Goal: Complete application form: Complete application form

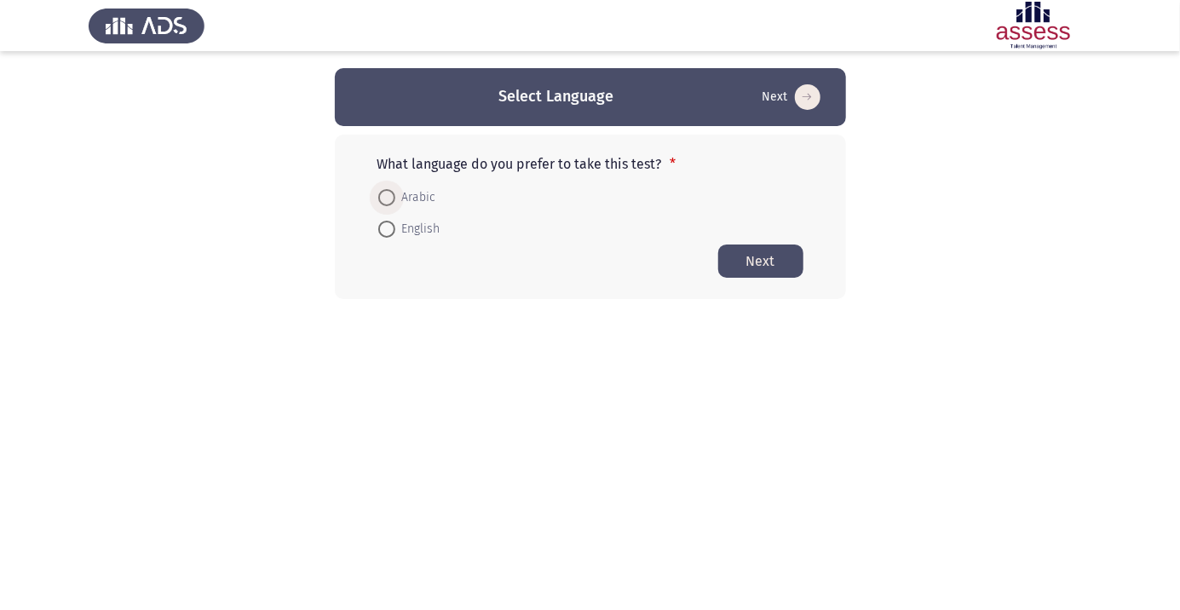
click at [386, 198] on span at bounding box center [386, 198] width 0 height 0
click at [386, 197] on input "Arabic" at bounding box center [386, 197] width 17 height 17
radio input "true"
click at [780, 263] on button "Next" at bounding box center [760, 260] width 85 height 33
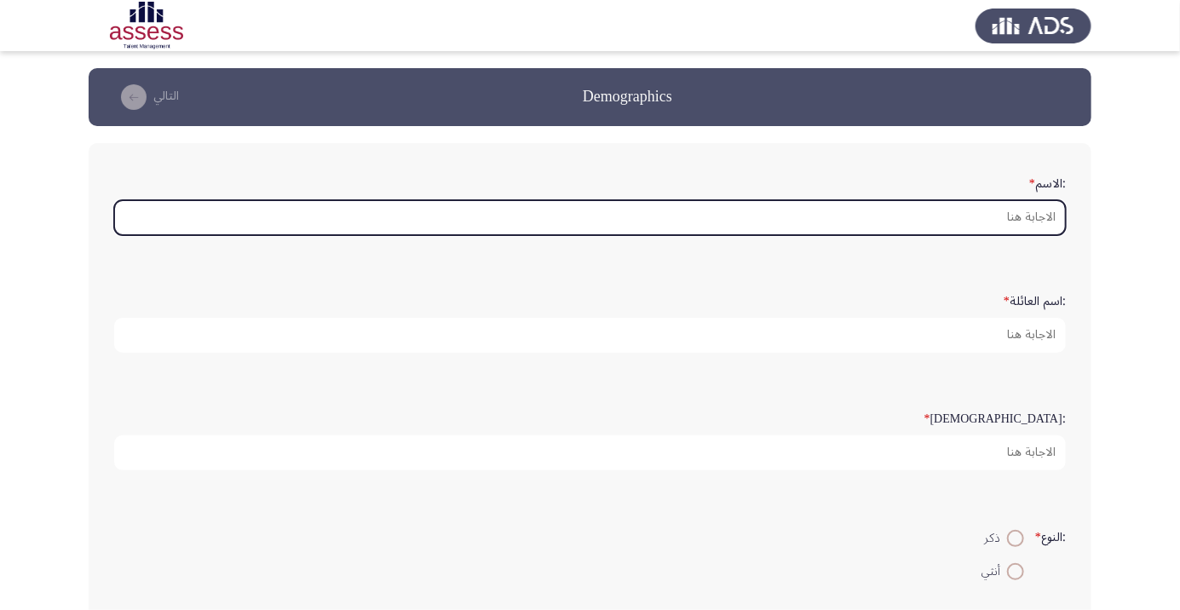
click at [995, 222] on input ":الاسم *" at bounding box center [589, 217] width 951 height 35
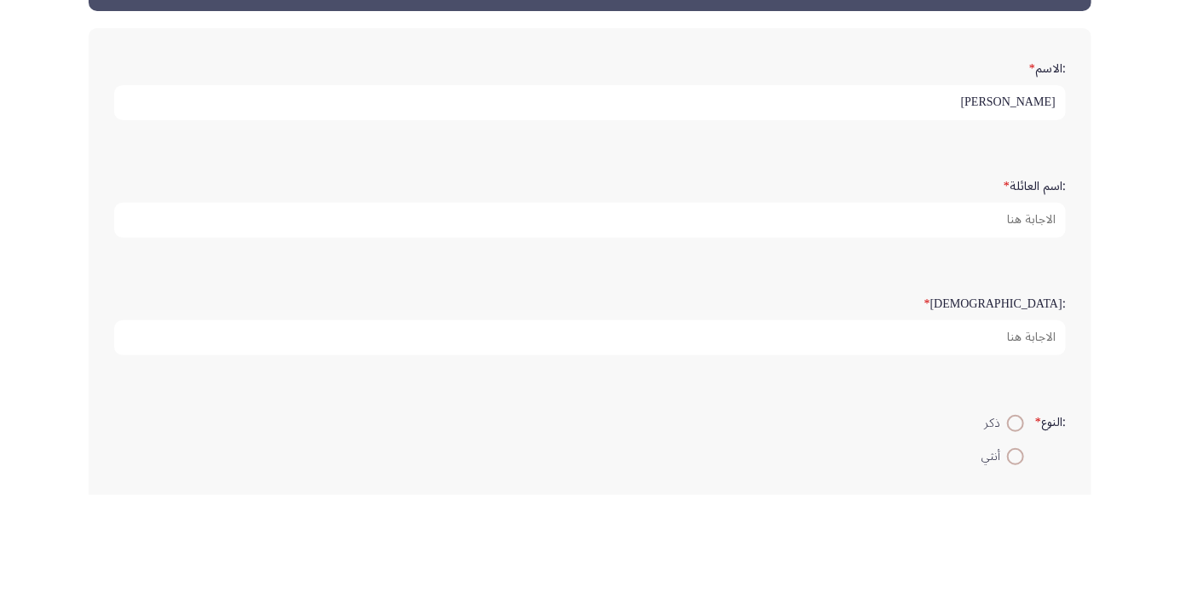
type input "[PERSON_NAME]"
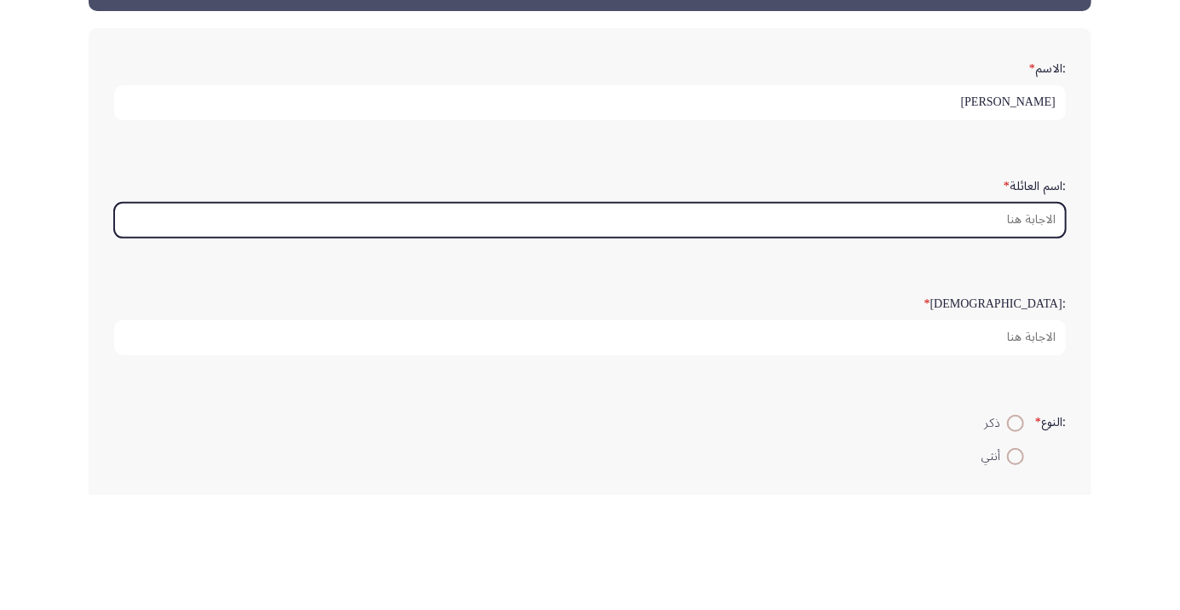
click at [988, 339] on input ":اسم العائلة *" at bounding box center [589, 335] width 951 height 35
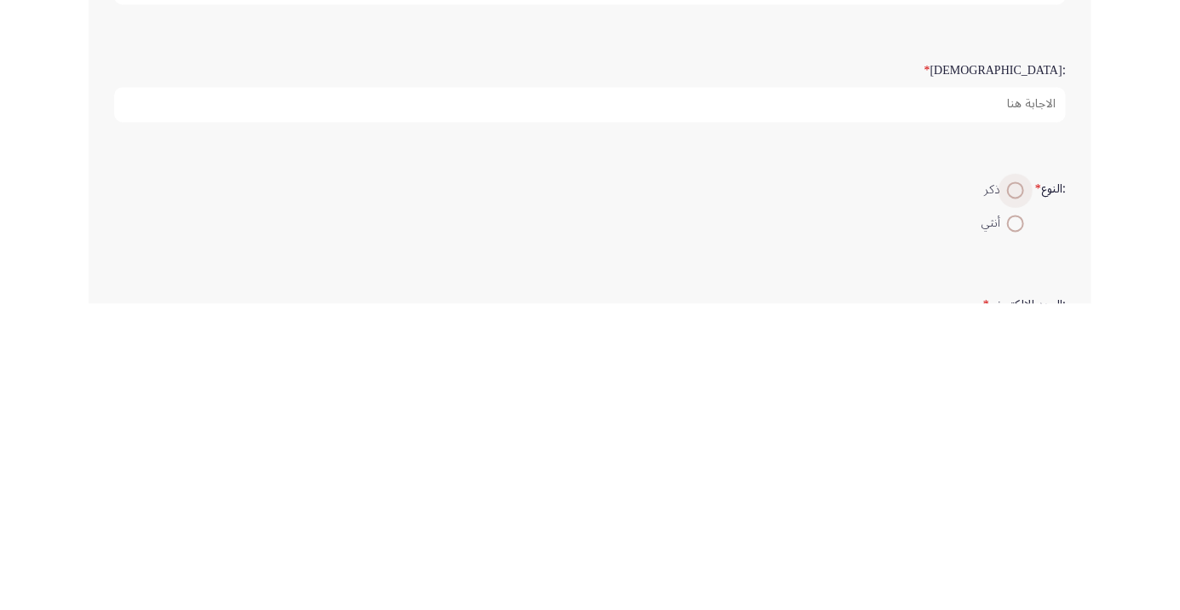
scroll to position [42, 0]
type input "[PERSON_NAME]"
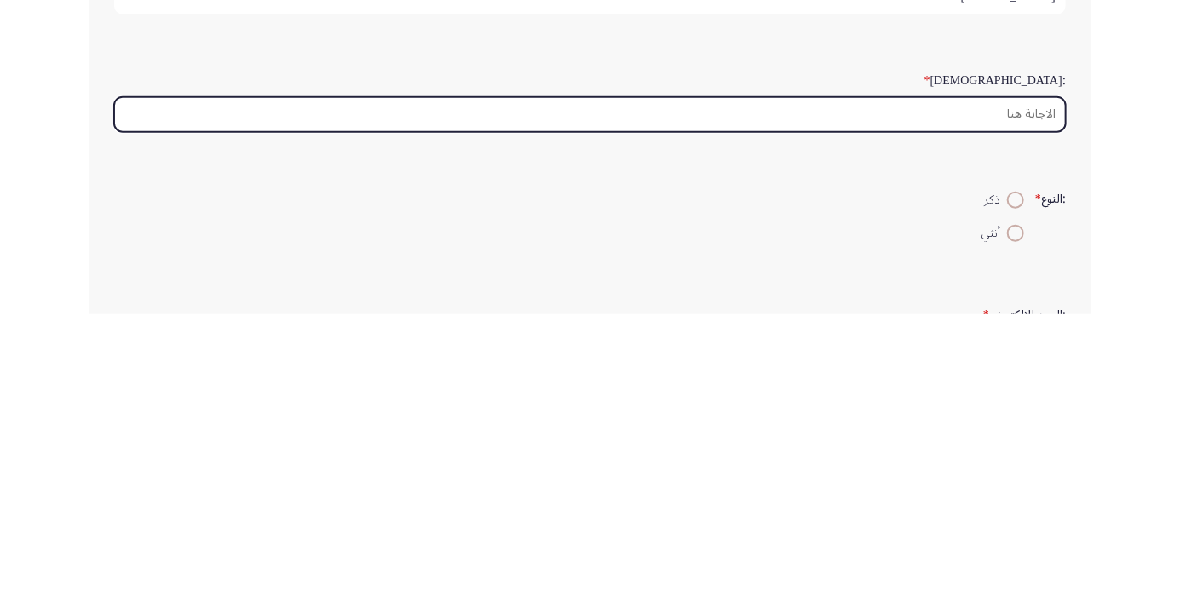
click at [1015, 409] on input ":السن *" at bounding box center [589, 411] width 951 height 35
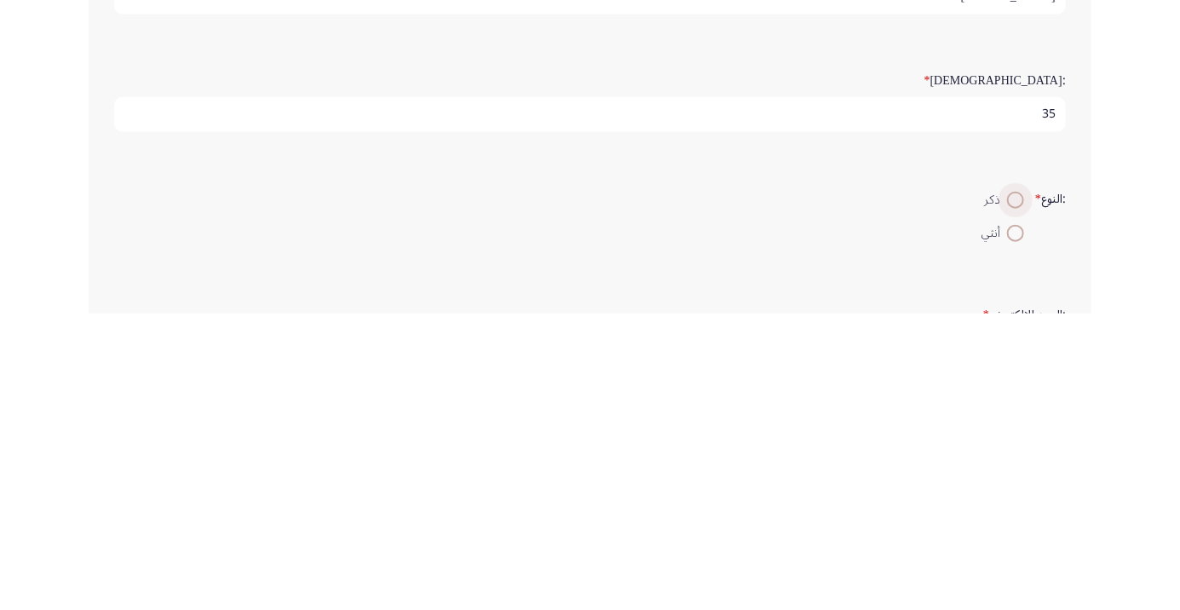
type input "35"
click at [1015, 497] on span at bounding box center [1015, 497] width 0 height 0
click at [1013, 493] on input "ذكر" at bounding box center [1015, 496] width 17 height 17
radio input "true"
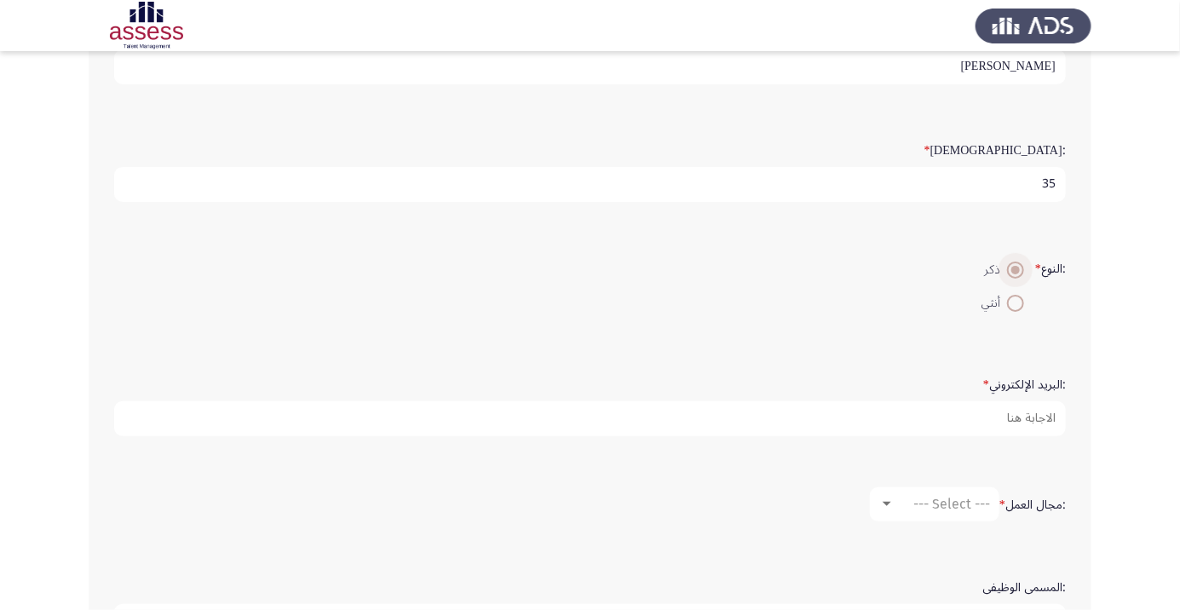
scroll to position [273, 0]
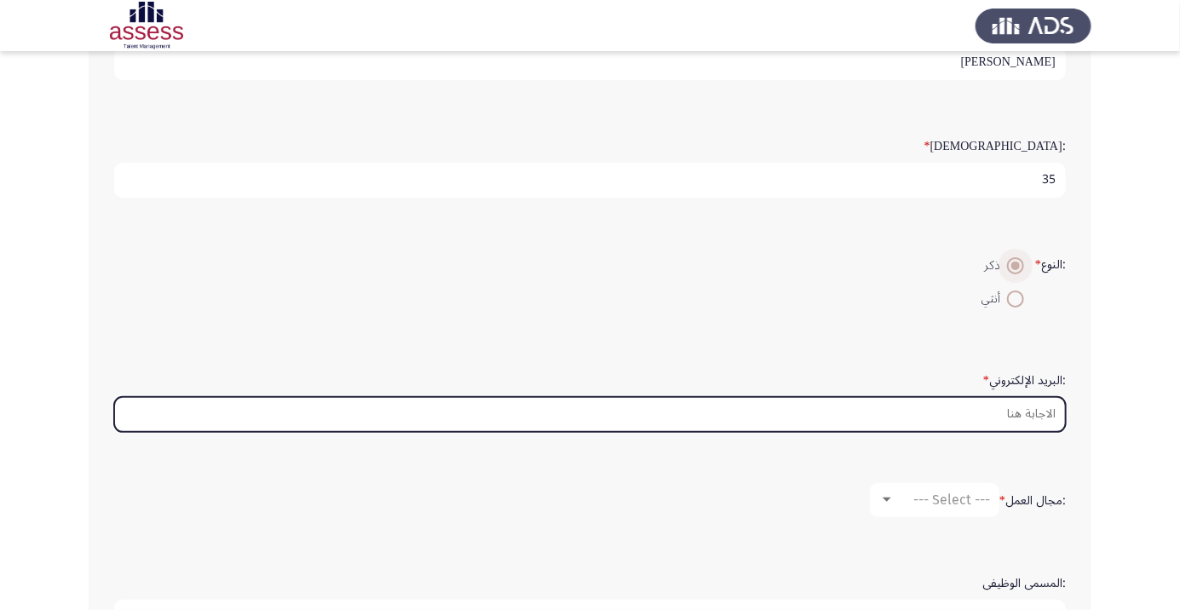
click at [988, 407] on input ":البريد الإلكتروني *" at bounding box center [589, 414] width 951 height 35
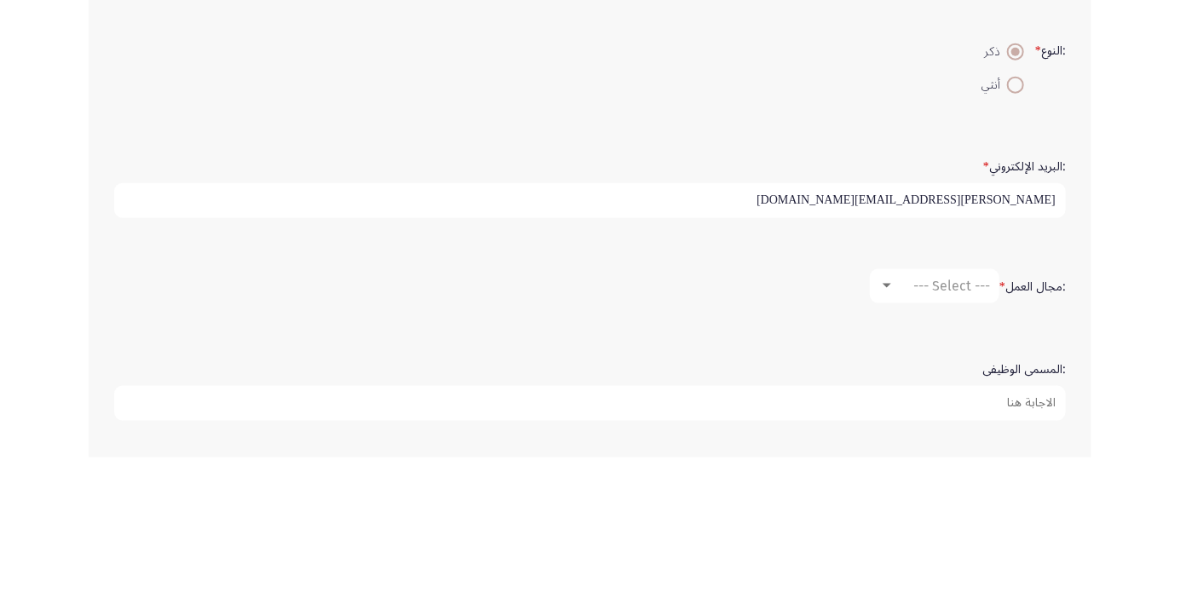
scroll to position [334, 0]
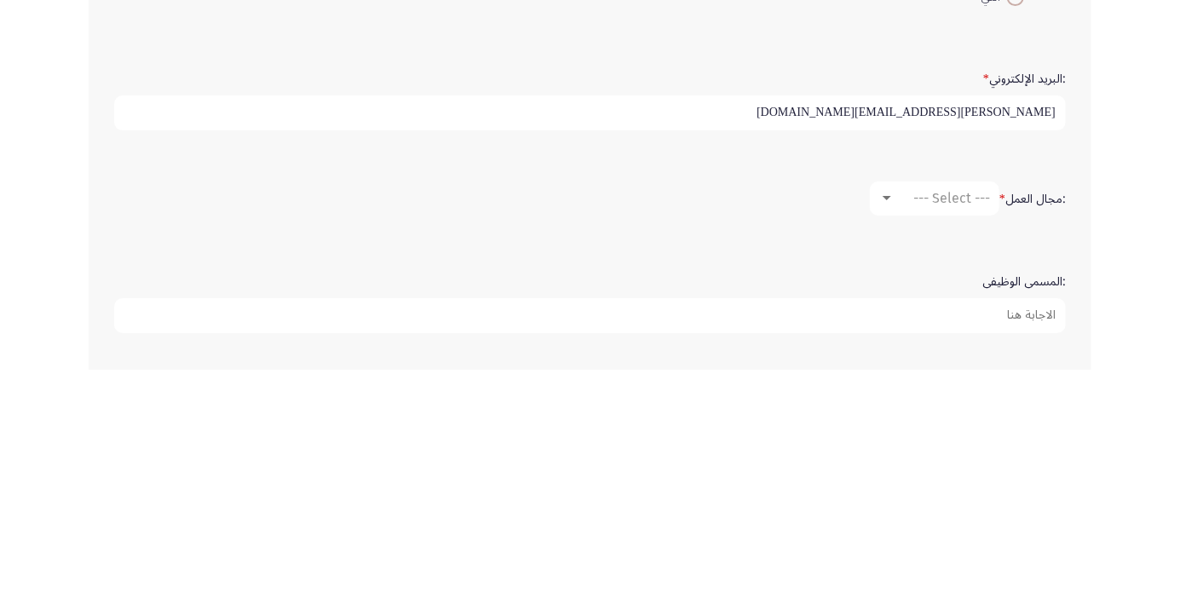
type input "Mahmoud.elsayed@ibnsina-pharma.com"
click at [939, 432] on span "--- Select ---" at bounding box center [951, 438] width 77 height 16
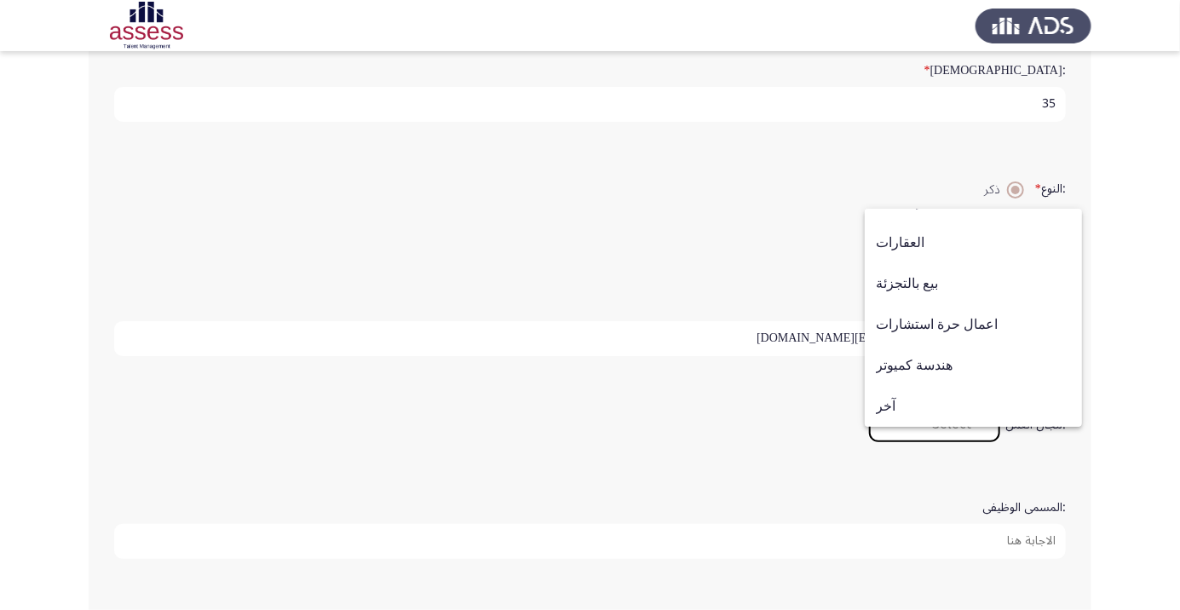
scroll to position [348, 0]
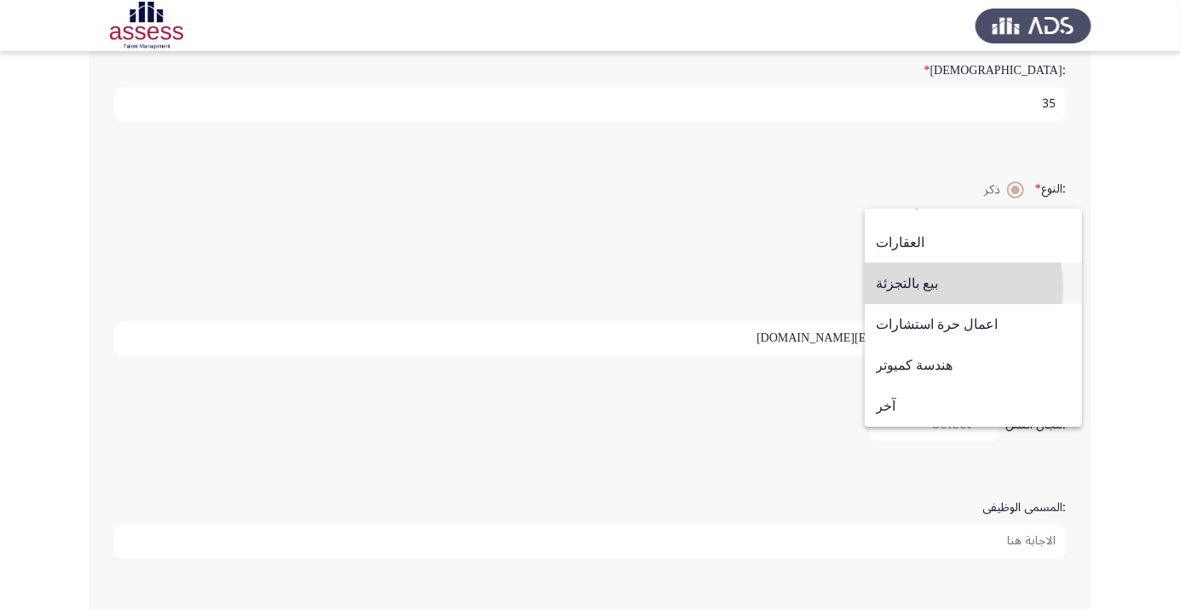
click at [934, 304] on span "بيع بالتجزئة" at bounding box center [973, 283] width 195 height 41
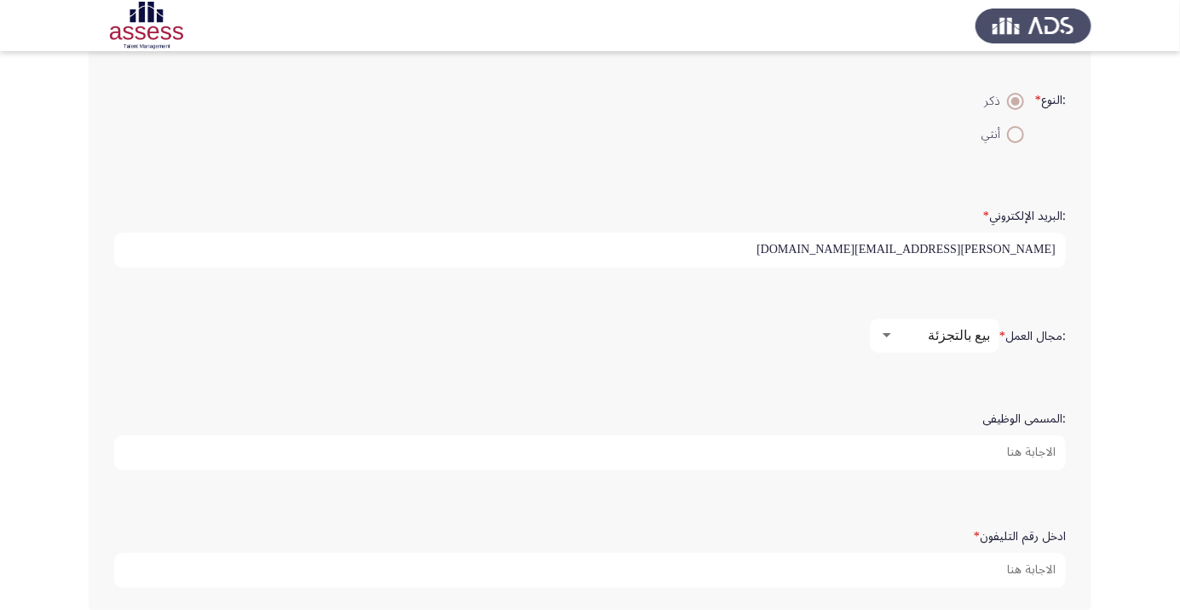
scroll to position [435, 0]
click at [998, 451] on input ":المسمى الوظيفى" at bounding box center [589, 454] width 951 height 35
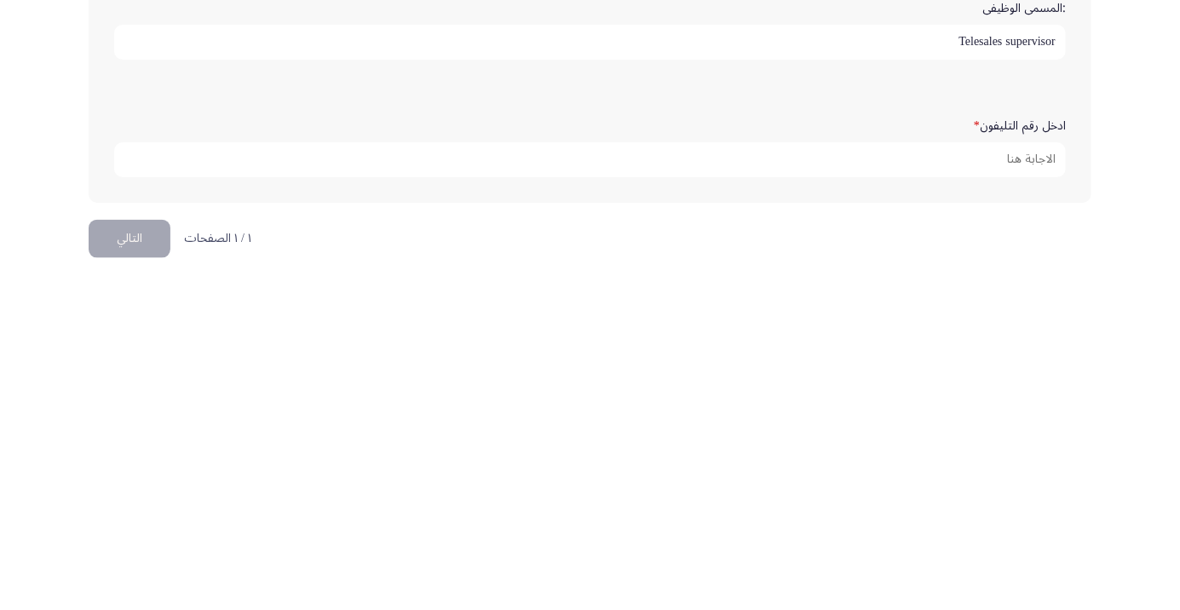
scroll to position [507, 0]
type input "Telesales supervisor"
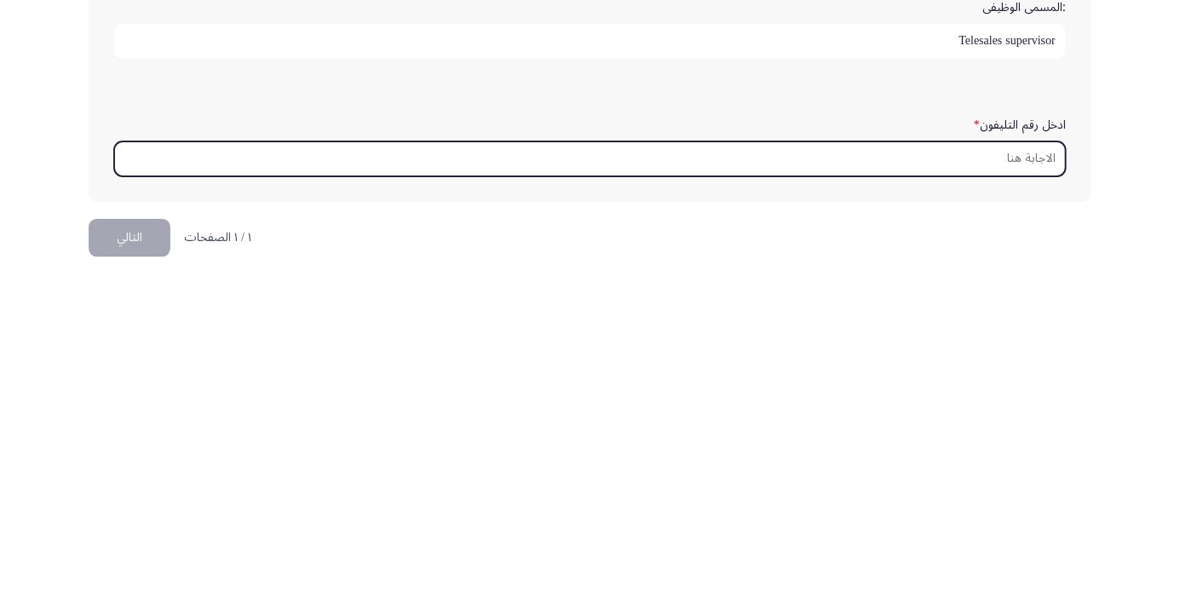
click at [1008, 497] on input "ادخل رقم التليفون *" at bounding box center [589, 500] width 951 height 35
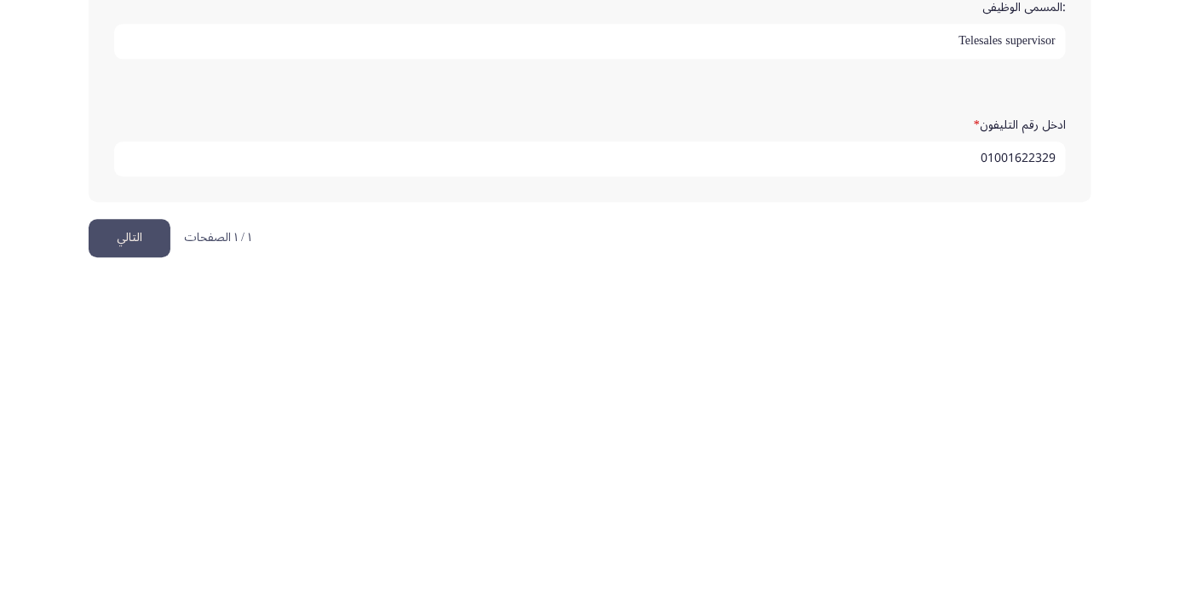
scroll to position [519, 0]
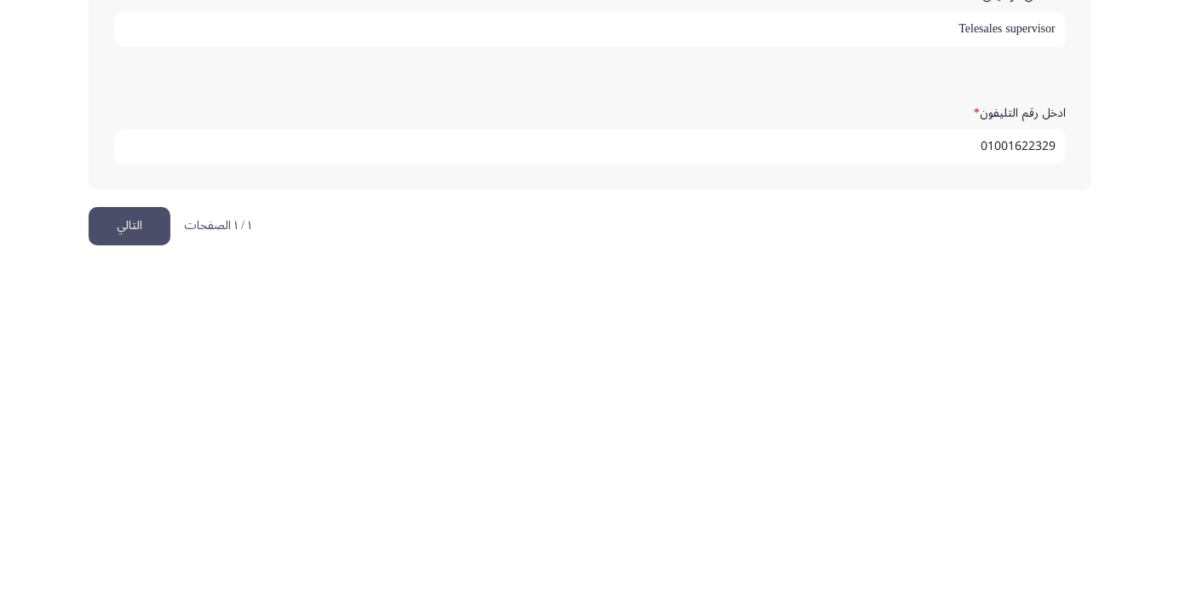
type input "01001622329"
click at [133, 571] on button "التالي" at bounding box center [130, 568] width 82 height 38
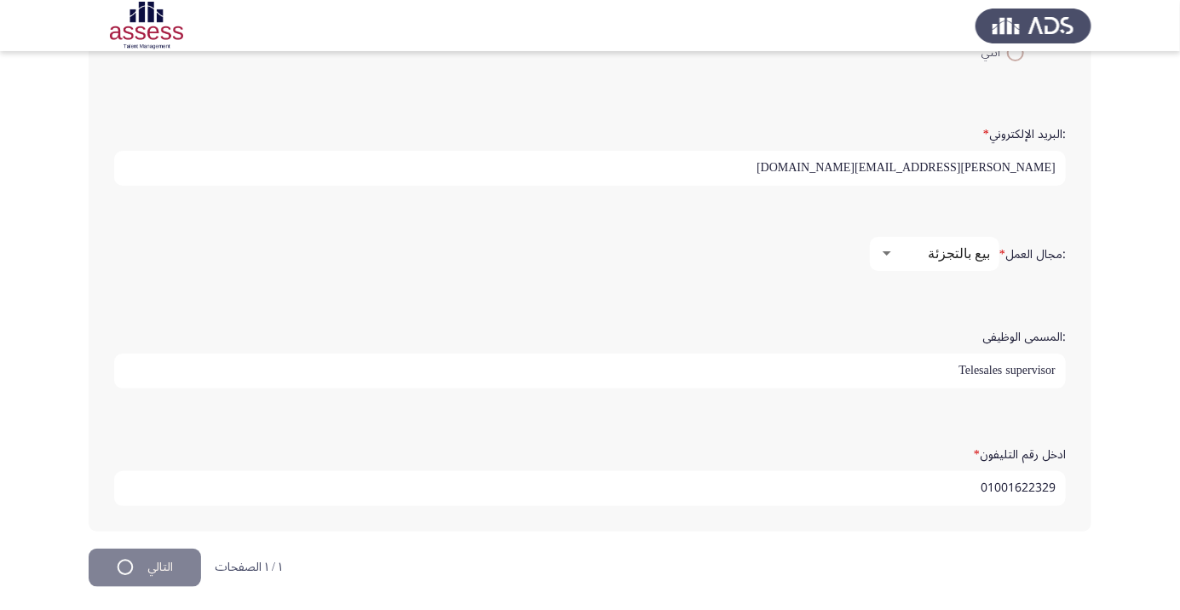
scroll to position [0, 0]
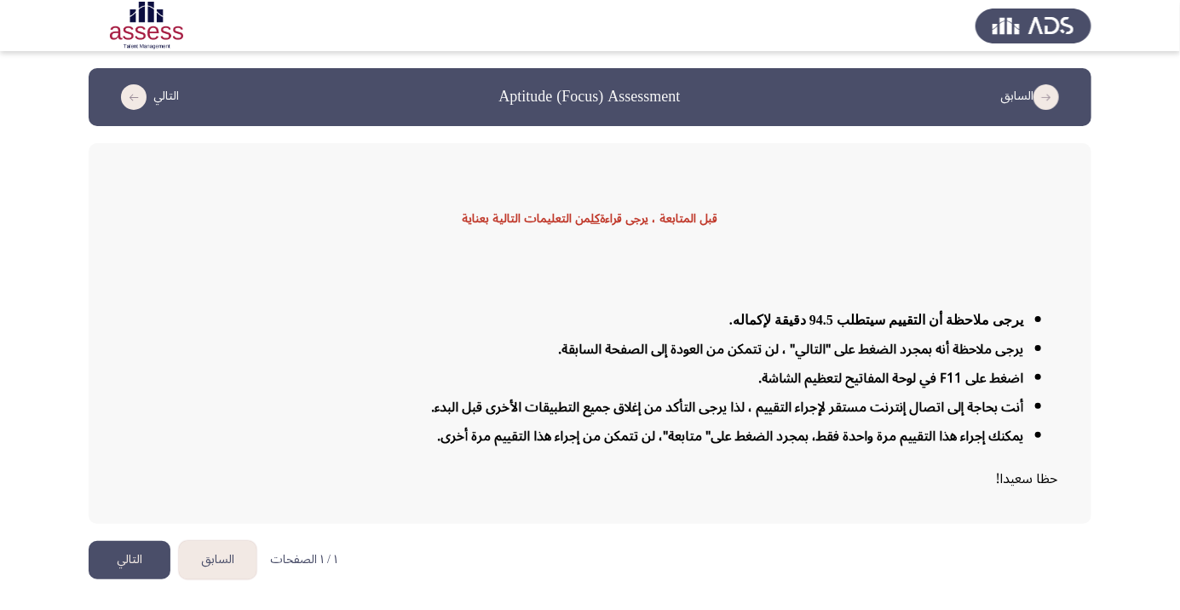
click at [135, 579] on button "التالي" at bounding box center [130, 560] width 82 height 38
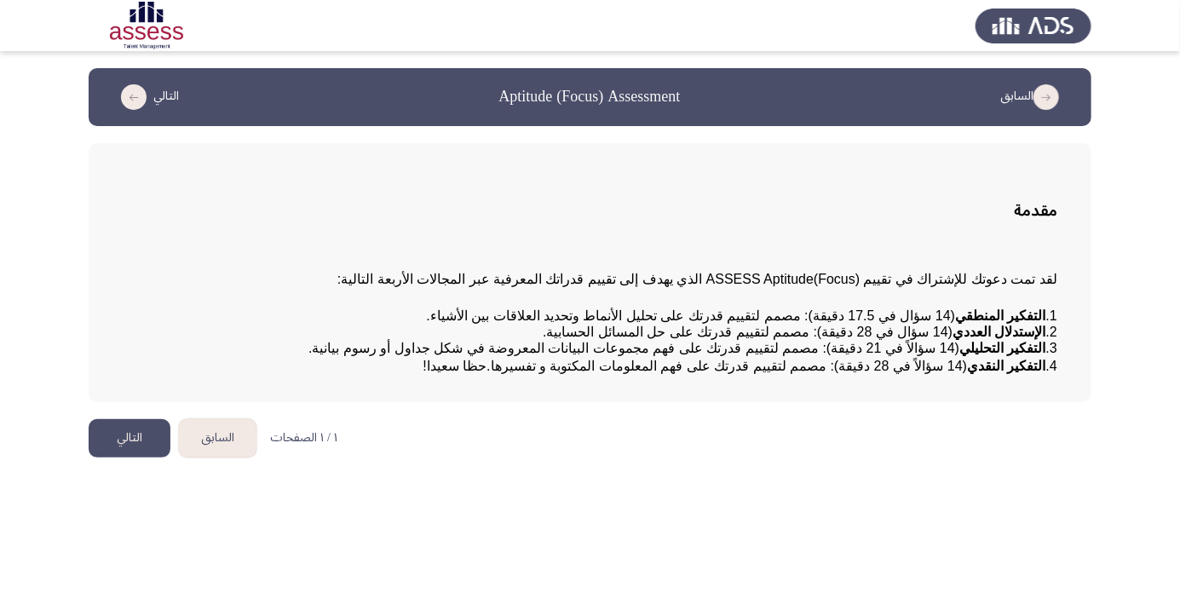
click at [132, 457] on button "التالي" at bounding box center [130, 438] width 82 height 38
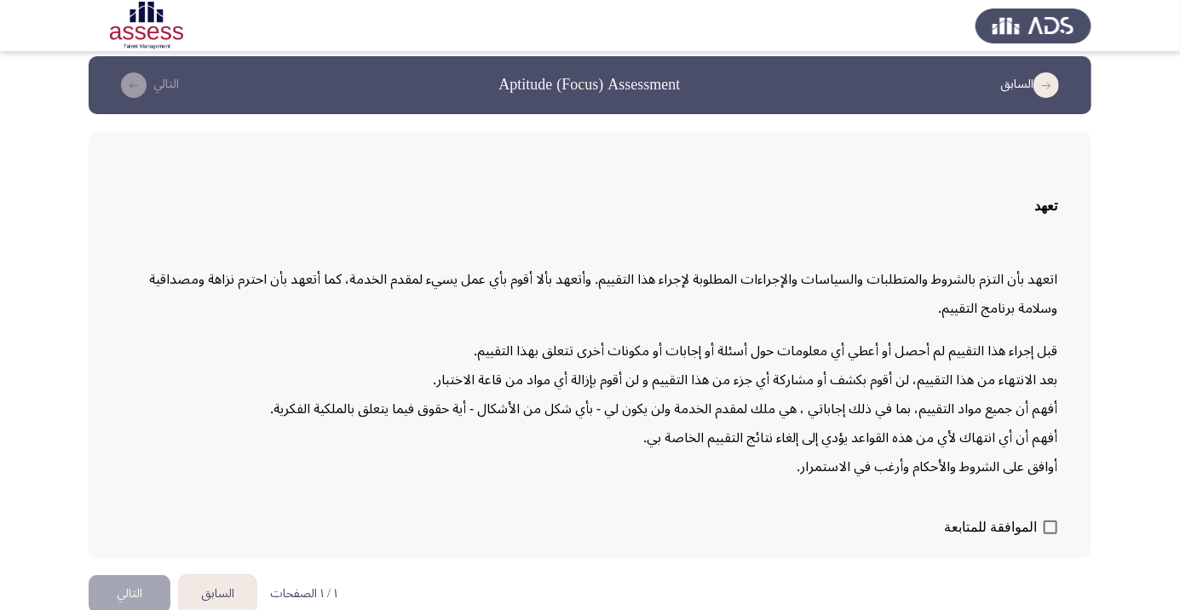
scroll to position [49, 0]
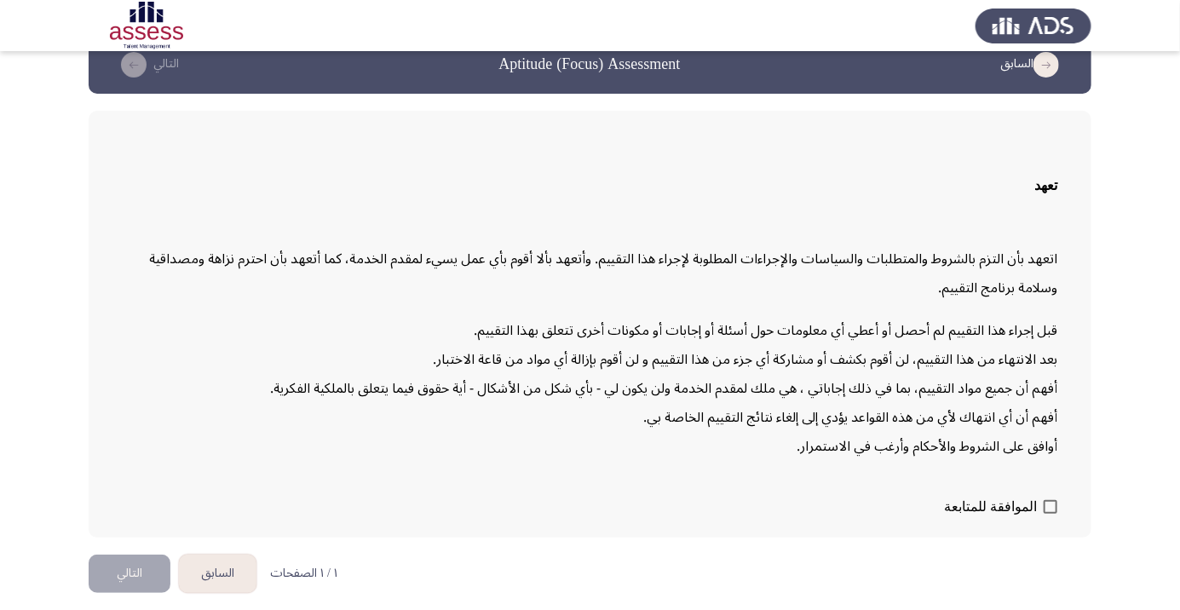
click at [1050, 514] on span at bounding box center [1050, 507] width 14 height 14
click at [1050, 514] on input "الموافقة للمتابعة" at bounding box center [1049, 514] width 1 height 1
checkbox input "true"
click at [132, 593] on button "التالي" at bounding box center [130, 573] width 82 height 38
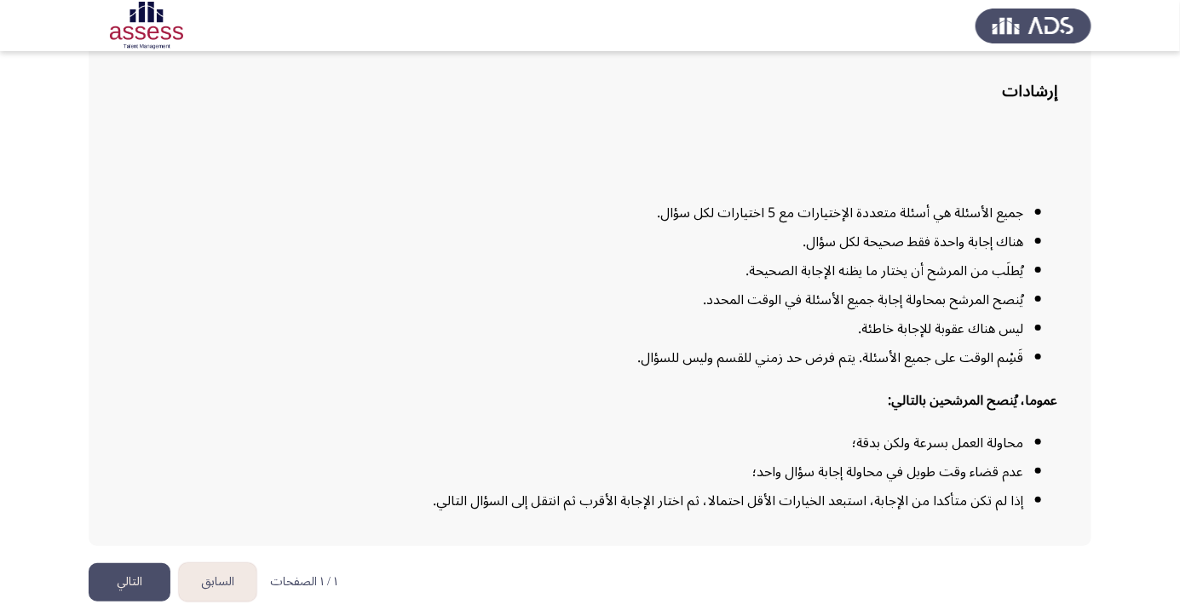
scroll to position [138, 0]
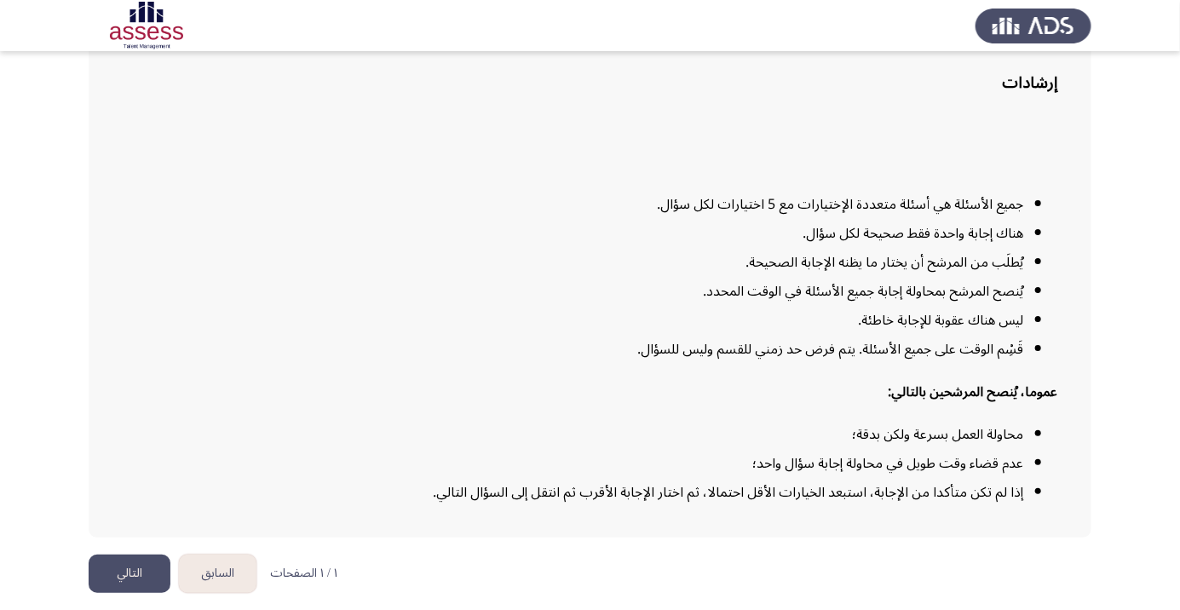
click at [139, 593] on button "التالي" at bounding box center [130, 573] width 82 height 38
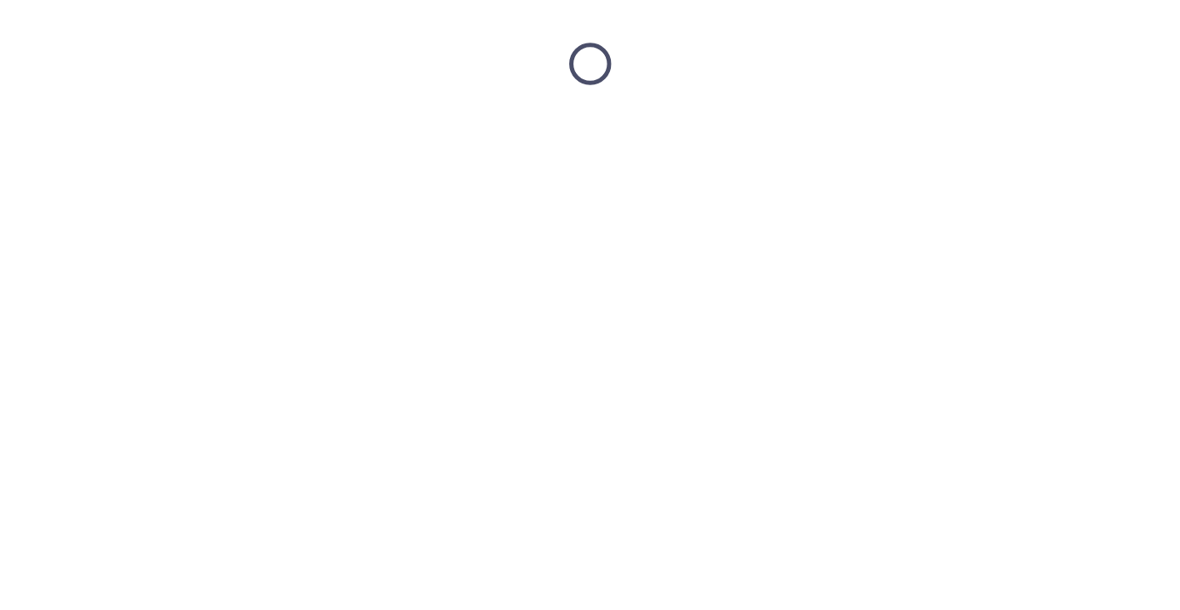
scroll to position [0, 0]
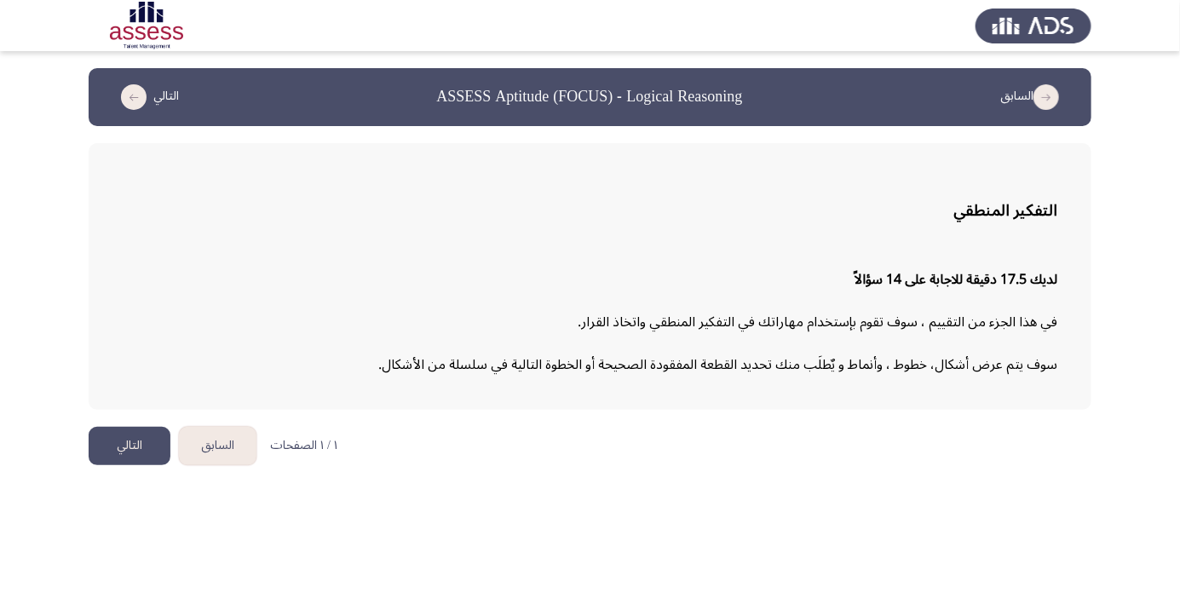
click at [132, 449] on button "التالي" at bounding box center [130, 446] width 82 height 38
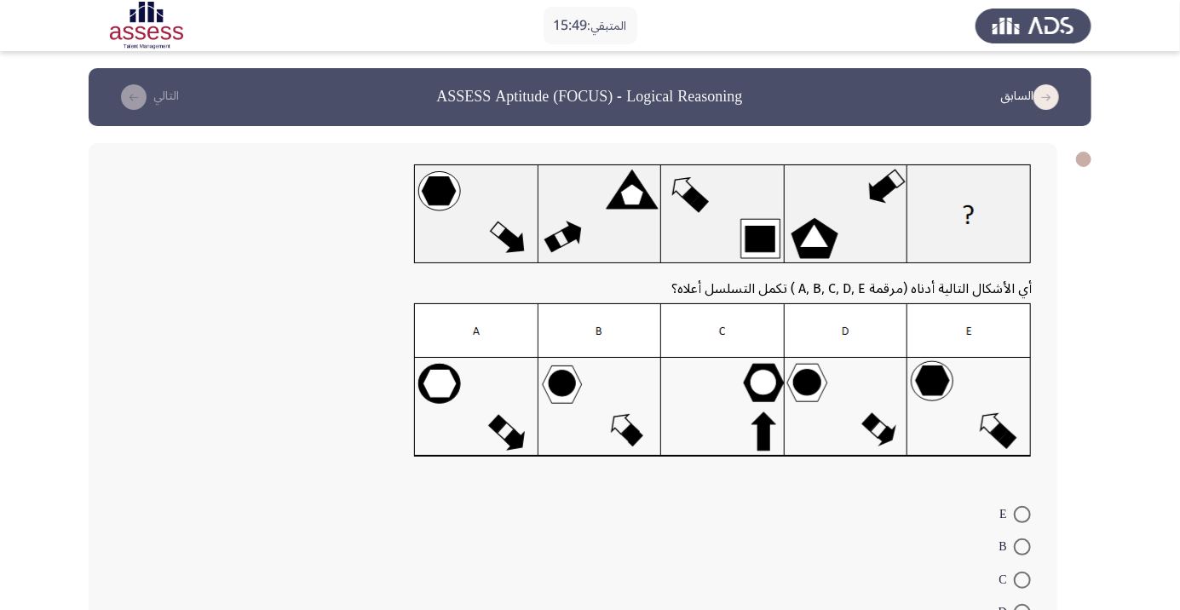
click at [853, 399] on img at bounding box center [723, 380] width 618 height 154
click at [1022, 609] on span at bounding box center [1022, 612] width 17 height 17
click at [1022, 609] on input "D" at bounding box center [1022, 612] width 17 height 17
radio input "true"
click at [146, 91] on button "التالي" at bounding box center [146, 96] width 75 height 27
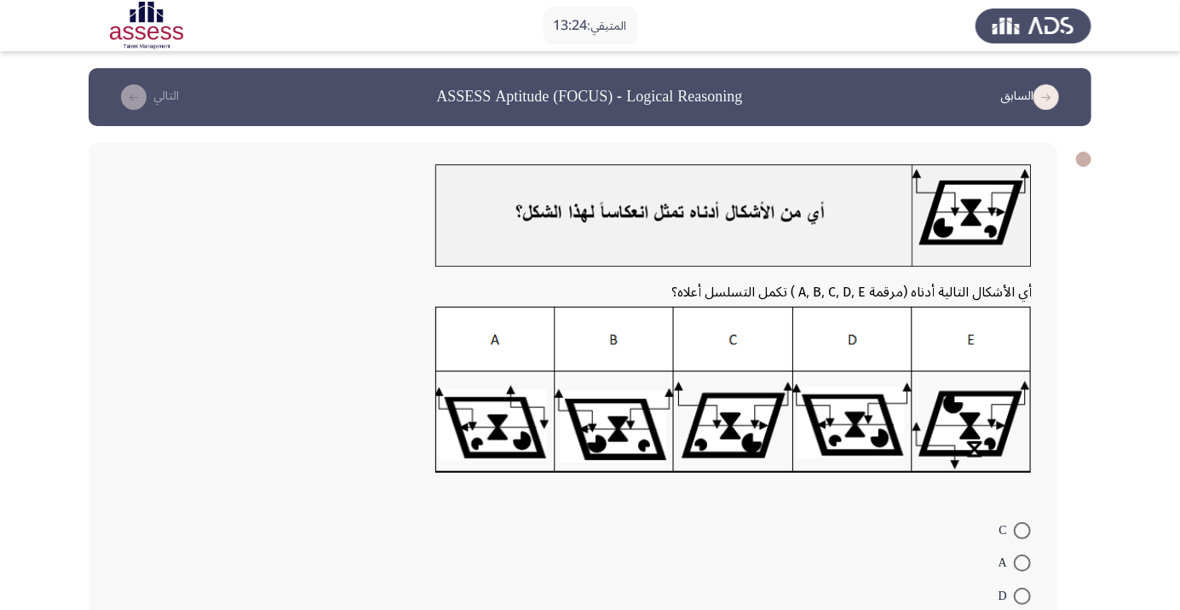
click at [869, 433] on img at bounding box center [733, 391] width 596 height 168
click at [1022, 595] on span at bounding box center [1022, 596] width 17 height 17
click at [1022, 595] on input "D" at bounding box center [1022, 596] width 17 height 17
radio input "true"
click at [136, 93] on icon "load next page" at bounding box center [134, 97] width 26 height 26
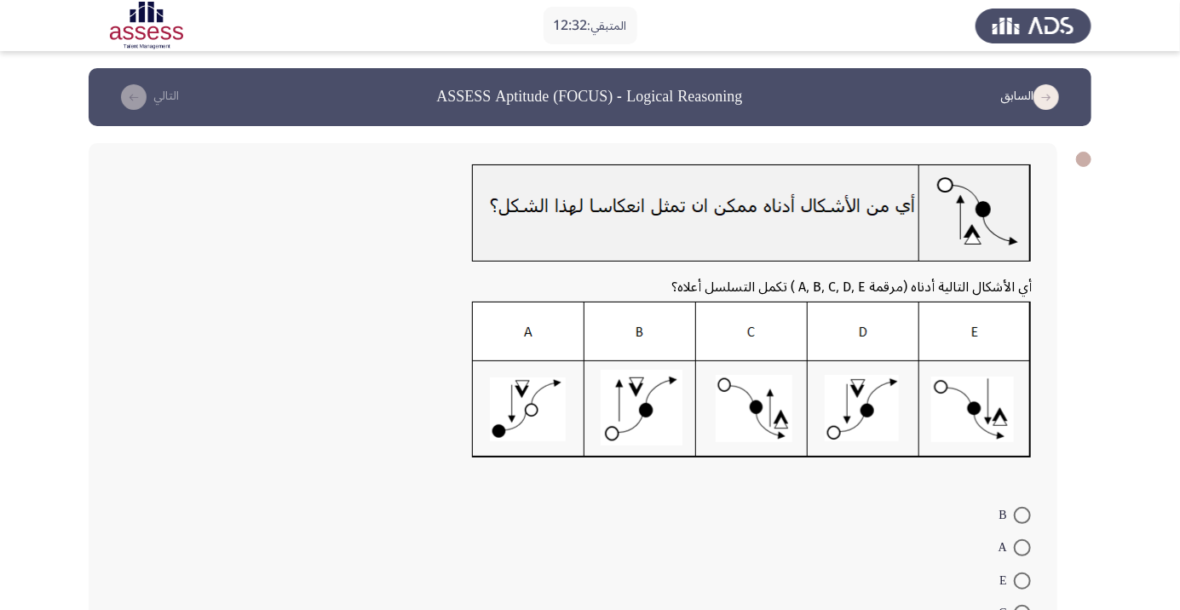
radio input "true"
click at [138, 93] on icon "load next page" at bounding box center [134, 97] width 26 height 26
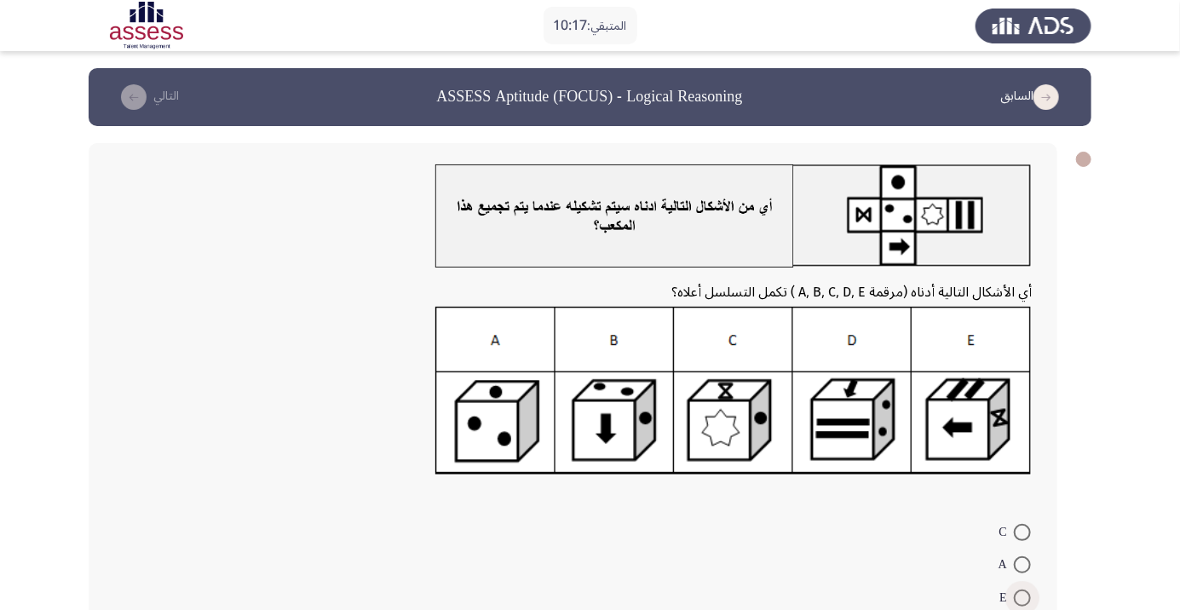
click at [1026, 595] on span at bounding box center [1022, 597] width 17 height 17
click at [1026, 595] on input "E" at bounding box center [1022, 597] width 17 height 17
radio input "true"
click at [136, 104] on icon "load next page" at bounding box center [134, 97] width 26 height 26
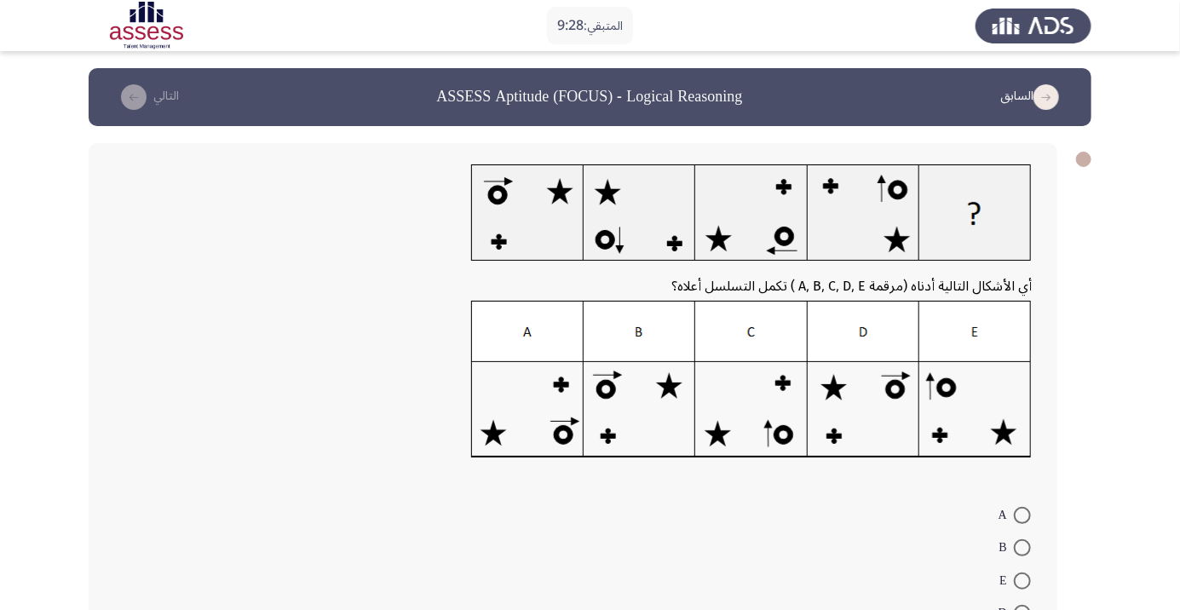
click at [1025, 566] on mat-radio-button "E" at bounding box center [1015, 579] width 54 height 33
click at [1022, 552] on span at bounding box center [1022, 547] width 17 height 17
click at [1022, 552] on input "B" at bounding box center [1022, 547] width 17 height 17
radio input "true"
click at [136, 87] on icon "load next page" at bounding box center [134, 97] width 26 height 26
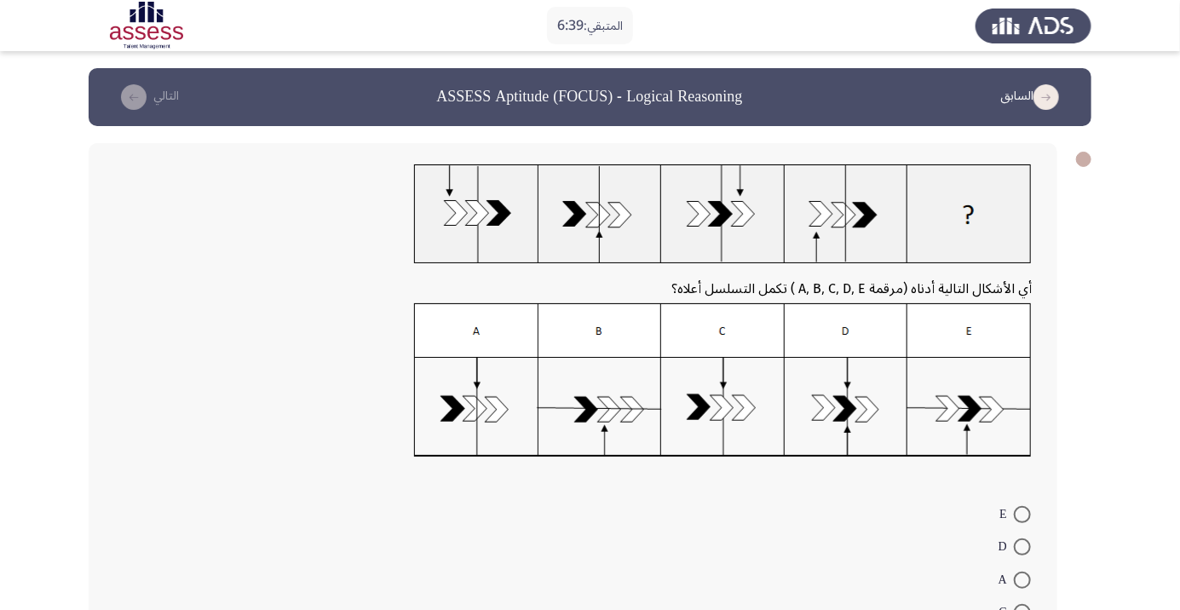
radio input "true"
click at [142, 100] on icon "load next page" at bounding box center [134, 97] width 26 height 26
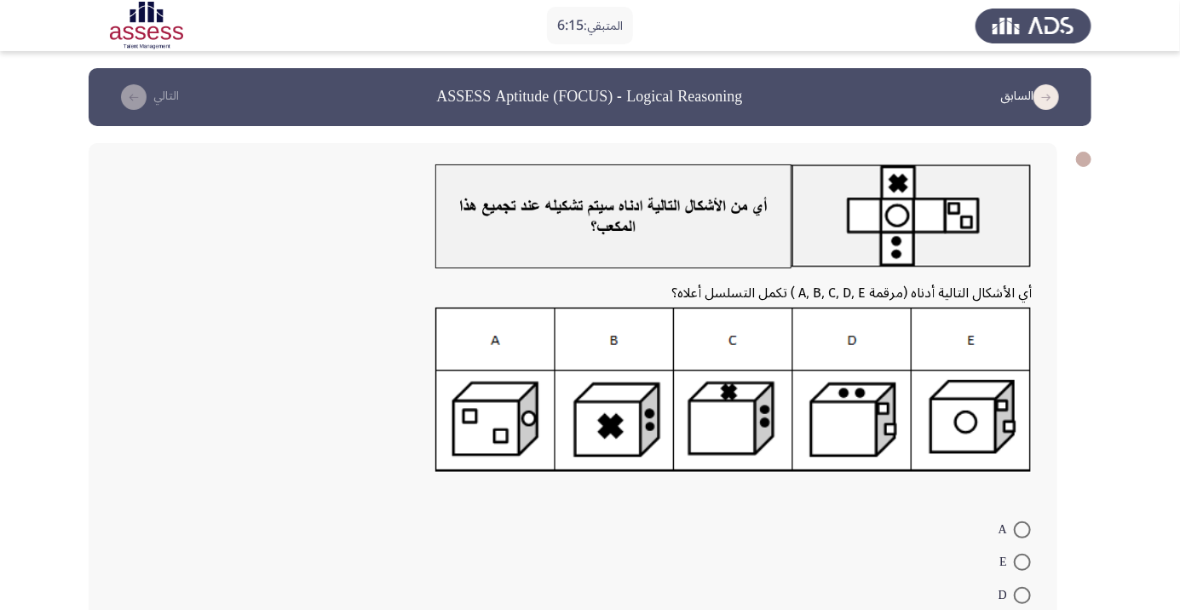
radio input "true"
click at [123, 83] on button "التالي" at bounding box center [146, 96] width 75 height 27
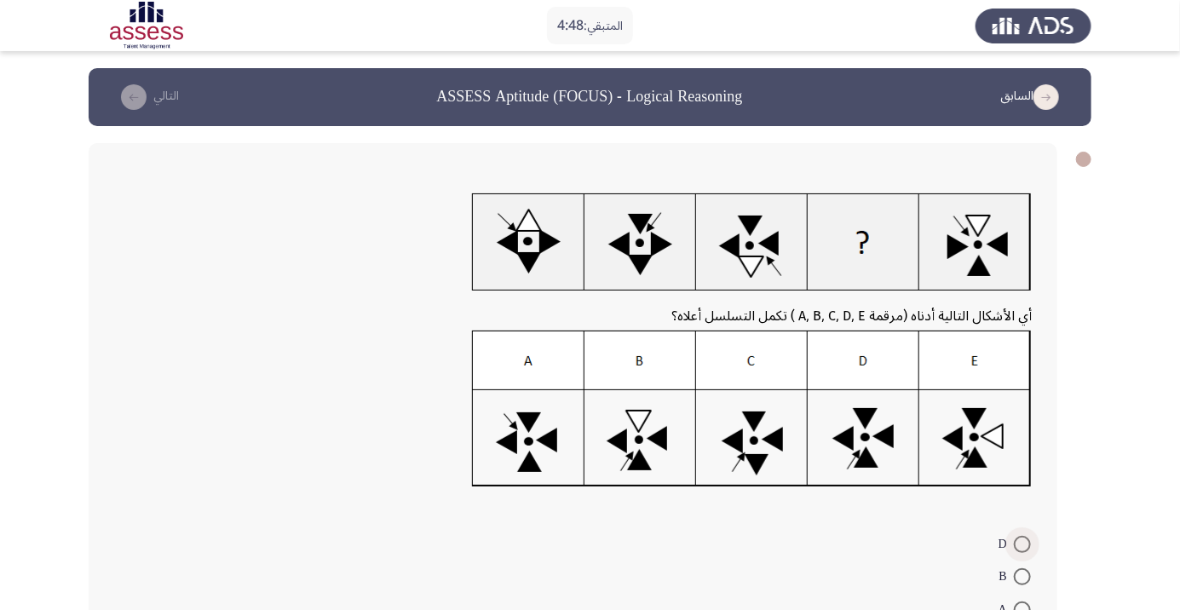
click at [1022, 543] on span at bounding box center [1022, 544] width 17 height 17
click at [1022, 543] on input "D" at bounding box center [1022, 544] width 17 height 17
radio input "true"
click at [138, 87] on icon "load next page" at bounding box center [134, 97] width 26 height 26
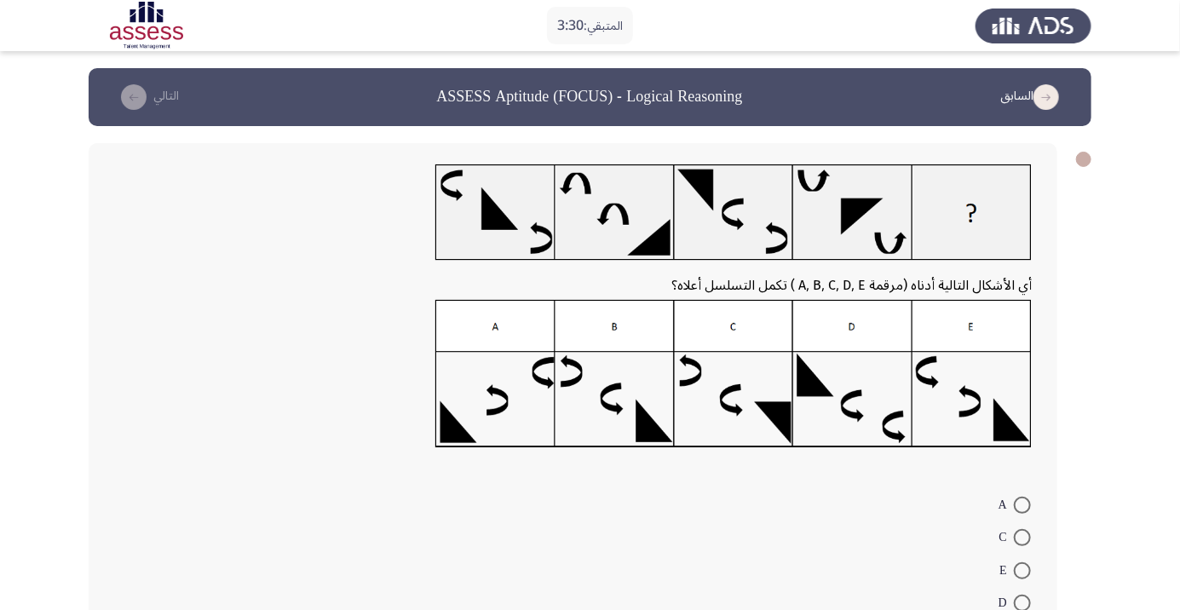
radio input "true"
click at [135, 88] on icon "load next page" at bounding box center [134, 97] width 26 height 26
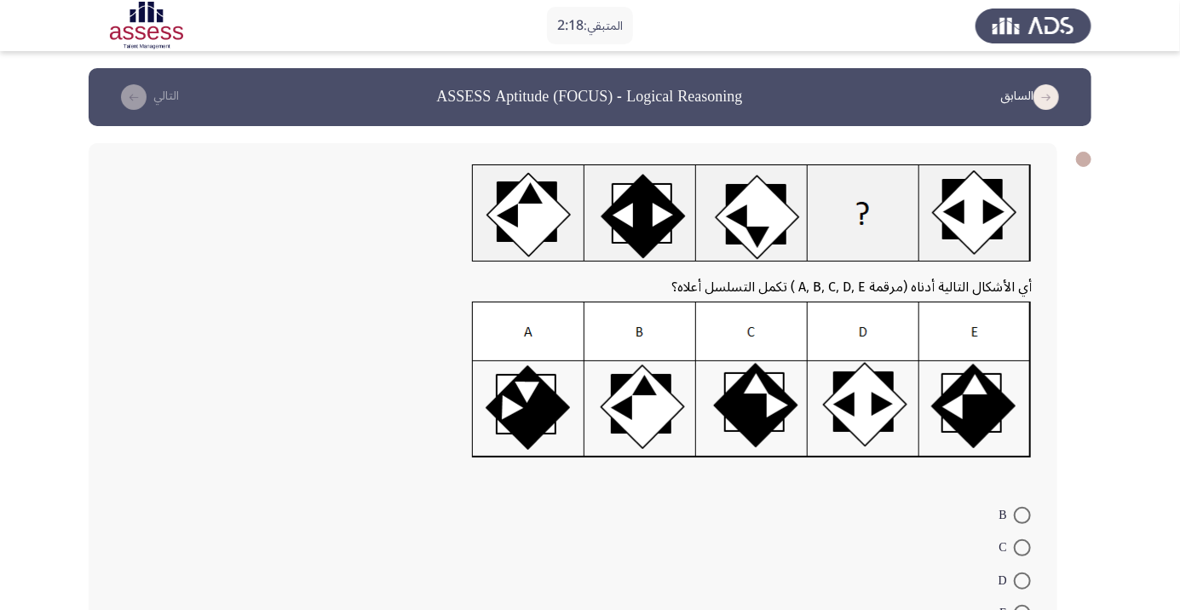
click at [1022, 609] on span at bounding box center [1022, 613] width 17 height 17
click at [1022, 609] on input "E" at bounding box center [1022, 613] width 17 height 17
radio input "true"
click at [130, 87] on icon "load next page" at bounding box center [134, 97] width 26 height 26
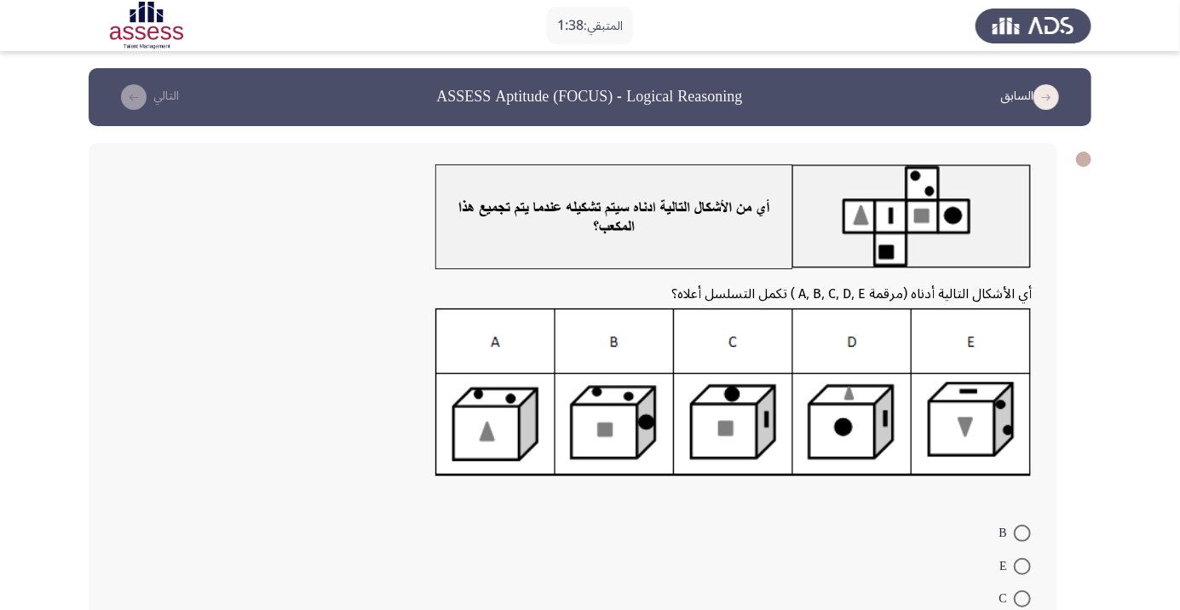
radio input "true"
click at [138, 86] on icon "load next page" at bounding box center [134, 97] width 26 height 26
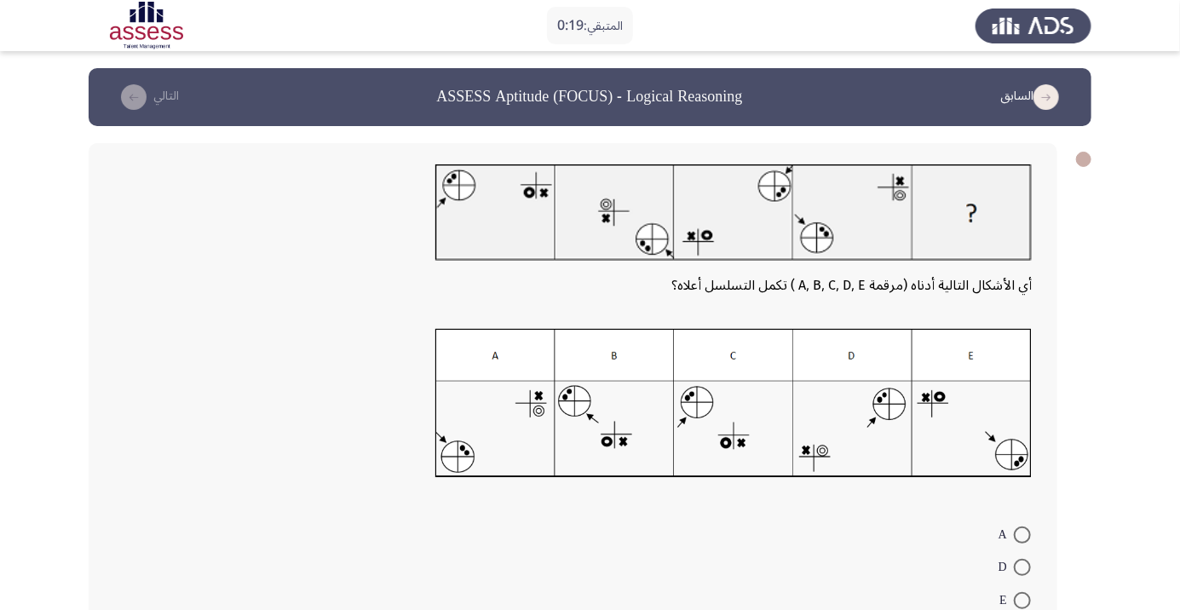
radio input "true"
click at [139, 95] on icon "load next page" at bounding box center [134, 97] width 26 height 26
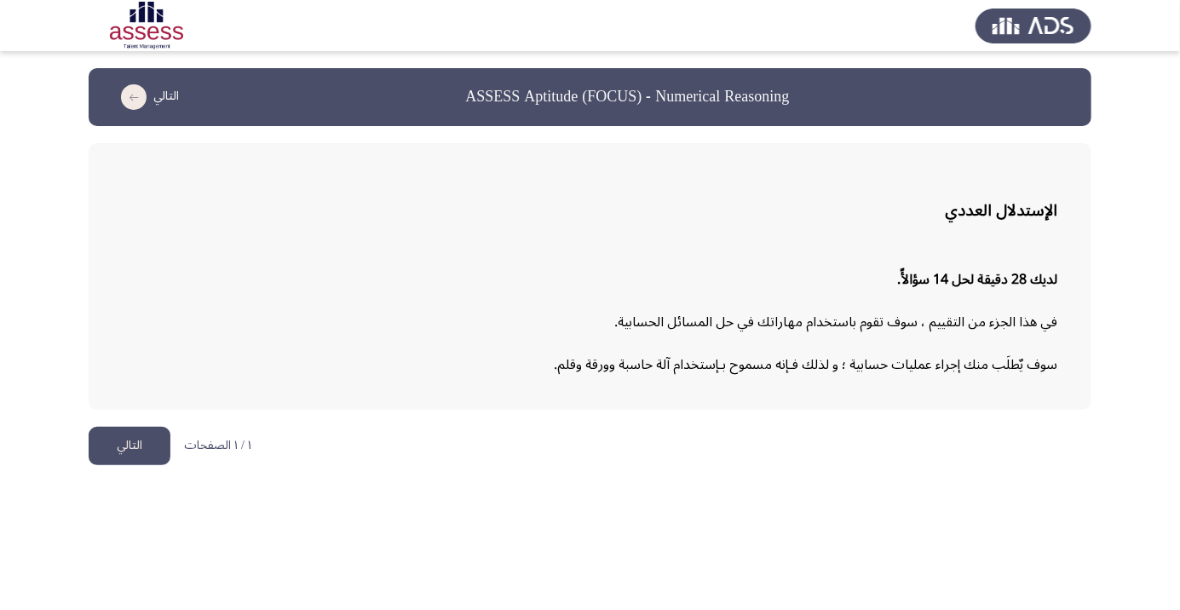
click at [129, 438] on button "التالي" at bounding box center [130, 446] width 82 height 38
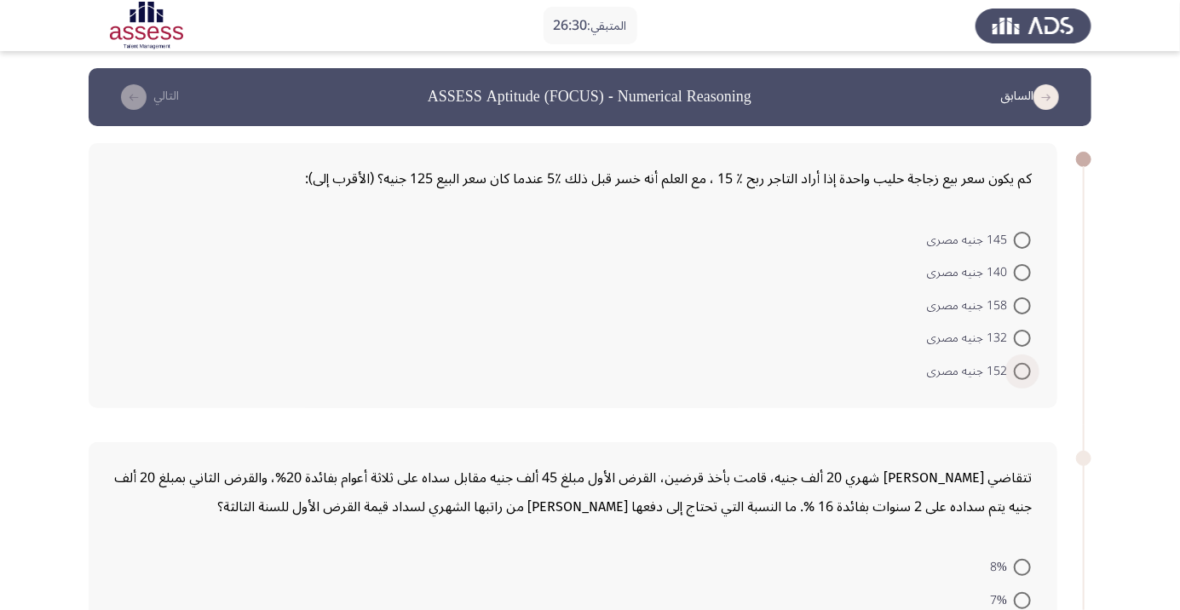
click at [1022, 370] on span at bounding box center [1022, 371] width 17 height 17
click at [1022, 370] on input "152 جنيه مصرى" at bounding box center [1022, 371] width 17 height 17
radio input "true"
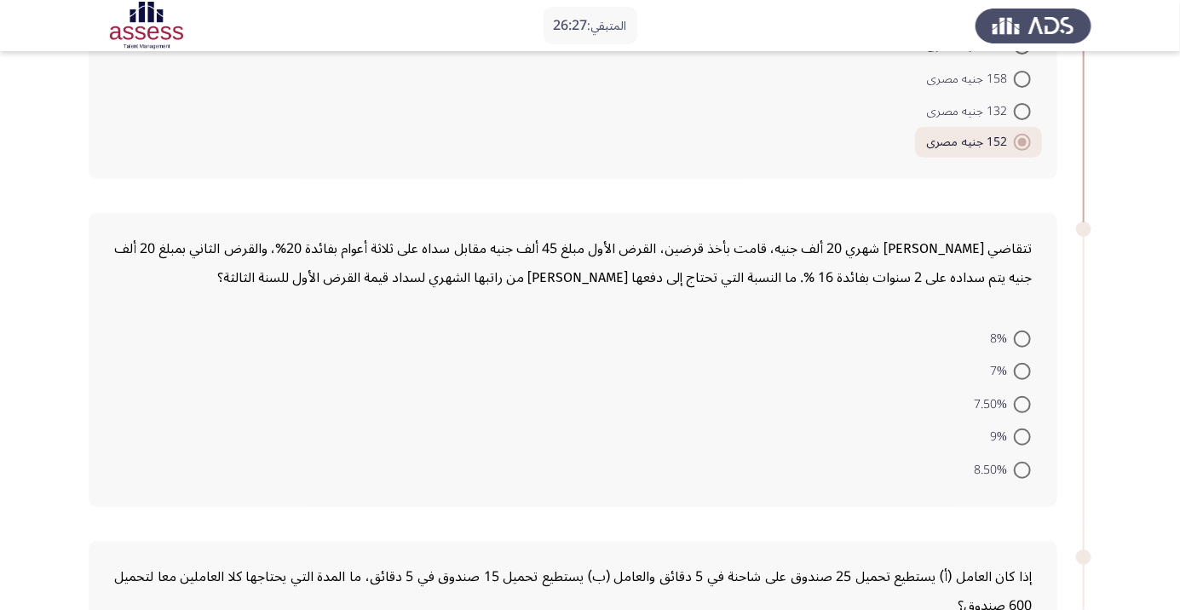
scroll to position [230, 0]
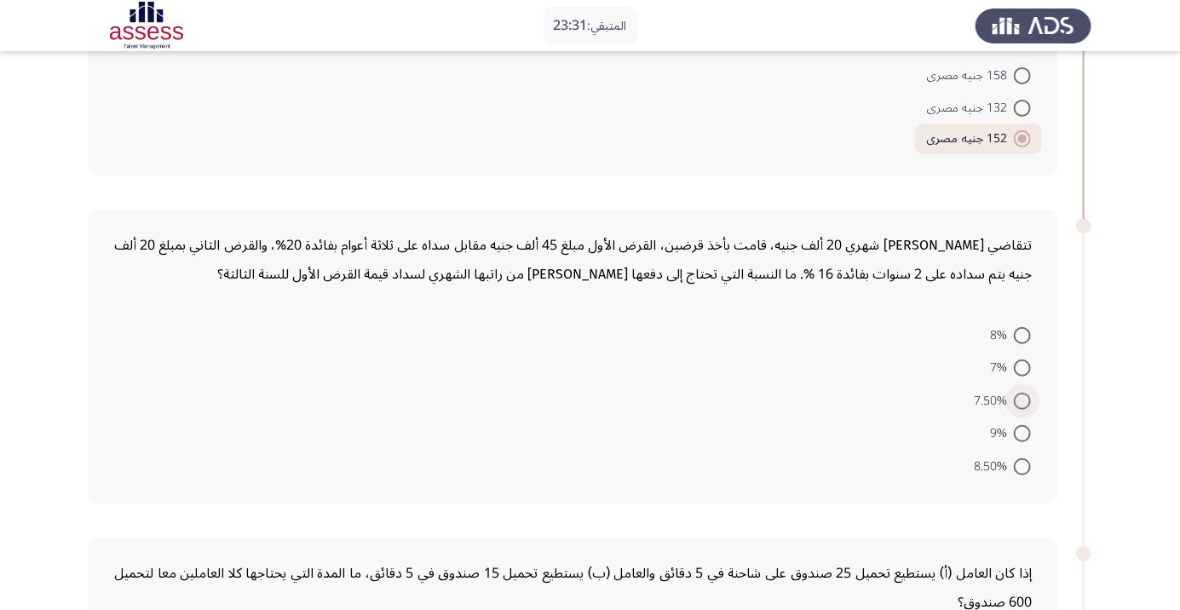
click at [1027, 400] on span at bounding box center [1022, 401] width 17 height 17
click at [1027, 400] on input "7.50%" at bounding box center [1022, 401] width 17 height 17
radio input "true"
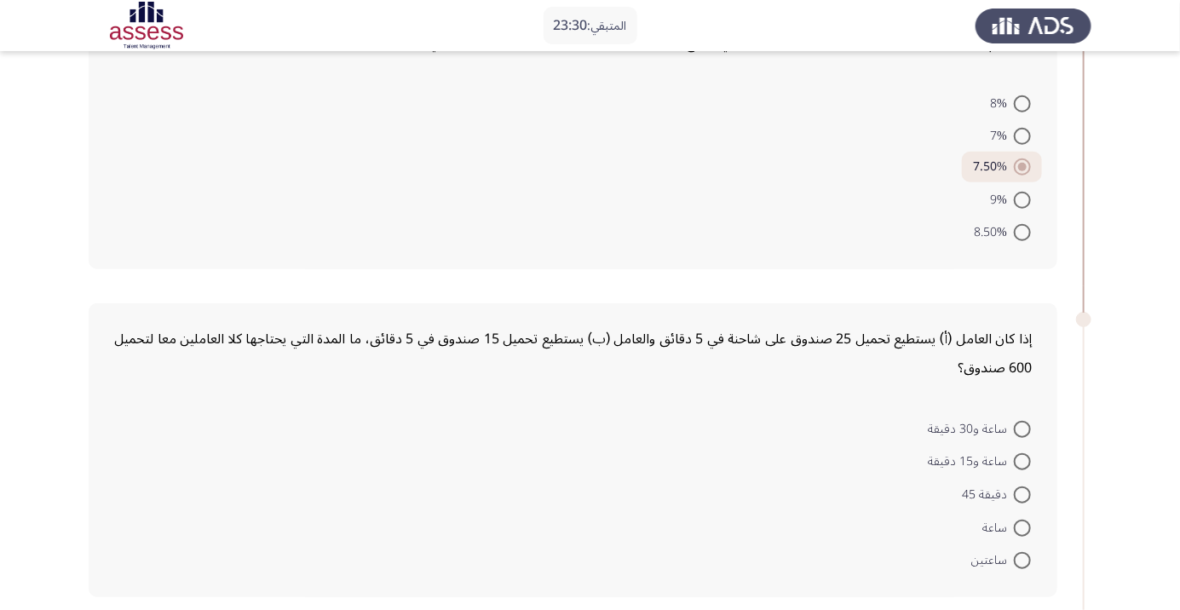
scroll to position [479, 0]
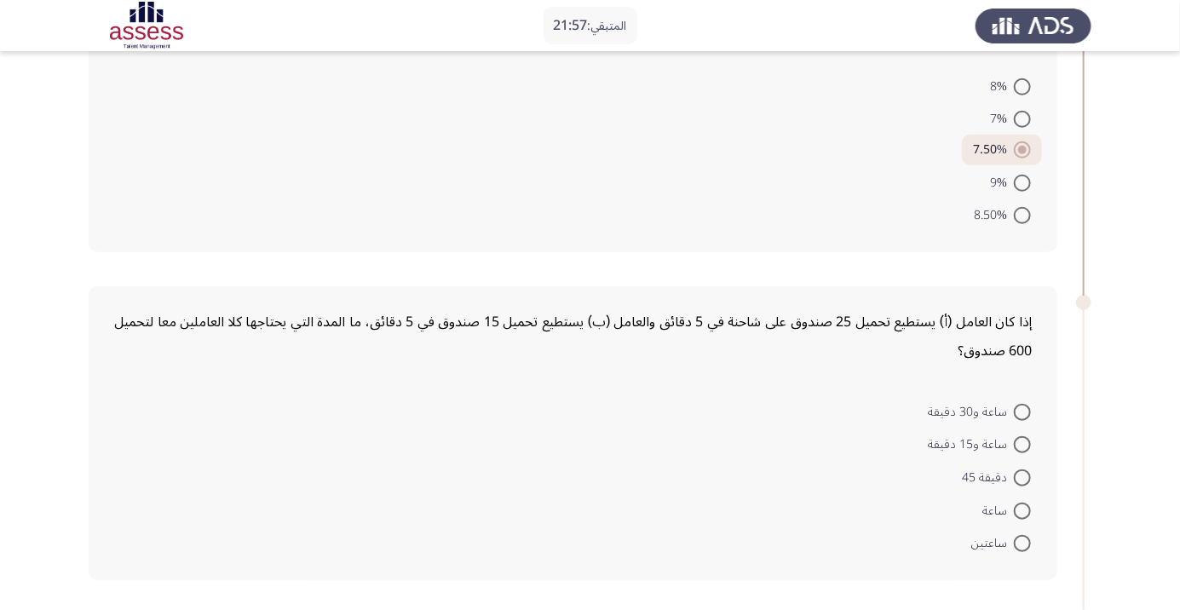
click at [1022, 443] on span at bounding box center [1022, 444] width 17 height 17
click at [1022, 443] on input "ساعة و15 دقيقة" at bounding box center [1022, 444] width 17 height 17
radio input "true"
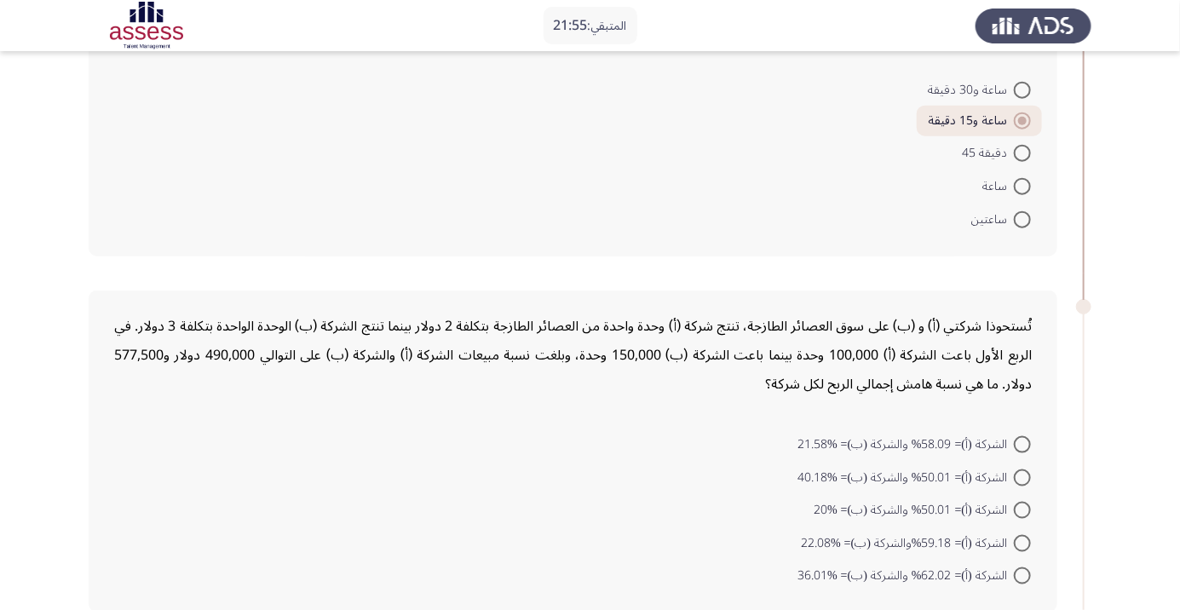
scroll to position [801, 0]
click at [1022, 539] on span at bounding box center [1022, 542] width 17 height 17
click at [1022, 539] on input "الشركة (أ)= 59.18%والشركة (ب)= %22.08" at bounding box center [1022, 542] width 17 height 17
radio input "true"
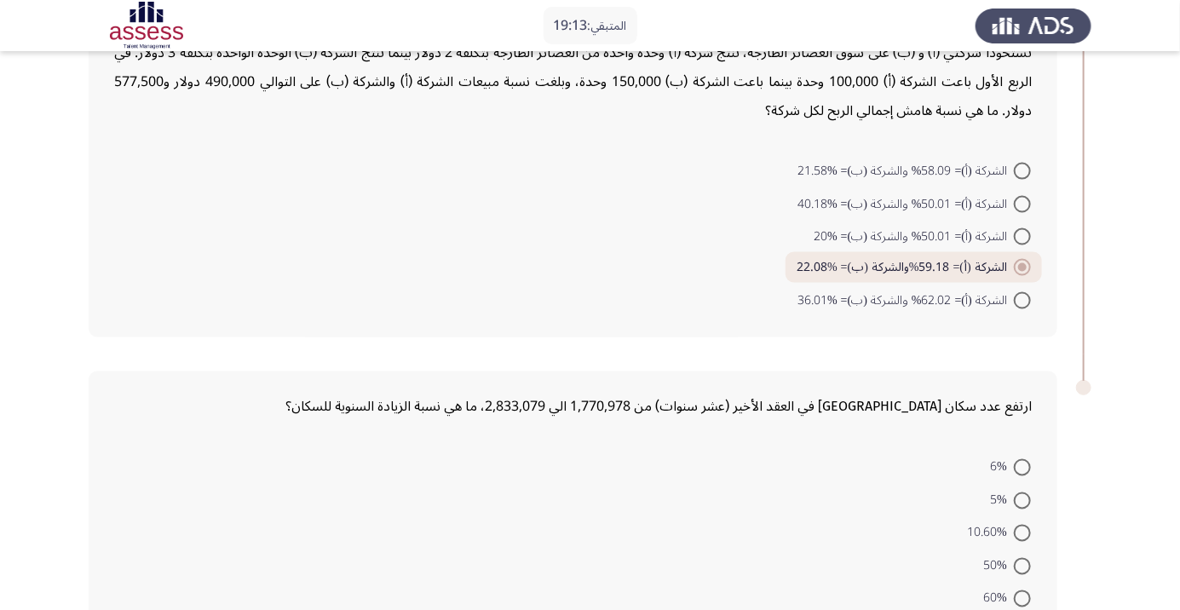
scroll to position [1100, 0]
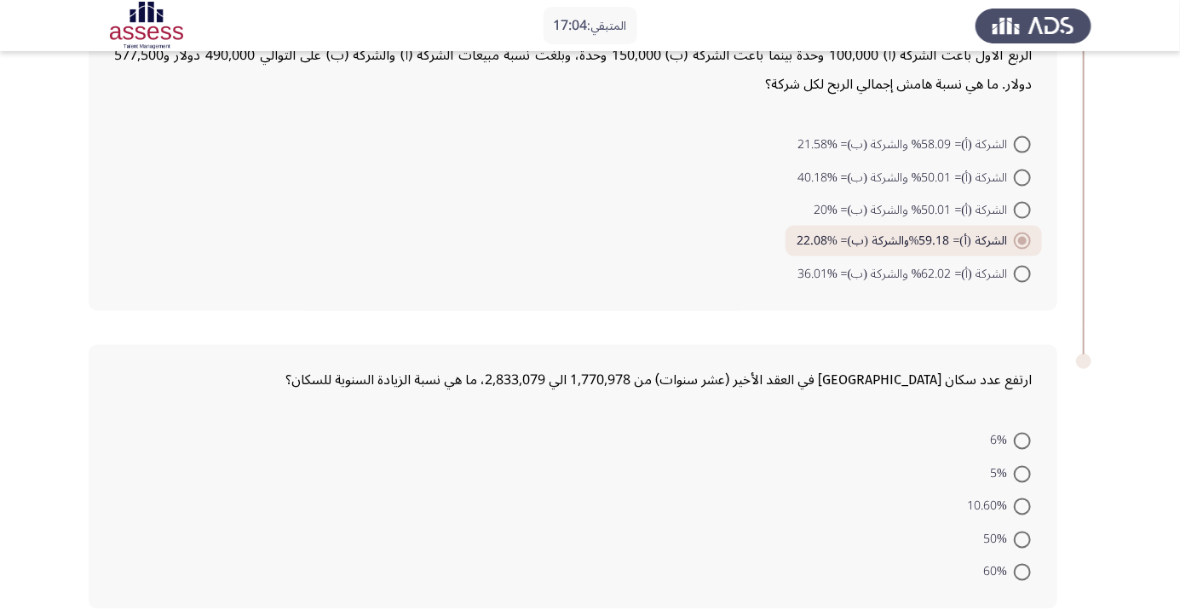
click at [1022, 569] on span at bounding box center [1022, 572] width 17 height 17
click at [1022, 569] on input "60%" at bounding box center [1022, 572] width 17 height 17
radio input "true"
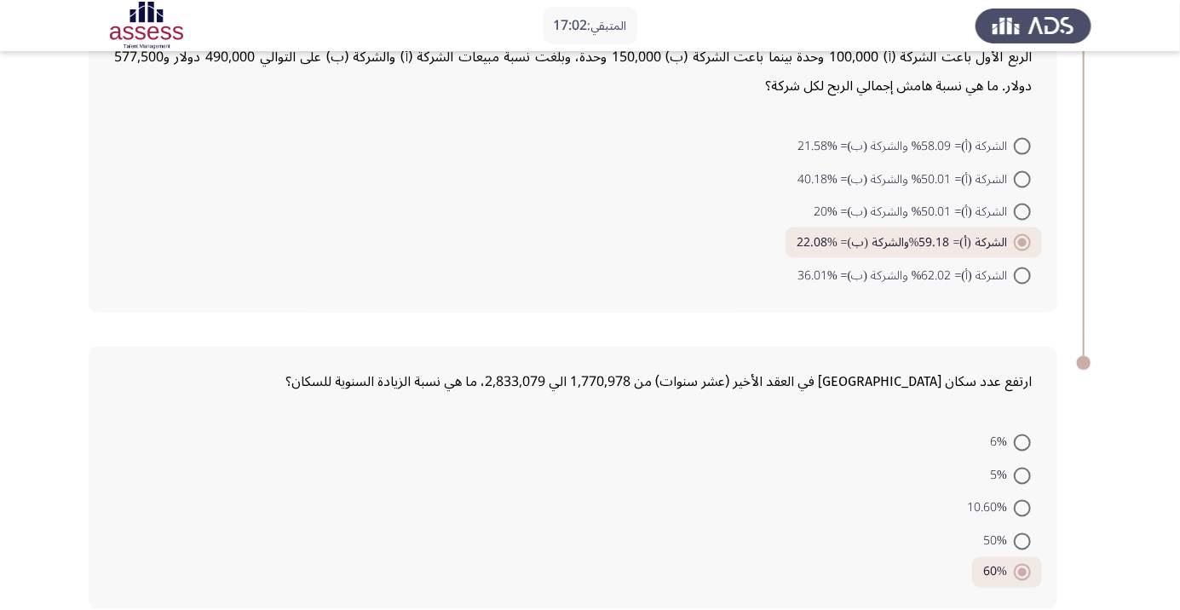
scroll to position [0, 0]
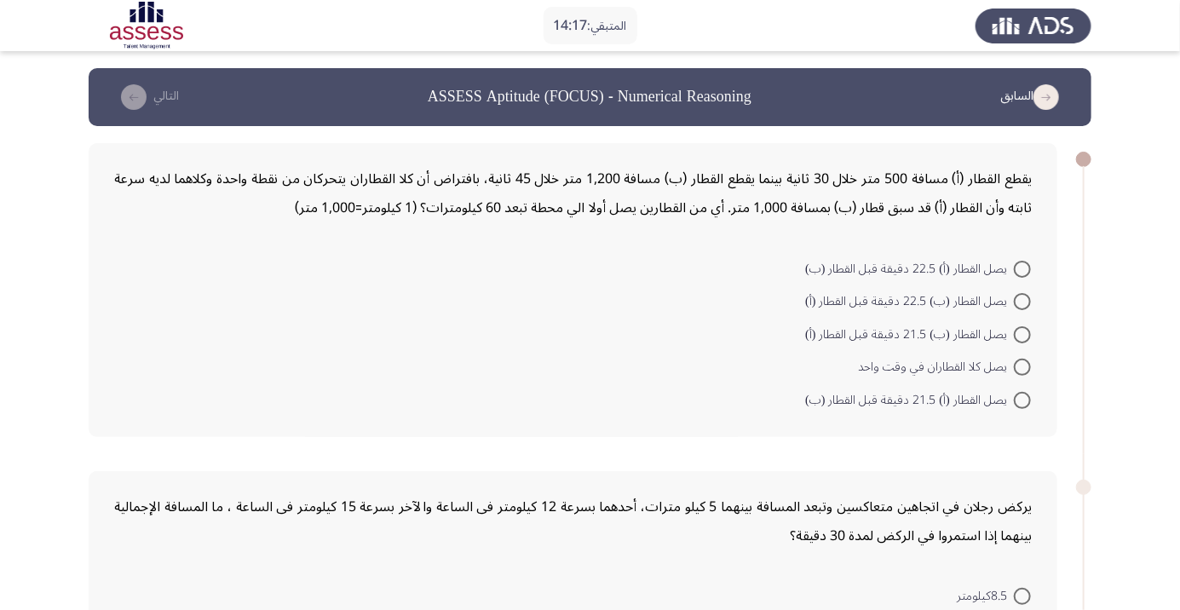
click at [1022, 334] on span at bounding box center [1022, 334] width 17 height 17
click at [1022, 334] on input "يصل القطار (ب) 21.5 دقيقة قبل القطار (أ)" at bounding box center [1022, 334] width 17 height 17
radio input "true"
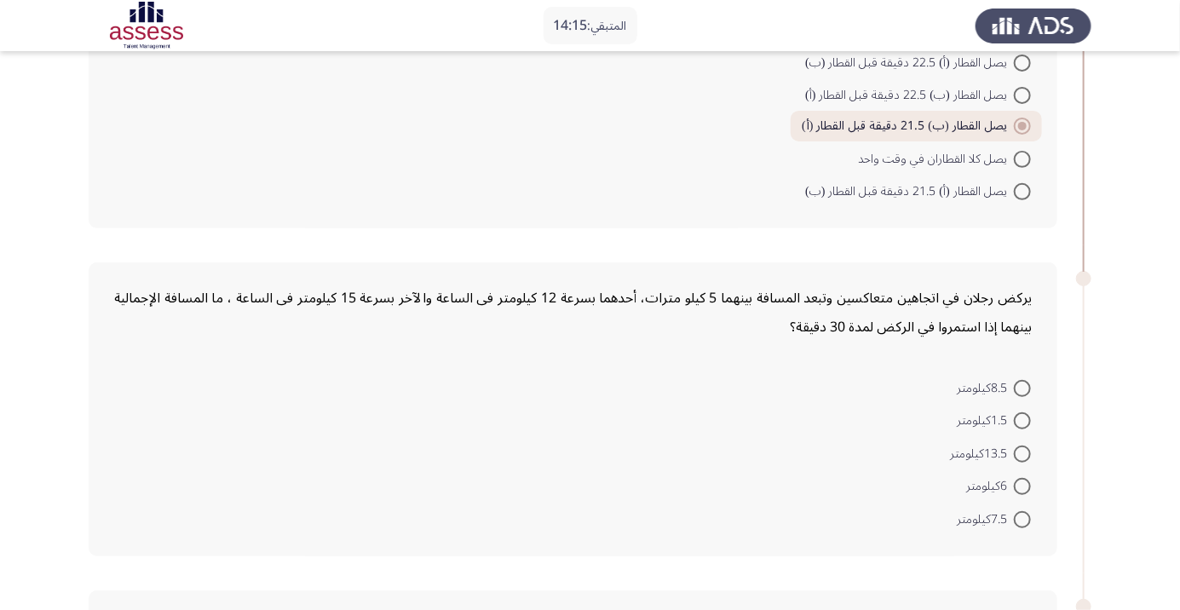
scroll to position [207, 0]
click at [1022, 451] on span at bounding box center [1022, 453] width 17 height 17
click at [1022, 451] on input "13.5كيلومتر" at bounding box center [1022, 453] width 17 height 17
radio input "true"
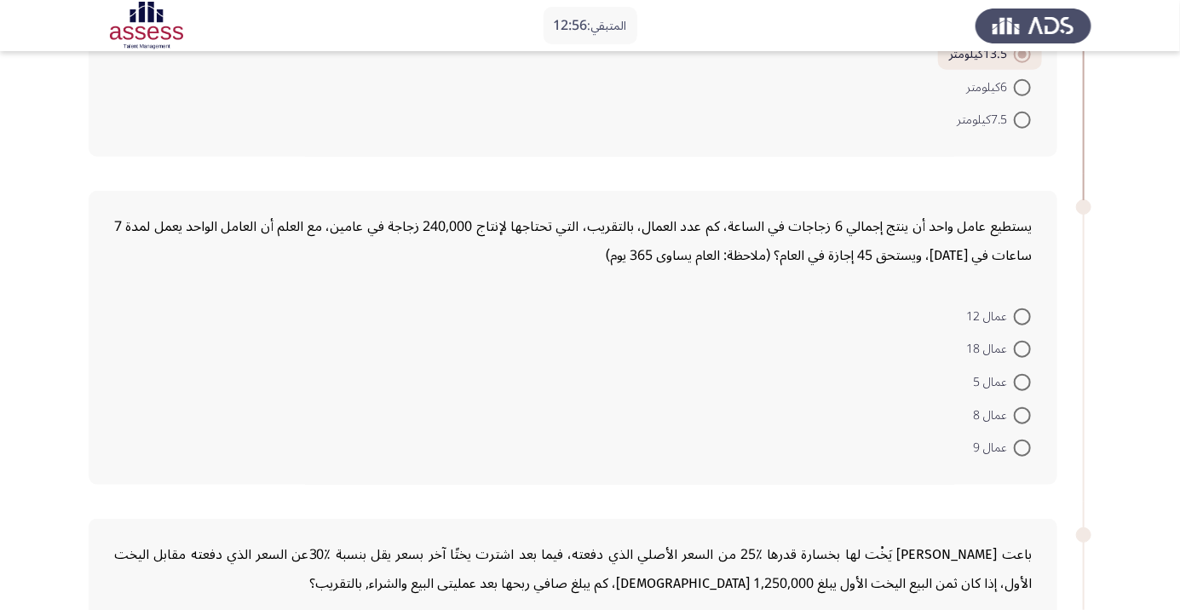
scroll to position [597, 0]
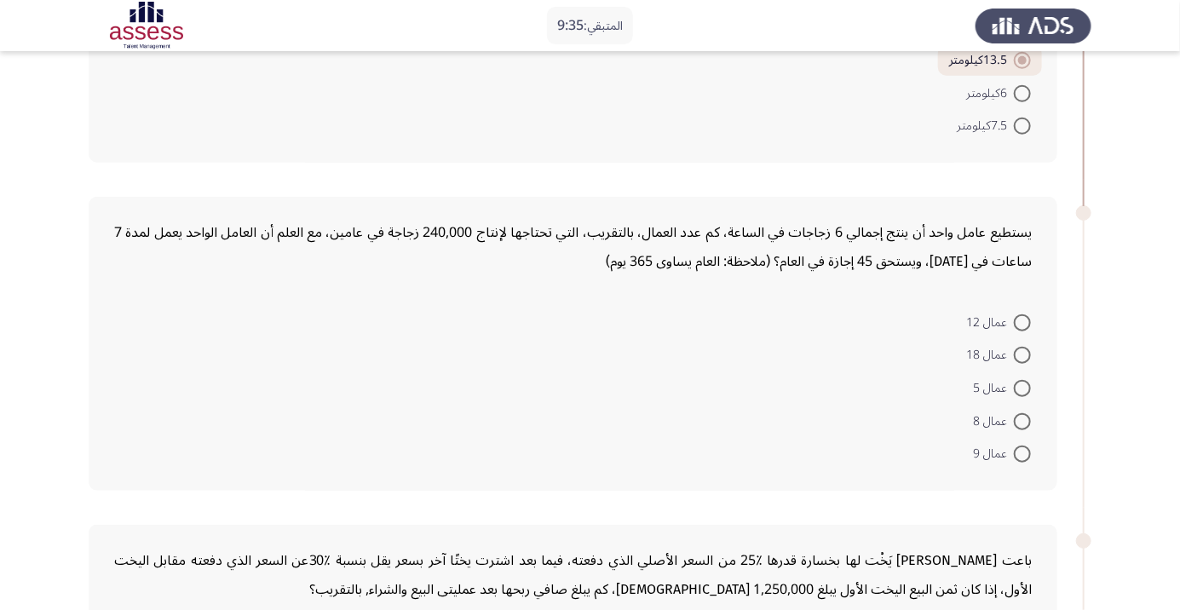
click at [1022, 451] on span at bounding box center [1022, 453] width 17 height 17
click at [1022, 451] on input "عمال 9" at bounding box center [1022, 453] width 17 height 17
radio input "true"
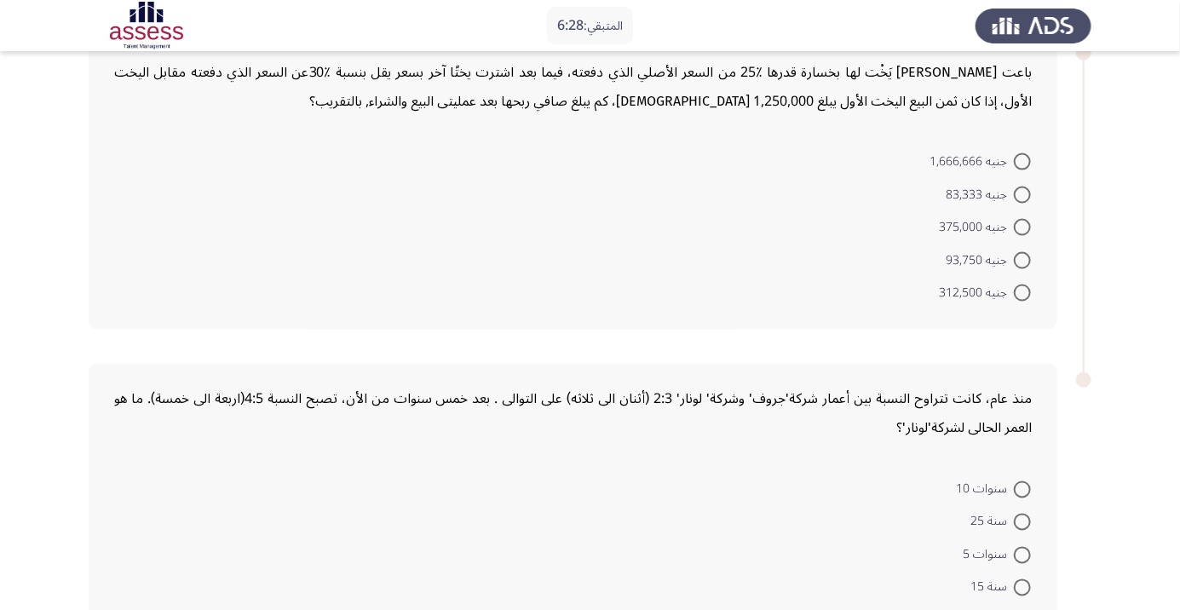
scroll to position [1082, 0]
click at [1022, 259] on span at bounding box center [1022, 262] width 17 height 17
click at [1022, 259] on input "جنيه 93,750" at bounding box center [1022, 262] width 17 height 17
radio input "true"
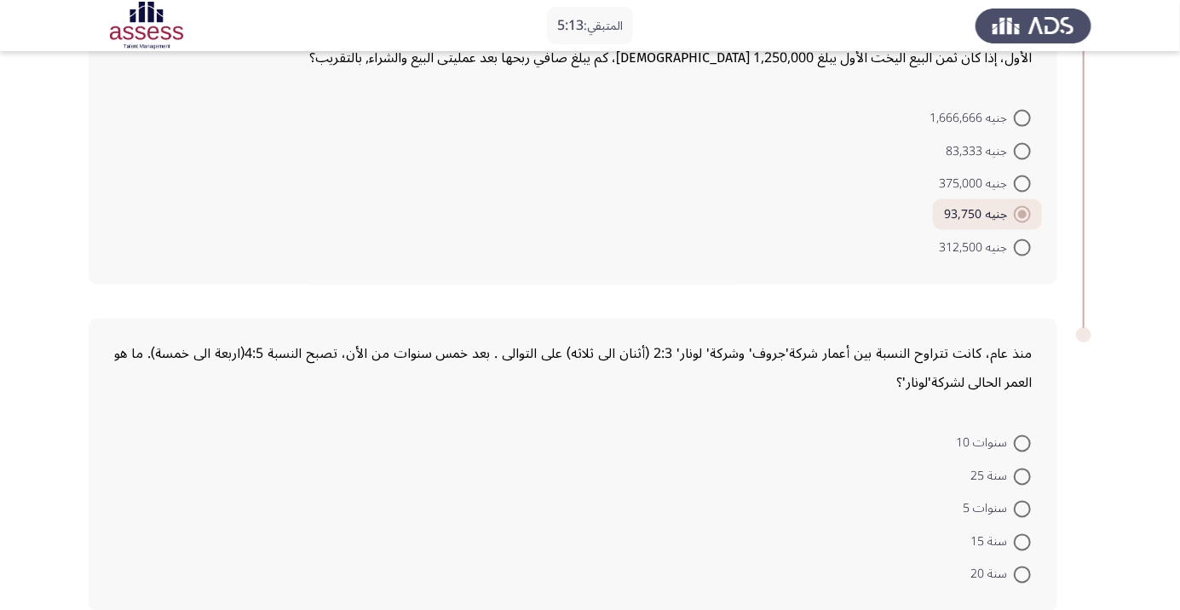
scroll to position [1129, 0]
click at [1022, 472] on span at bounding box center [1022, 475] width 17 height 17
click at [1022, 472] on input "سنة 25" at bounding box center [1022, 475] width 17 height 17
radio input "true"
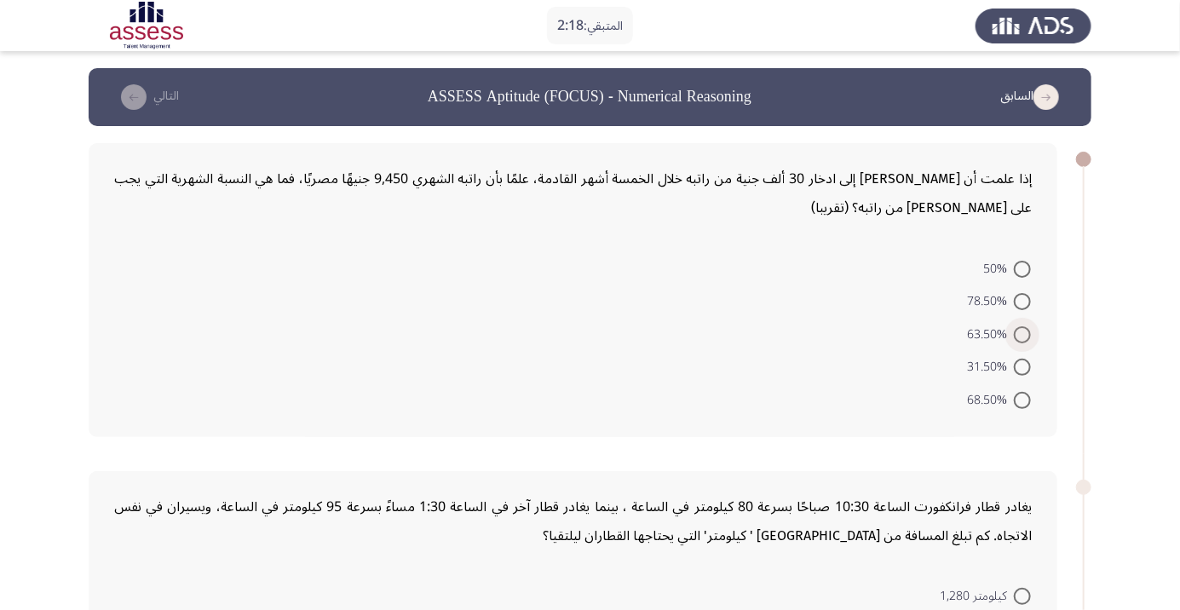
click at [1022, 334] on span at bounding box center [1022, 334] width 17 height 17
click at [1022, 334] on input "63.50%" at bounding box center [1022, 334] width 17 height 17
radio input "true"
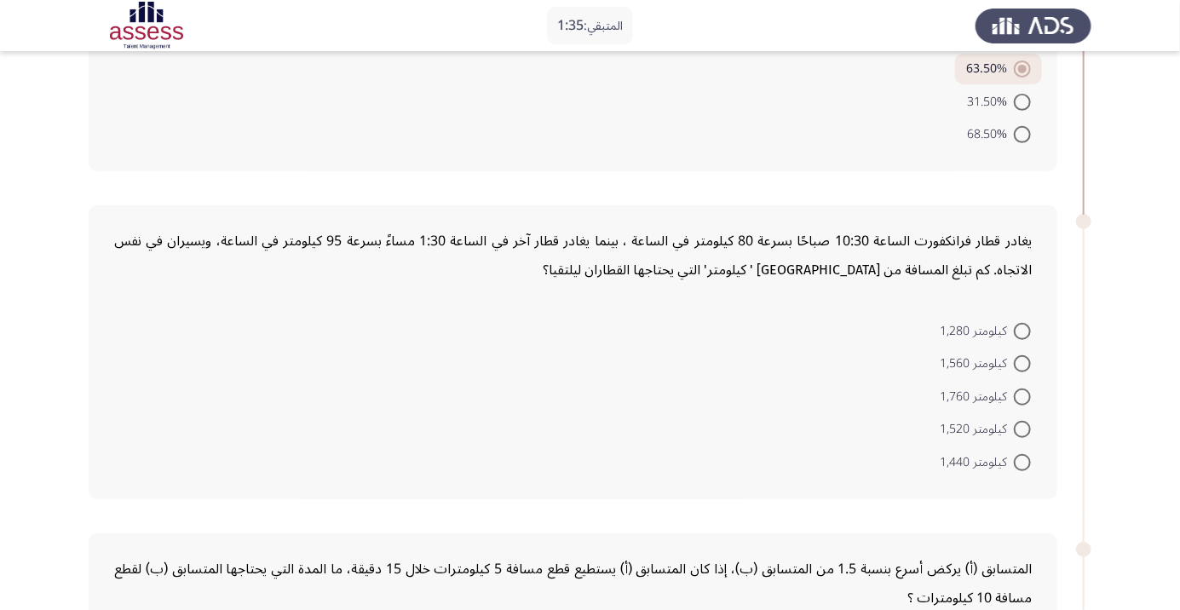
scroll to position [302, 0]
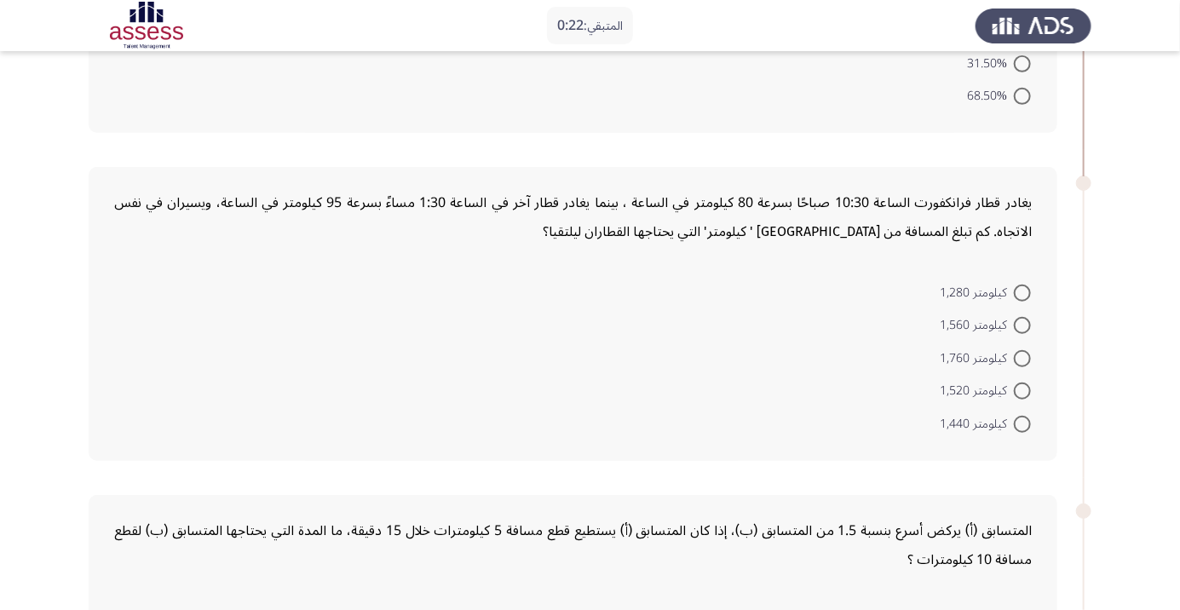
click at [1027, 394] on span at bounding box center [1022, 390] width 17 height 17
click at [1027, 394] on input "كيلومتر 1,520" at bounding box center [1022, 390] width 17 height 17
radio input "true"
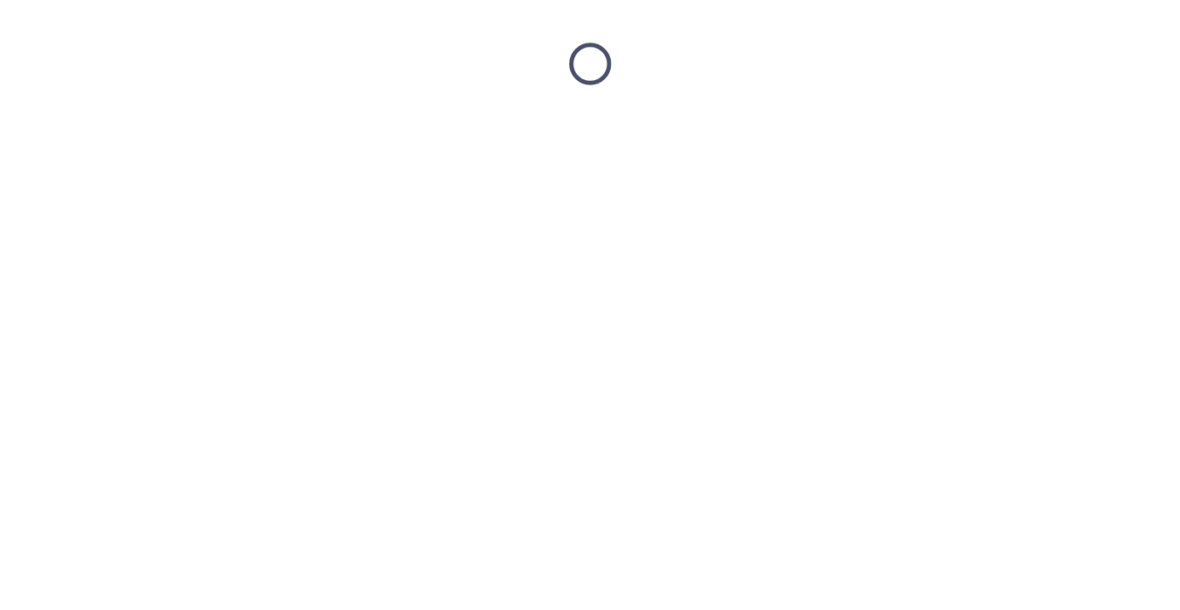
scroll to position [0, 0]
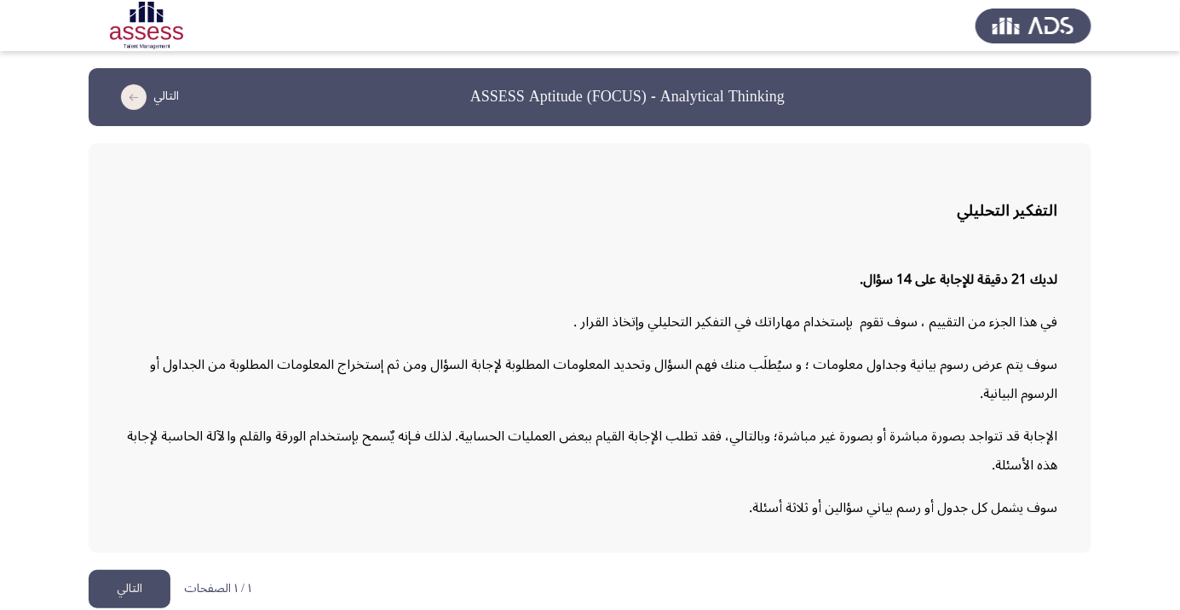
click at [138, 608] on button "التالي" at bounding box center [130, 589] width 82 height 38
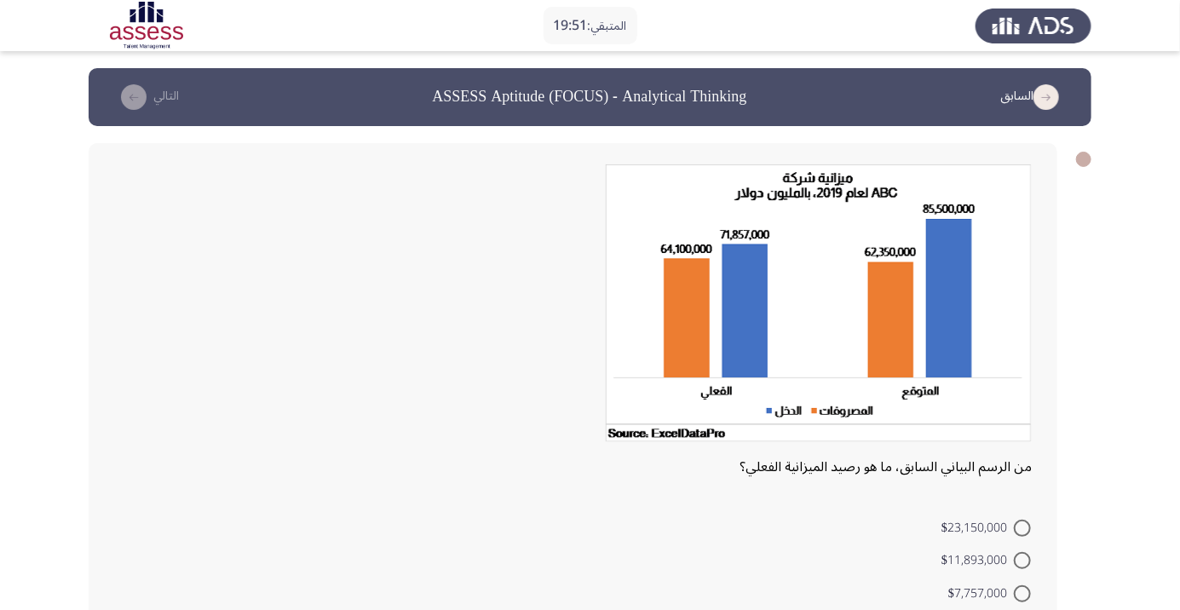
click at [1022, 593] on span at bounding box center [1022, 593] width 17 height 17
click at [1022, 593] on input "$7,757,000" at bounding box center [1022, 593] width 17 height 17
radio input "true"
click at [130, 85] on icon "load next page" at bounding box center [134, 97] width 26 height 26
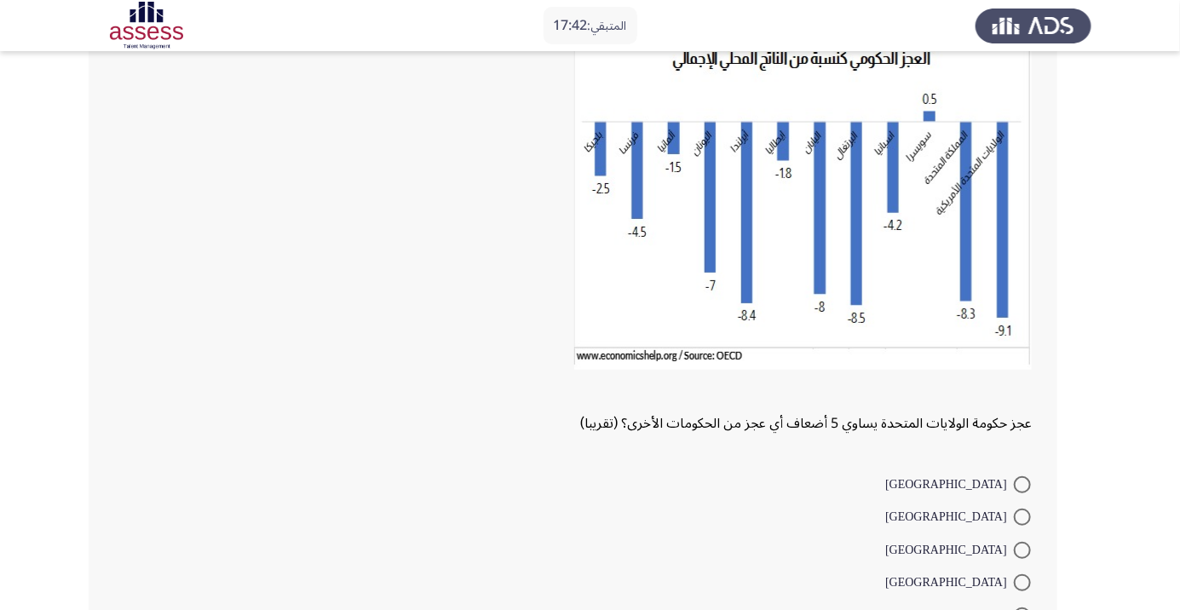
scroll to position [169, 0]
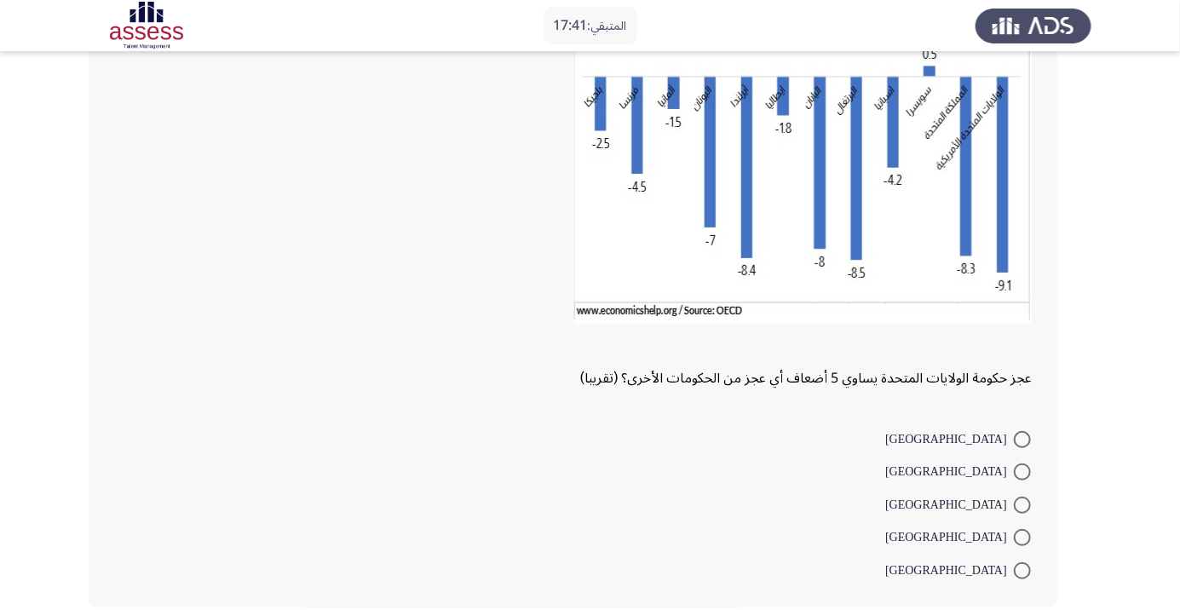
click at [1022, 569] on span at bounding box center [1022, 570] width 17 height 17
click at [1022, 569] on input "إيطاليا" at bounding box center [1022, 570] width 17 height 17
radio input "true"
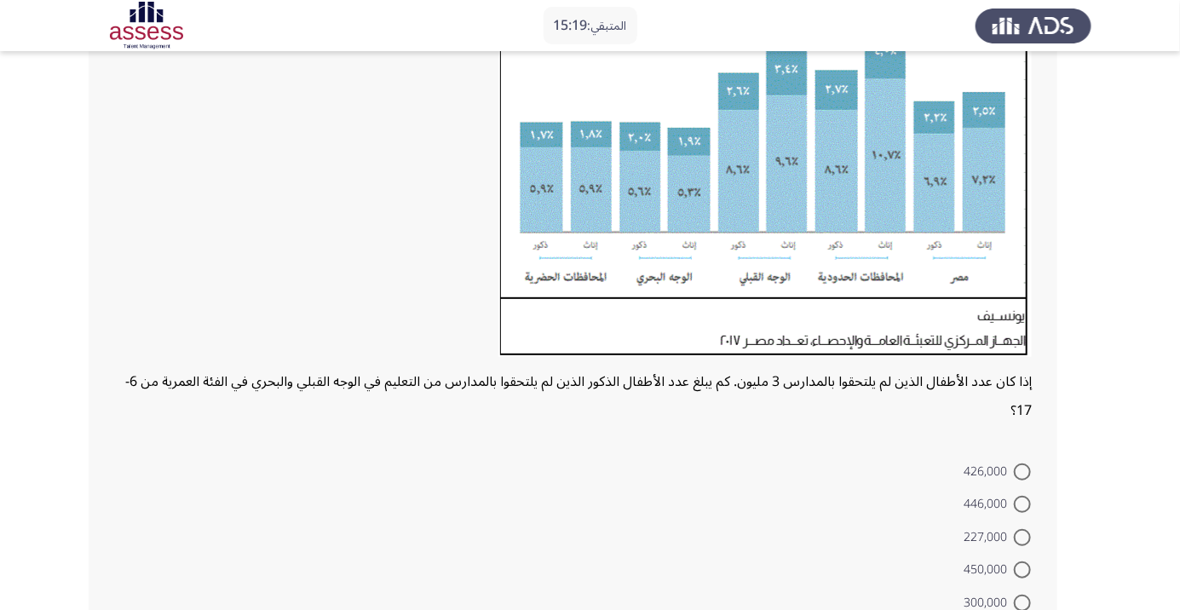
scroll to position [248, 0]
click at [1022, 469] on span at bounding box center [1022, 470] width 17 height 17
click at [1022, 469] on input "426,000" at bounding box center [1022, 470] width 17 height 17
radio input "true"
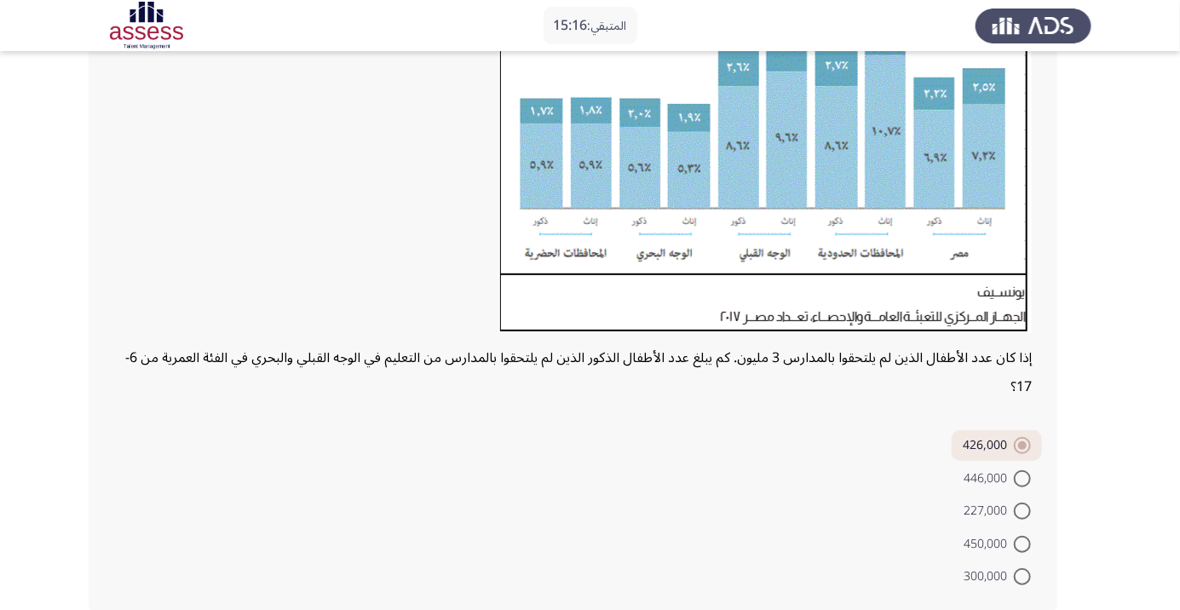
scroll to position [278, 0]
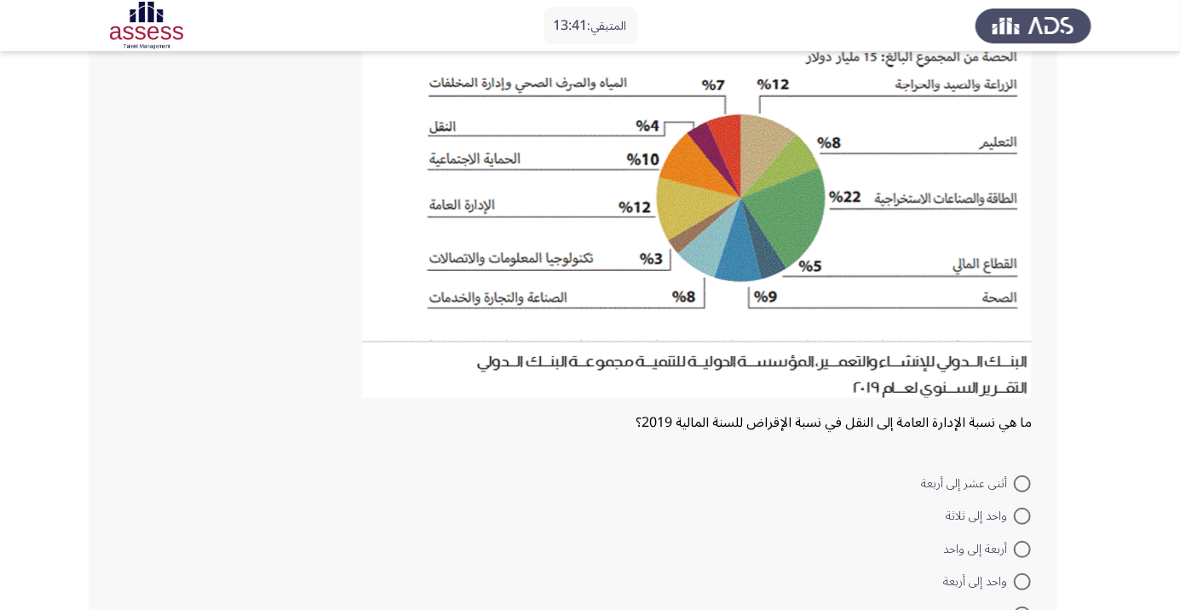
scroll to position [202, 0]
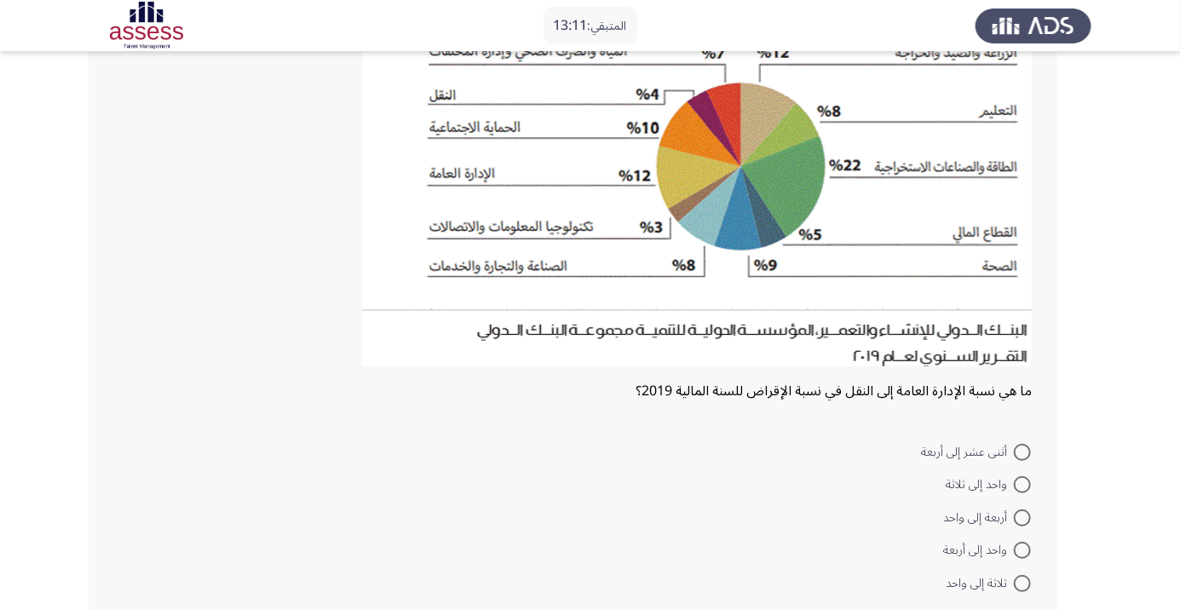
click at [1057, 589] on div "ما هي نسبة الإدارة العامة إلى النقل في نسبة الإقراض للسنة المالية 2019؟ أثنى عش…" at bounding box center [590, 280] width 1002 height 713
click at [1022, 583] on span at bounding box center [1022, 583] width 17 height 17
click at [1022, 583] on input "ثلاثة إلى واحد" at bounding box center [1022, 583] width 17 height 17
radio input "true"
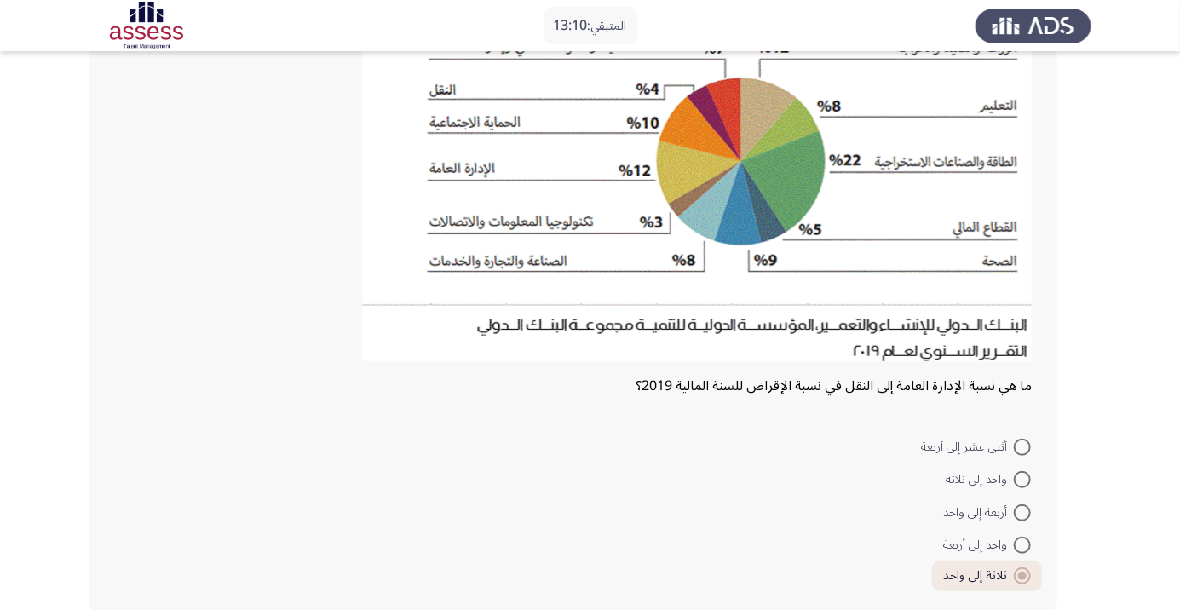
scroll to position [213, 0]
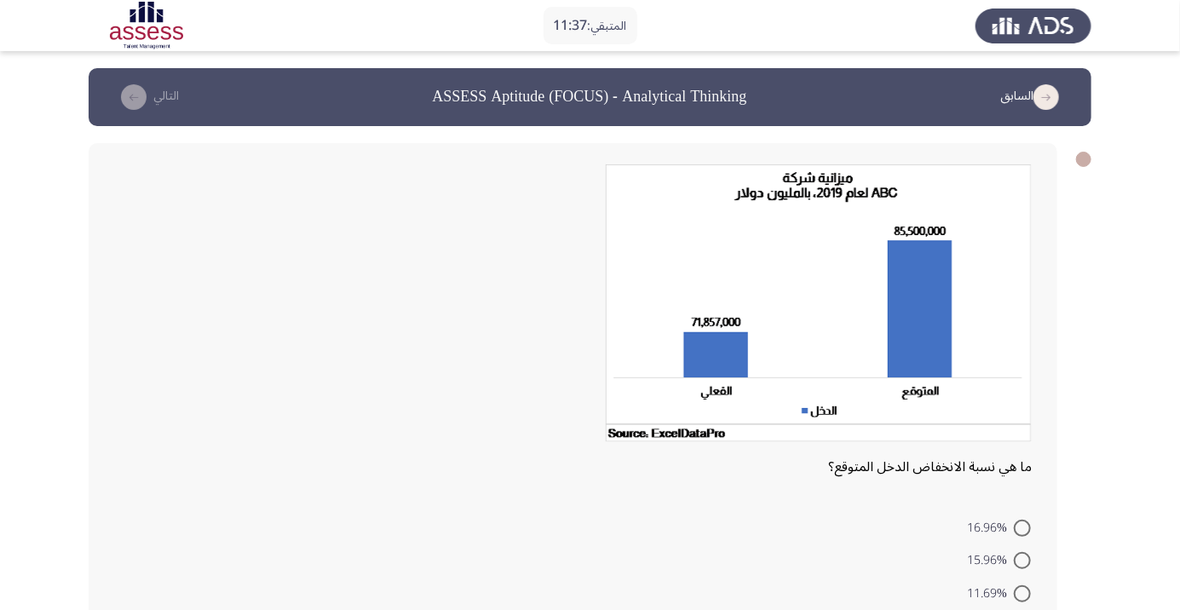
click at [1022, 527] on span at bounding box center [1022, 528] width 17 height 17
click at [1022, 527] on input "16.96%" at bounding box center [1022, 528] width 17 height 17
radio input "true"
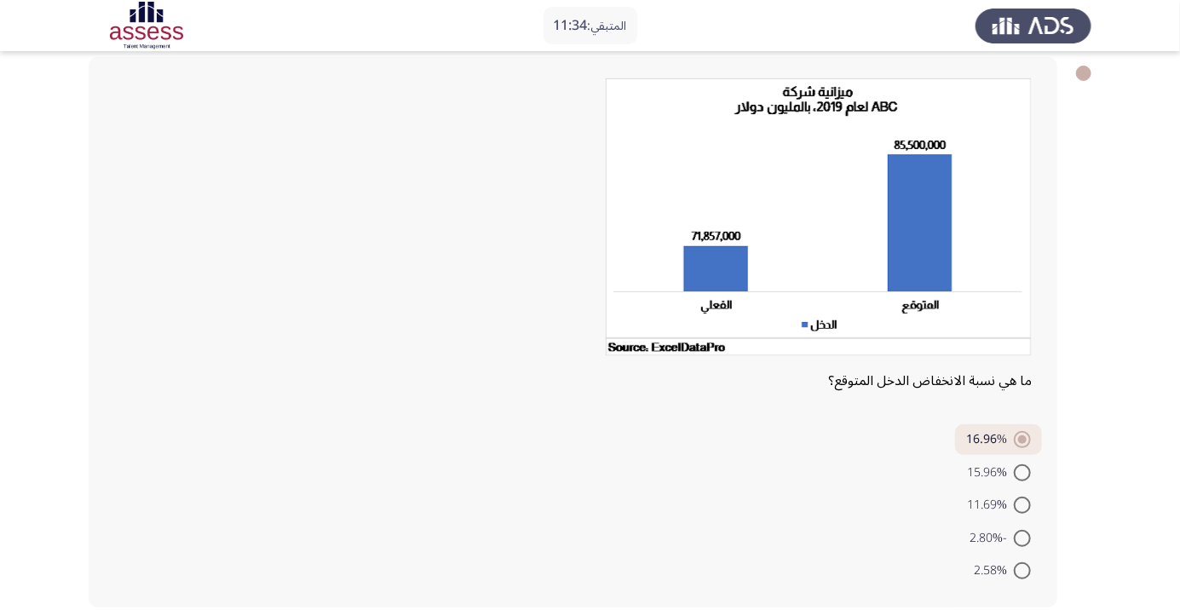
scroll to position [86, 0]
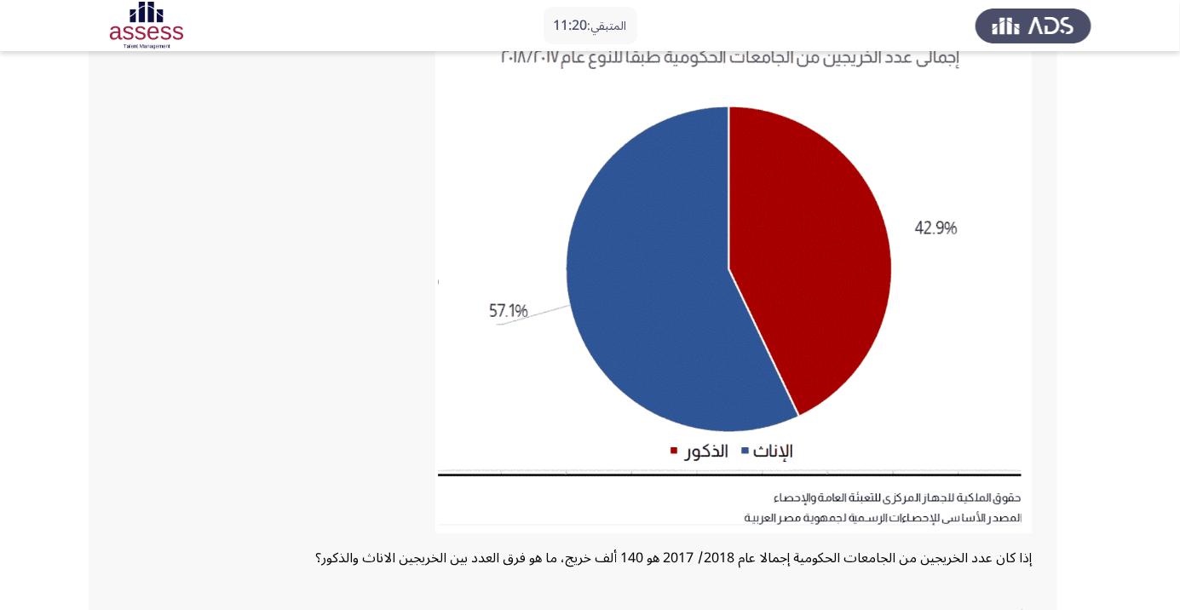
scroll to position [169, 0]
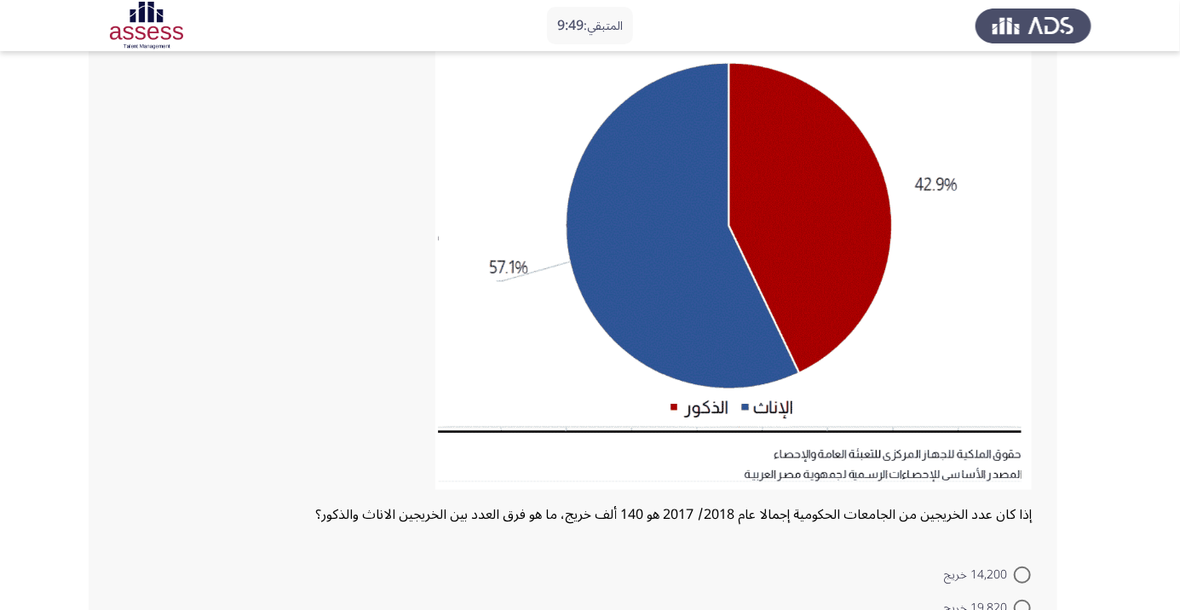
radio input "true"
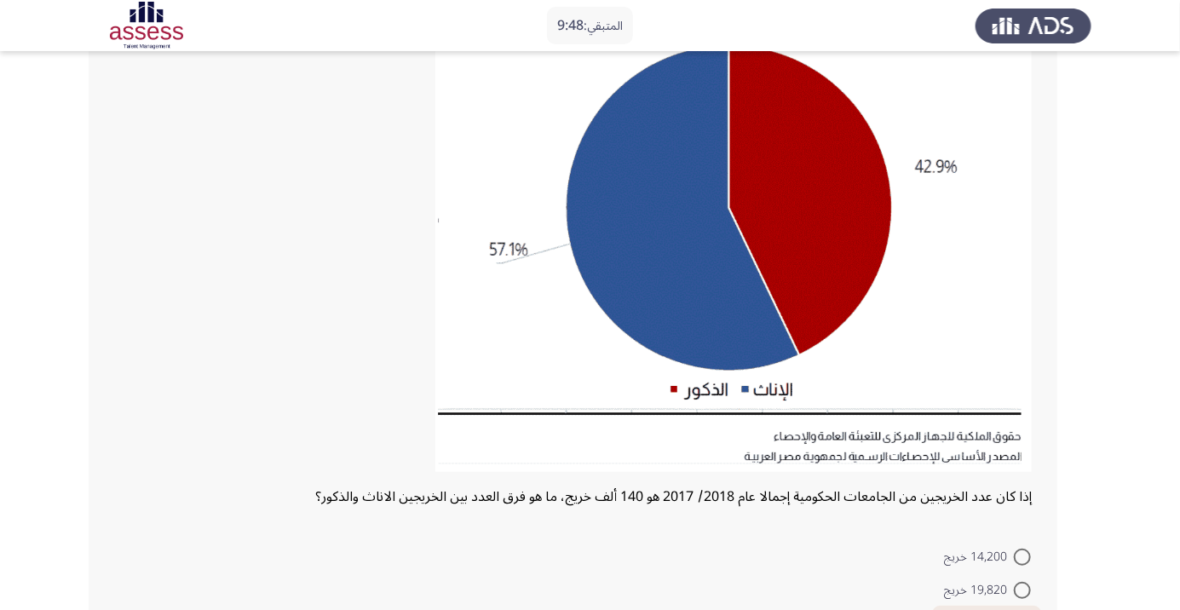
scroll to position [302, 0]
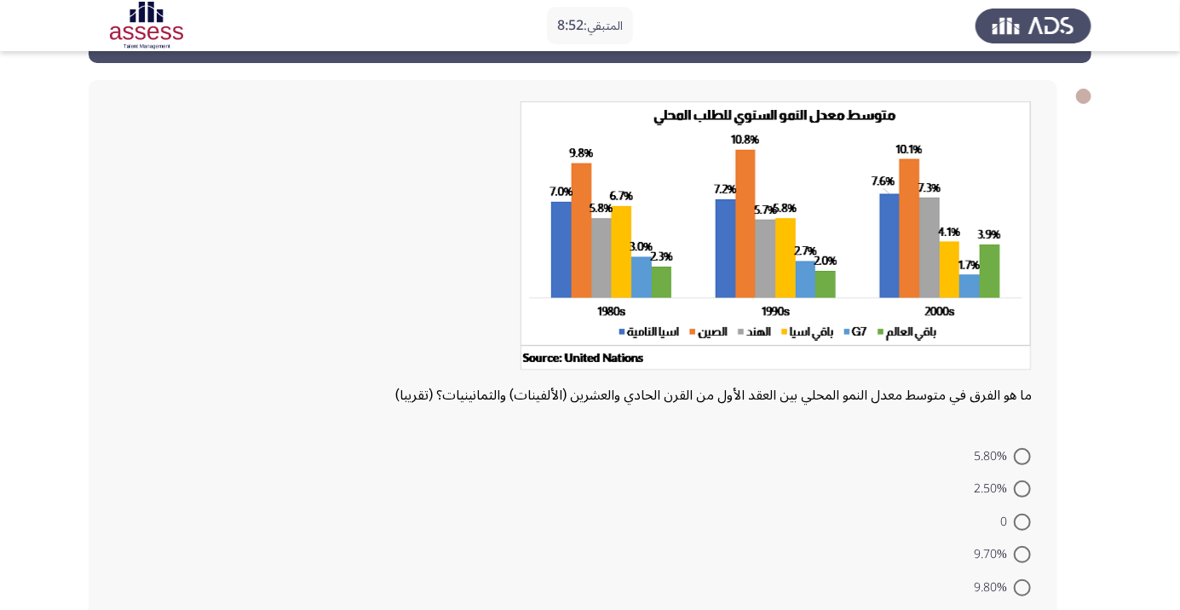
scroll to position [80, 0]
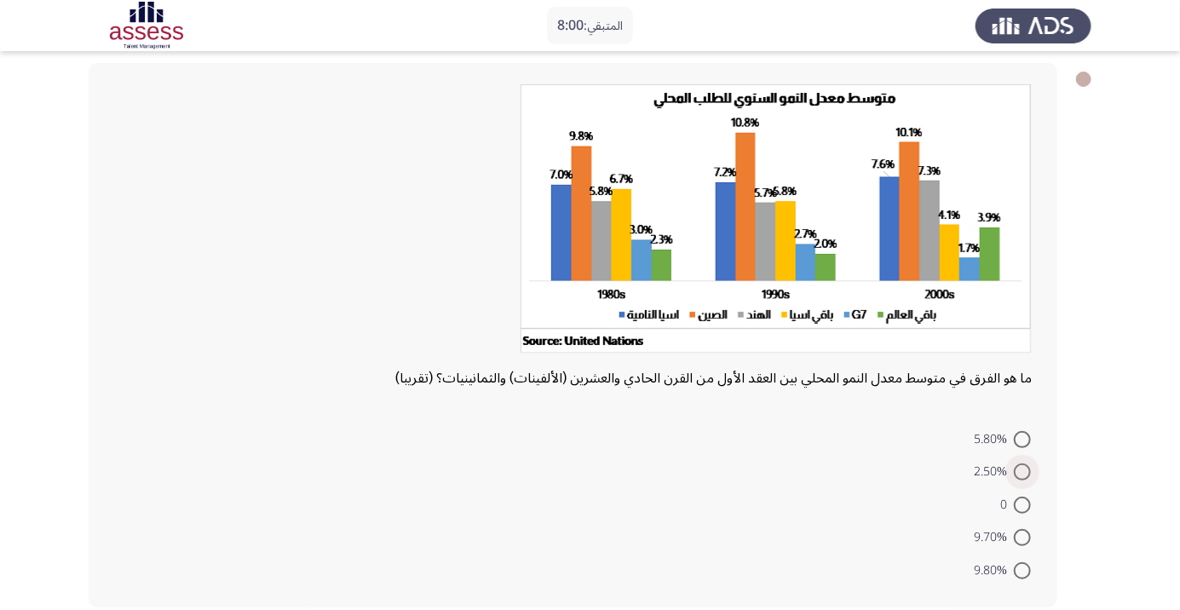
click at [1022, 470] on span at bounding box center [1022, 471] width 17 height 17
click at [1022, 470] on input "2.50%" at bounding box center [1022, 471] width 17 height 17
radio input "true"
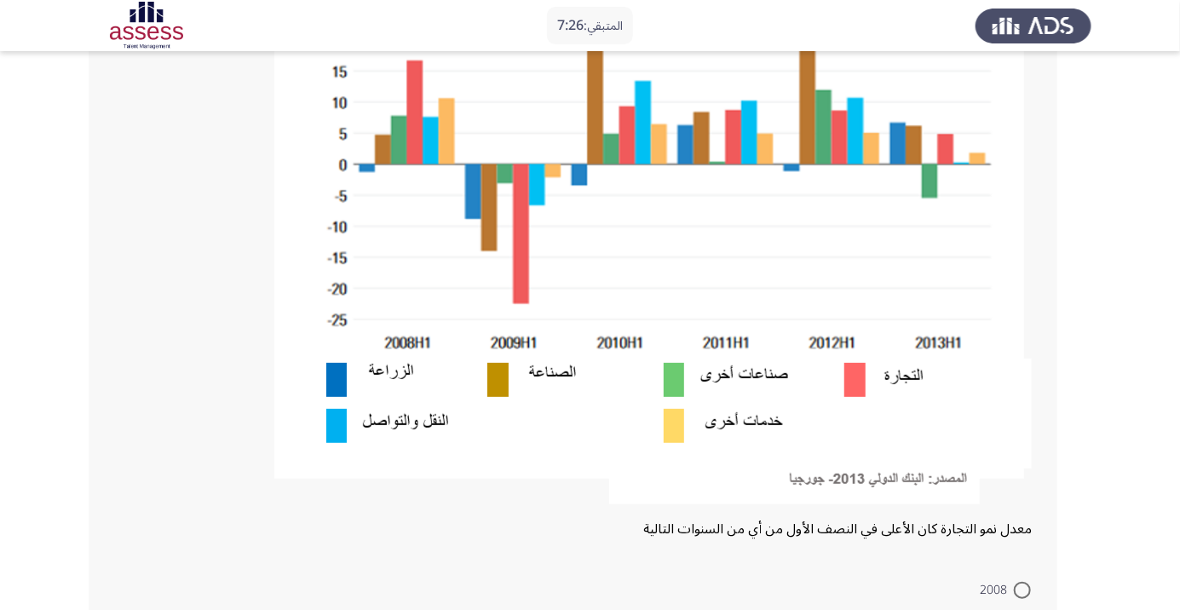
scroll to position [290, 0]
click at [1025, 606] on mat-radio-button "2011" at bounding box center [1004, 621] width 73 height 33
click at [1022, 588] on span at bounding box center [1022, 589] width 17 height 17
click at [1022, 588] on input "2008" at bounding box center [1022, 589] width 17 height 17
radio input "true"
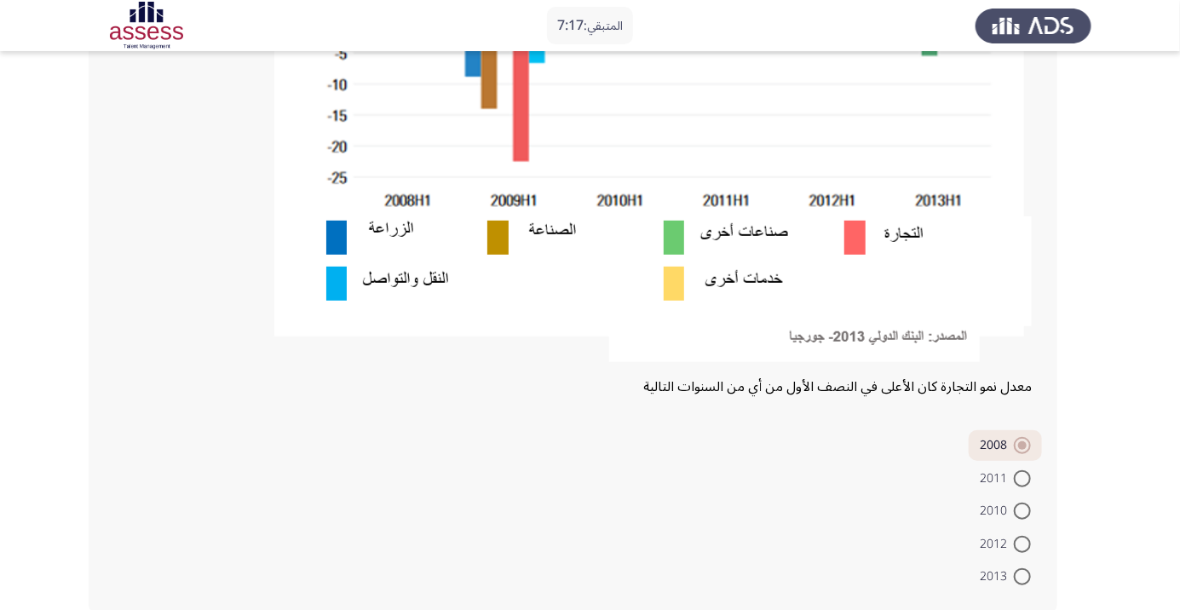
scroll to position [438, 0]
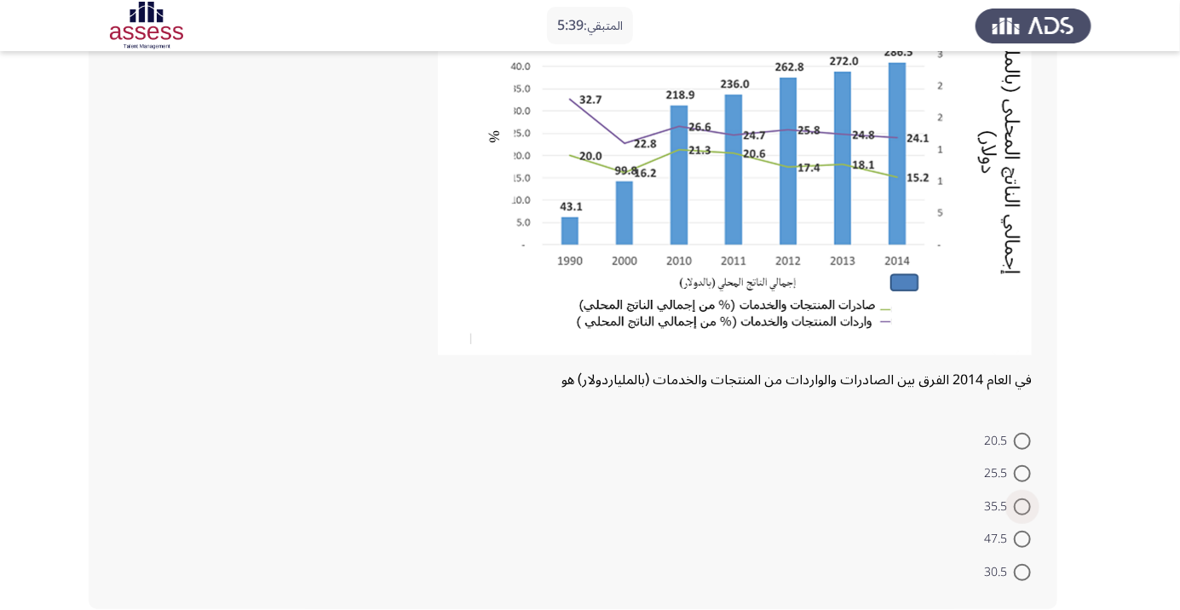
scroll to position [201, 0]
click at [1022, 438] on span at bounding box center [1022, 439] width 17 height 17
click at [1022, 438] on input "20.5" at bounding box center [1022, 439] width 17 height 17
radio input "true"
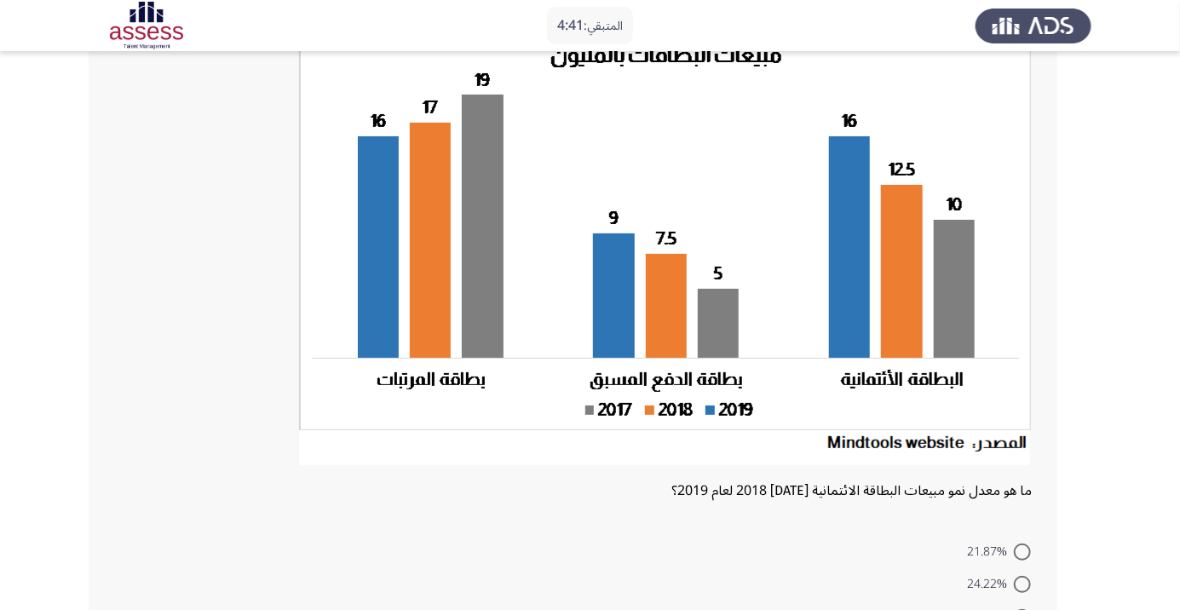
scroll to position [152, 0]
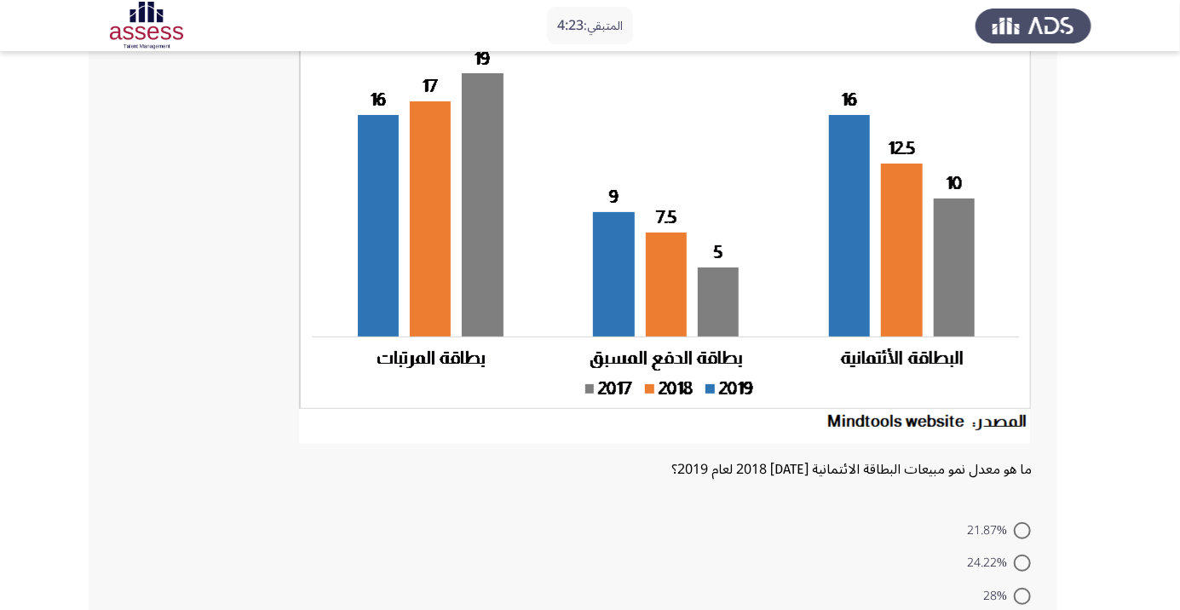
click at [1026, 599] on span at bounding box center [1022, 596] width 17 height 17
click at [1026, 599] on input "28%" at bounding box center [1022, 596] width 17 height 17
radio input "true"
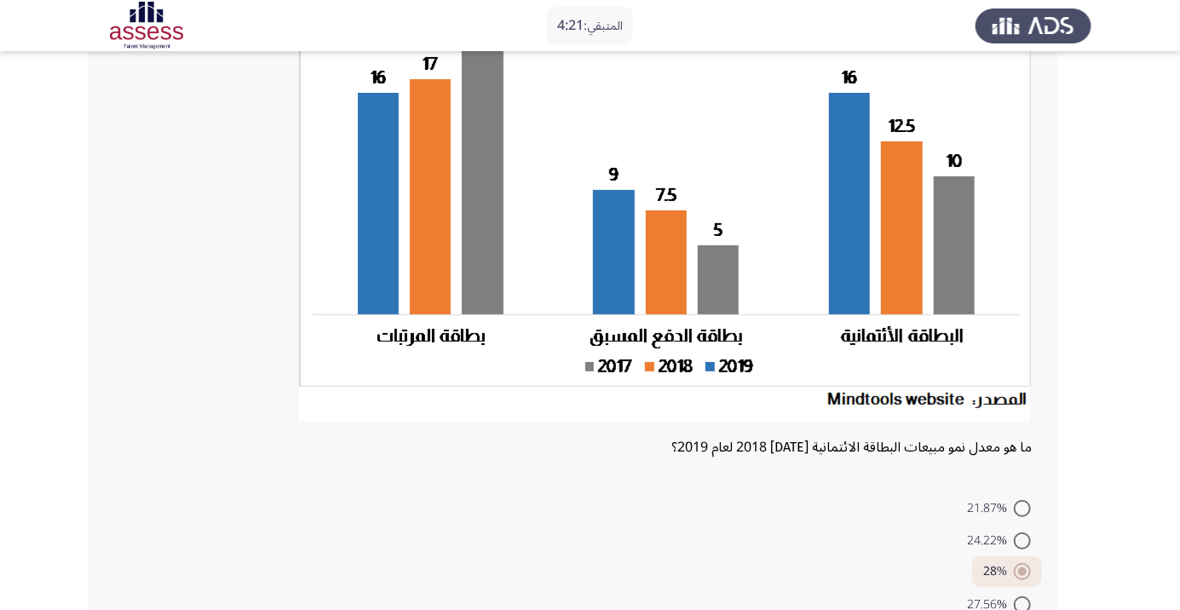
scroll to position [241, 0]
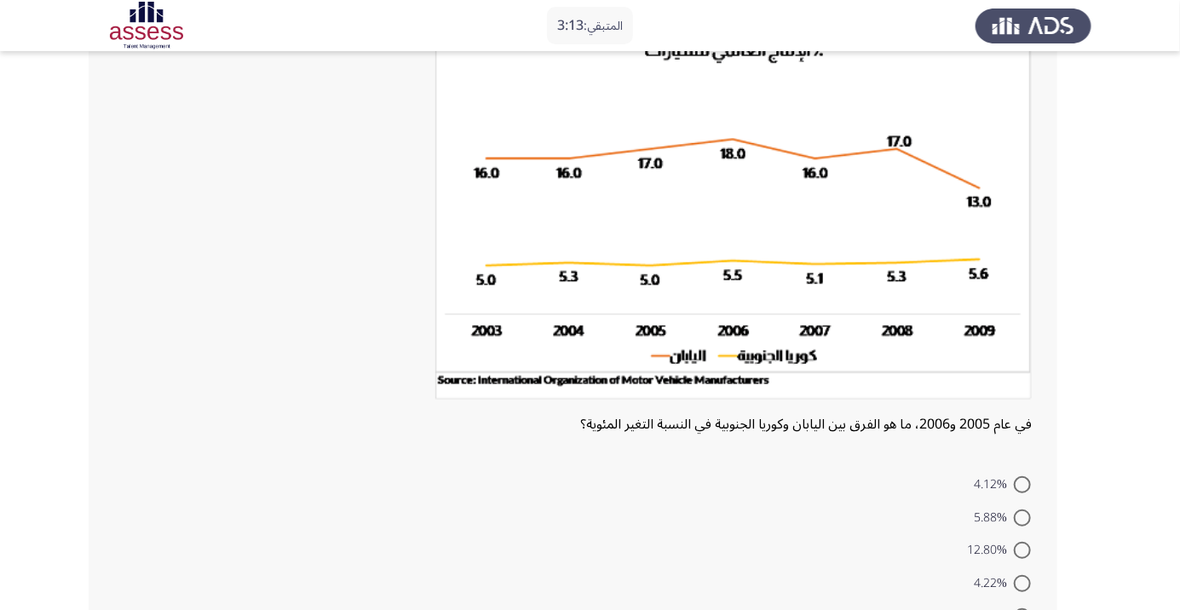
scroll to position [130, 0]
click at [1026, 486] on span at bounding box center [1022, 485] width 17 height 17
click at [1026, 486] on input "4.12%" at bounding box center [1022, 485] width 17 height 17
radio input "true"
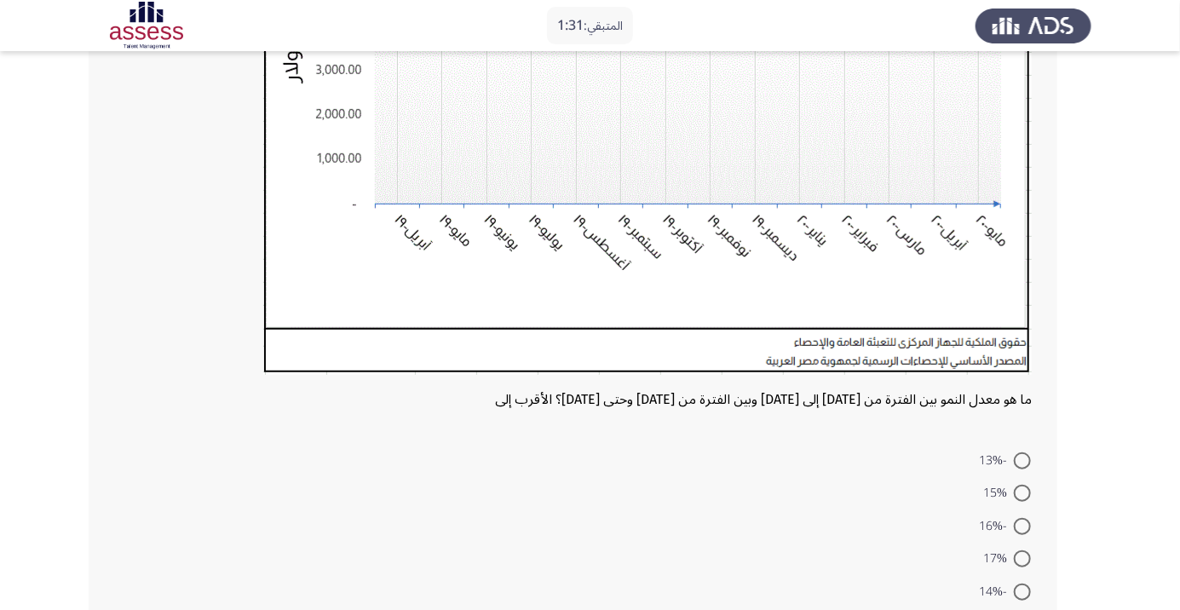
scroll to position [375, 0]
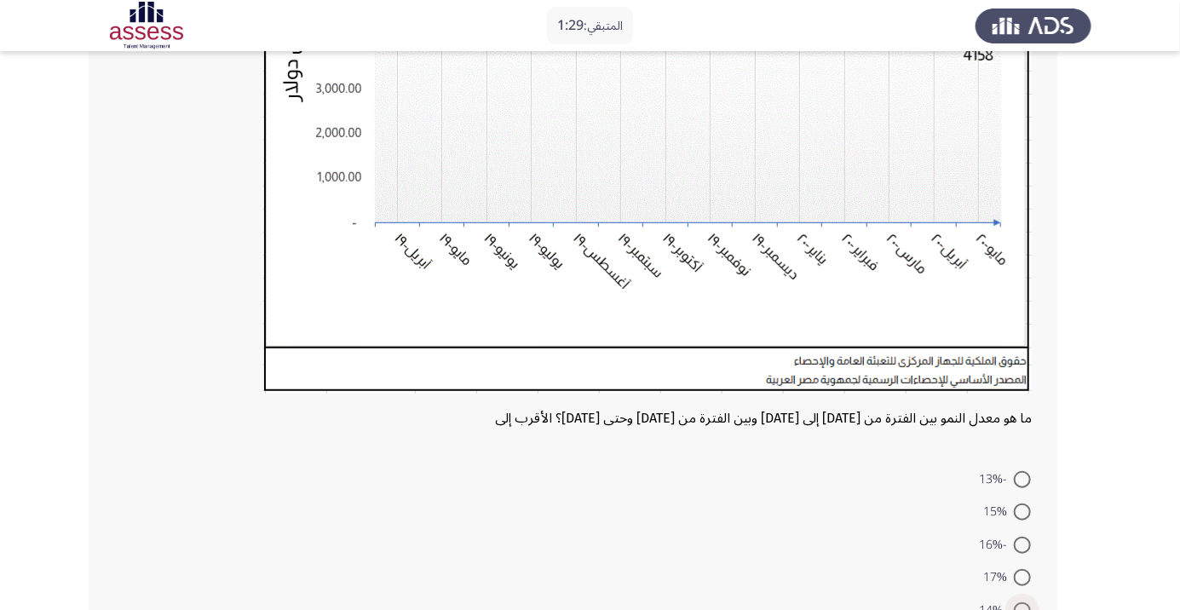
click at [1022, 609] on span at bounding box center [1022, 610] width 17 height 17
click at [1022, 609] on input "-14%" at bounding box center [1022, 610] width 17 height 17
radio input "true"
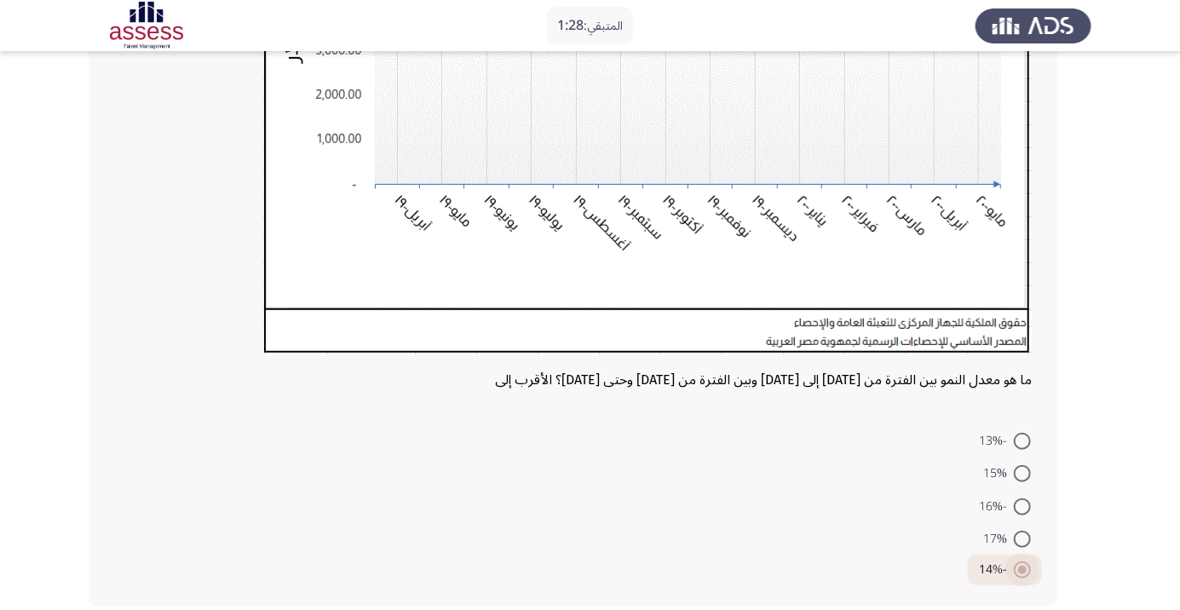
scroll to position [407, 0]
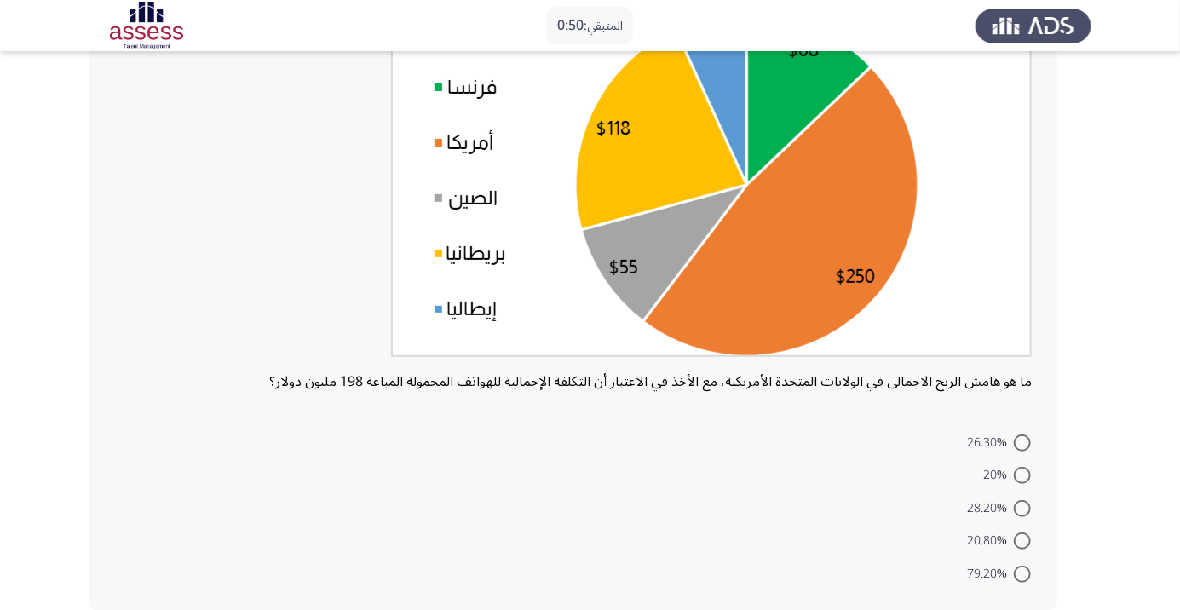
scroll to position [195, 0]
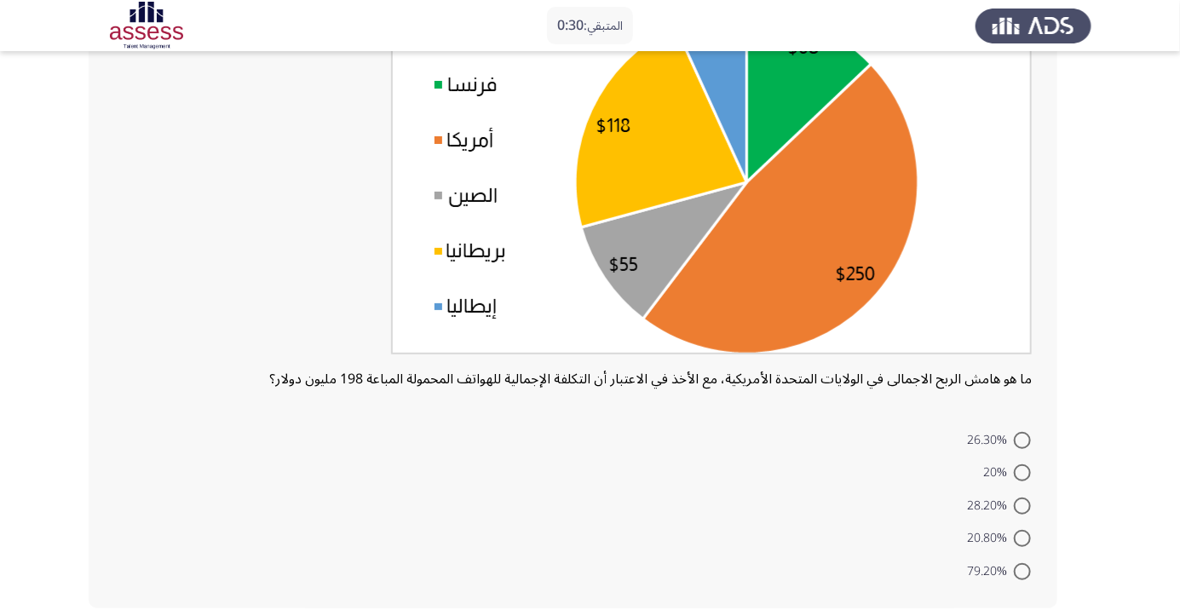
click at [1026, 540] on span at bounding box center [1022, 538] width 17 height 17
click at [1026, 540] on input "20.80%" at bounding box center [1022, 538] width 17 height 17
radio input "true"
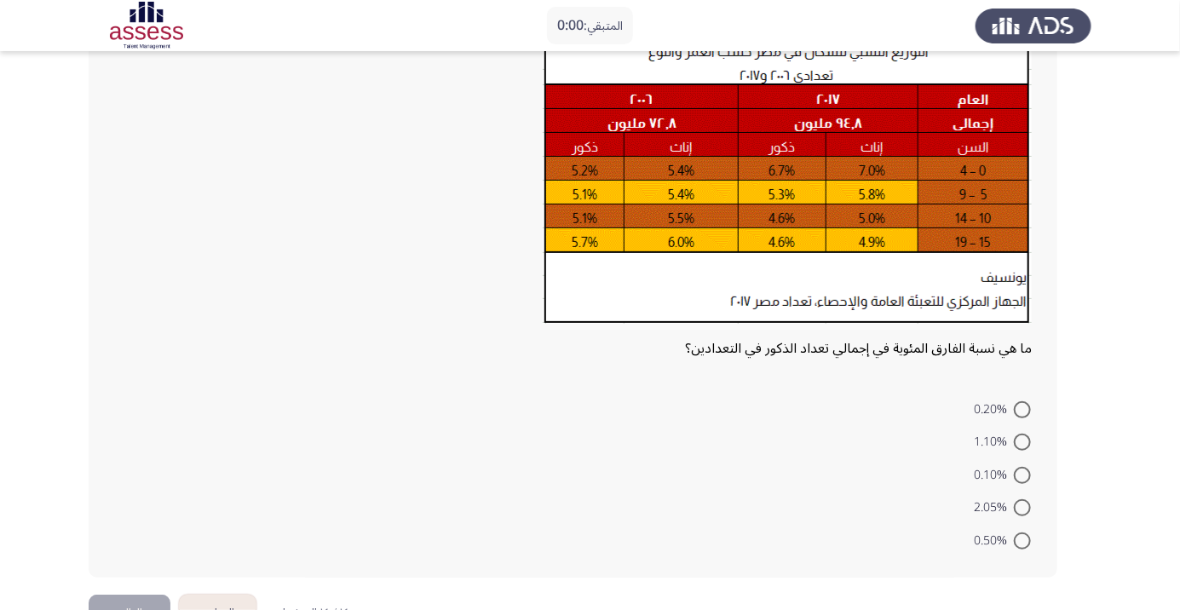
scroll to position [0, 0]
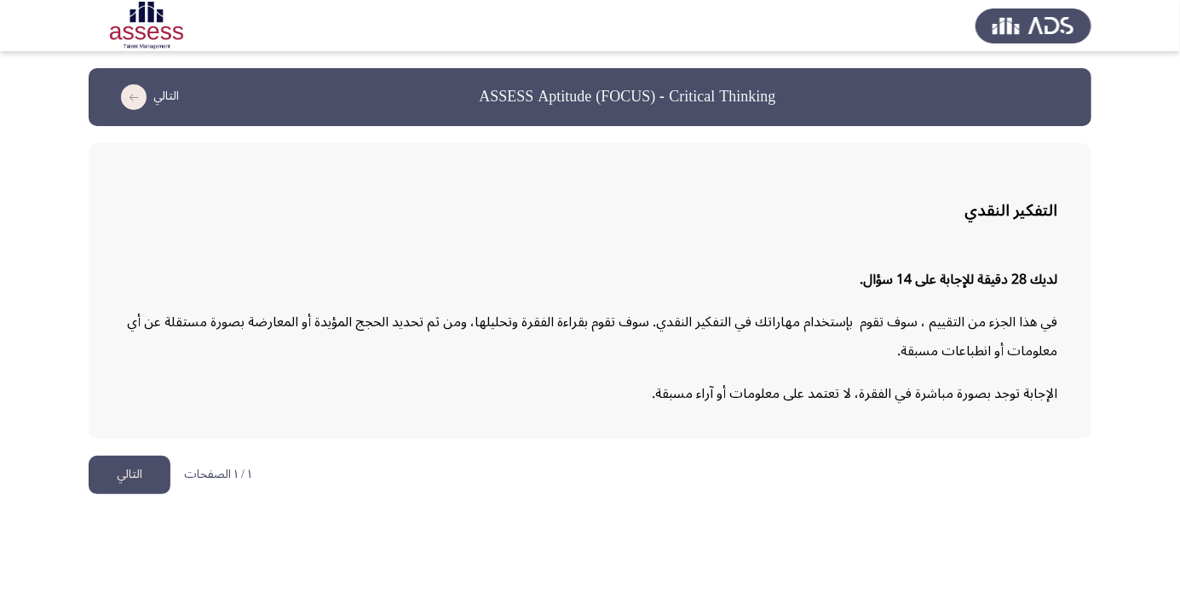
click at [130, 474] on button "التالي" at bounding box center [130, 475] width 82 height 38
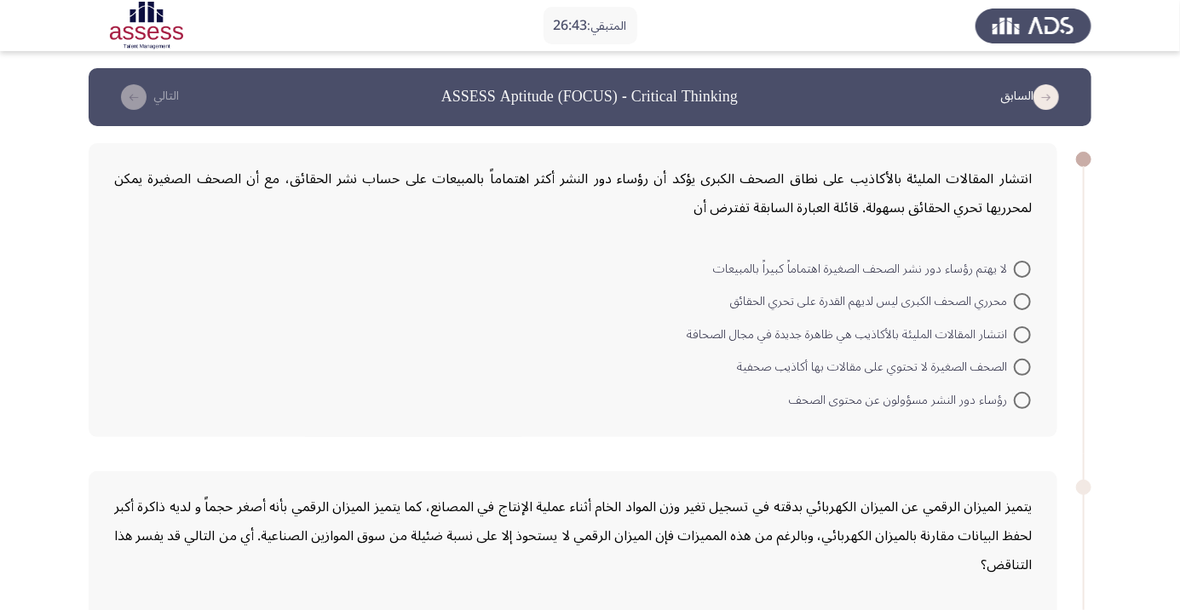
click at [1022, 366] on span at bounding box center [1022, 367] width 17 height 17
click at [1022, 366] on input "الصحف الصغيرة لا تحتوي على مقالات بها أكاذيب صحفية" at bounding box center [1022, 367] width 17 height 17
radio input "true"
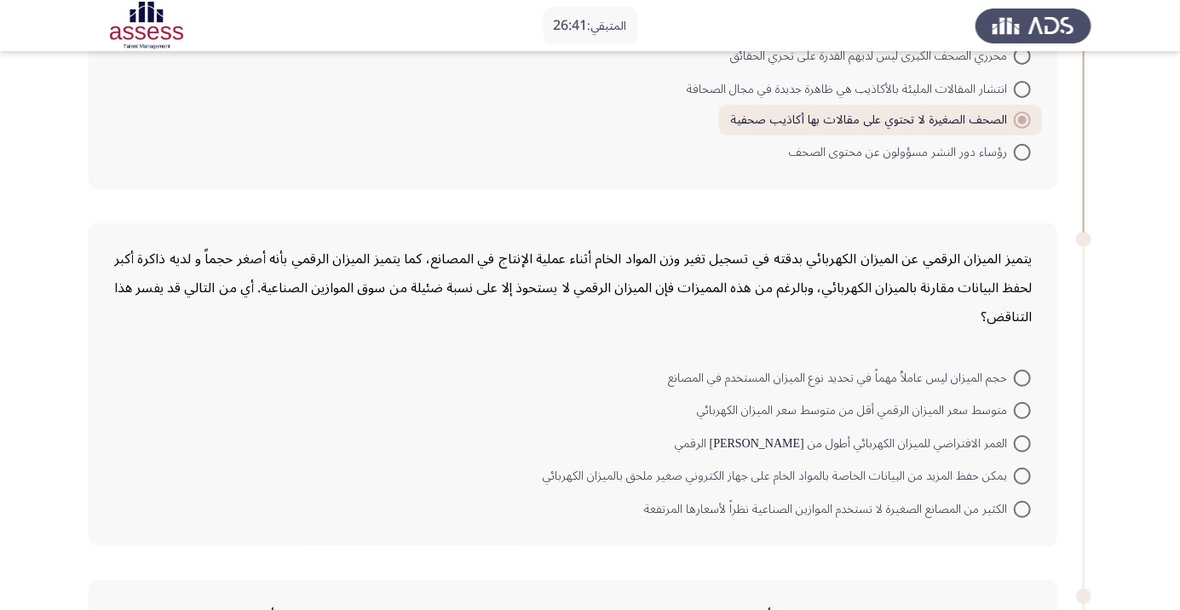
scroll to position [248, 0]
click at [1022, 373] on span at bounding box center [1022, 375] width 17 height 17
click at [1022, 373] on input "حجم الميزان ليس عاملاُ مهماً في تحديد نوع الميزان المستخدم في المصانع" at bounding box center [1022, 375] width 17 height 17
radio input "true"
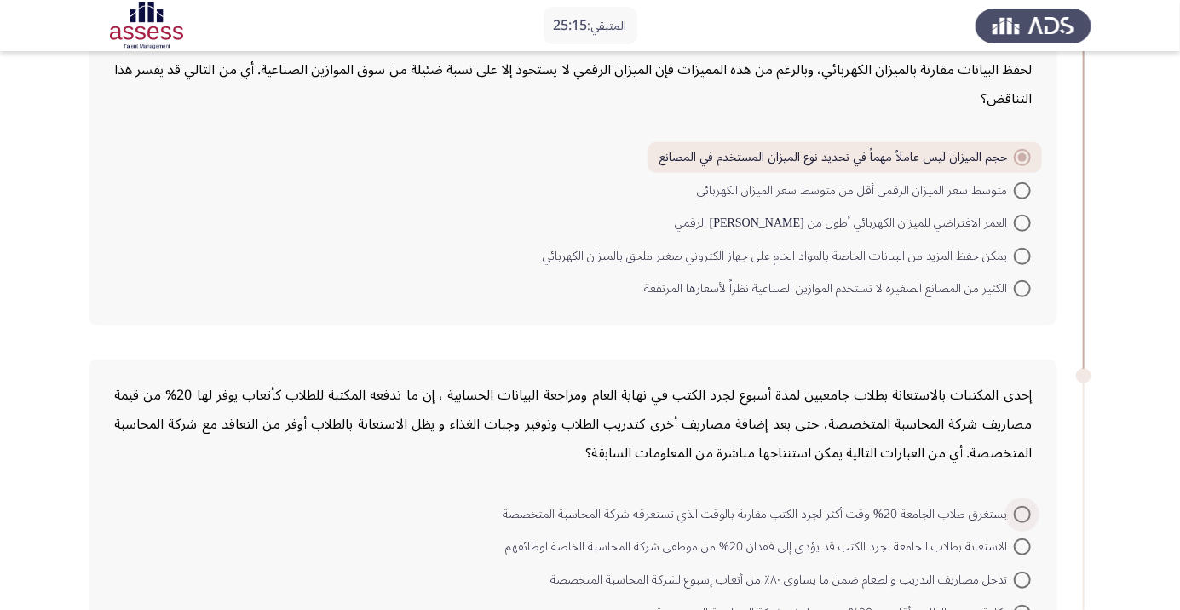
scroll to position [523, 0]
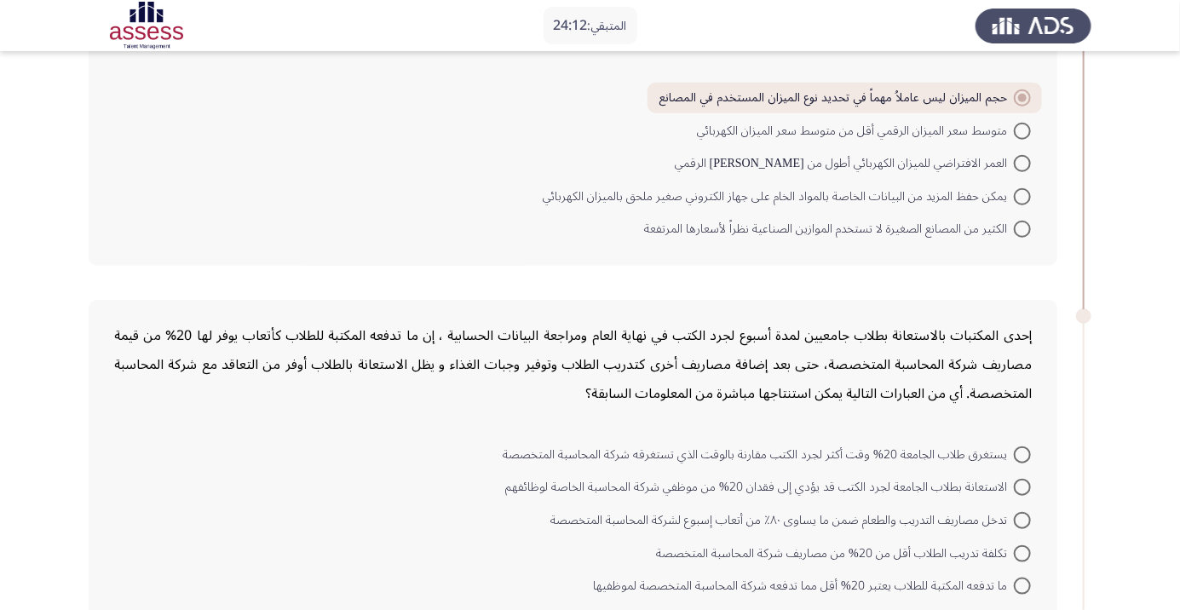
click at [1025, 589] on span at bounding box center [1022, 585] width 17 height 17
click at [1025, 589] on input "ما تدفعه المكتبة للطلاب يعتبر 20% أقل مما تدفعه شركة المحاسبة المتخصصة لموظفيها" at bounding box center [1022, 585] width 17 height 17
radio input "true"
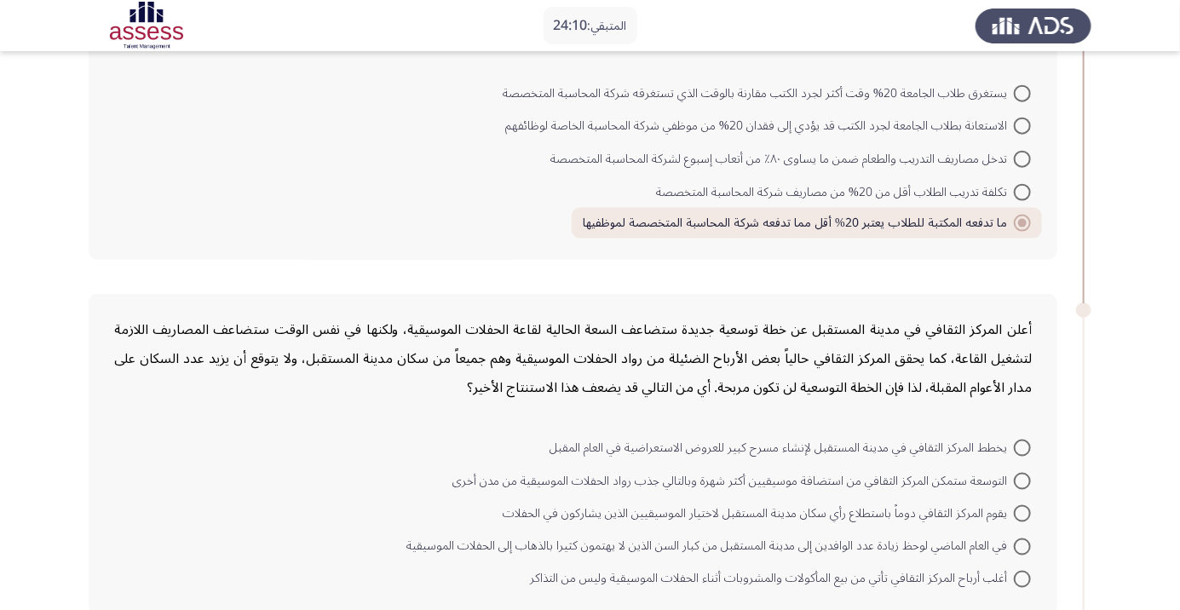
scroll to position [980, 0]
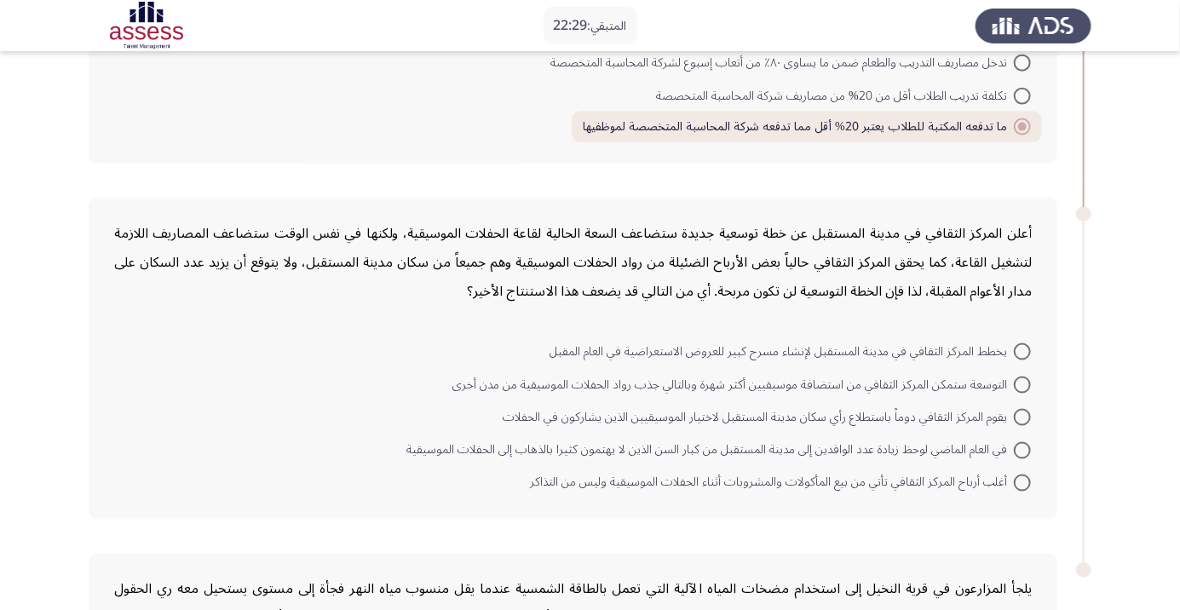
click at [1023, 386] on span at bounding box center [1022, 384] width 17 height 17
click at [1023, 386] on input "التوسعة ستمكن المركز الثقافي من استضافة موسيقيين أكثر شهرة وبالتالي جذب رواد ال…" at bounding box center [1022, 384] width 17 height 17
radio input "true"
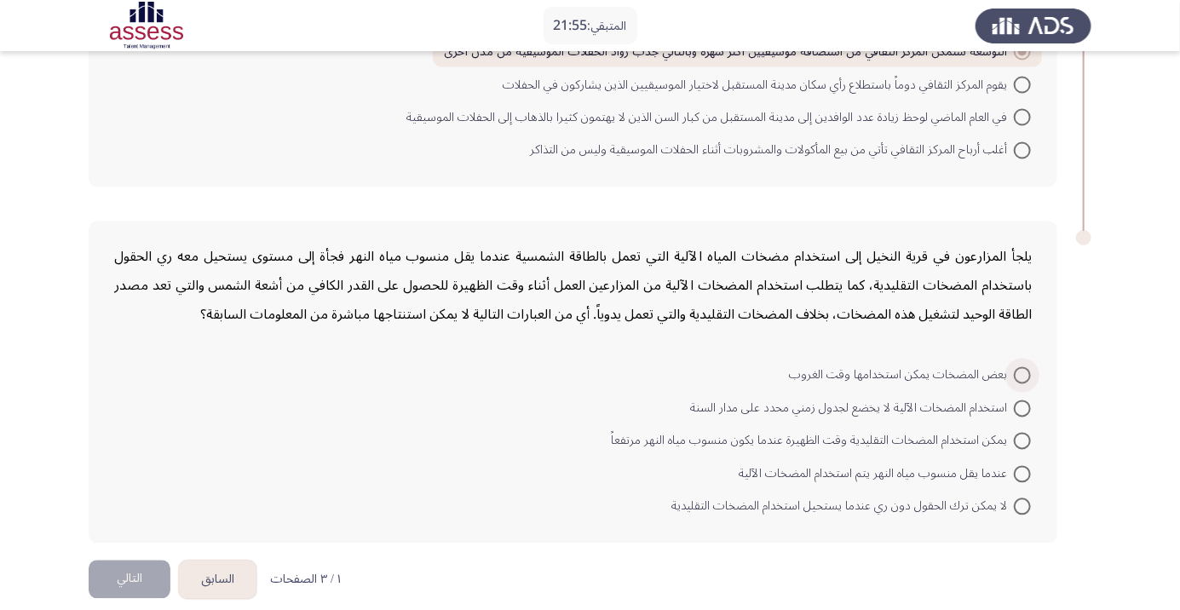
scroll to position [1327, 0]
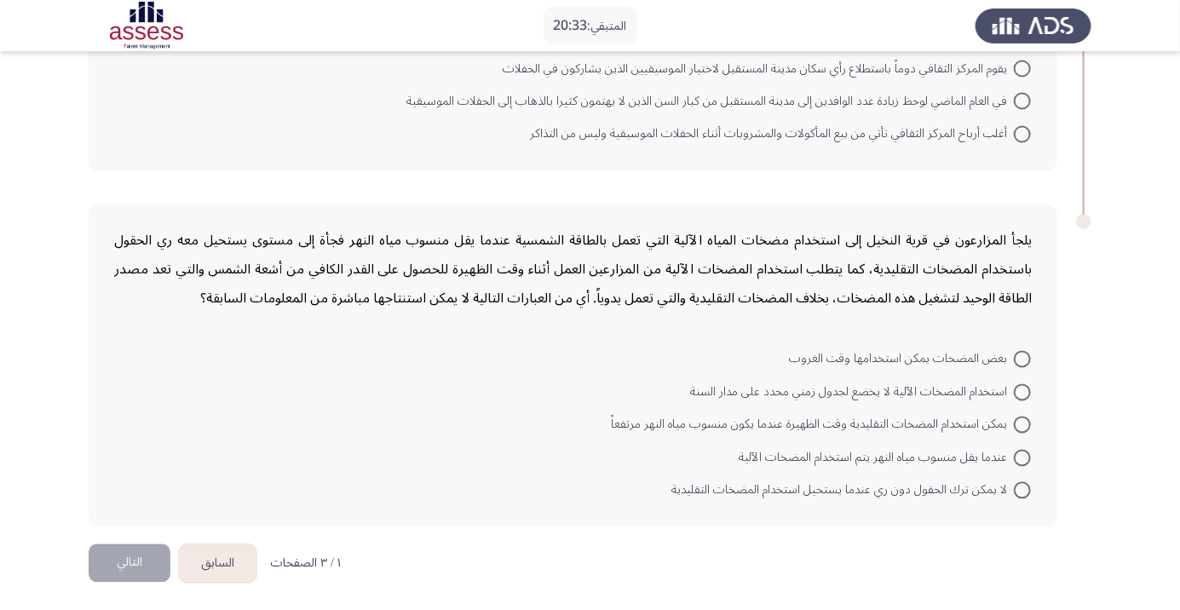
click at [1026, 355] on span at bounding box center [1022, 359] width 17 height 17
click at [1026, 355] on input "بعض المضخات يمكن استخدامها وقت الغروب" at bounding box center [1022, 359] width 17 height 17
radio input "true"
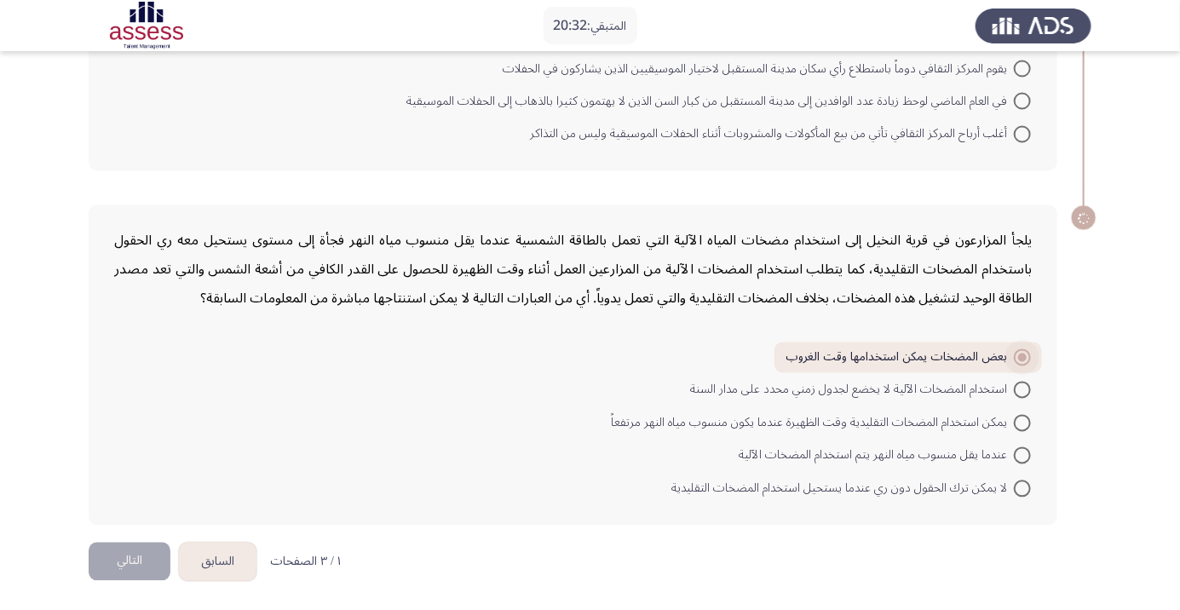
scroll to position [1324, 0]
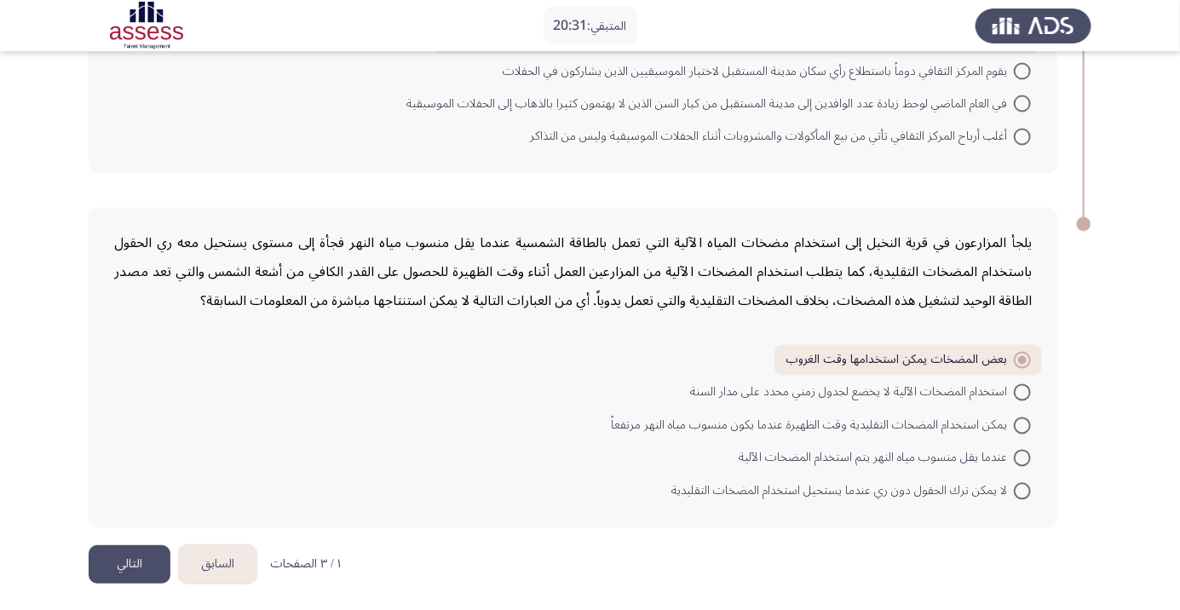
click at [129, 566] on button "التالي" at bounding box center [130, 564] width 82 height 38
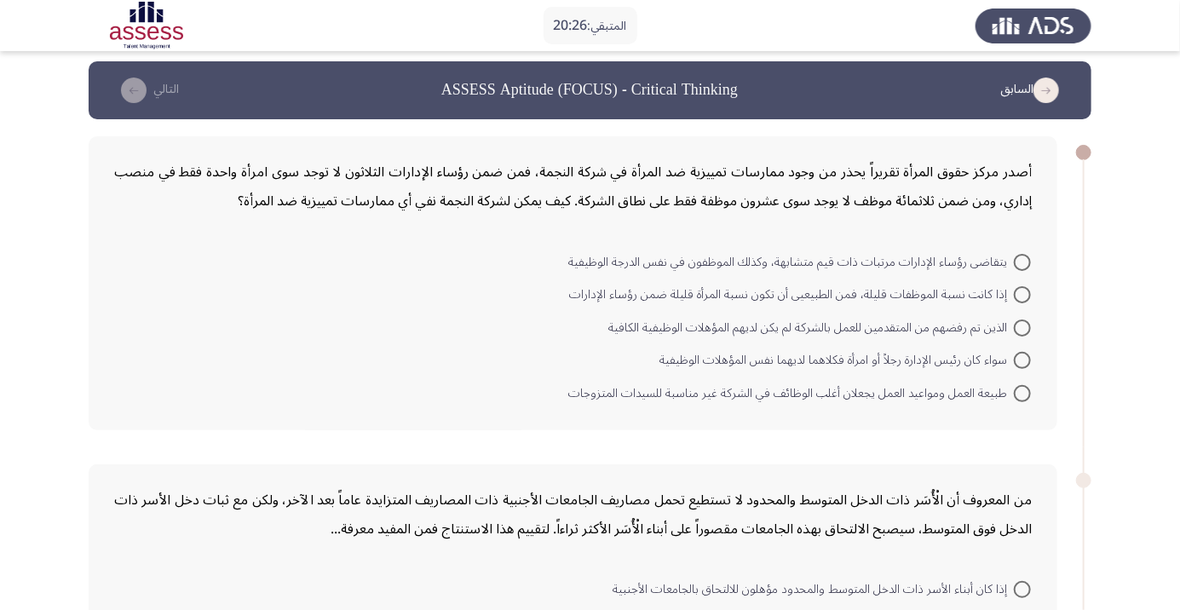
scroll to position [20, 0]
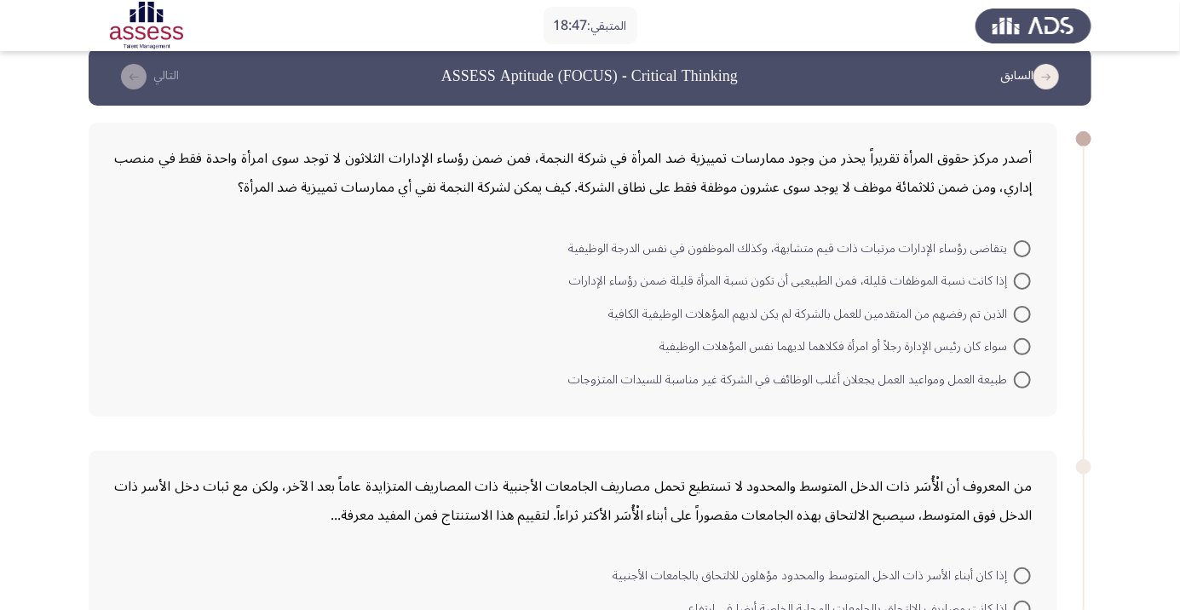
click at [1022, 247] on span at bounding box center [1022, 248] width 17 height 17
click at [1022, 247] on input "يتقاضى رؤساء الإدارات مرتبات ذات قيم متشابهة، وكذلك الموظفون في نفس الدرجة الوظ…" at bounding box center [1022, 248] width 17 height 17
radio input "true"
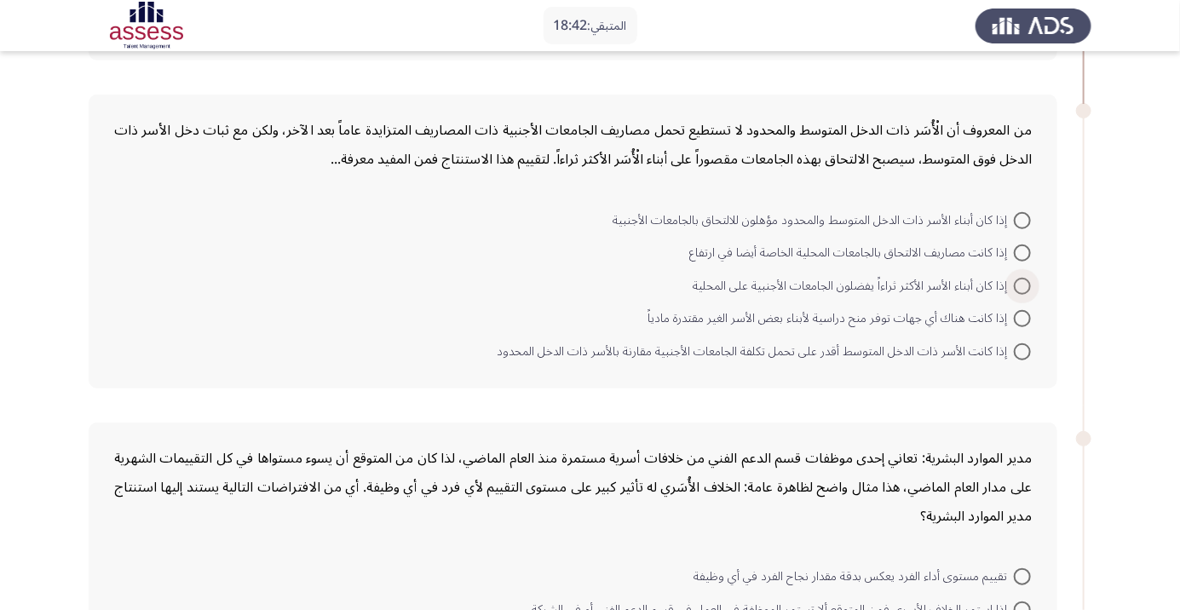
scroll to position [375, 0]
click at [1022, 218] on span at bounding box center [1022, 219] width 17 height 17
click at [1022, 218] on input "إذا كان أبناء الأسر ذات الدخل المتوسط والمحدود مؤهلون للالتحاق بالجامعات الأجنب…" at bounding box center [1022, 219] width 17 height 17
radio input "true"
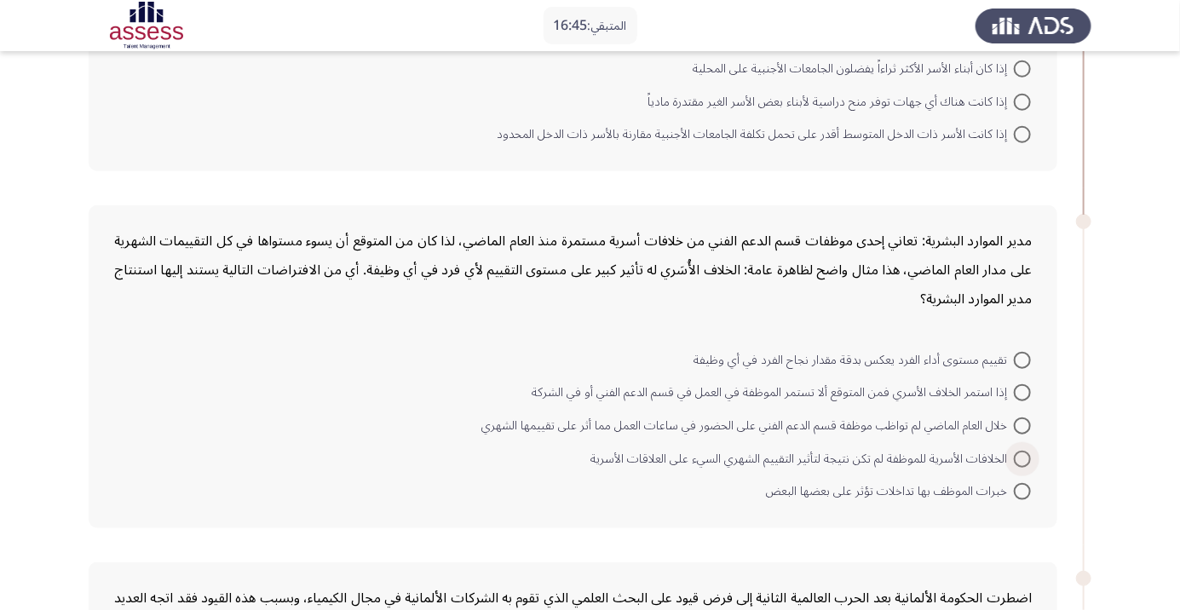
scroll to position [592, 0]
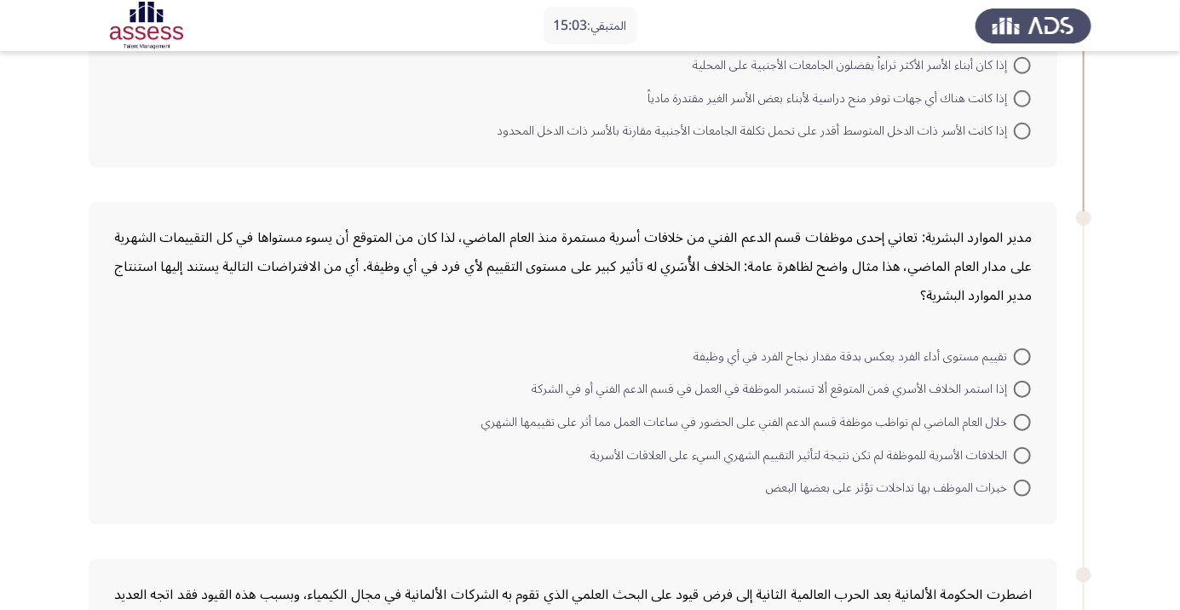
click at [1026, 388] on span at bounding box center [1022, 389] width 17 height 17
click at [1026, 388] on input "إذا استمر الخلاف الأسري فمن المتوقع ألا تستمر الموظفة في العمل في قسم الدعم الف…" at bounding box center [1022, 389] width 17 height 17
radio input "true"
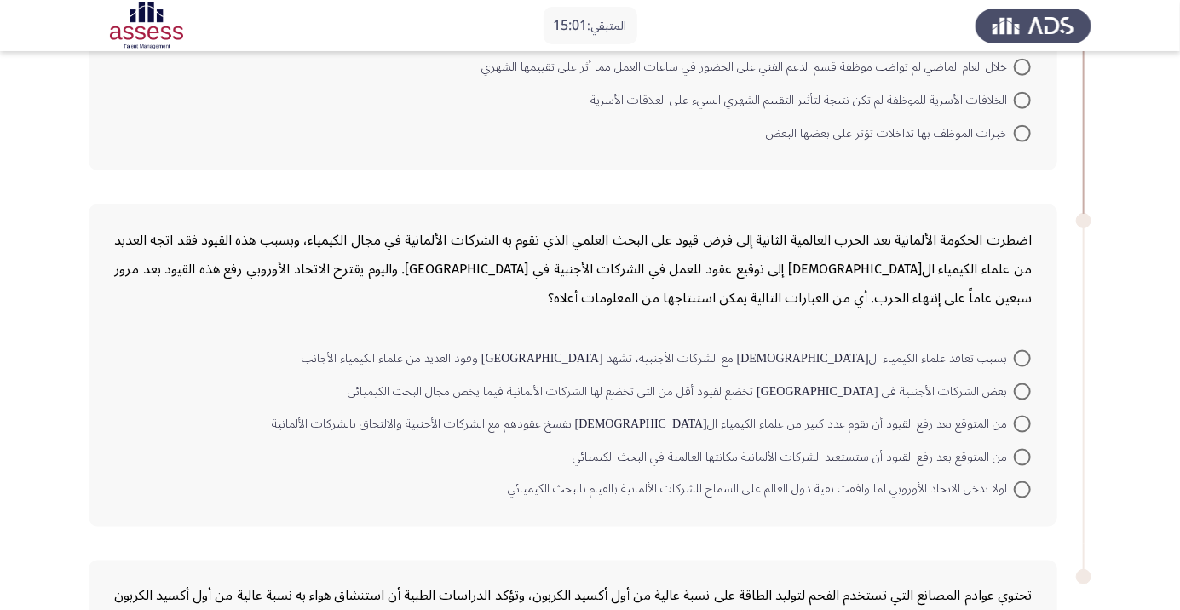
scroll to position [952, 0]
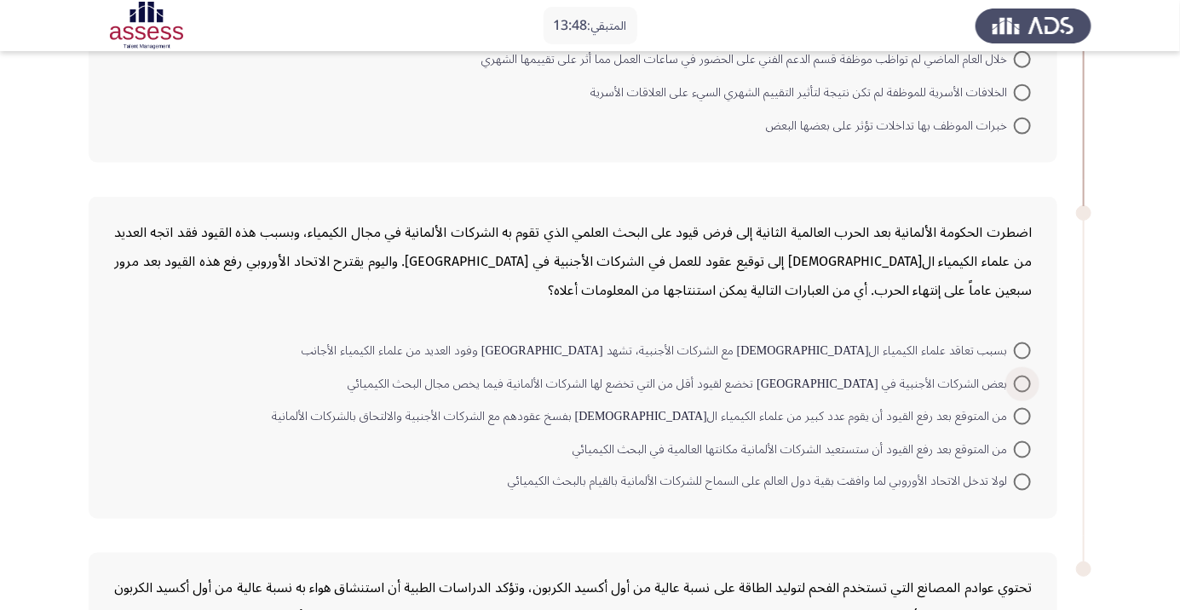
click at [1022, 381] on span at bounding box center [1022, 384] width 17 height 17
click at [1022, 381] on input "بعض الشركات الأجنبية في ألمانيا تخضع لقيود أقل من التي تخضع لها الشركات الألمان…" at bounding box center [1022, 384] width 17 height 17
radio input "true"
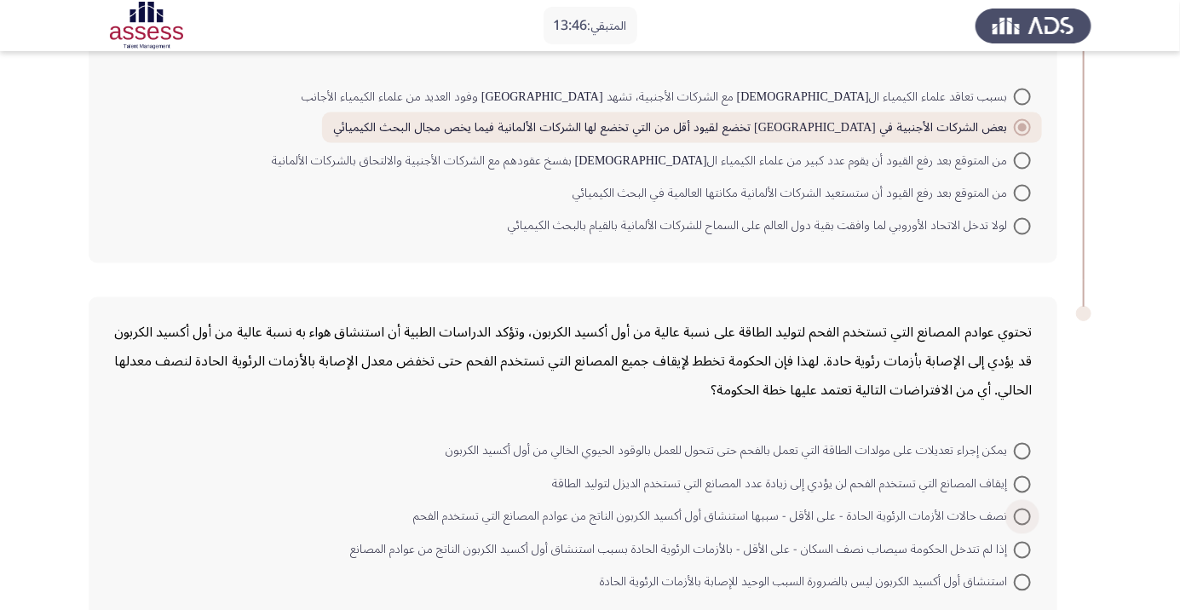
scroll to position [1216, 0]
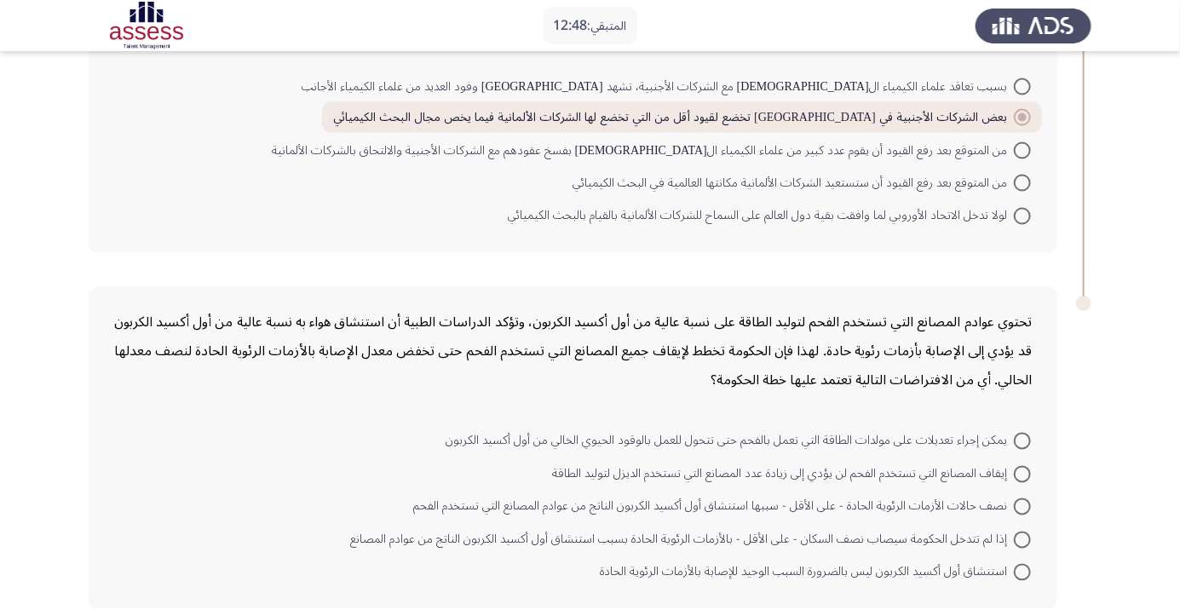
click at [1022, 438] on span at bounding box center [1022, 441] width 17 height 17
click at [1022, 438] on input "يمكن إجراء تعديلات على مولدات الطاقة التي تعمل بالفحم حتى تتحول للعمل بالوقود ا…" at bounding box center [1022, 441] width 17 height 17
radio input "true"
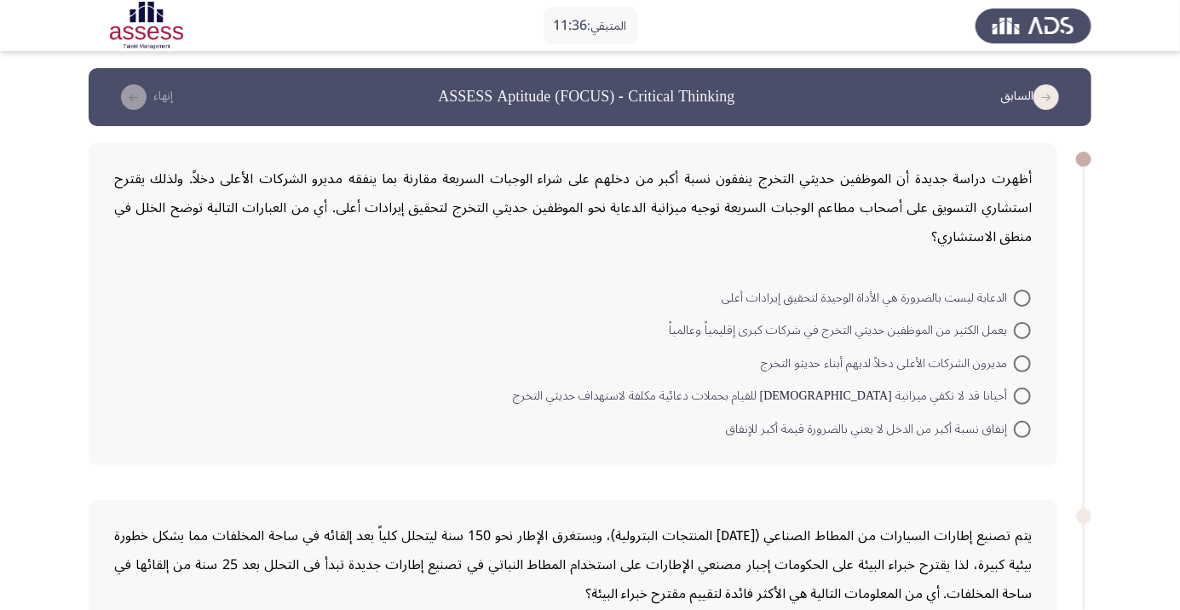
click at [1022, 395] on span at bounding box center [1022, 396] width 17 height 17
click at [1022, 395] on input "أحيانا قد لا تكفي ميزانية الدعاية للقيام بحملات دعائية مكلفة لاستهداف حديثي الت…" at bounding box center [1022, 396] width 17 height 17
radio input "true"
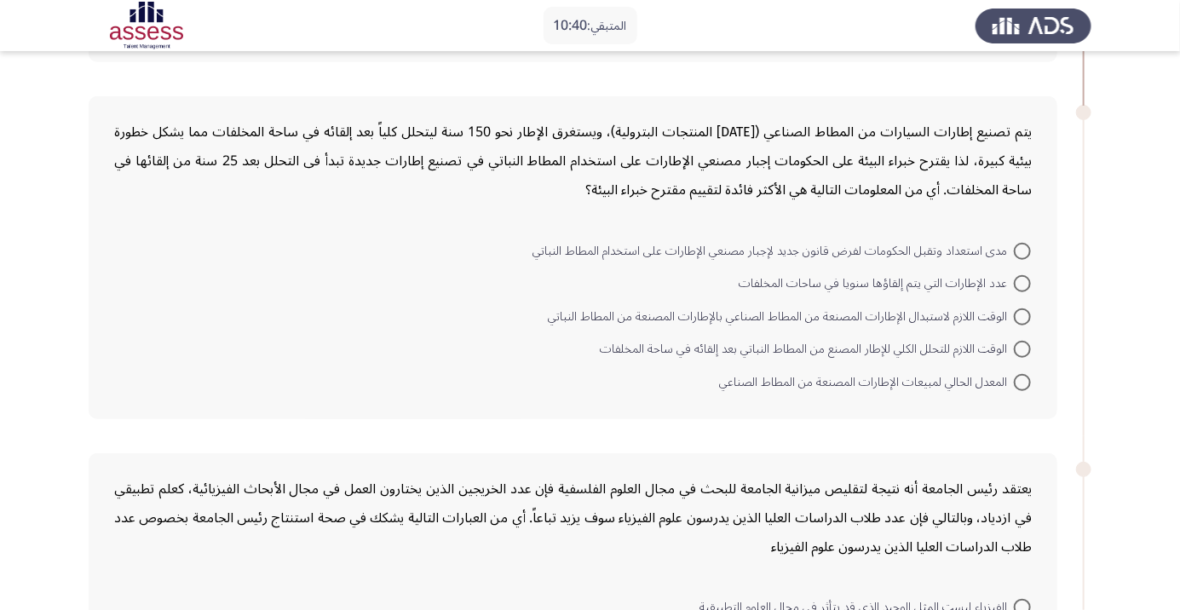
scroll to position [411, 0]
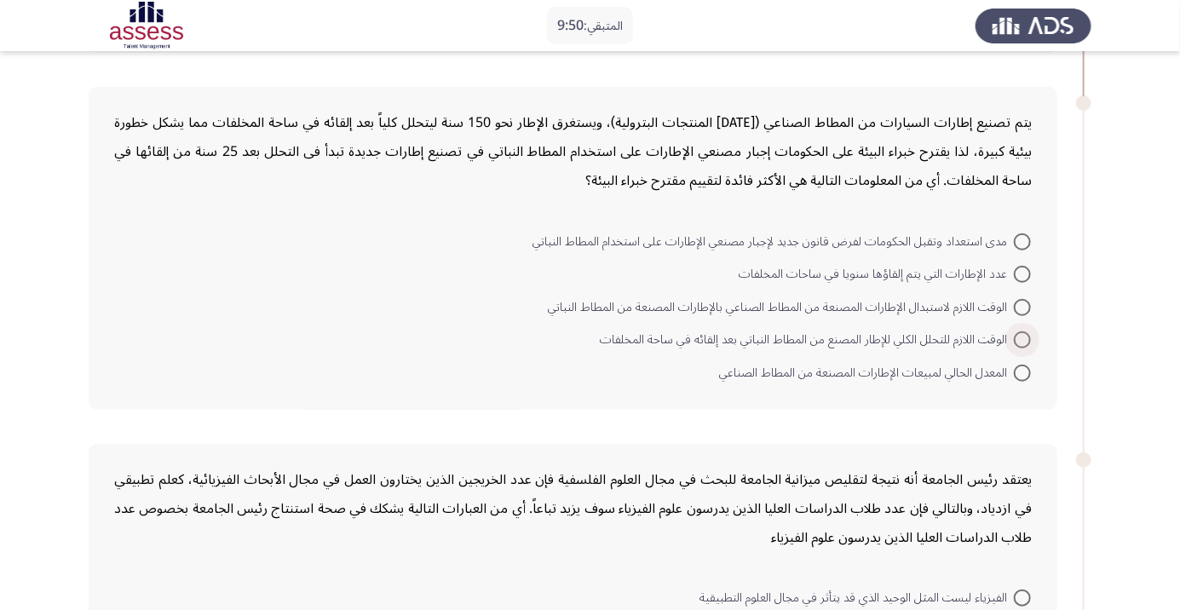
click at [1022, 338] on span at bounding box center [1022, 339] width 17 height 17
click at [1022, 338] on input "الوقت اللازم للتحلل الكلي للإطار المصنع من المطاط النباتي بعد إلقائه في ساحة ال…" at bounding box center [1022, 339] width 17 height 17
radio input "true"
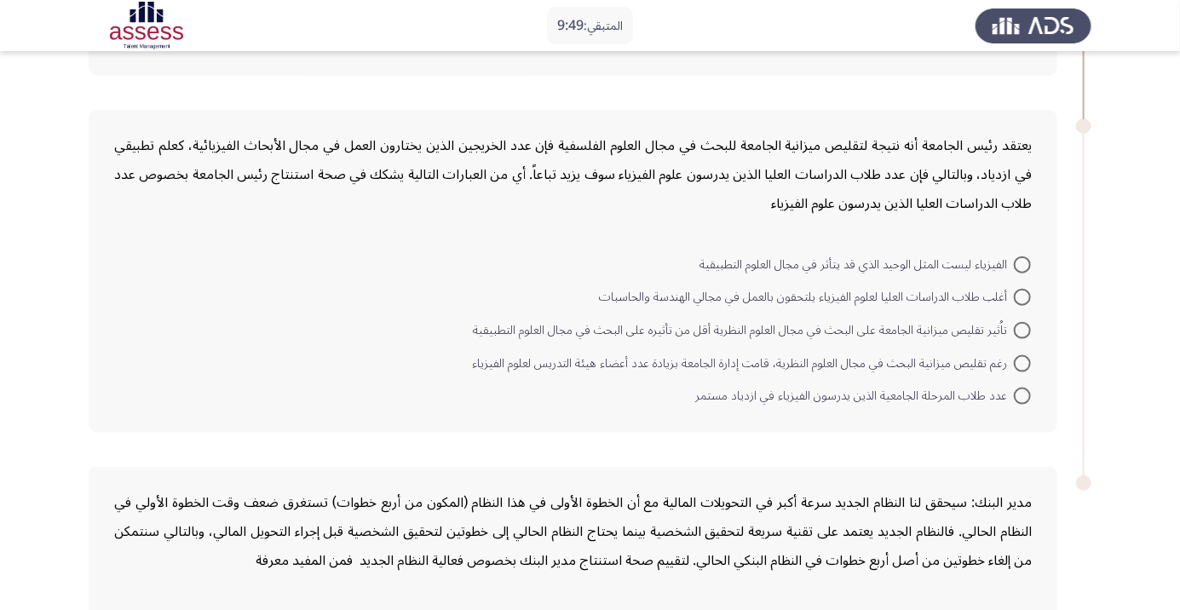
scroll to position [744, 0]
click at [1022, 392] on span at bounding box center [1022, 394] width 17 height 17
click at [1022, 392] on input "عدد طلاب المرحلة الجامعية الذين يدرسون الفيزياء في ازدياد مستمر" at bounding box center [1022, 394] width 17 height 17
radio input "true"
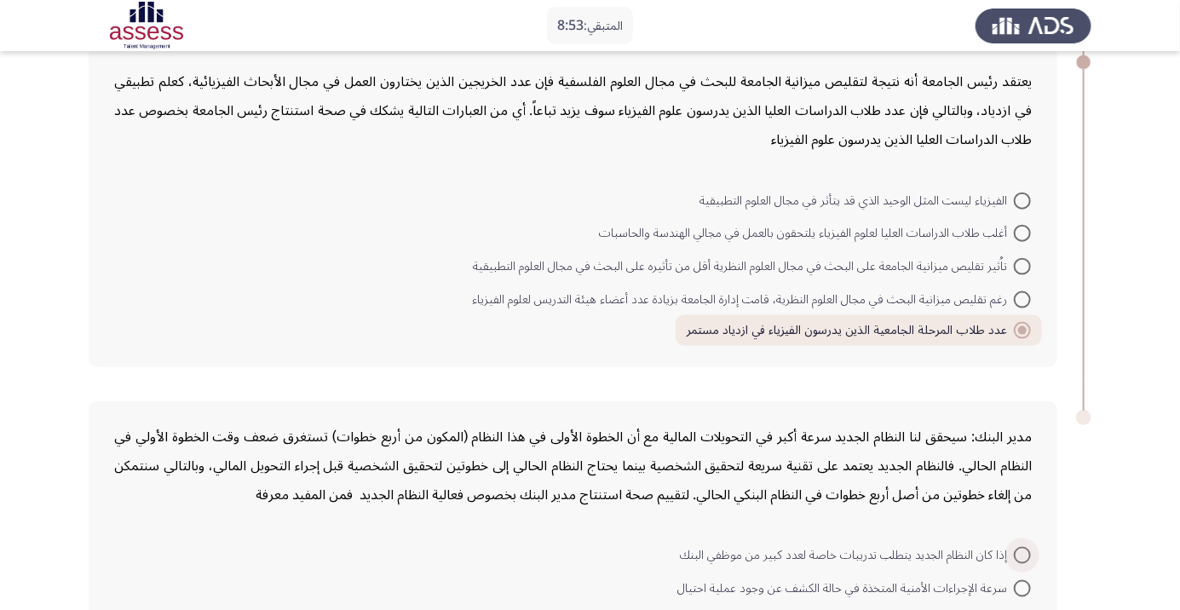
scroll to position [920, 0]
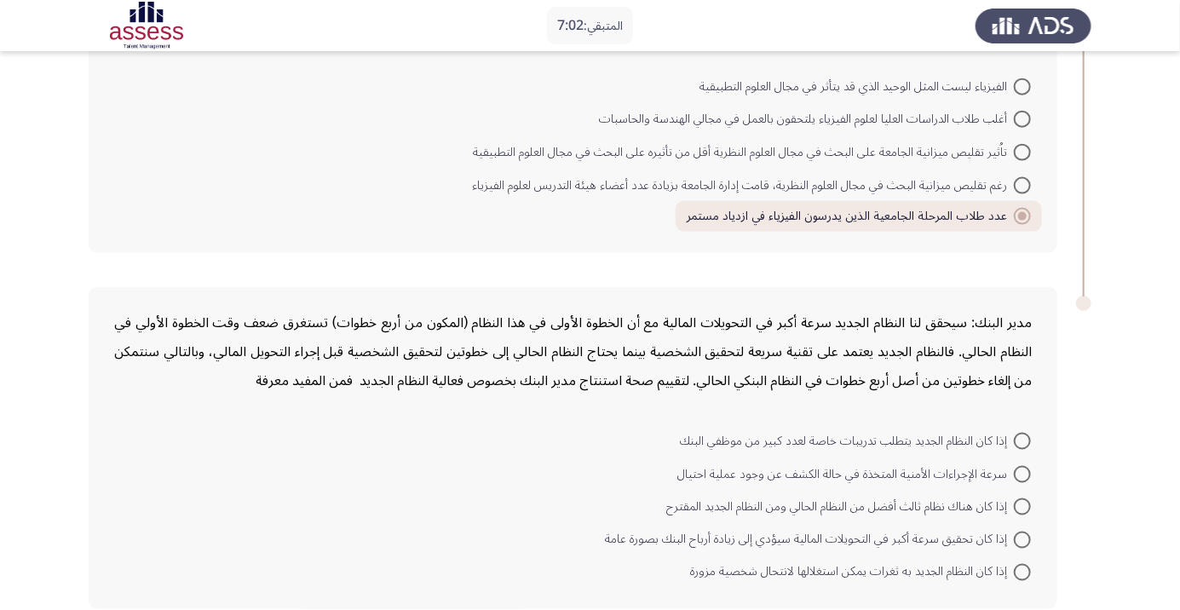
click at [1021, 542] on span at bounding box center [1022, 539] width 17 height 17
click at [1021, 542] on input "إذا كان تحقيق سرعة أكبر في التحويلات المالية سيؤدي إلى زيادة أرباح البنك بصورة …" at bounding box center [1022, 539] width 17 height 17
radio input "true"
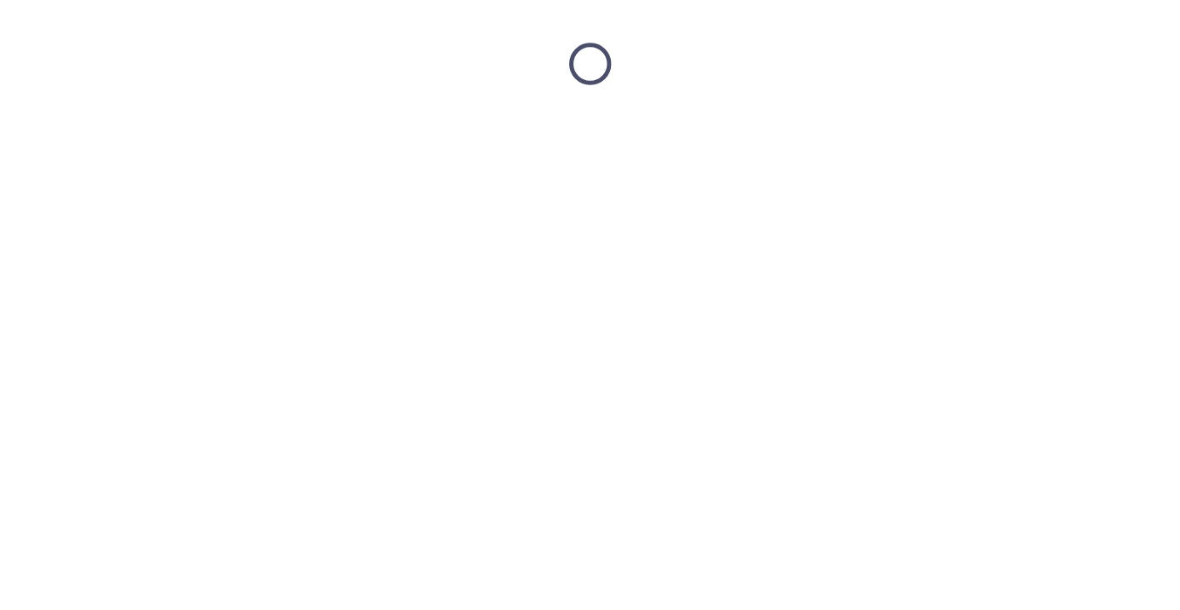
scroll to position [0, 0]
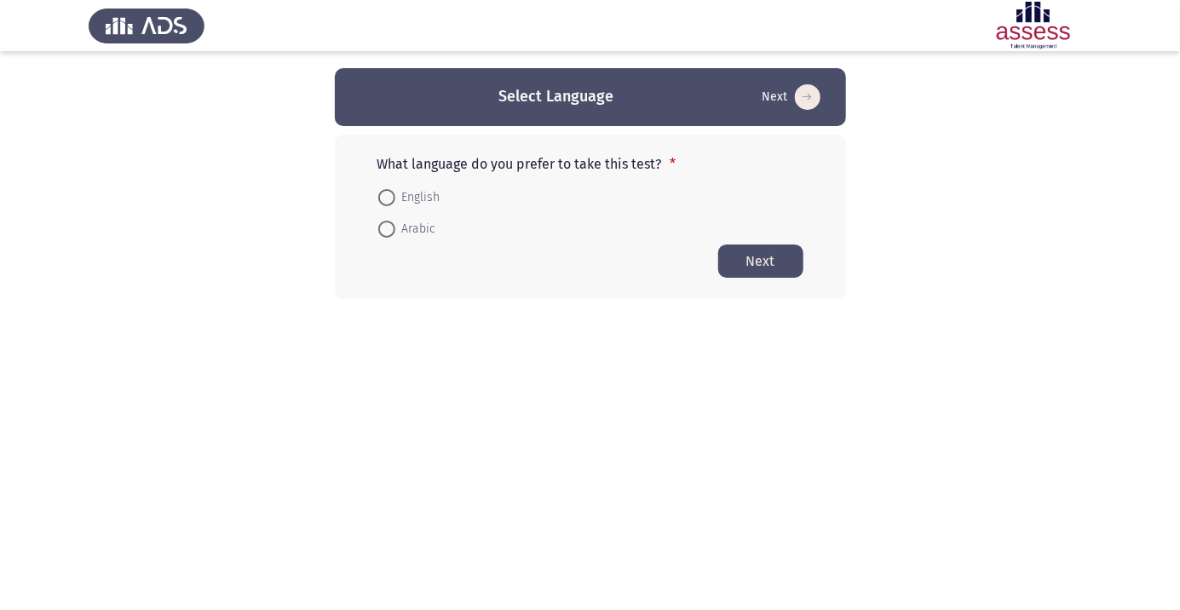
click at [393, 233] on span at bounding box center [386, 229] width 17 height 17
click at [393, 233] on input "Arabic" at bounding box center [386, 229] width 17 height 17
radio input "true"
click at [785, 264] on button "Next" at bounding box center [760, 260] width 85 height 33
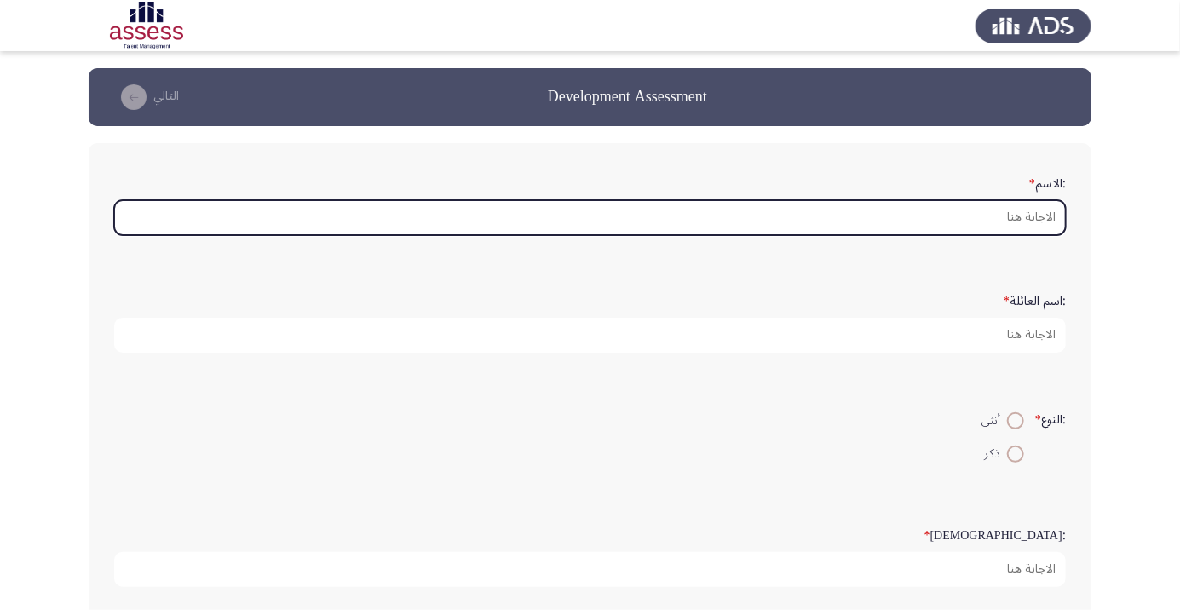
click at [1007, 209] on input ":الاسم *" at bounding box center [589, 217] width 951 height 35
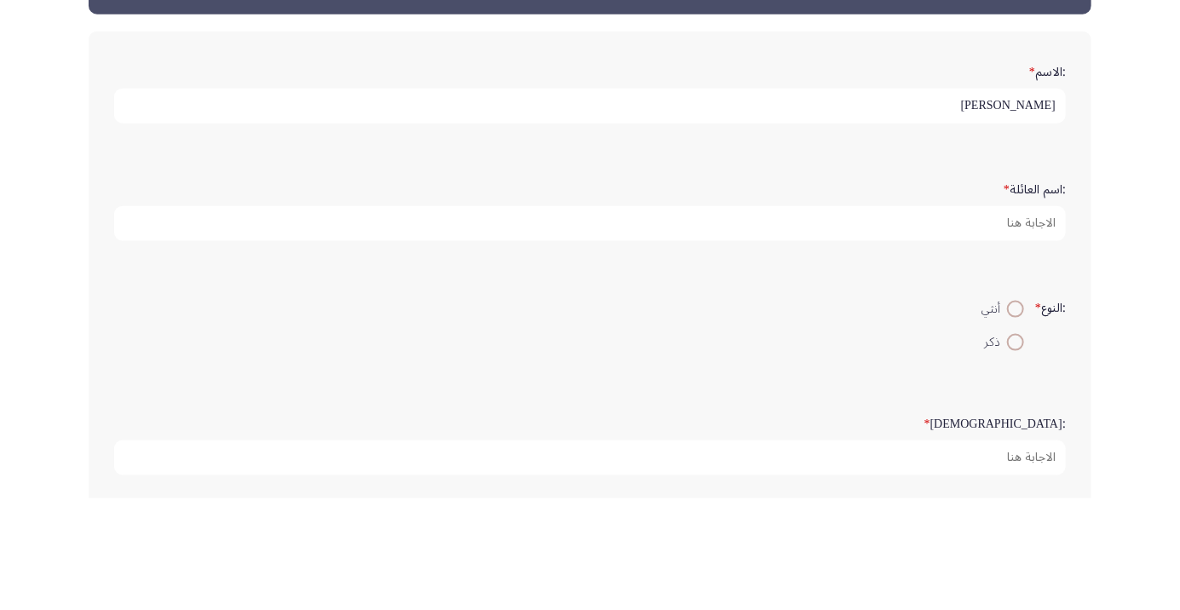
type input "[PERSON_NAME]"
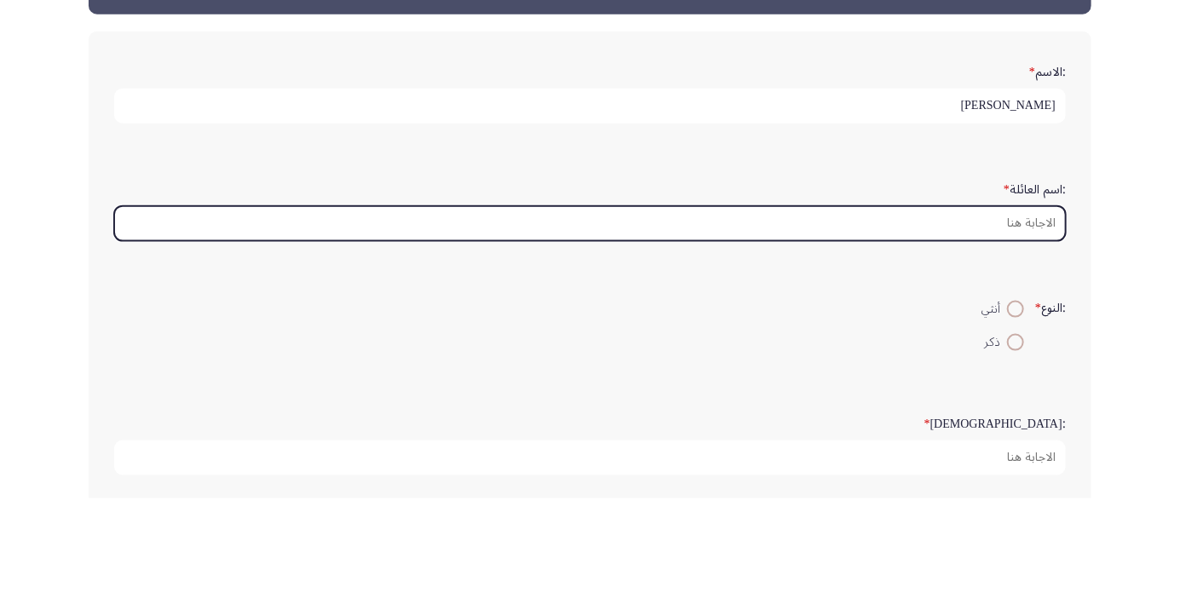
click at [1009, 336] on input ":اسم العائلة *" at bounding box center [589, 335] width 951 height 35
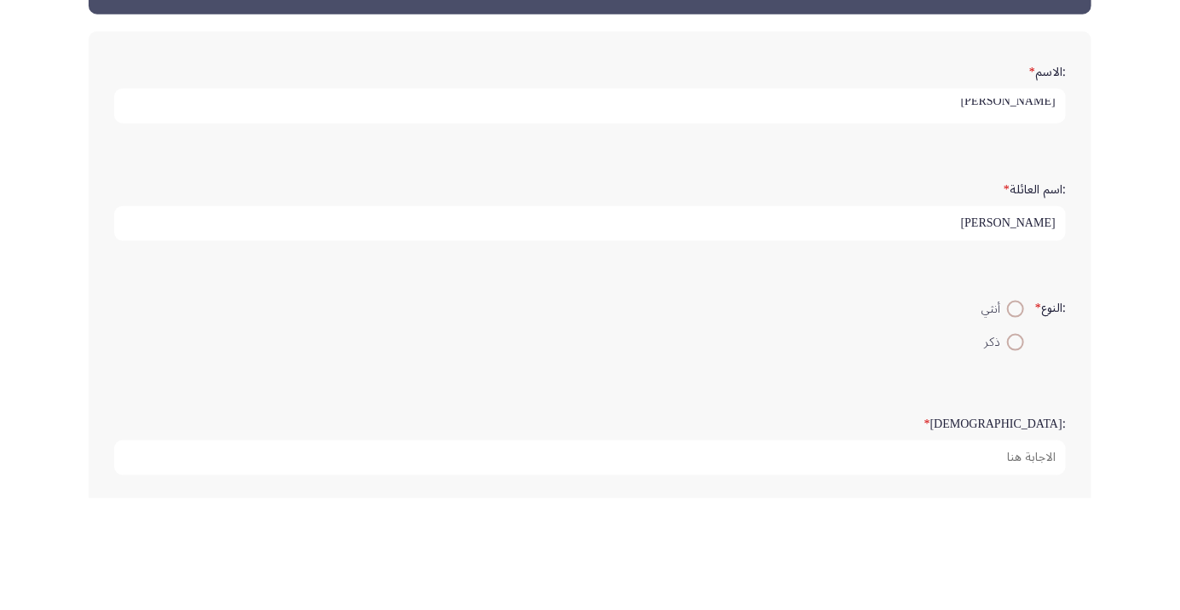
scroll to position [5, 0]
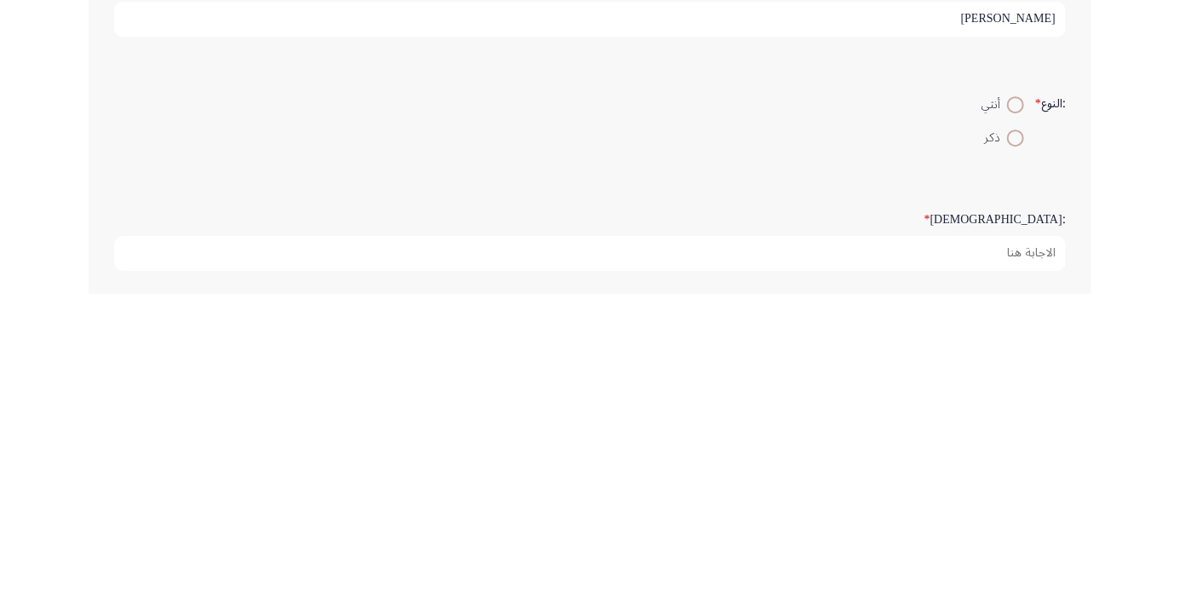
type input "[PERSON_NAME]"
click at [1014, 457] on span at bounding box center [1015, 453] width 17 height 17
click at [1014, 457] on input "ذكر" at bounding box center [1015, 453] width 17 height 17
radio input "true"
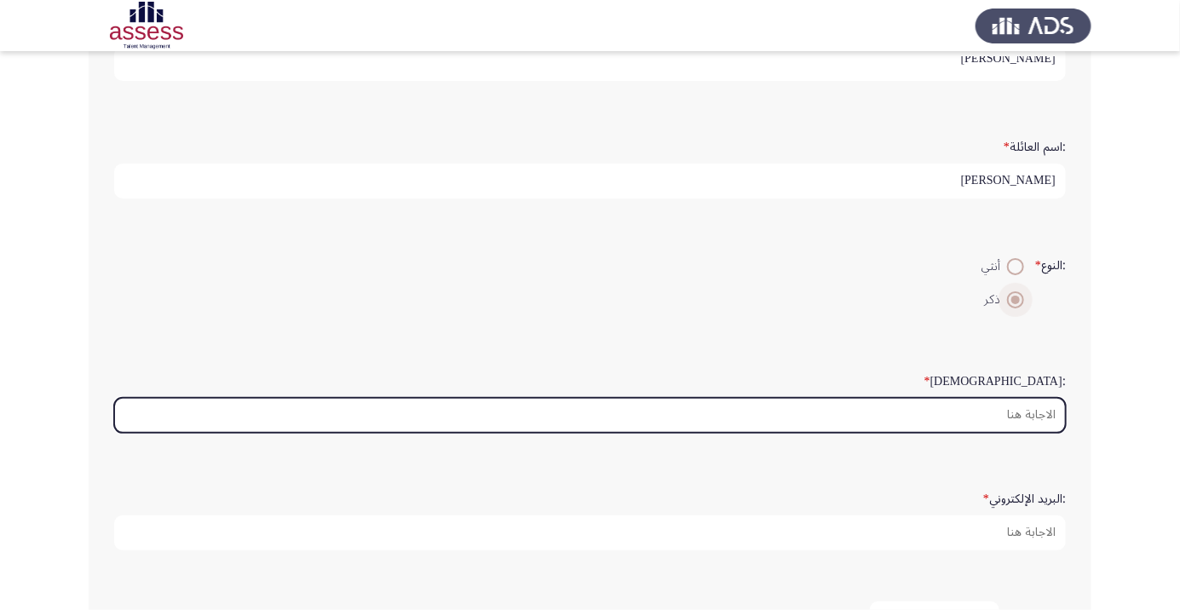
click at [985, 405] on input ":السن *" at bounding box center [589, 415] width 951 height 35
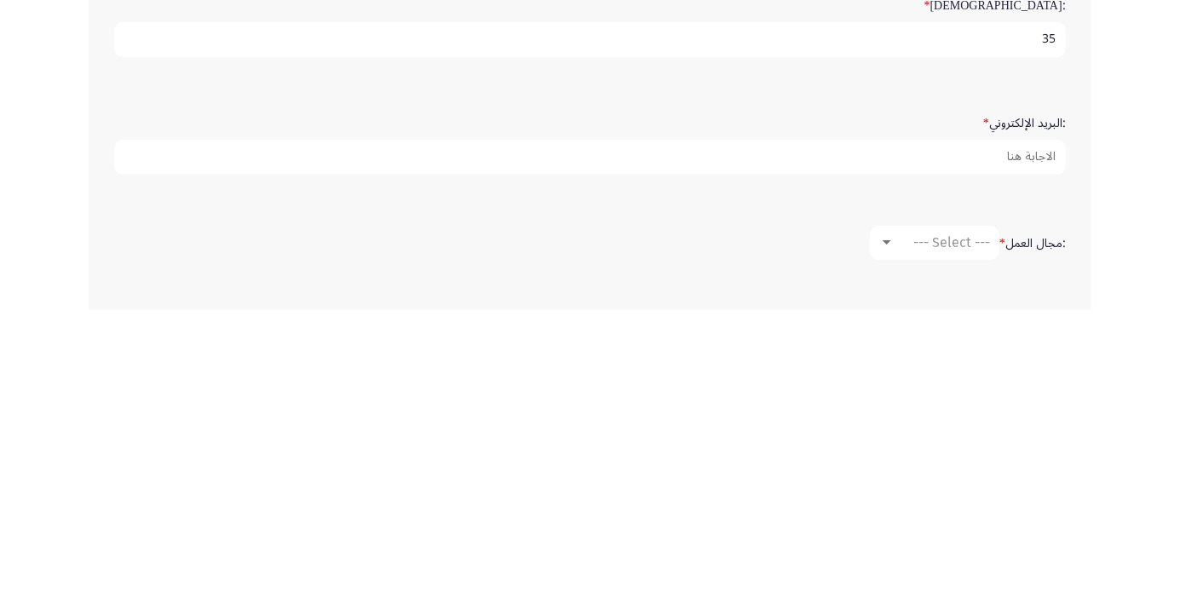
scroll to position [238, 0]
type input "35"
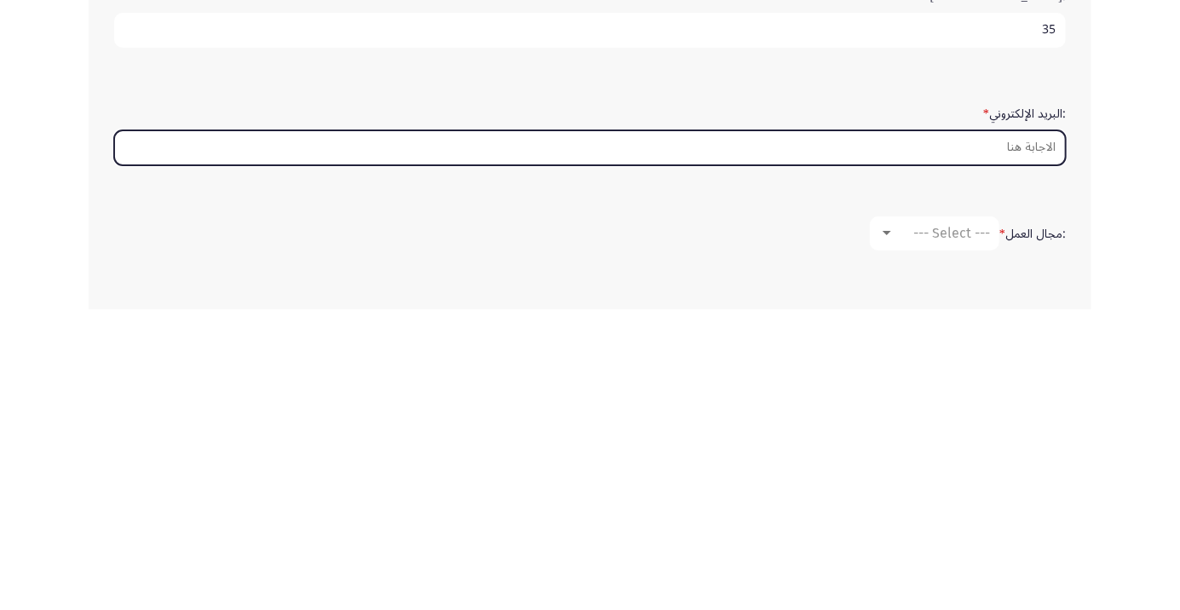
click at [1008, 444] on input ":البريد الإلكتروني *" at bounding box center [589, 448] width 951 height 35
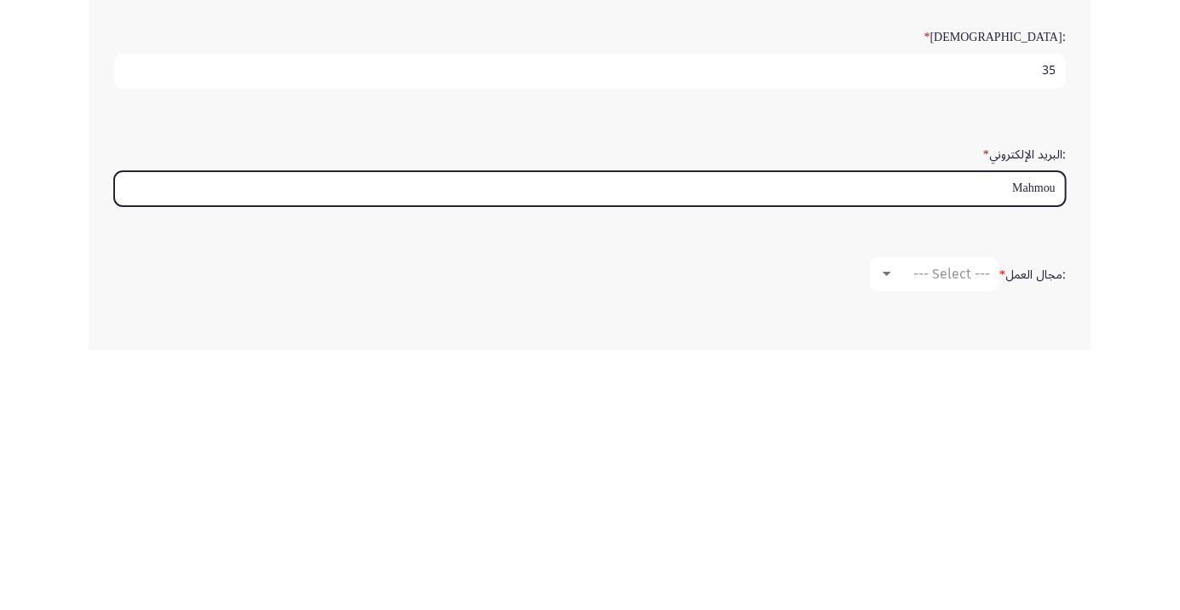
type input "[PERSON_NAME]"
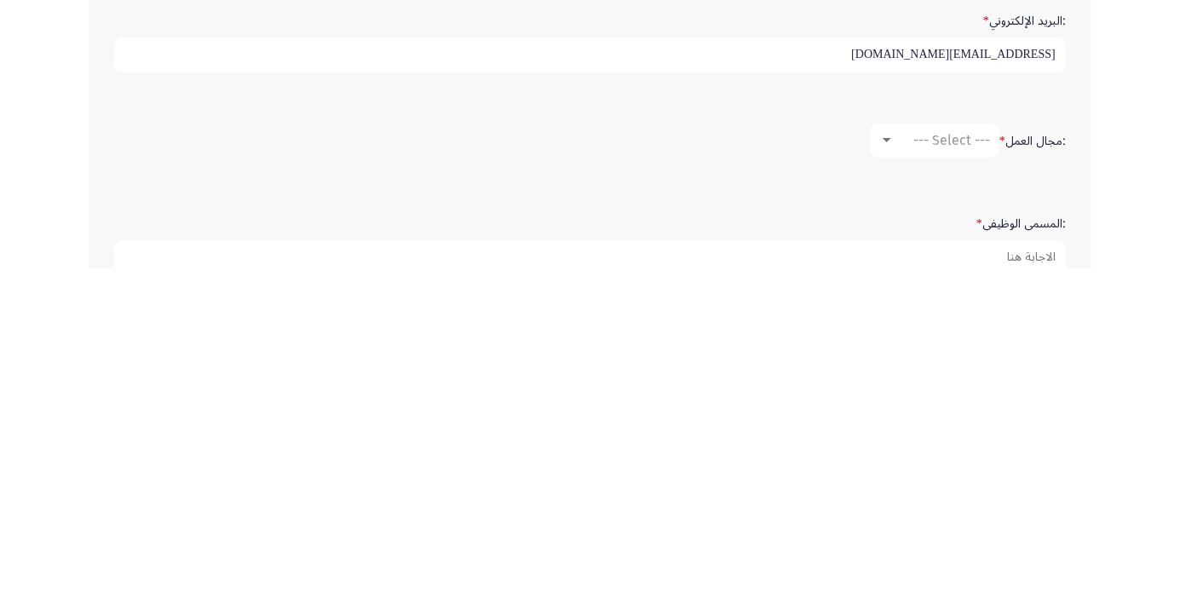
scroll to position [305, 0]
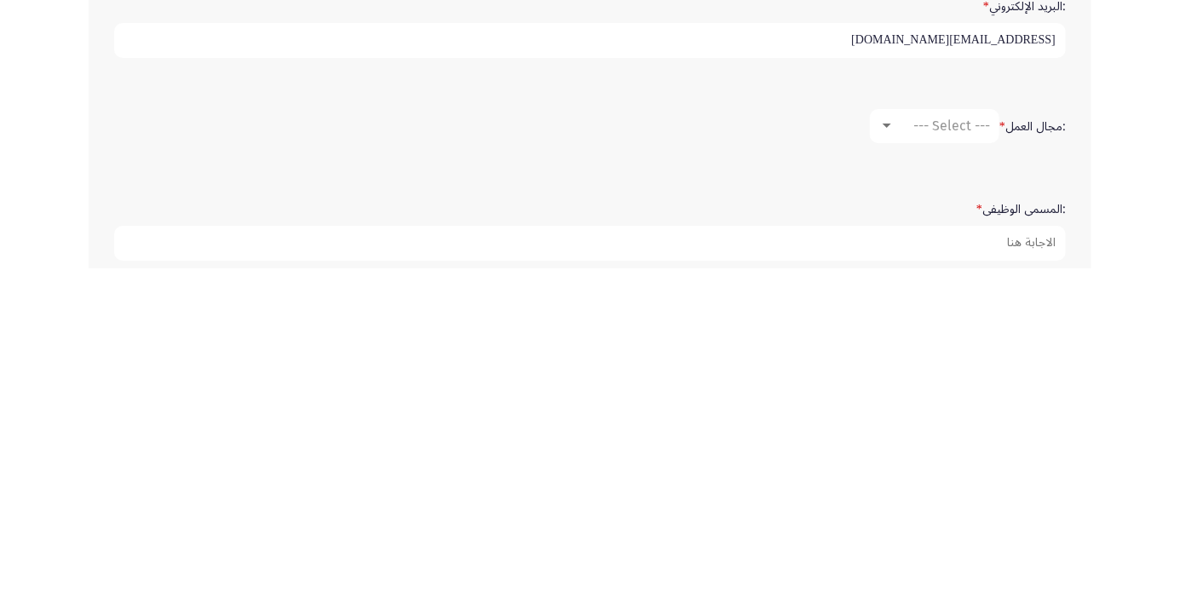
type input "[EMAIL_ADDRESS][DOMAIN_NAME]"
click at [918, 466] on span "--- Select ---" at bounding box center [951, 467] width 77 height 16
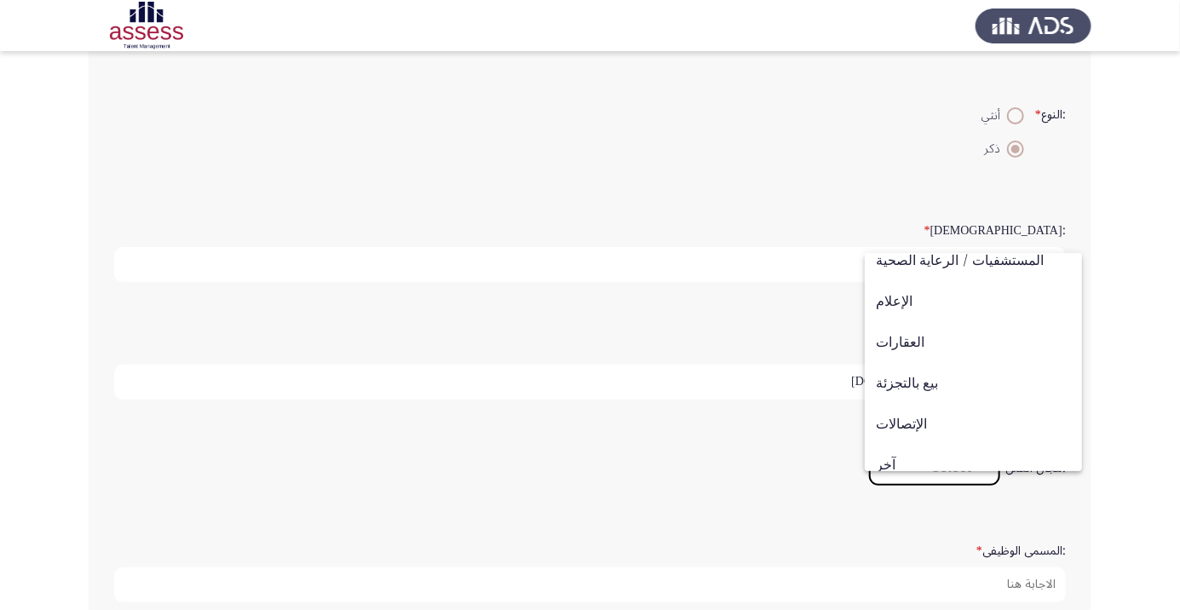
scroll to position [559, 0]
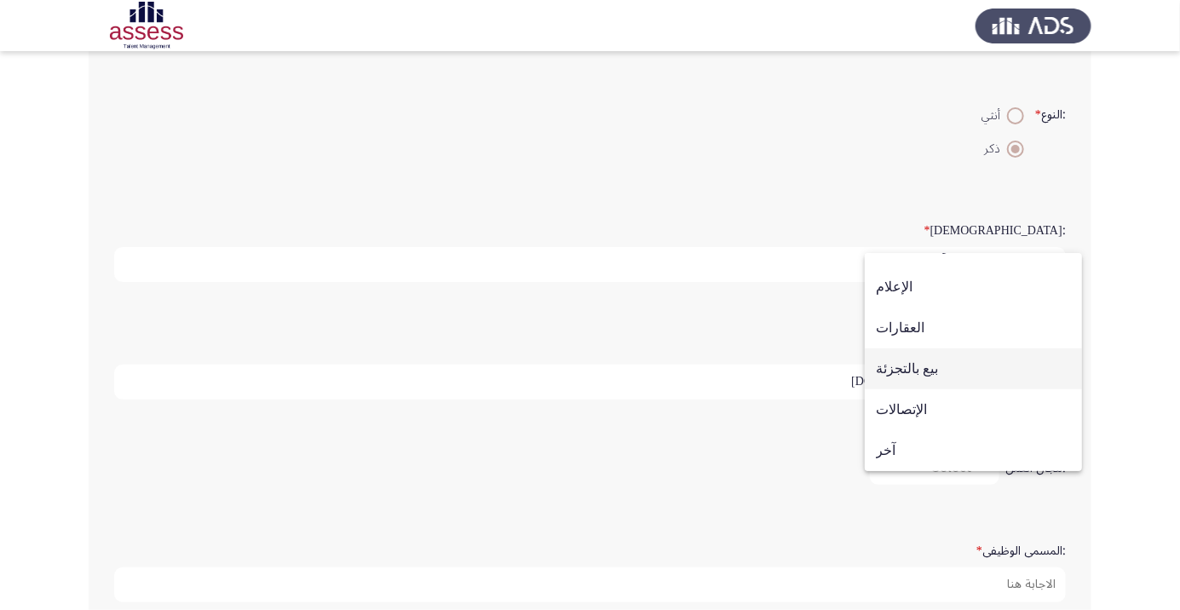
click at [956, 376] on span "بيع بالتجزئة" at bounding box center [973, 368] width 195 height 41
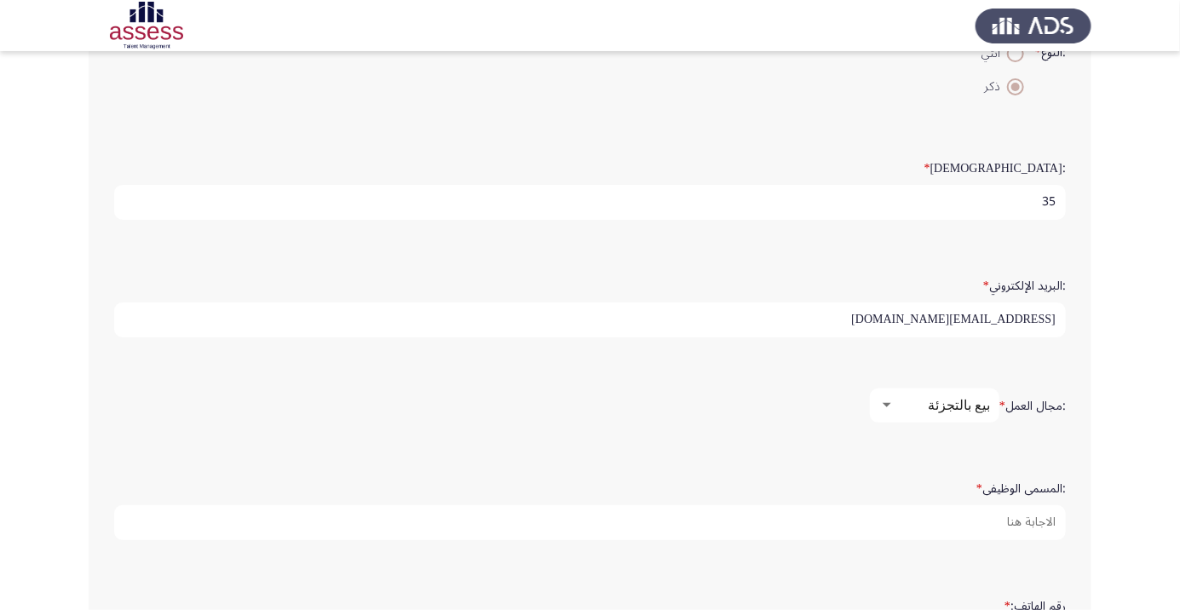
click at [1001, 519] on input ":المسمى الوظيفى *" at bounding box center [589, 522] width 951 height 35
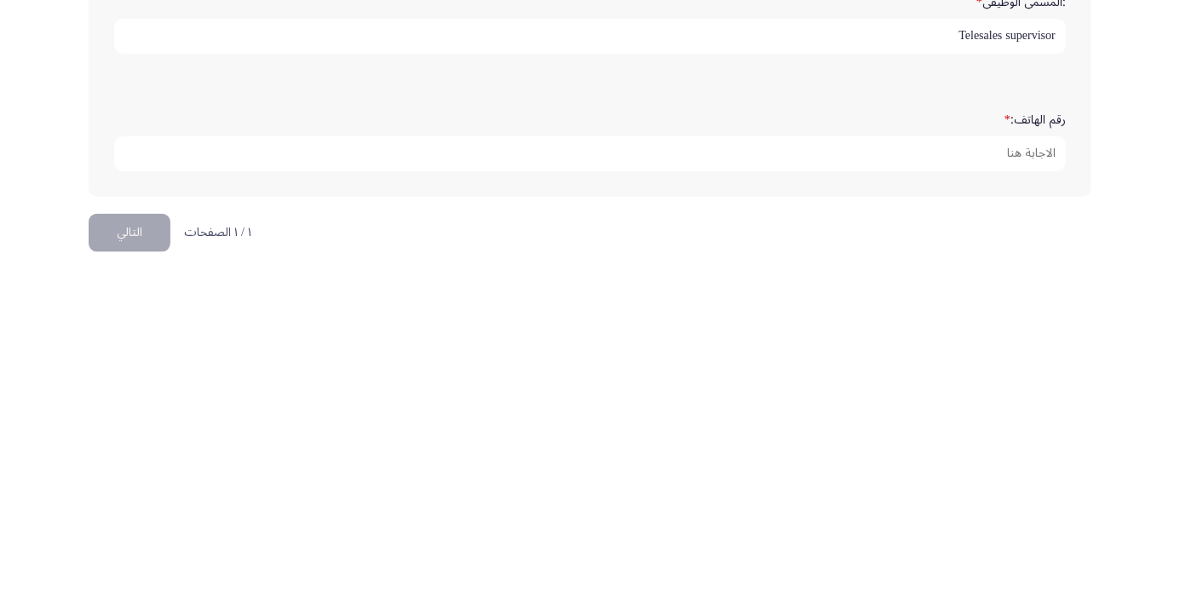
scroll to position [519, 0]
type input "Telesales supervisor"
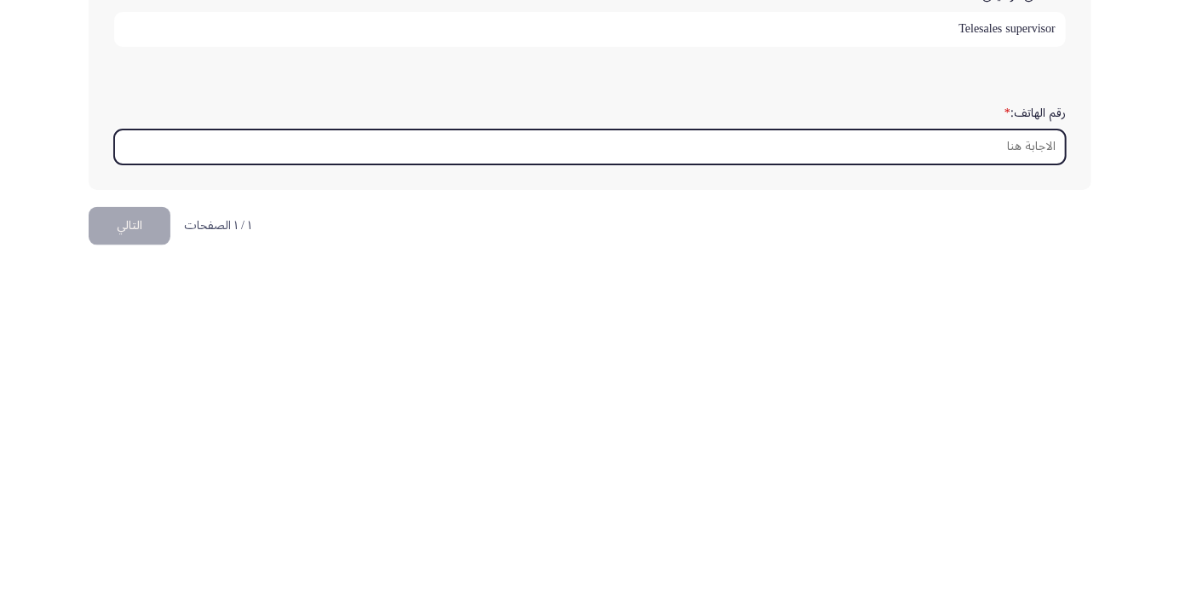
click at [1008, 482] on input "رقم الهاتف: *" at bounding box center [589, 488] width 951 height 35
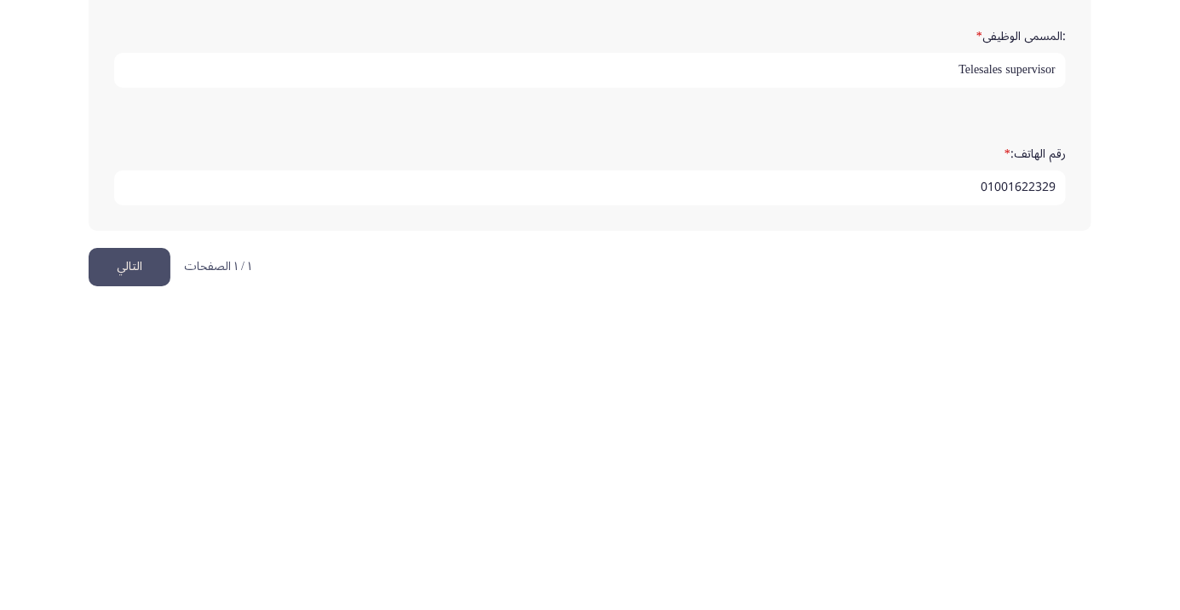
type input "01001622329"
click at [124, 556] on button "التالي" at bounding box center [130, 568] width 82 height 38
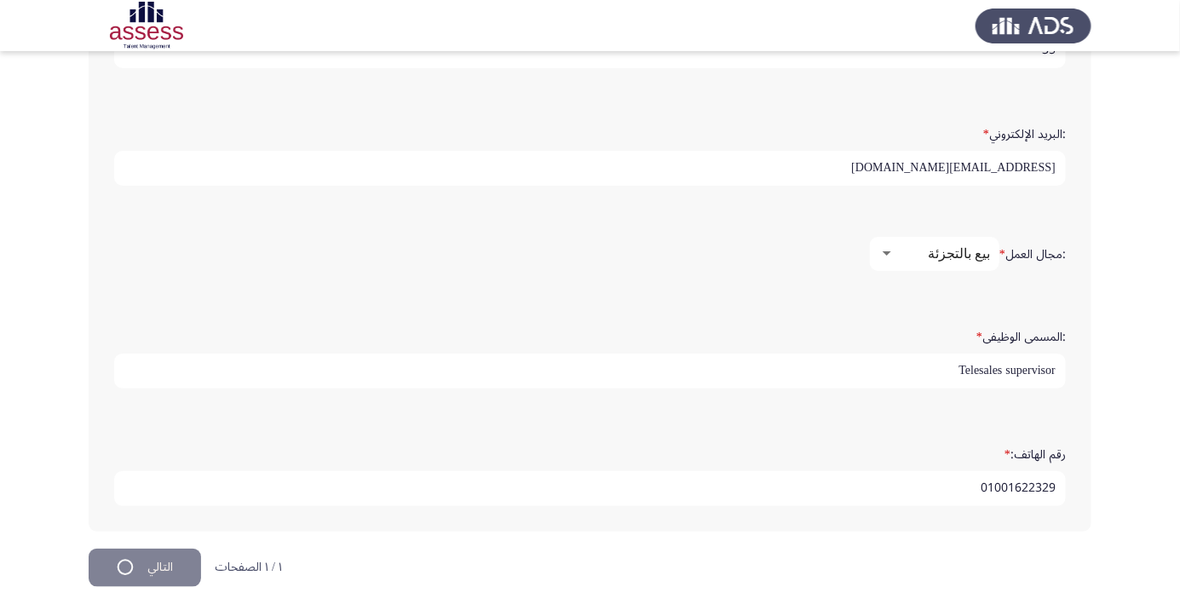
scroll to position [0, 0]
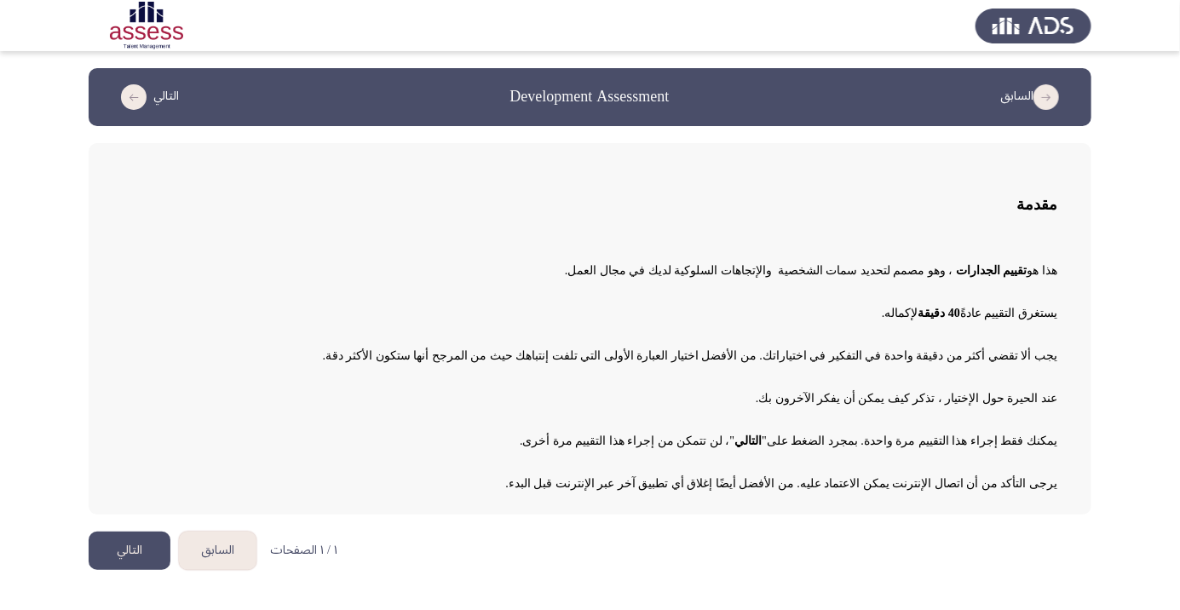
click at [132, 555] on button "التالي" at bounding box center [130, 550] width 82 height 38
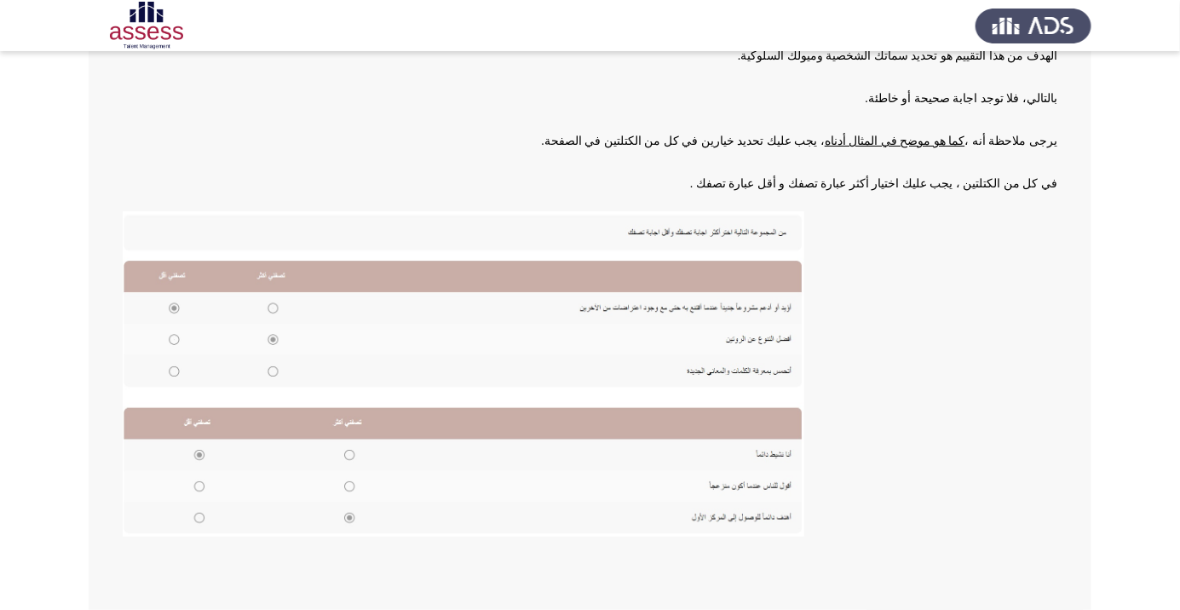
scroll to position [187, 0]
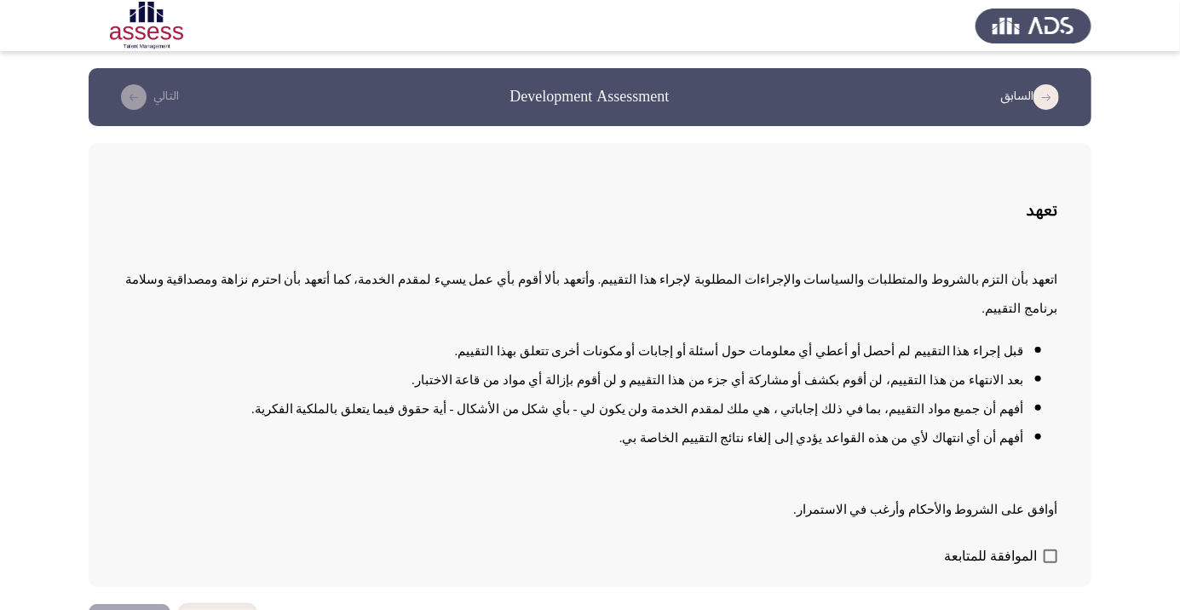
click at [1046, 563] on span at bounding box center [1050, 556] width 14 height 14
click at [1049, 564] on input "الموافقة للمتابعة" at bounding box center [1049, 563] width 1 height 1
checkbox input "true"
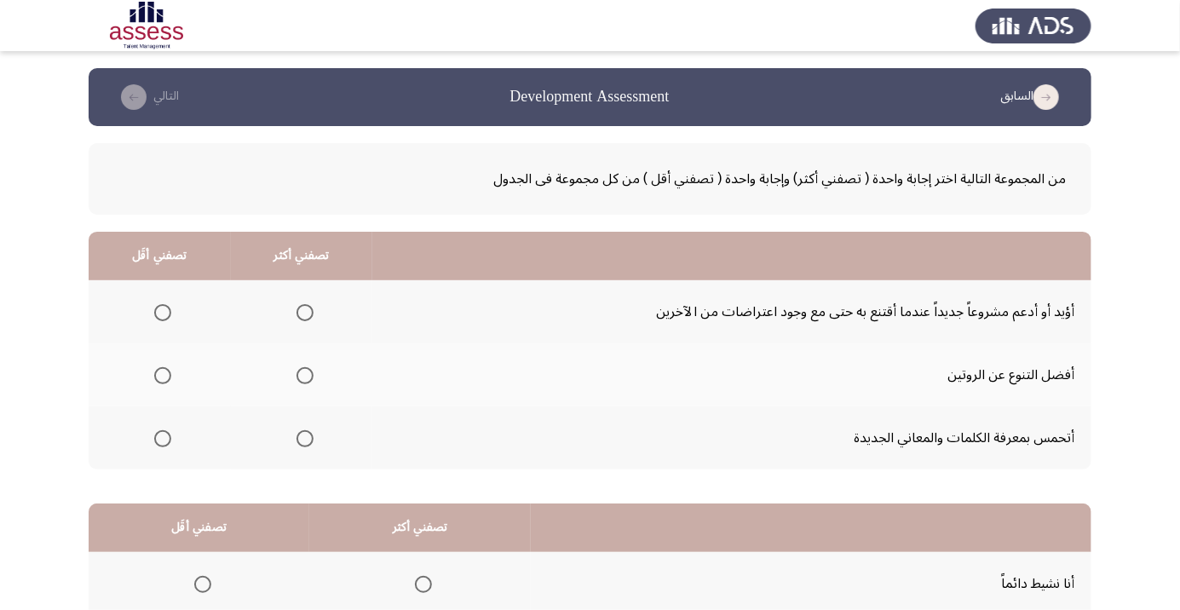
click at [304, 379] on span "Select an option" at bounding box center [304, 375] width 17 height 17
click at [304, 379] on input "Select an option" at bounding box center [304, 375] width 17 height 17
click at [163, 312] on span "Select an option" at bounding box center [162, 312] width 17 height 17
click at [163, 312] on input "Select an option" at bounding box center [162, 312] width 17 height 17
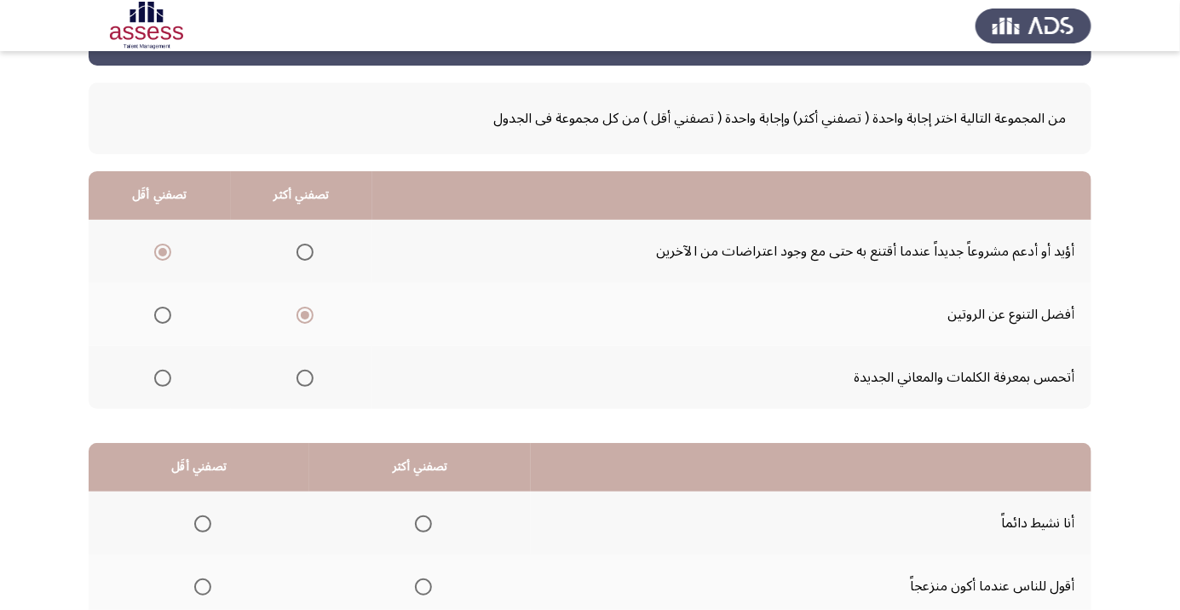
scroll to position [168, 0]
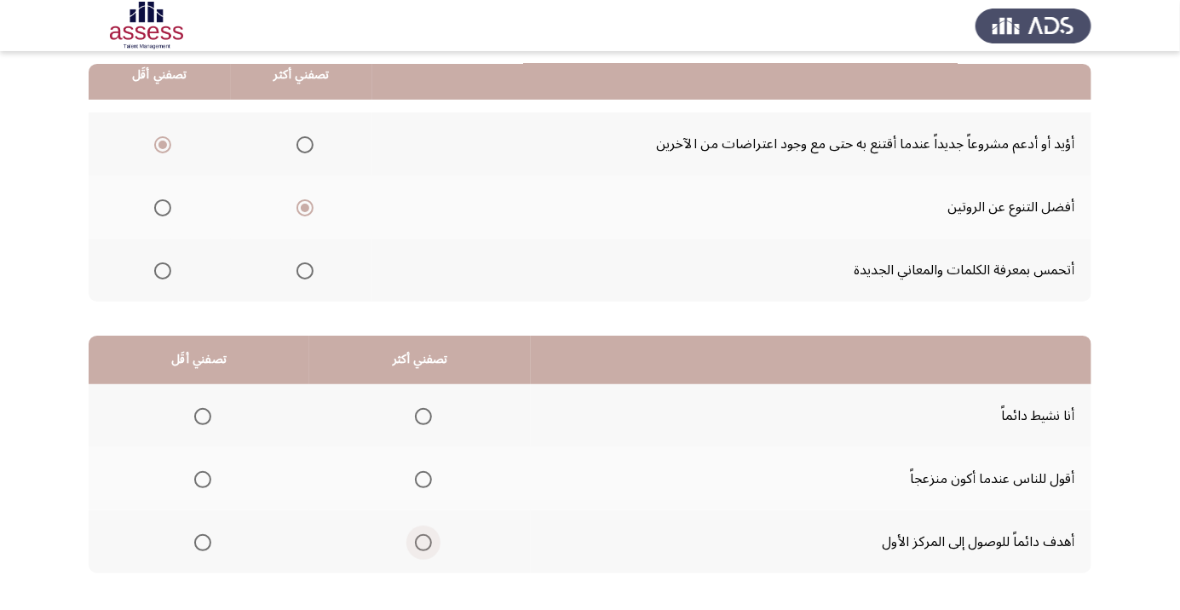
click at [423, 543] on span "Select an option" at bounding box center [423, 543] width 0 height 0
click at [423, 541] on input "Select an option" at bounding box center [423, 542] width 17 height 17
click at [203, 480] on span "Select an option" at bounding box center [203, 480] width 0 height 0
click at [202, 478] on input "Select an option" at bounding box center [202, 479] width 17 height 17
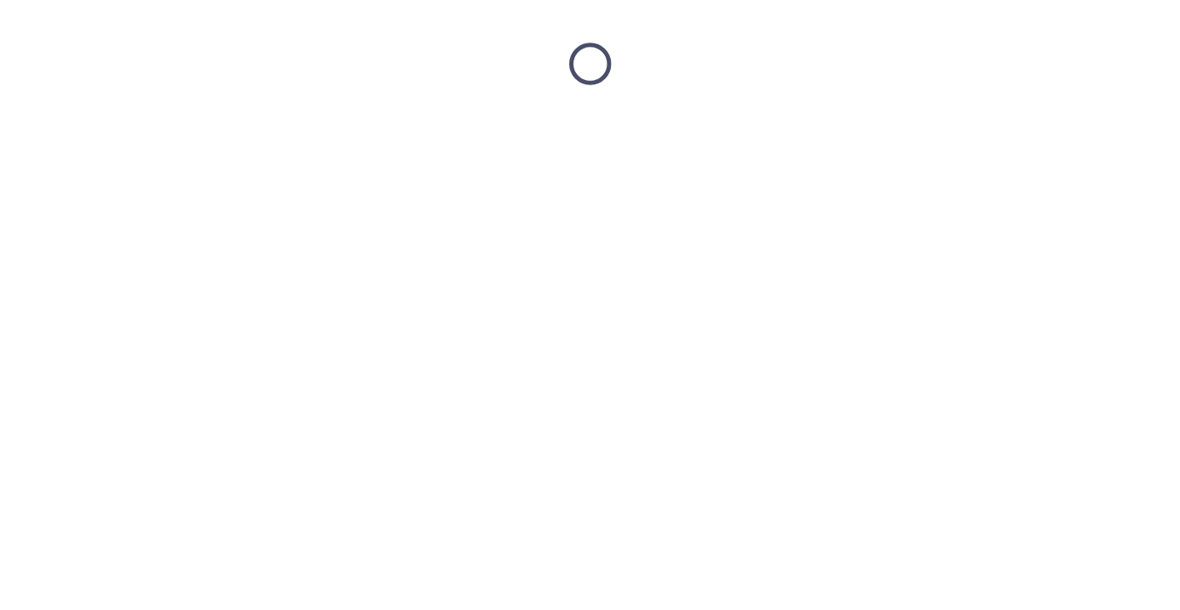
scroll to position [0, 0]
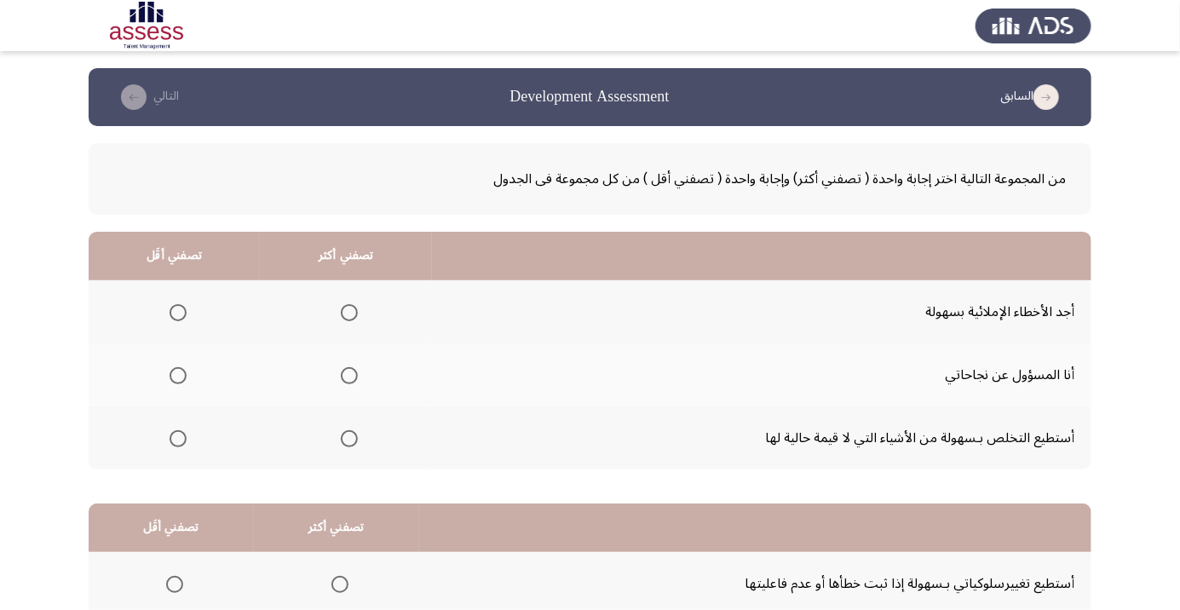
click at [352, 380] on span "Select an option" at bounding box center [349, 375] width 17 height 17
click at [352, 380] on input "Select an option" at bounding box center [349, 375] width 17 height 17
click at [178, 439] on span "Select an option" at bounding box center [178, 439] width 0 height 0
click at [177, 437] on input "Select an option" at bounding box center [177, 438] width 17 height 17
click at [183, 315] on span "Select an option" at bounding box center [177, 312] width 17 height 17
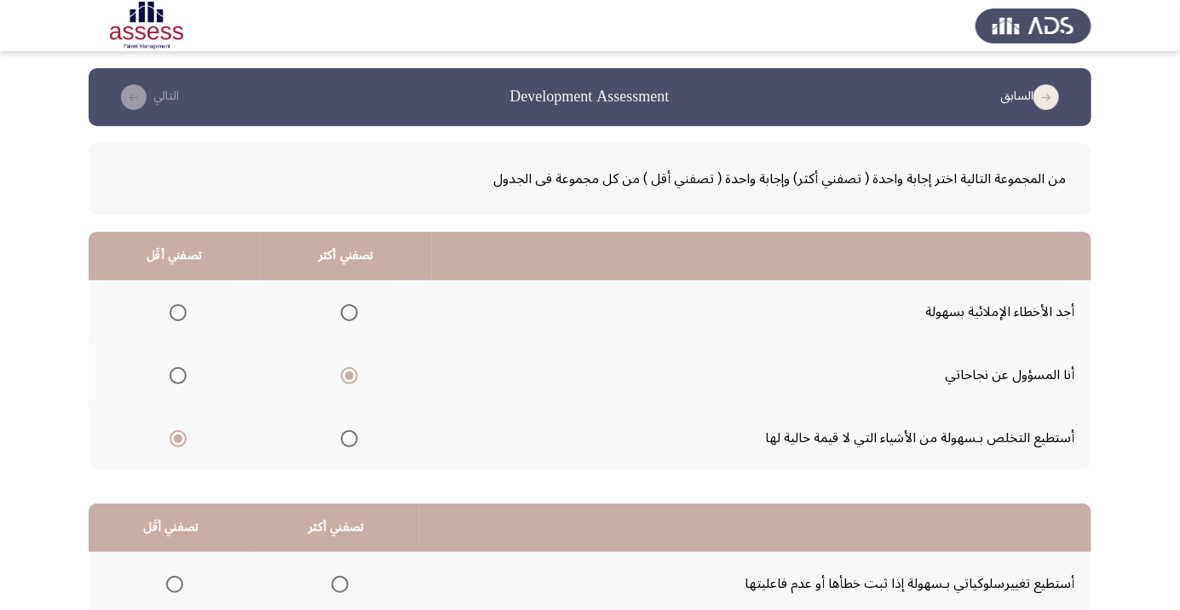
click at [183, 315] on input "Select an option" at bounding box center [177, 312] width 17 height 17
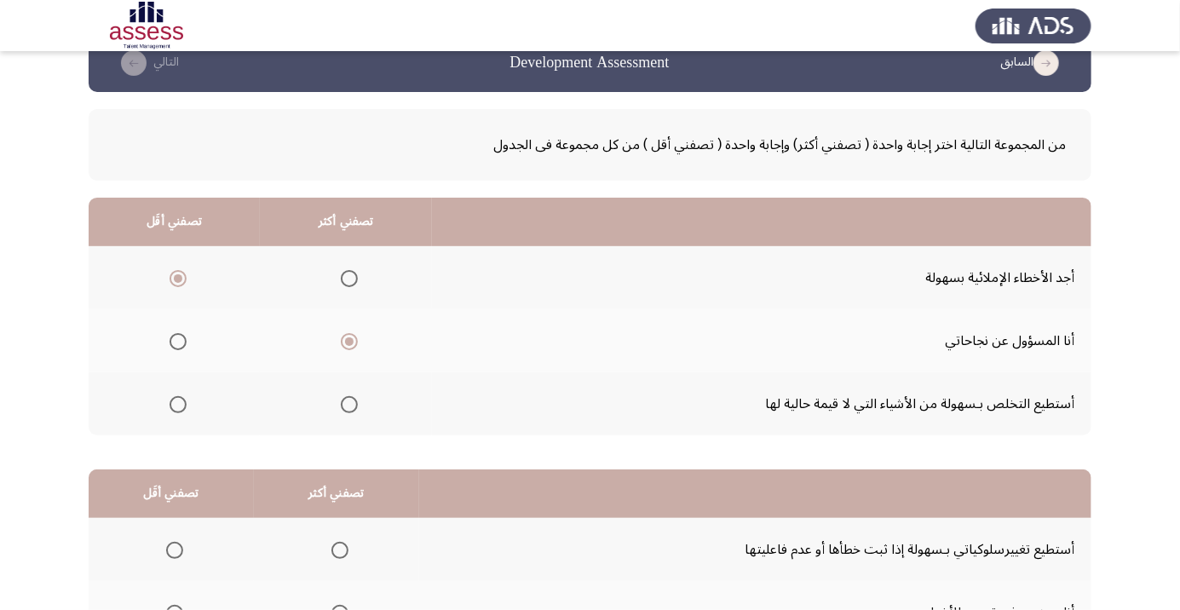
scroll to position [168, 0]
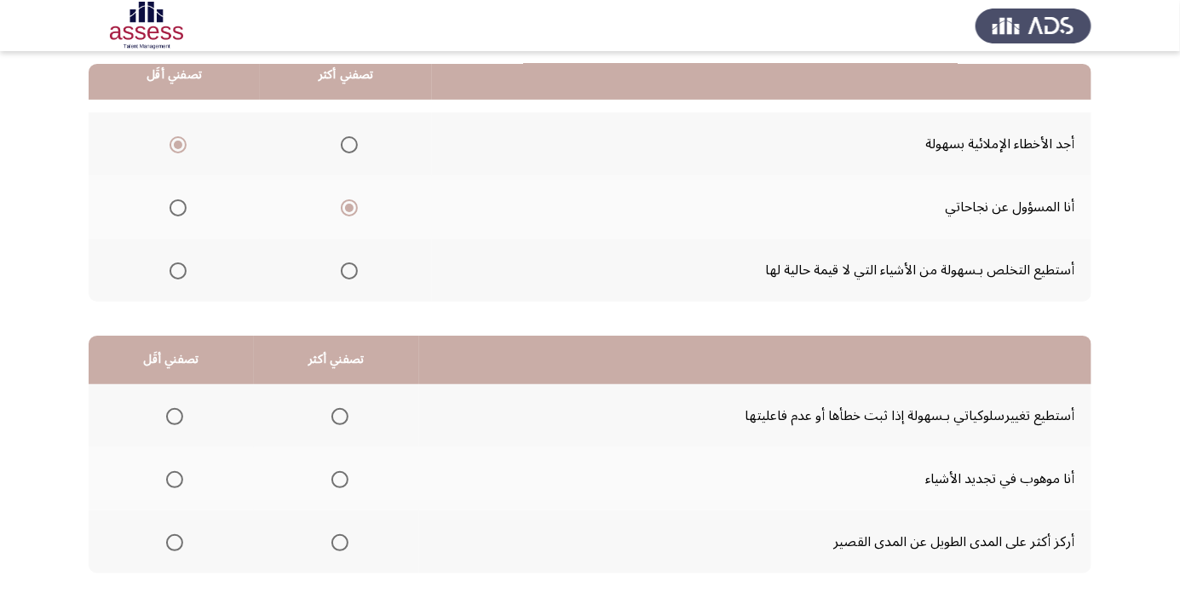
click at [344, 417] on span "Select an option" at bounding box center [339, 416] width 17 height 17
click at [344, 417] on input "Select an option" at bounding box center [339, 416] width 17 height 17
click at [174, 478] on span "Select an option" at bounding box center [174, 479] width 17 height 17
click at [174, 478] on input "Select an option" at bounding box center [174, 479] width 17 height 17
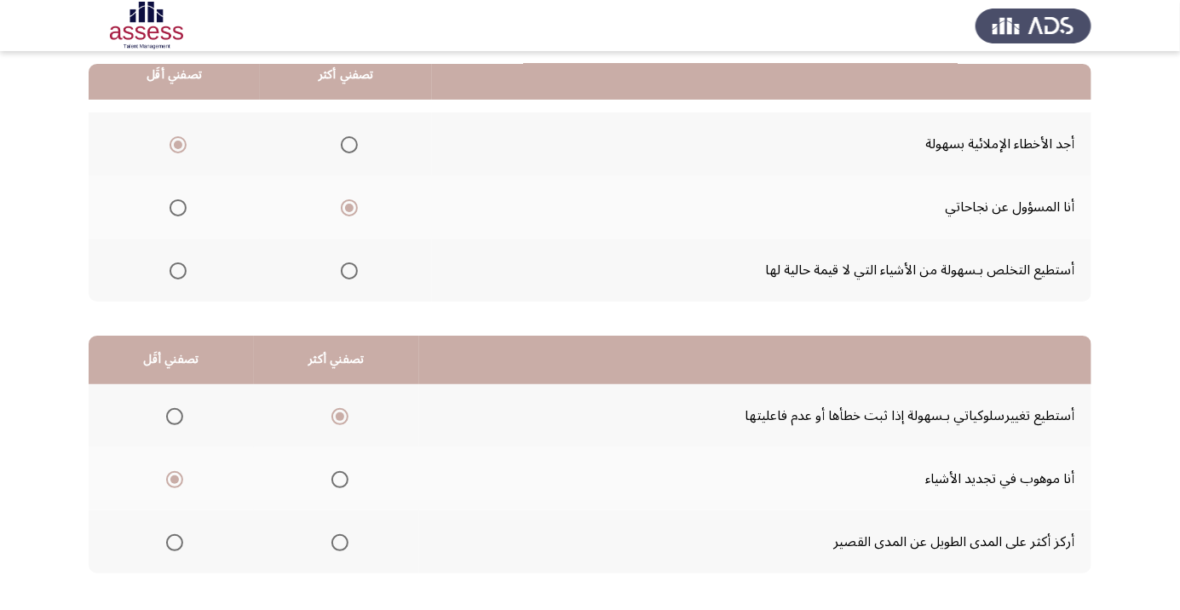
scroll to position [0, 0]
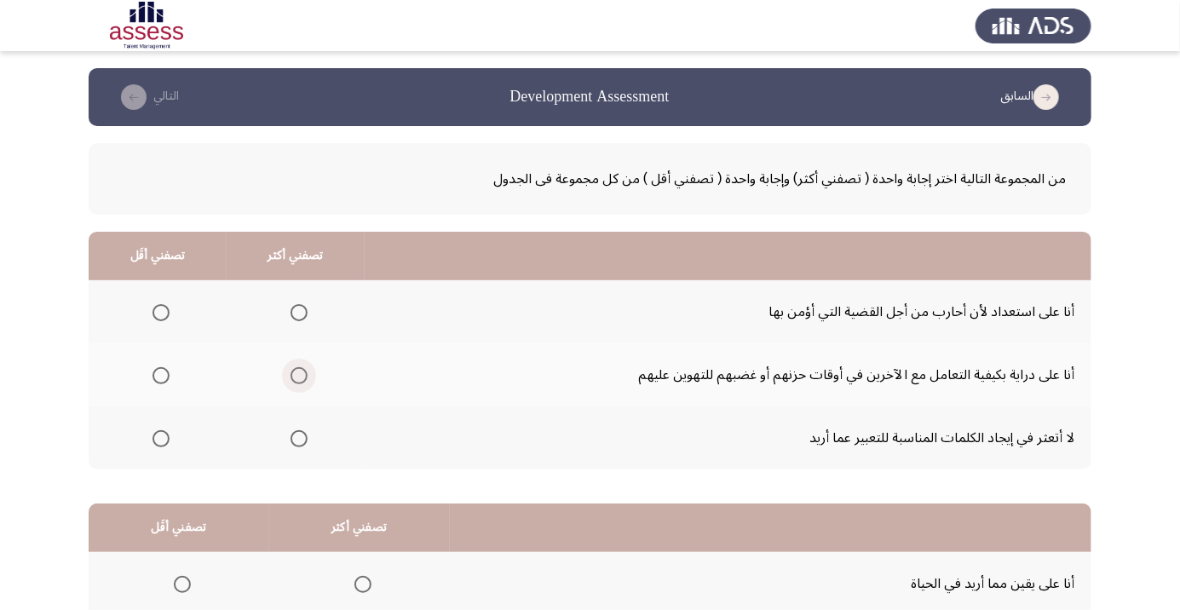
click at [299, 376] on span "Select an option" at bounding box center [299, 376] width 0 height 0
click at [300, 375] on input "Select an option" at bounding box center [298, 375] width 17 height 17
click at [299, 439] on span "Select an option" at bounding box center [299, 439] width 0 height 0
click at [300, 437] on input "Select an option" at bounding box center [298, 438] width 17 height 17
click at [161, 313] on span "Select an option" at bounding box center [161, 313] width 0 height 0
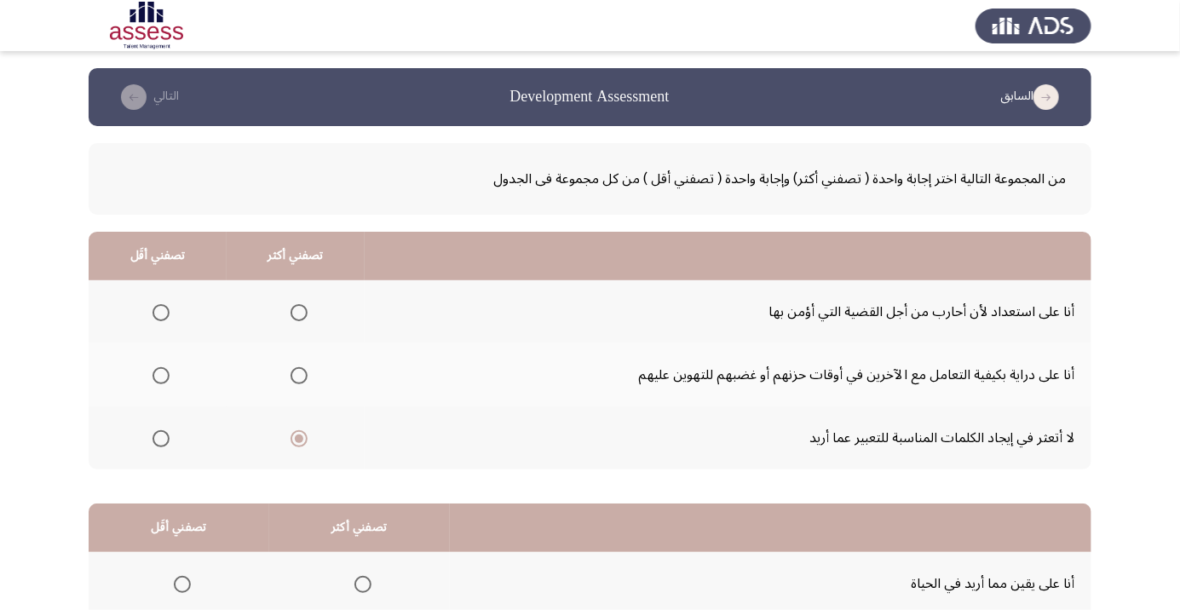
click at [161, 312] on input "Select an option" at bounding box center [160, 312] width 17 height 17
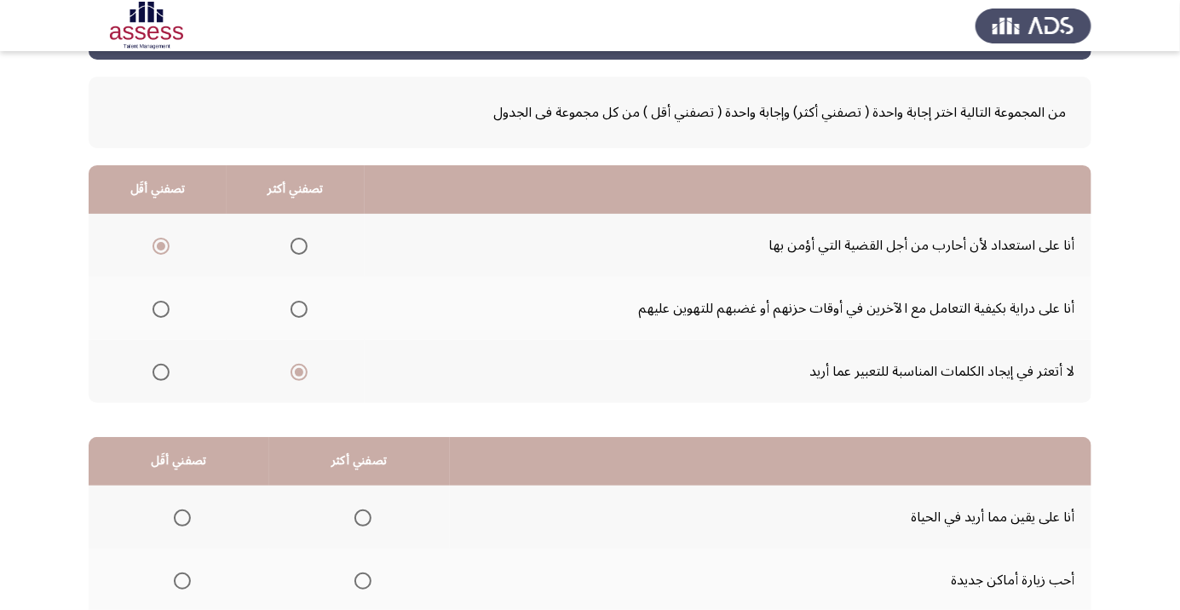
scroll to position [168, 0]
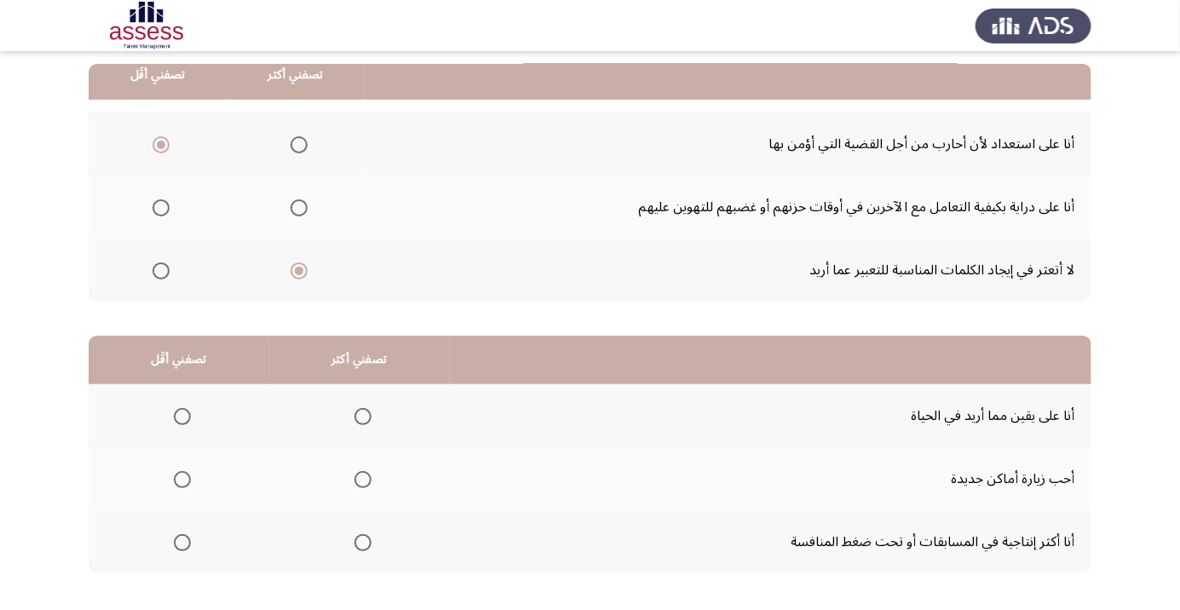
click at [363, 548] on span "Select an option" at bounding box center [362, 542] width 17 height 17
click at [363, 548] on input "Select an option" at bounding box center [362, 542] width 17 height 17
click at [182, 480] on span "Select an option" at bounding box center [182, 480] width 0 height 0
click at [181, 478] on input "Select an option" at bounding box center [182, 479] width 17 height 17
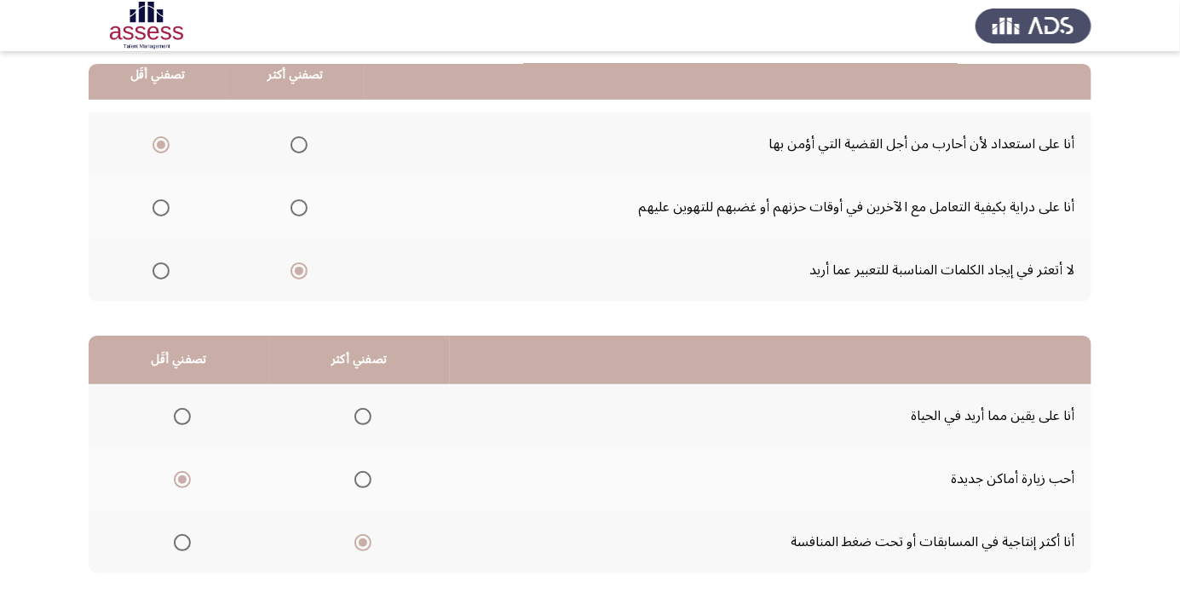
scroll to position [0, 0]
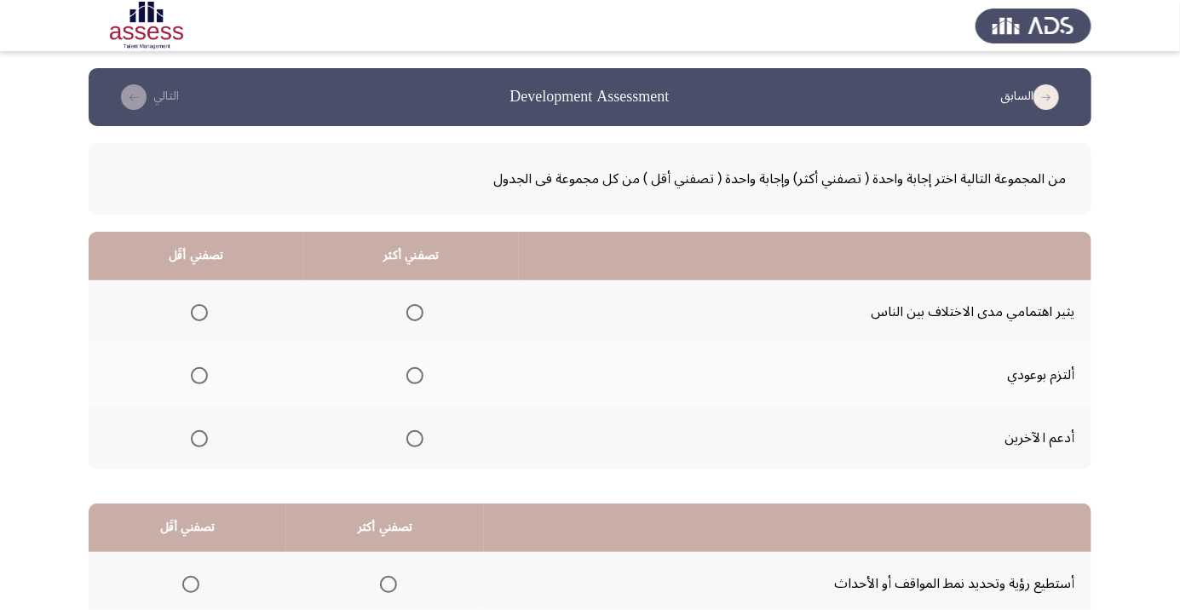
click at [415, 439] on span "Select an option" at bounding box center [415, 439] width 0 height 0
click at [414, 437] on input "Select an option" at bounding box center [414, 438] width 17 height 17
click at [199, 313] on span "Select an option" at bounding box center [199, 313] width 0 height 0
click at [198, 312] on input "Select an option" at bounding box center [199, 312] width 17 height 17
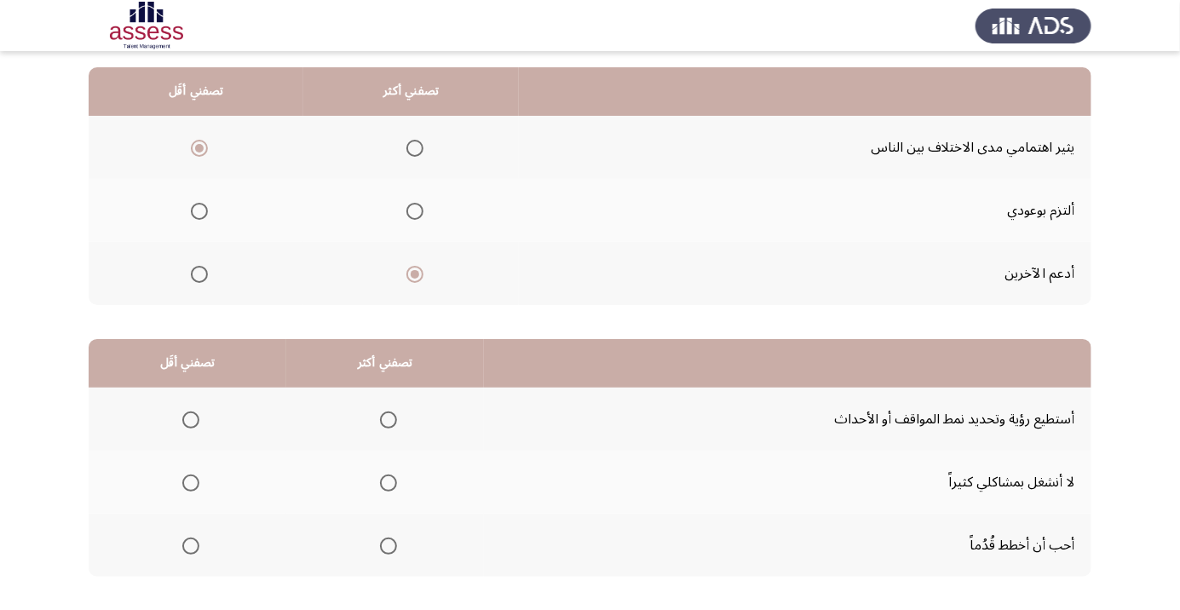
scroll to position [168, 0]
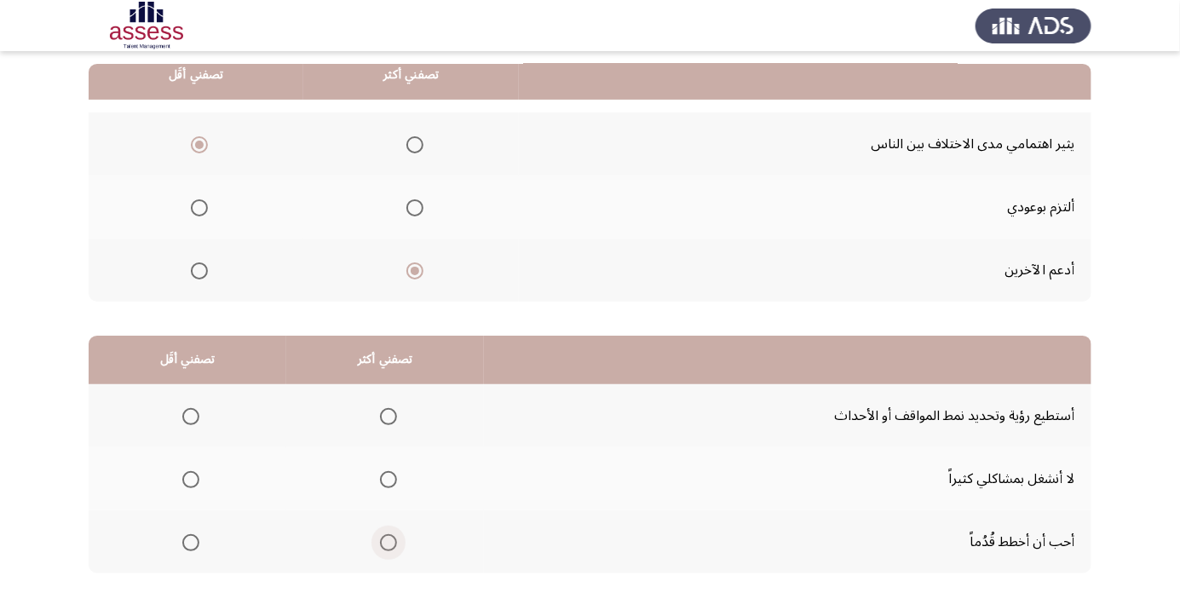
click at [387, 541] on span "Select an option" at bounding box center [388, 542] width 17 height 17
click at [387, 541] on input "Select an option" at bounding box center [388, 542] width 17 height 17
click at [190, 478] on span "Select an option" at bounding box center [190, 479] width 17 height 17
click at [190, 478] on input "Select an option" at bounding box center [190, 479] width 17 height 17
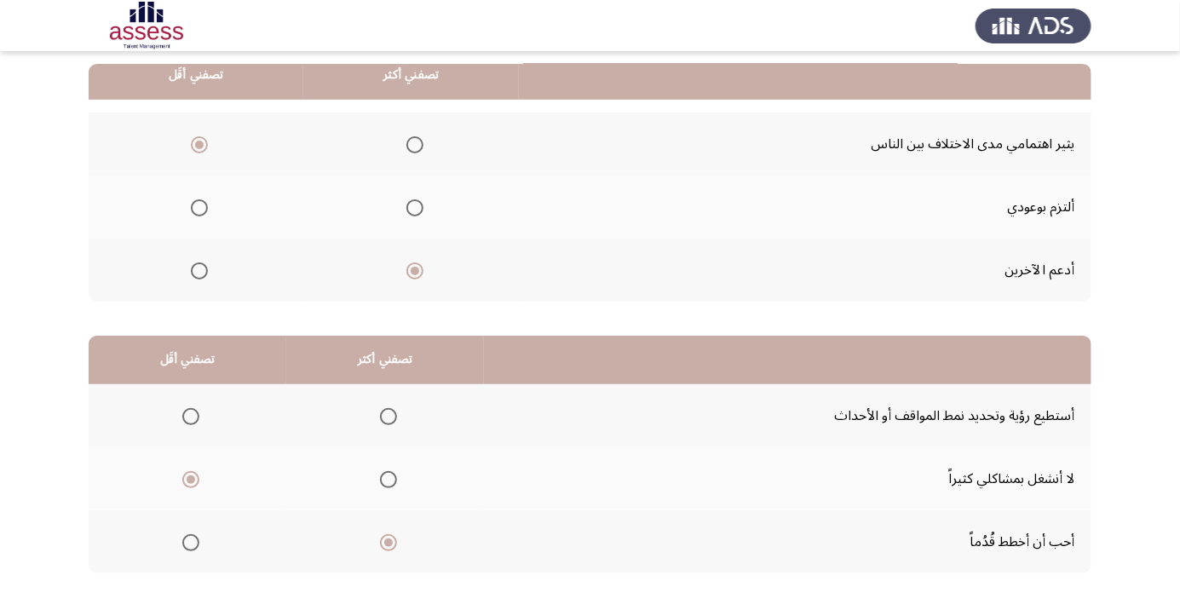
scroll to position [0, 0]
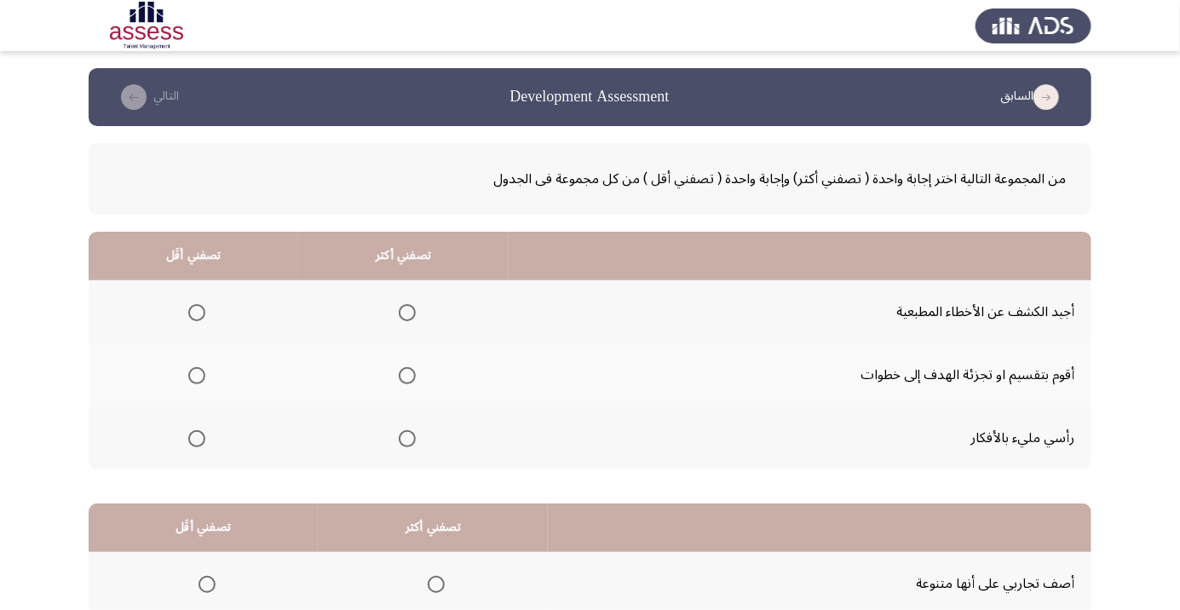
click at [407, 376] on span "Select an option" at bounding box center [407, 376] width 0 height 0
click at [407, 375] on input "Select an option" at bounding box center [407, 375] width 17 height 17
click at [196, 316] on span "Select an option" at bounding box center [196, 312] width 17 height 17
click at [196, 316] on input "Select an option" at bounding box center [196, 312] width 17 height 17
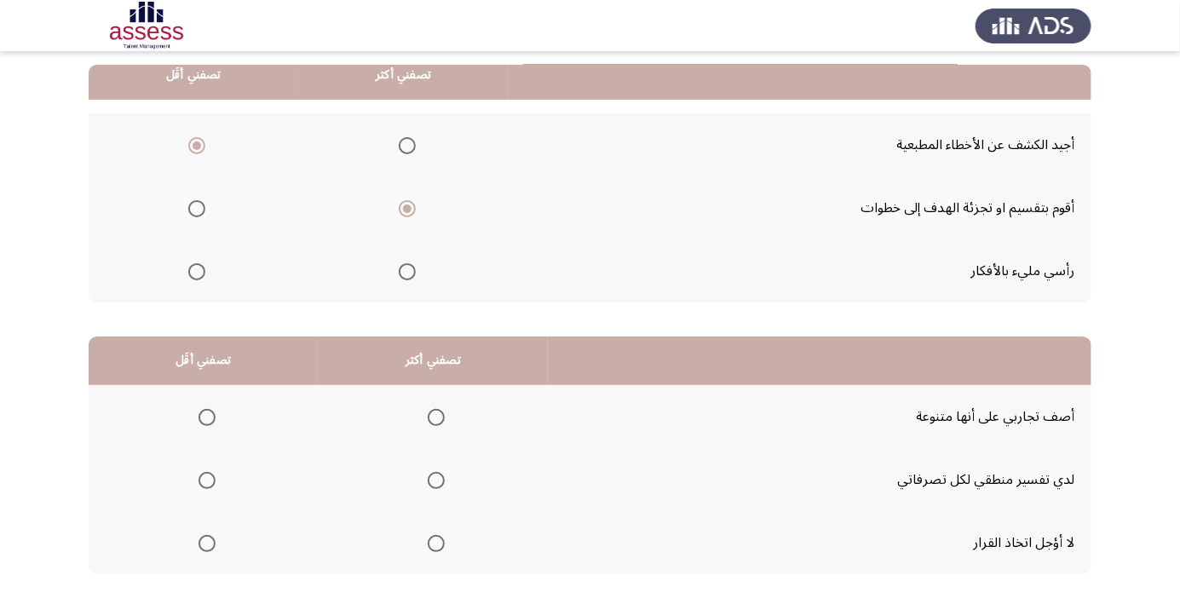
scroll to position [166, 0]
click at [207, 481] on span "Select an option" at bounding box center [207, 481] width 0 height 0
click at [207, 480] on input "Select an option" at bounding box center [206, 481] width 17 height 17
click at [436, 544] on span "Select an option" at bounding box center [436, 544] width 0 height 0
click at [439, 543] on input "Select an option" at bounding box center [436, 544] width 17 height 17
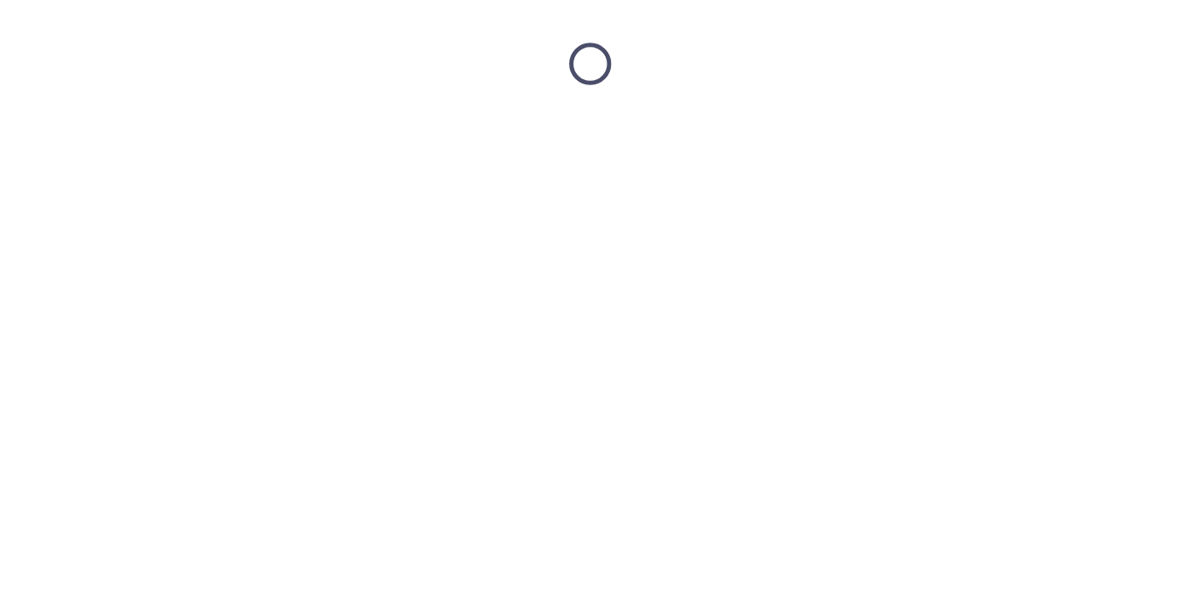
scroll to position [0, 0]
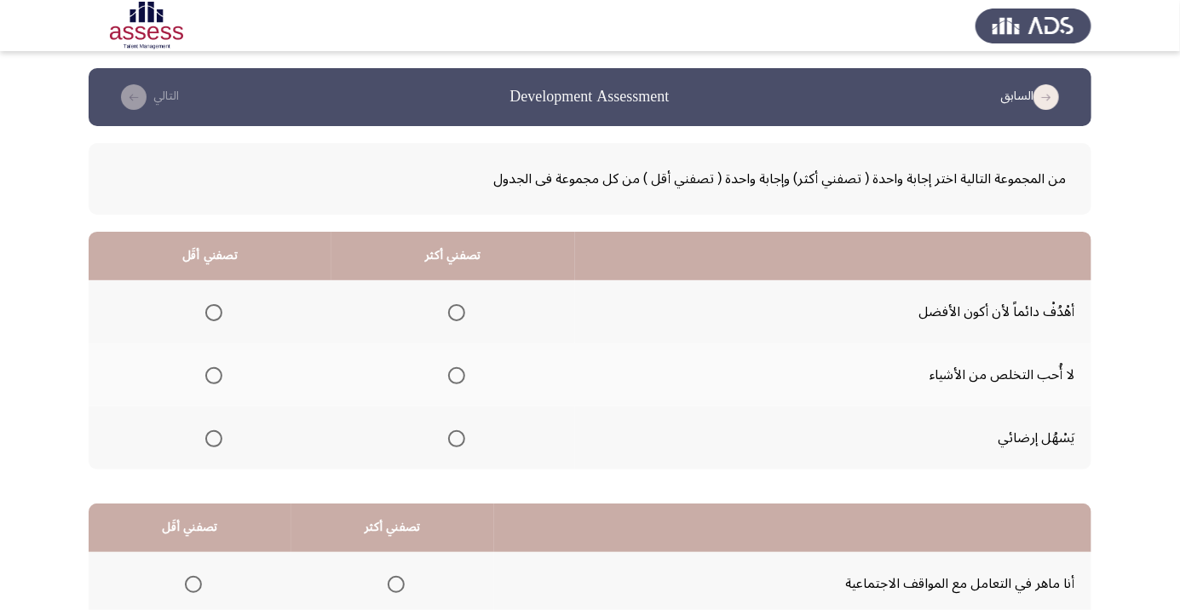
click at [457, 313] on span "Select an option" at bounding box center [457, 313] width 0 height 0
click at [458, 312] on input "Select an option" at bounding box center [456, 312] width 17 height 17
click at [218, 375] on span "Select an option" at bounding box center [213, 375] width 17 height 17
click at [218, 375] on input "Select an option" at bounding box center [213, 375] width 17 height 17
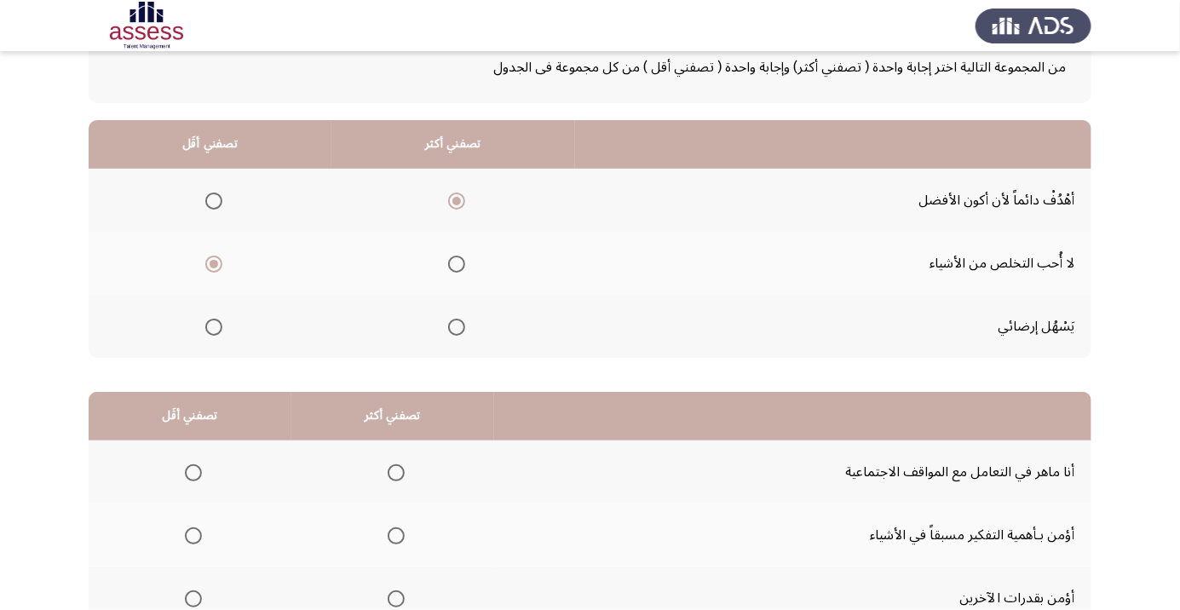
scroll to position [168, 0]
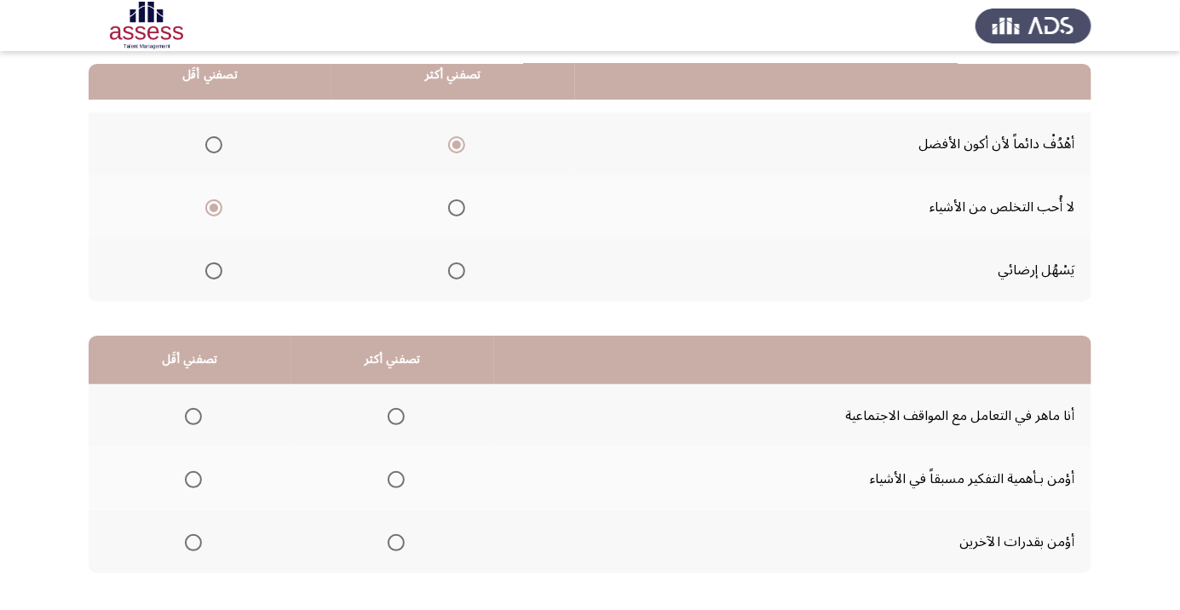
click at [391, 480] on span "Select an option" at bounding box center [396, 479] width 17 height 17
click at [391, 480] on input "Select an option" at bounding box center [396, 479] width 17 height 17
click at [195, 536] on span "Select an option" at bounding box center [193, 542] width 17 height 17
click at [195, 536] on input "Select an option" at bounding box center [193, 542] width 17 height 17
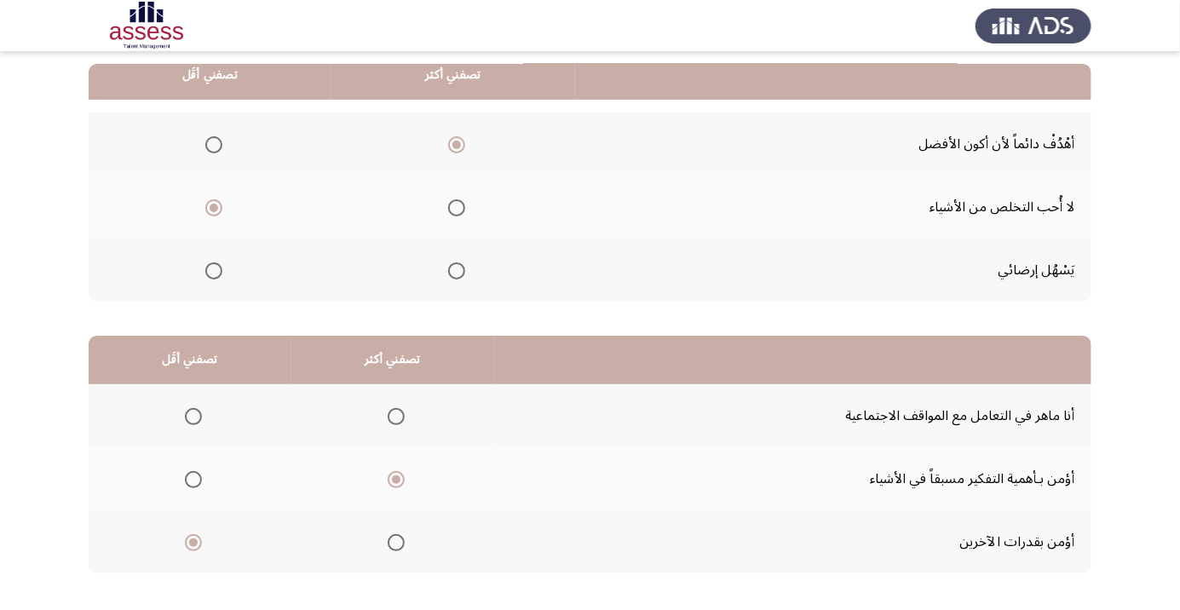
scroll to position [0, 0]
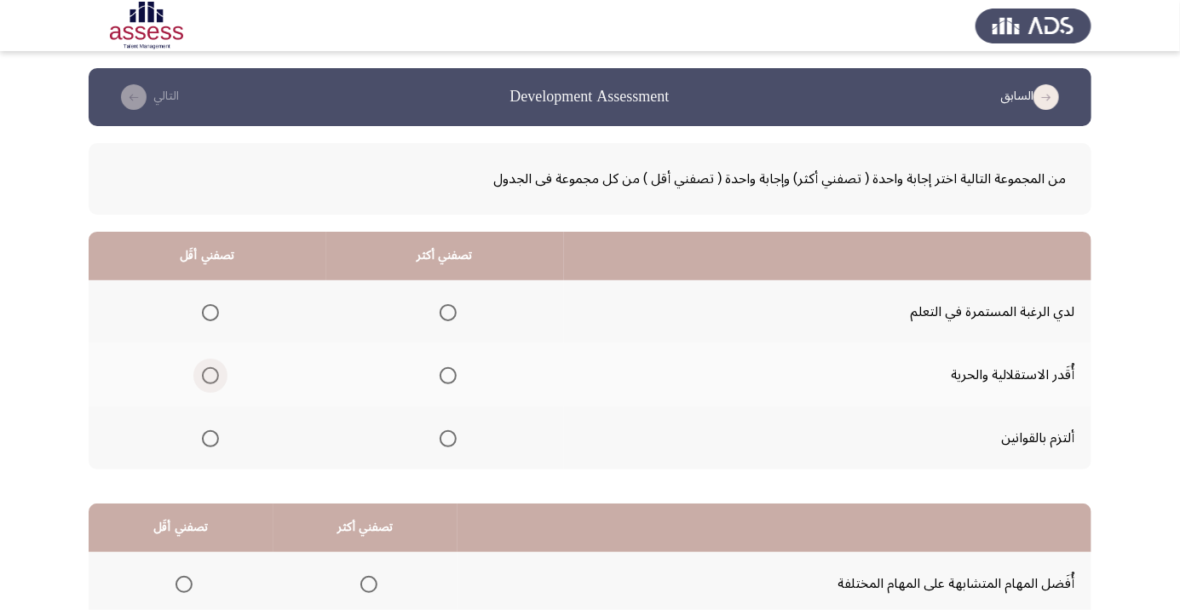
click at [210, 375] on span "Select an option" at bounding box center [210, 375] width 17 height 17
click at [210, 375] on input "Select an option" at bounding box center [210, 375] width 17 height 17
click at [484, 314] on th at bounding box center [445, 311] width 238 height 63
click at [448, 313] on span "Select an option" at bounding box center [448, 313] width 0 height 0
click at [450, 312] on input "Select an option" at bounding box center [447, 312] width 17 height 17
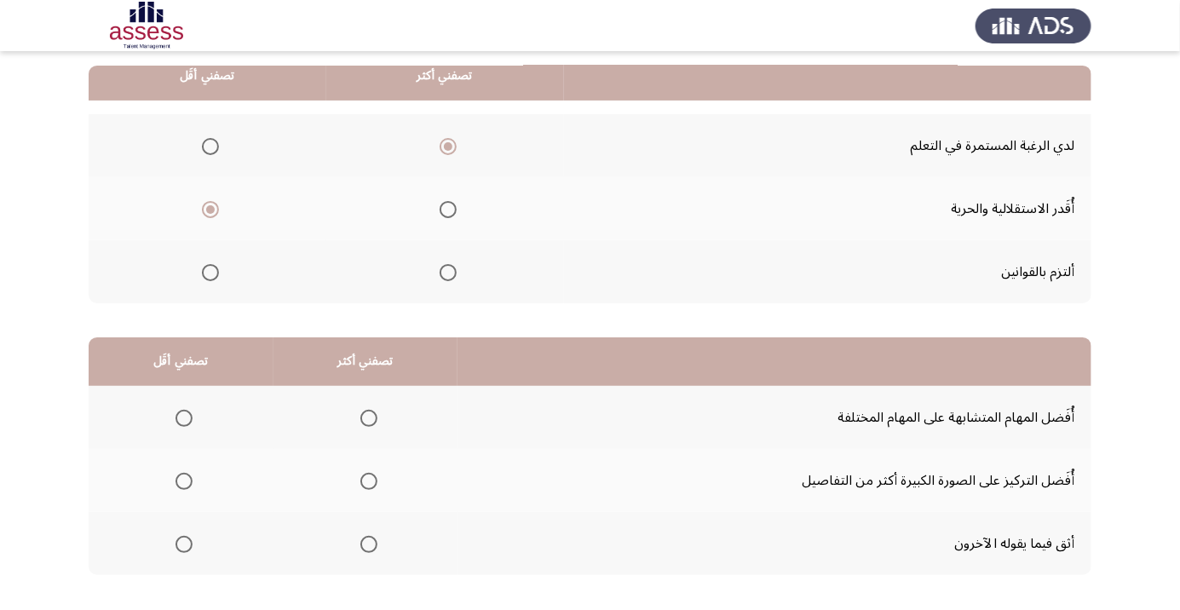
scroll to position [168, 0]
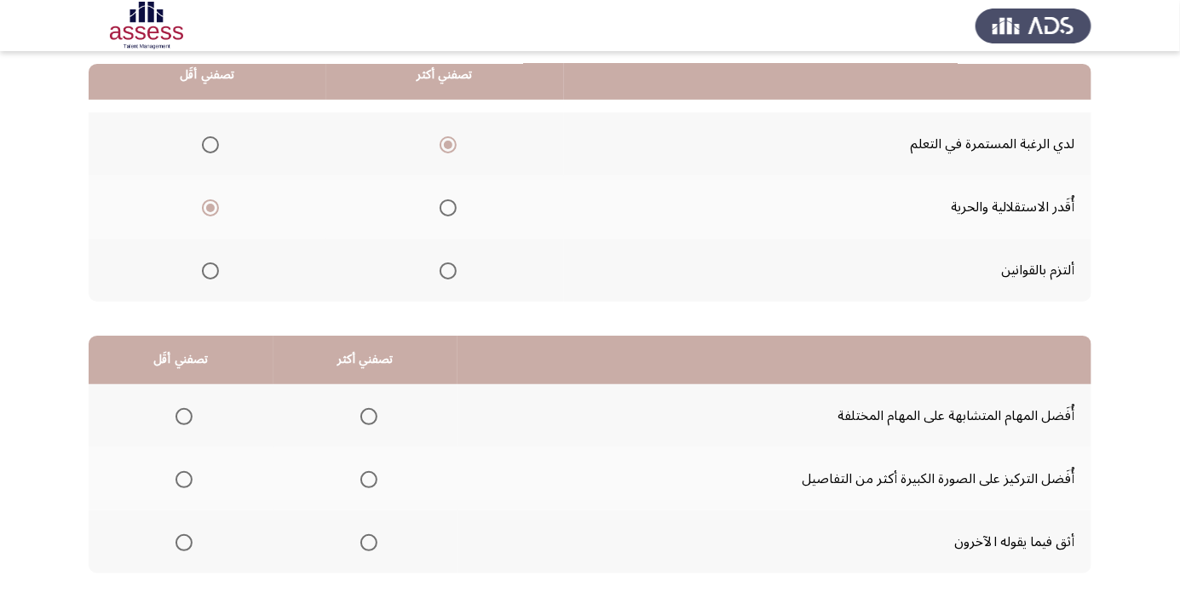
click at [177, 480] on span "Select an option" at bounding box center [183, 479] width 17 height 17
click at [177, 480] on input "Select an option" at bounding box center [183, 479] width 17 height 17
click at [365, 413] on span "Select an option" at bounding box center [368, 416] width 17 height 17
click at [365, 413] on input "Select an option" at bounding box center [368, 416] width 17 height 17
click at [371, 416] on span "Select an option" at bounding box center [369, 416] width 9 height 9
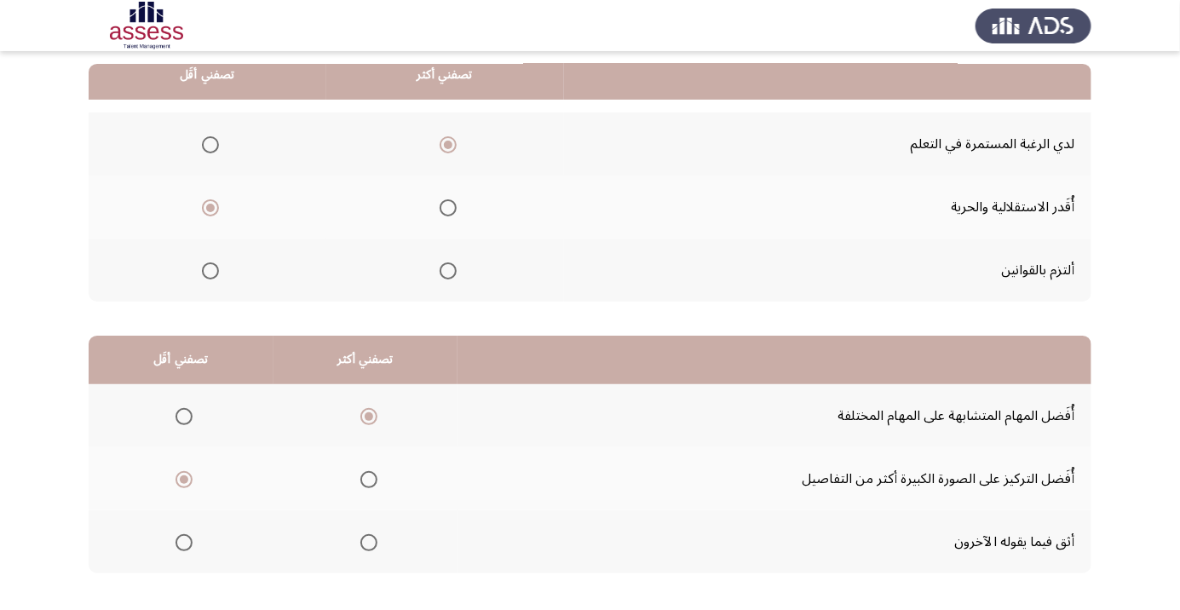
click at [371, 416] on input "Select an option" at bounding box center [368, 416] width 17 height 17
click at [376, 543] on span "Select an option" at bounding box center [368, 542] width 17 height 17
click at [376, 543] on input "Select an option" at bounding box center [368, 542] width 17 height 17
click at [369, 417] on span "Select an option" at bounding box center [369, 417] width 0 height 0
click at [371, 415] on input "Select an option" at bounding box center [368, 416] width 17 height 17
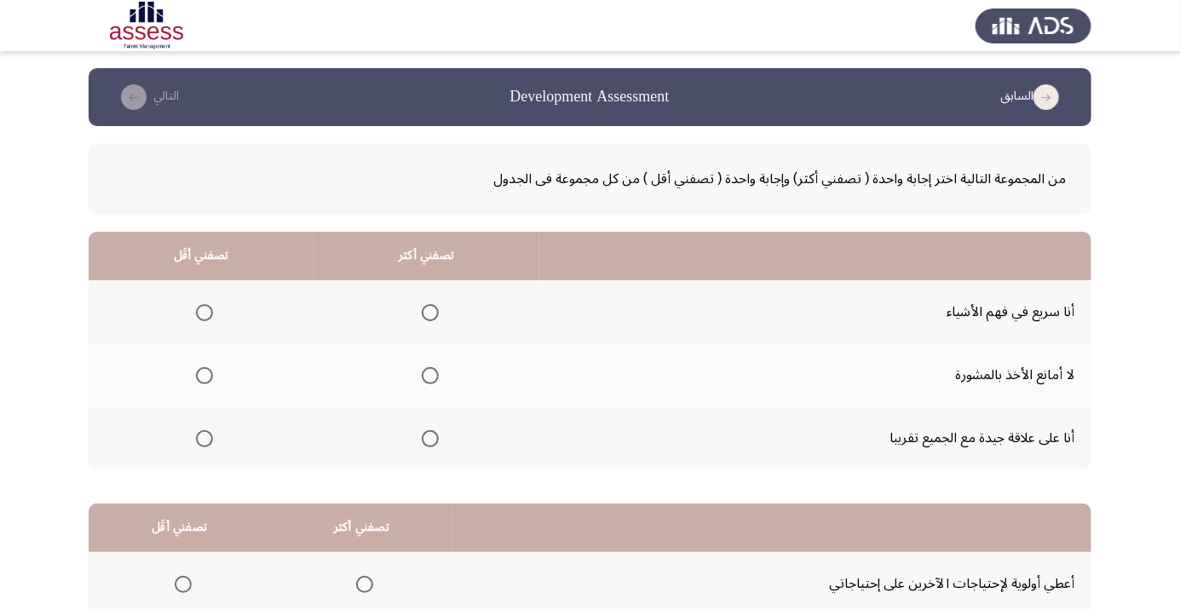
click at [425, 445] on span "Select an option" at bounding box center [430, 438] width 17 height 17
click at [425, 445] on input "Select an option" at bounding box center [430, 438] width 17 height 17
click at [204, 313] on span "Select an option" at bounding box center [204, 313] width 0 height 0
click at [204, 312] on input "Select an option" at bounding box center [204, 312] width 17 height 17
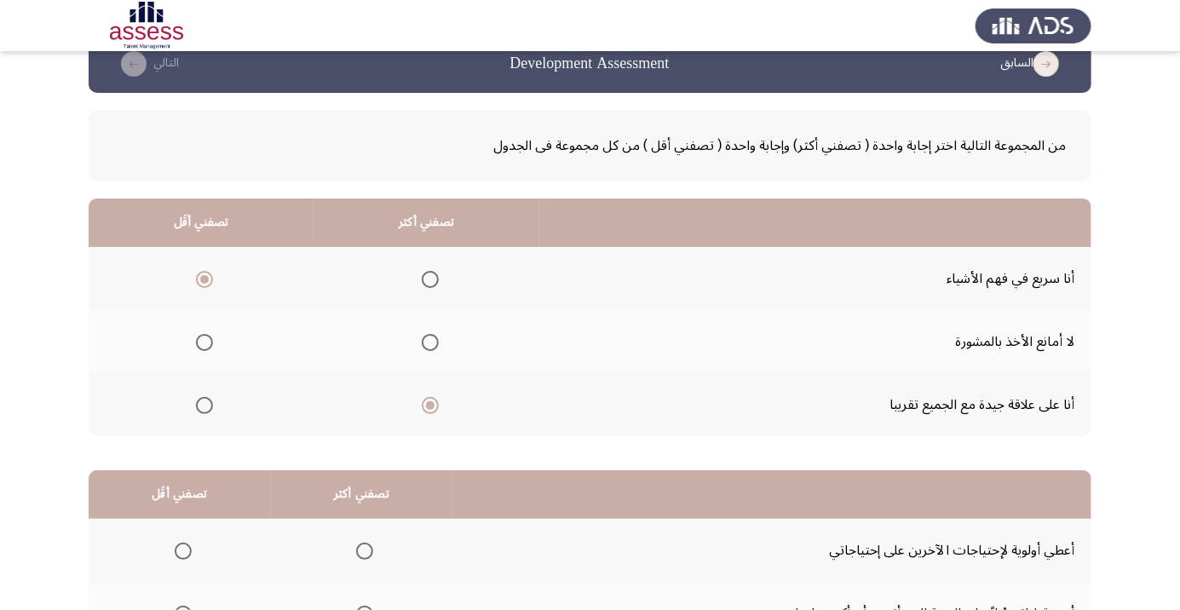
scroll to position [168, 0]
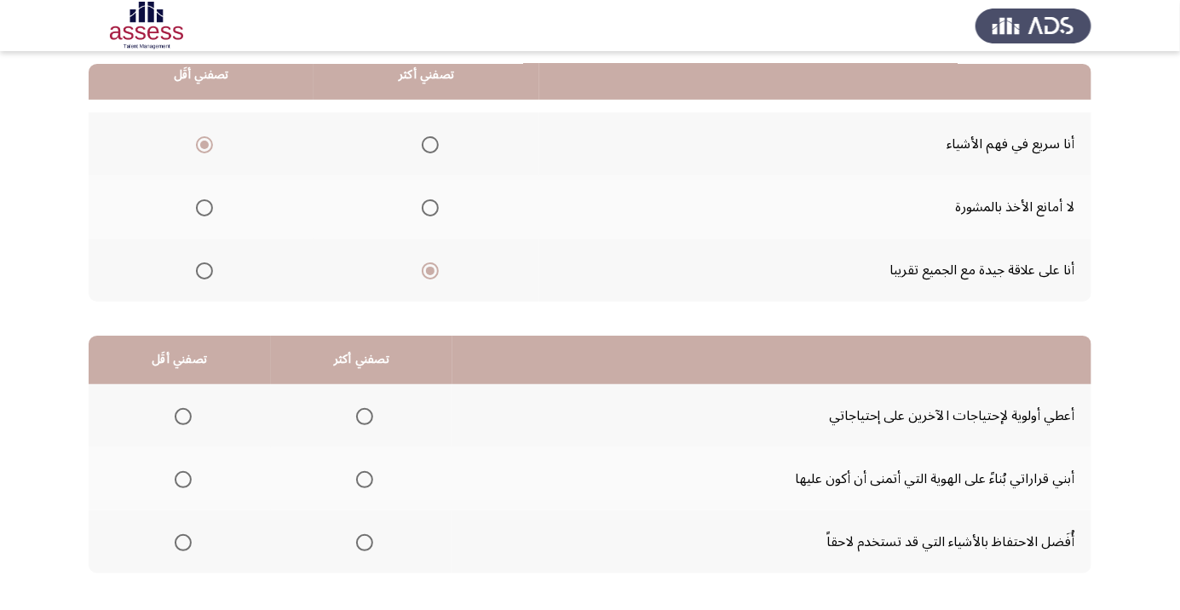
click at [183, 415] on span "Select an option" at bounding box center [183, 416] width 17 height 17
click at [183, 415] on input "Select an option" at bounding box center [183, 416] width 17 height 17
click at [365, 545] on span "Select an option" at bounding box center [364, 542] width 17 height 17
click at [365, 545] on input "Select an option" at bounding box center [364, 542] width 17 height 17
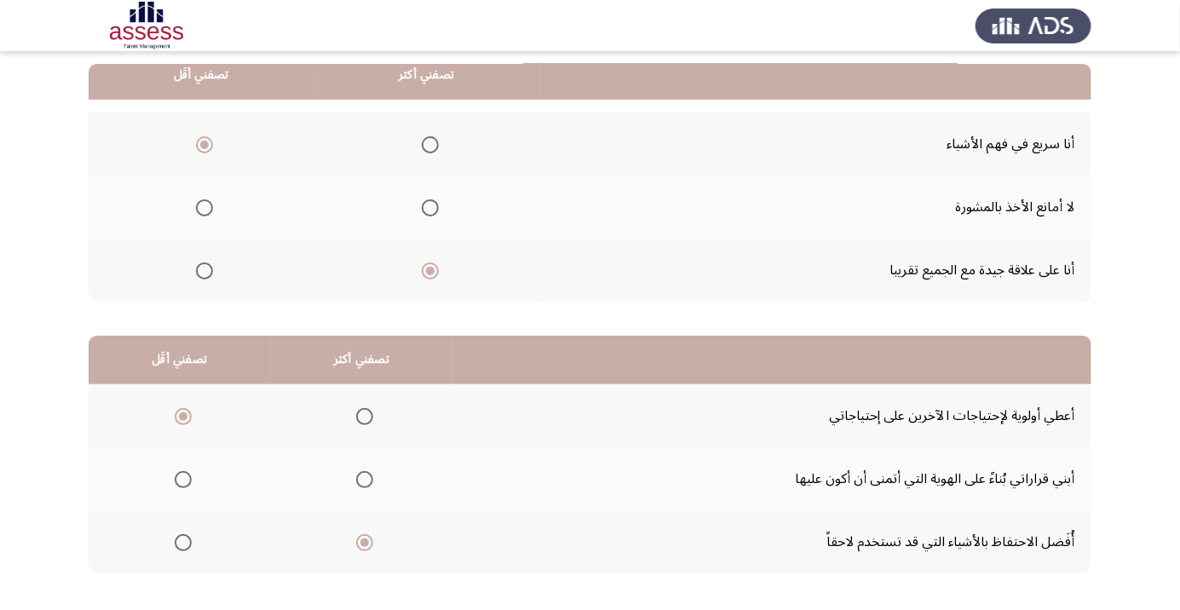
scroll to position [0, 0]
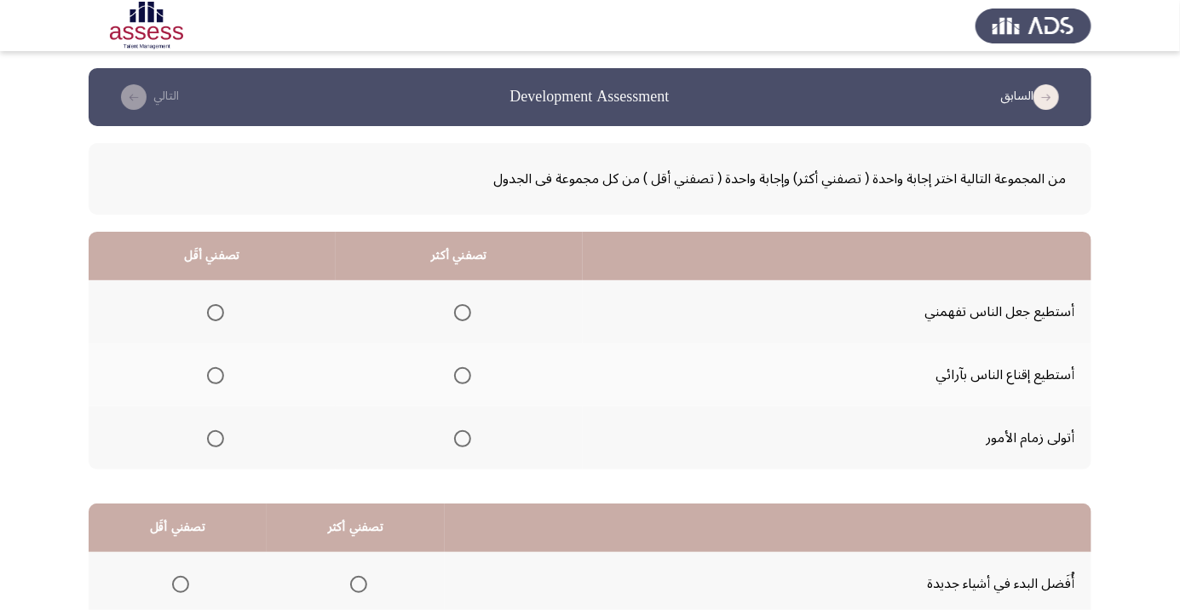
click at [469, 318] on span "Select an option" at bounding box center [462, 312] width 17 height 17
click at [469, 318] on input "Select an option" at bounding box center [462, 312] width 17 height 17
click at [221, 440] on span "Select an option" at bounding box center [215, 438] width 17 height 17
click at [221, 440] on input "Select an option" at bounding box center [215, 438] width 17 height 17
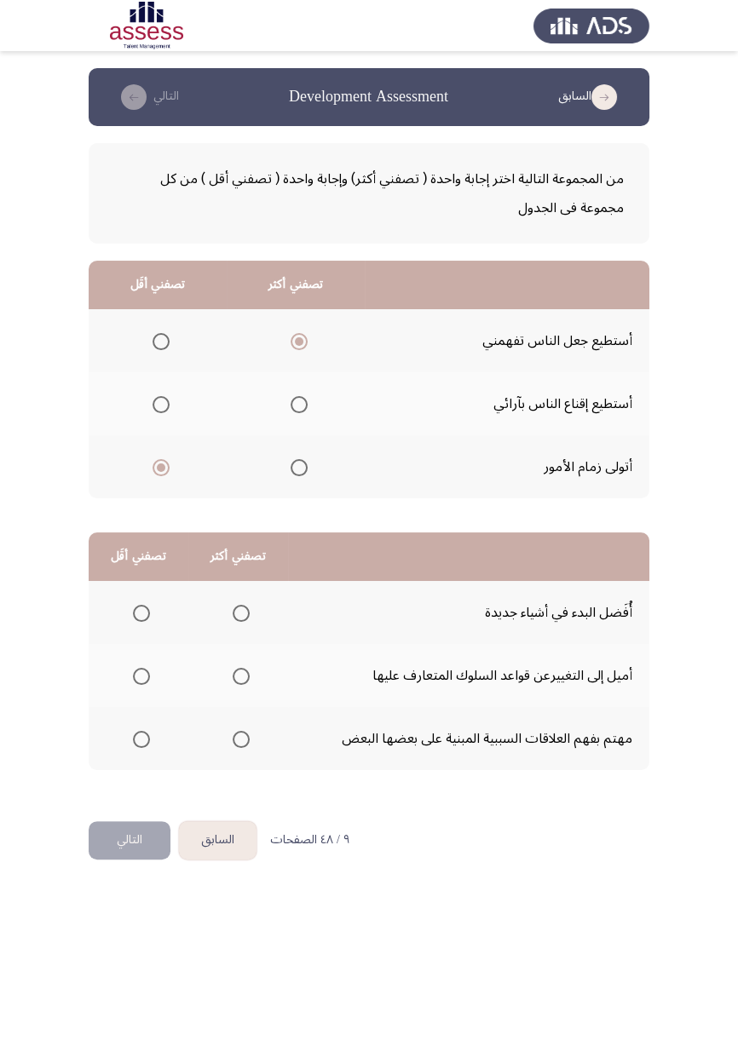
click at [547, 48] on img at bounding box center [591, 26] width 116 height 48
click at [546, 35] on img at bounding box center [591, 26] width 116 height 48
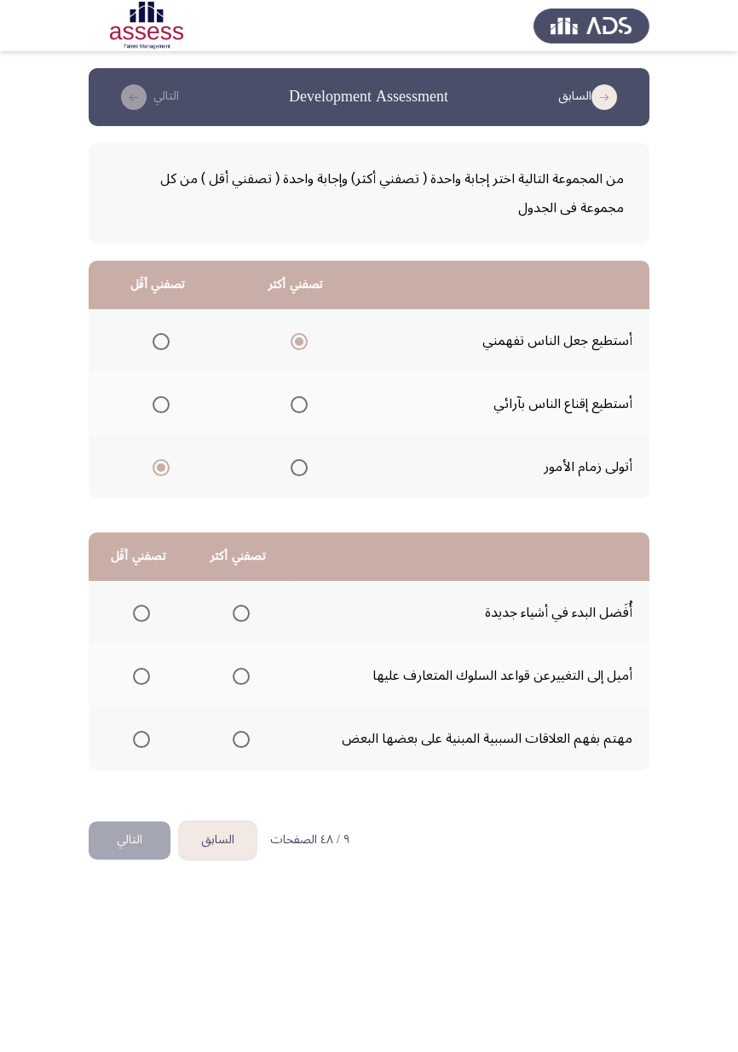
click at [546, 35] on img at bounding box center [591, 26] width 116 height 48
click at [545, 35] on img at bounding box center [591, 26] width 116 height 48
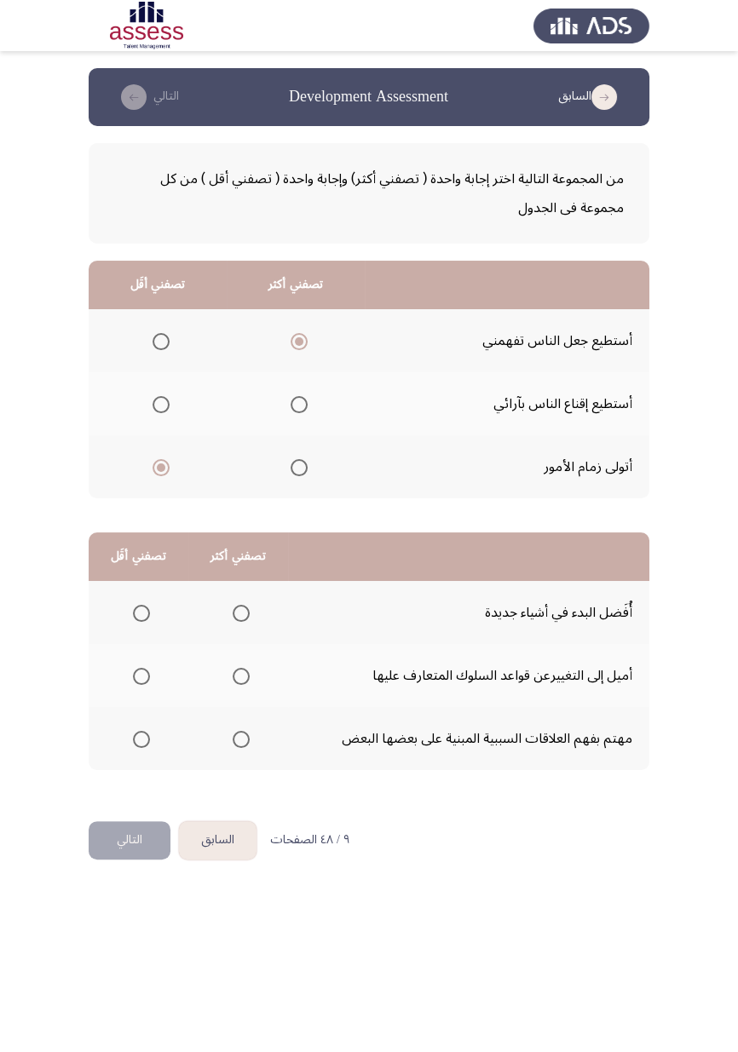
click at [544, 35] on img at bounding box center [591, 26] width 116 height 48
click at [543, 35] on img at bounding box center [591, 26] width 116 height 48
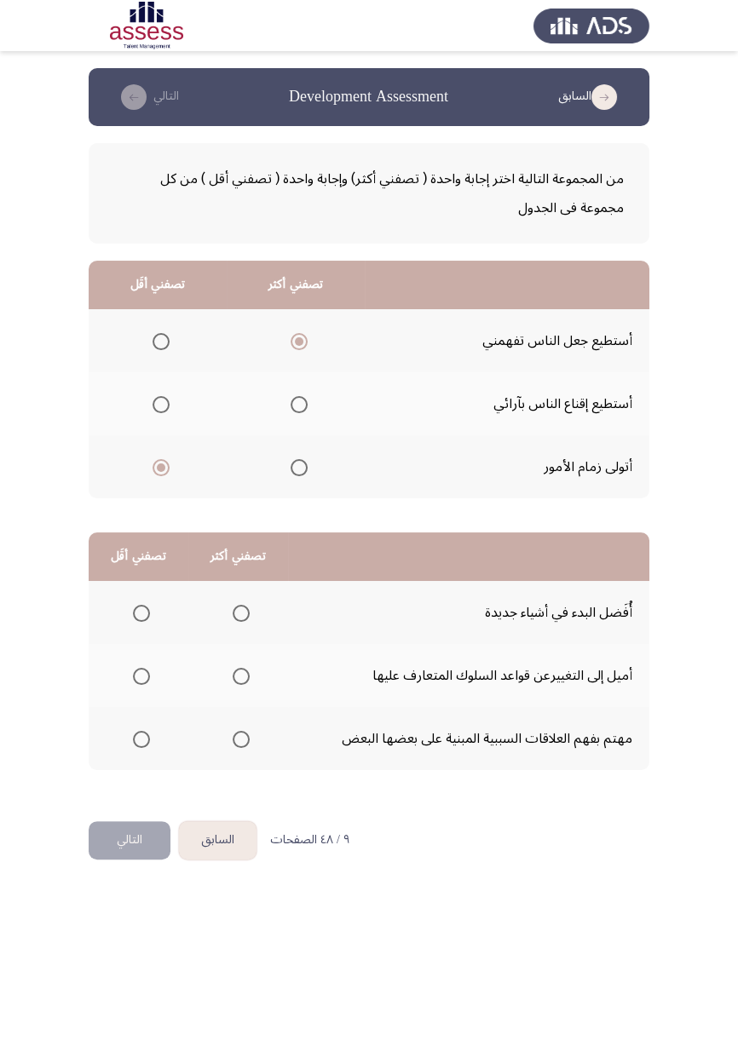
click at [543, 35] on img at bounding box center [591, 26] width 116 height 48
click at [544, 48] on img at bounding box center [591, 26] width 116 height 48
click at [563, 48] on img at bounding box center [591, 26] width 116 height 48
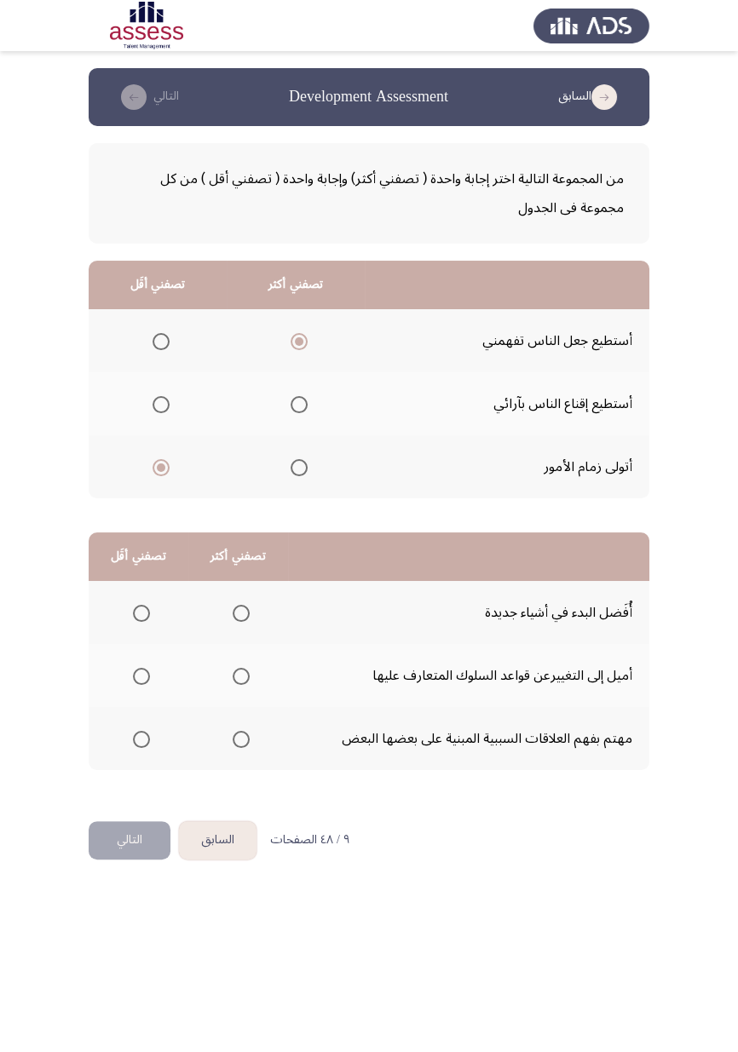
click at [582, 49] on img at bounding box center [591, 26] width 116 height 48
click at [599, 49] on div at bounding box center [369, 25] width 738 height 51
click at [608, 71] on header "السابق Development Assessment التالي" at bounding box center [369, 97] width 560 height 58
click at [618, 74] on header "السابق Development Assessment التالي" at bounding box center [369, 97] width 560 height 58
click at [141, 609] on span "Select an option" at bounding box center [141, 676] width 0 height 0
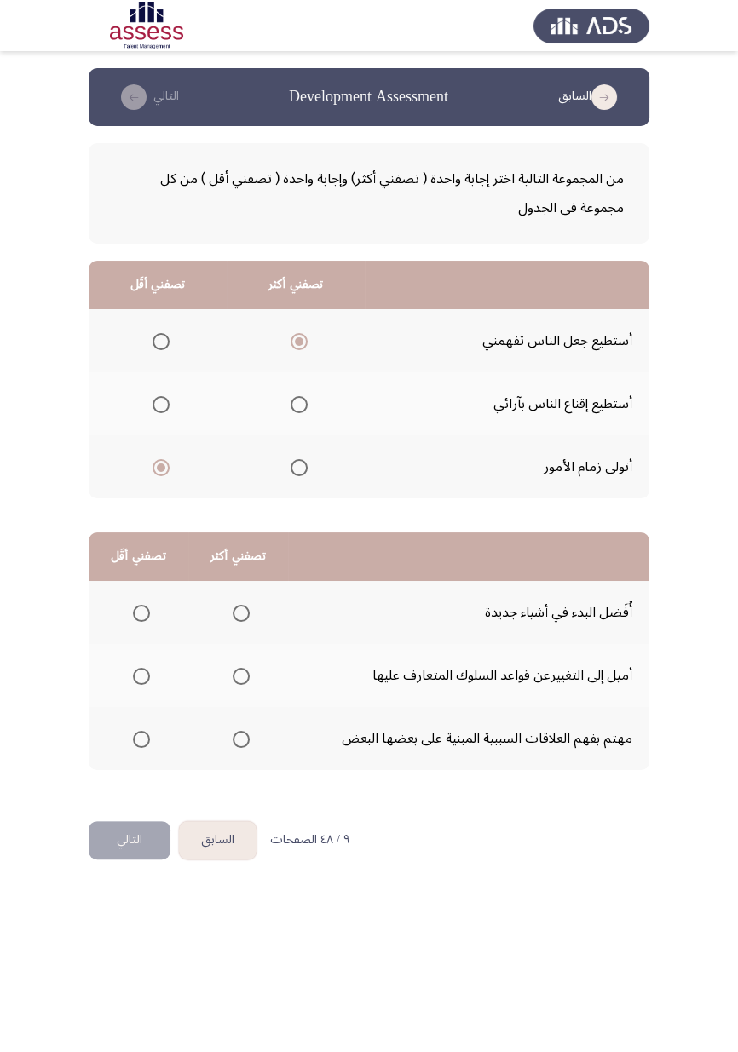
click at [141, 609] on input "Select an option" at bounding box center [141, 676] width 17 height 17
click at [240, 609] on span "Select an option" at bounding box center [241, 613] width 17 height 17
click at [240, 609] on input "Select an option" at bounding box center [241, 613] width 17 height 17
click at [117, 609] on button "التالي" at bounding box center [130, 840] width 82 height 38
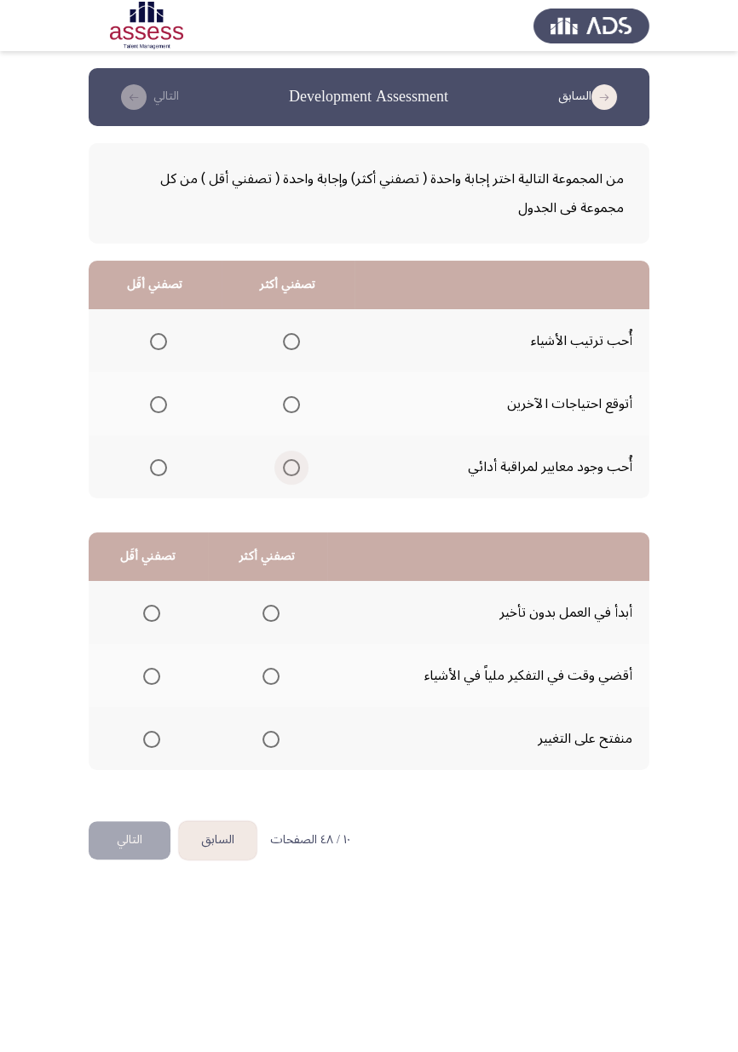
click at [291, 468] on span "Select an option" at bounding box center [291, 468] width 0 height 0
click at [290, 466] on input "Select an option" at bounding box center [291, 467] width 17 height 17
click at [158, 403] on span "Select an option" at bounding box center [158, 404] width 17 height 17
click at [158, 403] on input "Select an option" at bounding box center [158, 404] width 17 height 17
click at [271, 609] on span "Select an option" at bounding box center [271, 613] width 0 height 0
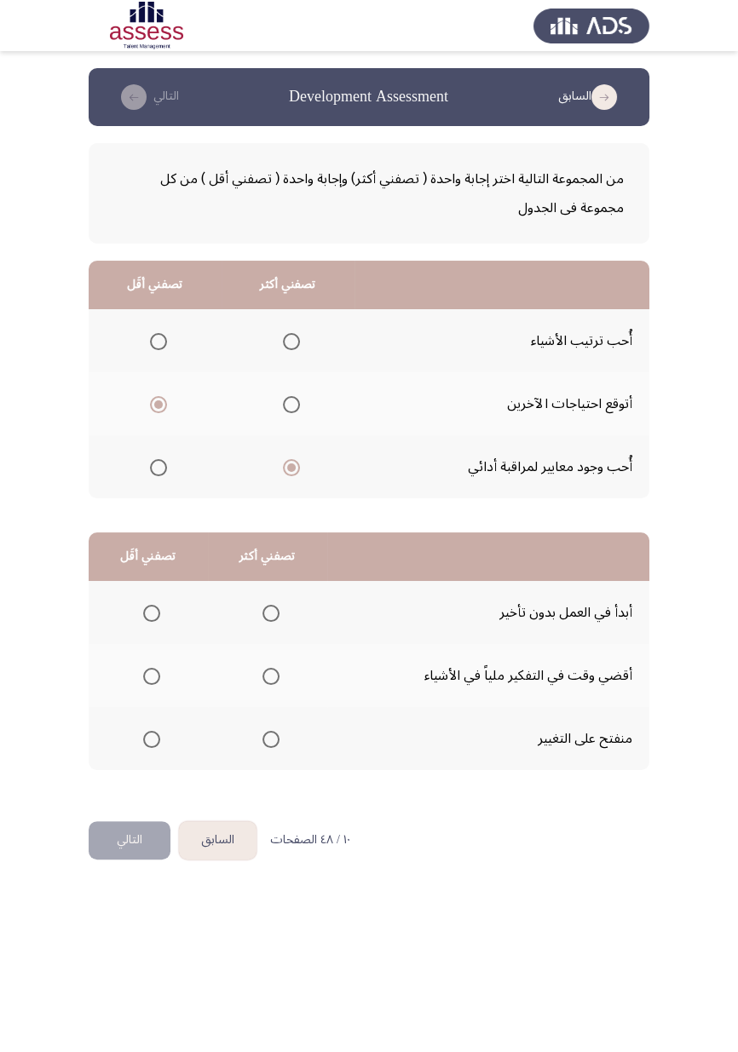
click at [271, 609] on input "Select an option" at bounding box center [270, 613] width 17 height 17
click at [146, 609] on span "Select an option" at bounding box center [151, 676] width 17 height 17
click at [146, 609] on input "Select an option" at bounding box center [151, 676] width 17 height 17
click at [134, 609] on button "التالي" at bounding box center [130, 840] width 82 height 38
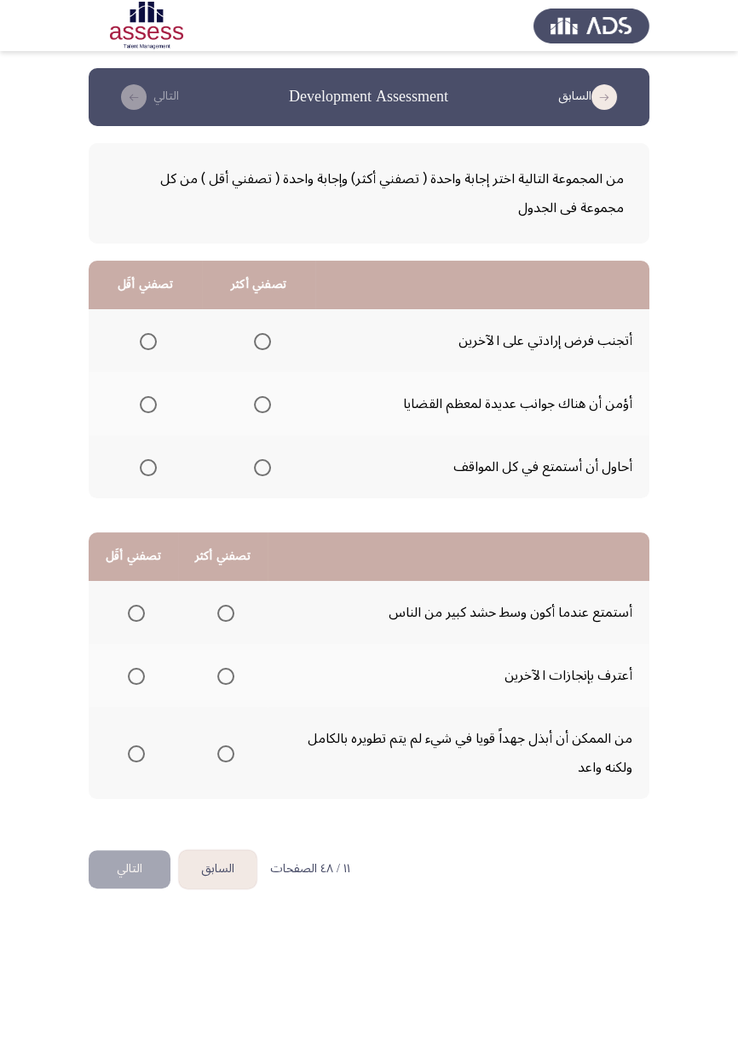
click at [141, 343] on span "Select an option" at bounding box center [148, 341] width 17 height 17
click at [141, 343] on input "Select an option" at bounding box center [148, 341] width 17 height 17
click at [263, 398] on span "Select an option" at bounding box center [262, 404] width 17 height 17
click at [263, 398] on input "Select an option" at bounding box center [262, 404] width 17 height 17
click at [226, 609] on span "Select an option" at bounding box center [226, 754] width 0 height 0
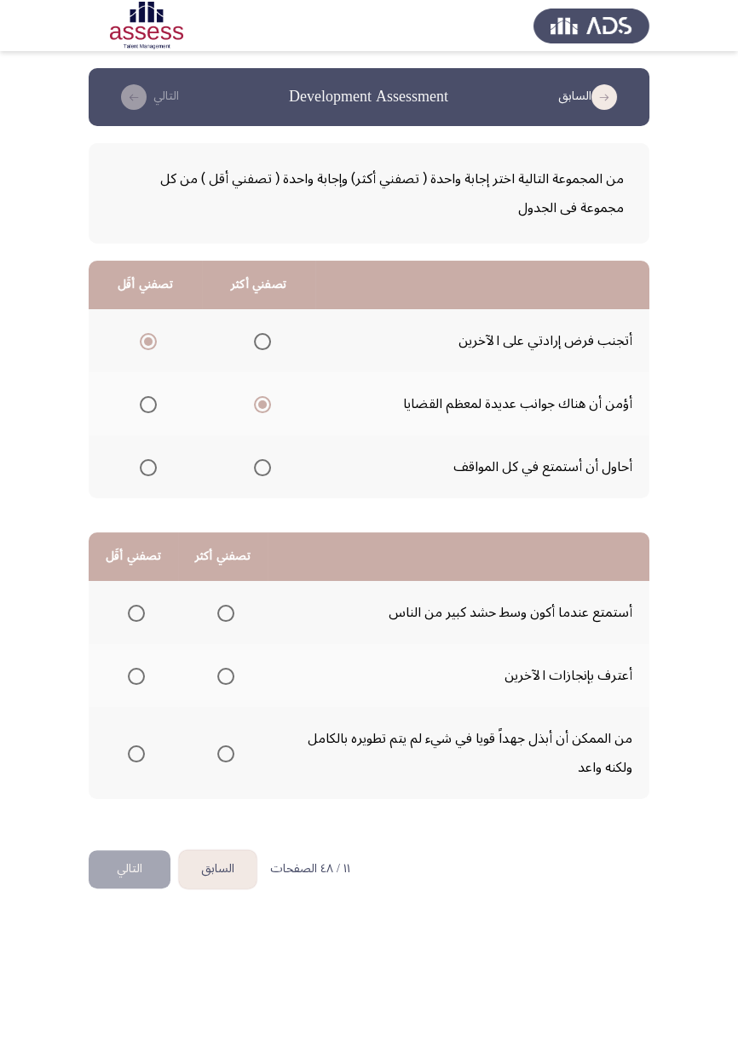
click at [225, 609] on input "Select an option" at bounding box center [225, 753] width 17 height 17
click at [136, 609] on span "Select an option" at bounding box center [136, 613] width 17 height 17
click at [136, 609] on input "Select an option" at bounding box center [136, 613] width 17 height 17
click at [138, 609] on button "التالي" at bounding box center [130, 869] width 82 height 38
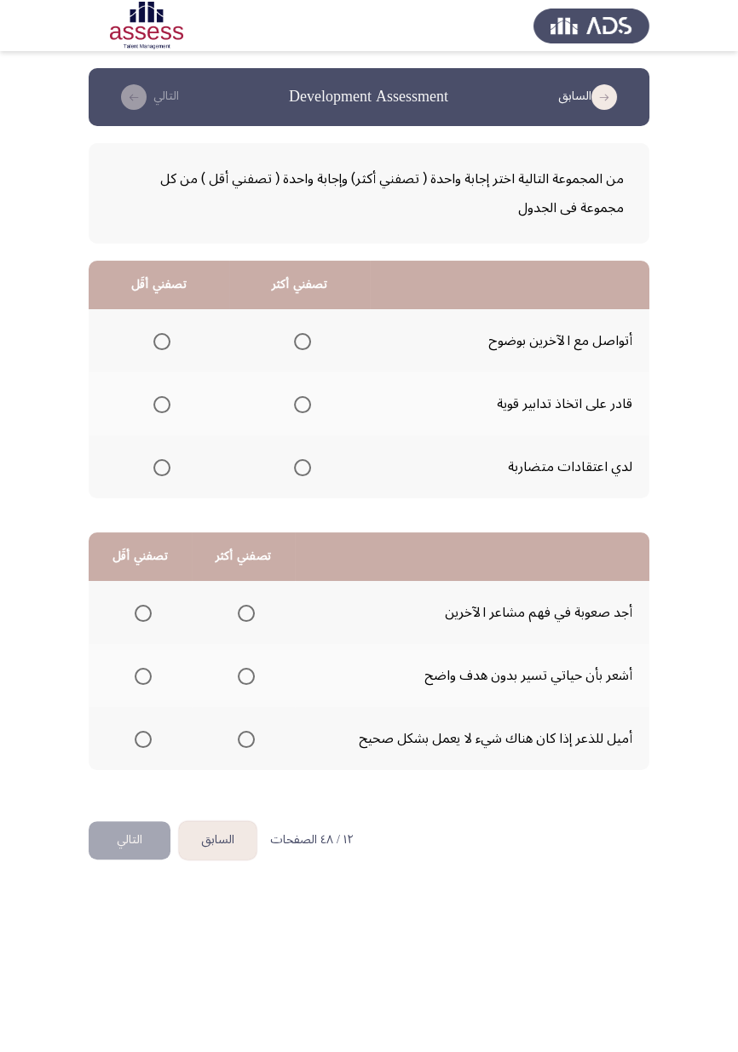
click at [158, 470] on span "Select an option" at bounding box center [161, 467] width 17 height 17
click at [158, 470] on input "Select an option" at bounding box center [161, 467] width 17 height 17
click at [307, 397] on span "Select an option" at bounding box center [302, 404] width 17 height 17
click at [307, 397] on input "Select an option" at bounding box center [302, 404] width 17 height 17
click at [135, 609] on span "Select an option" at bounding box center [143, 739] width 17 height 17
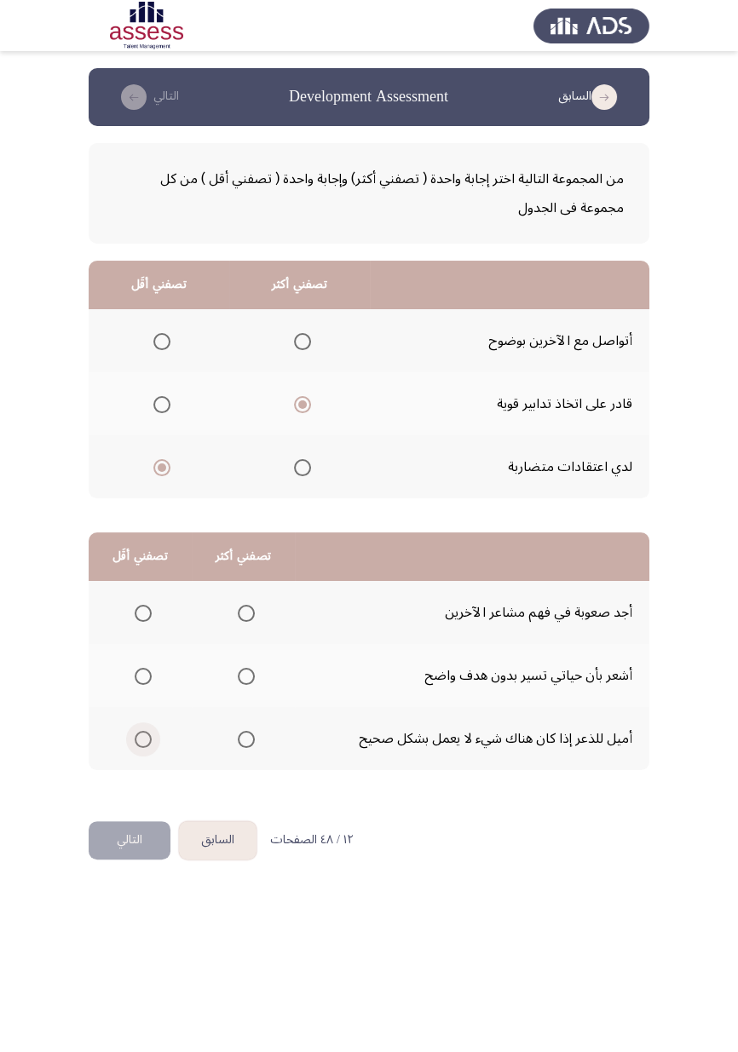
click at [135, 609] on input "Select an option" at bounding box center [143, 739] width 17 height 17
click at [141, 609] on span "Select an option" at bounding box center [143, 613] width 17 height 17
click at [141, 609] on input "Select an option" at bounding box center [143, 613] width 17 height 17
click at [246, 609] on span "Select an option" at bounding box center [246, 739] width 0 height 0
click at [245, 609] on input "Select an option" at bounding box center [246, 739] width 17 height 17
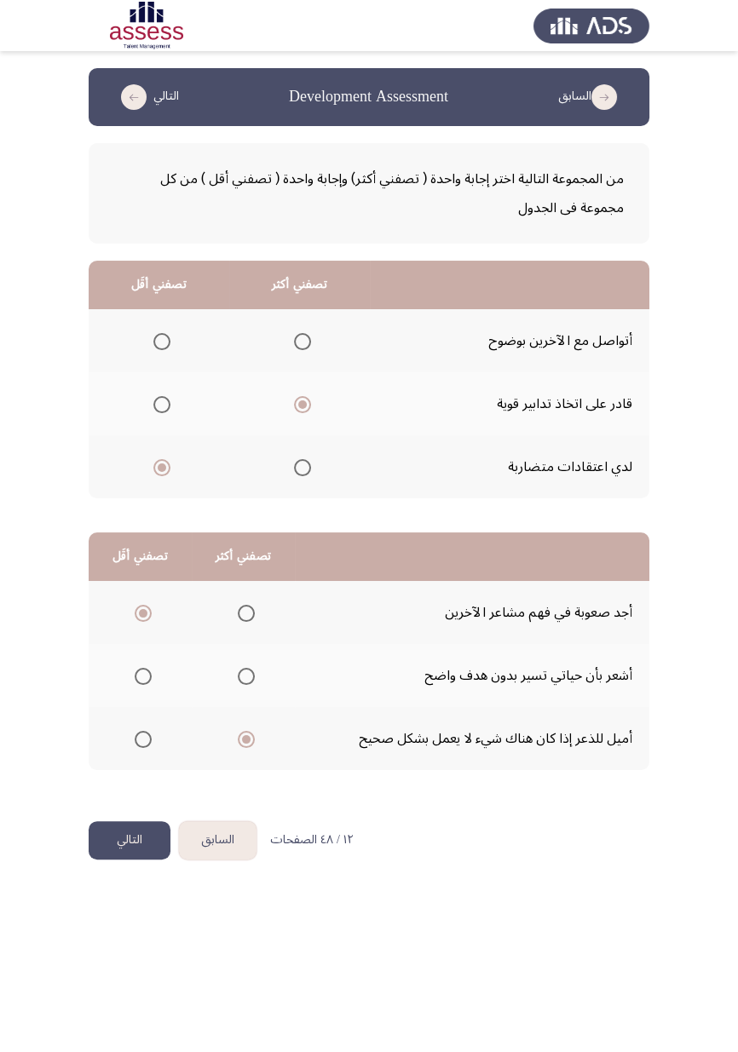
click at [134, 609] on button "التالي" at bounding box center [130, 840] width 82 height 38
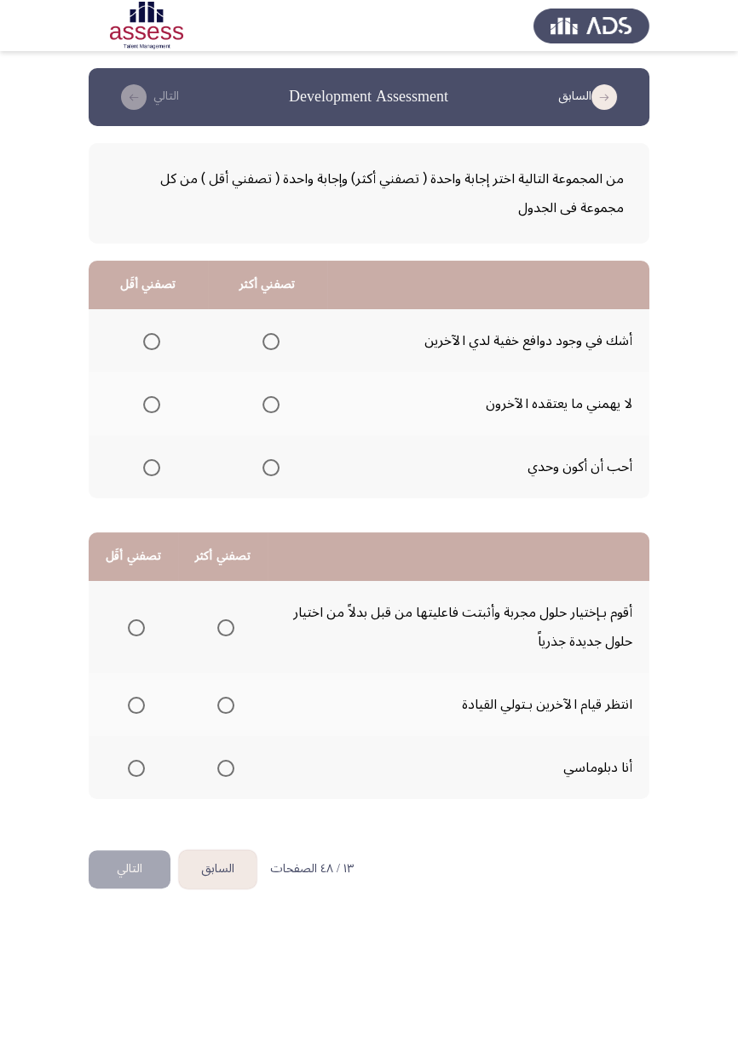
click at [151, 466] on span "Select an option" at bounding box center [151, 467] width 17 height 17
click at [151, 466] on input "Select an option" at bounding box center [151, 467] width 17 height 17
click at [270, 403] on span "Select an option" at bounding box center [270, 404] width 17 height 17
click at [270, 403] on input "Select an option" at bounding box center [270, 404] width 17 height 17
click at [124, 609] on label "Select an option" at bounding box center [133, 705] width 24 height 17
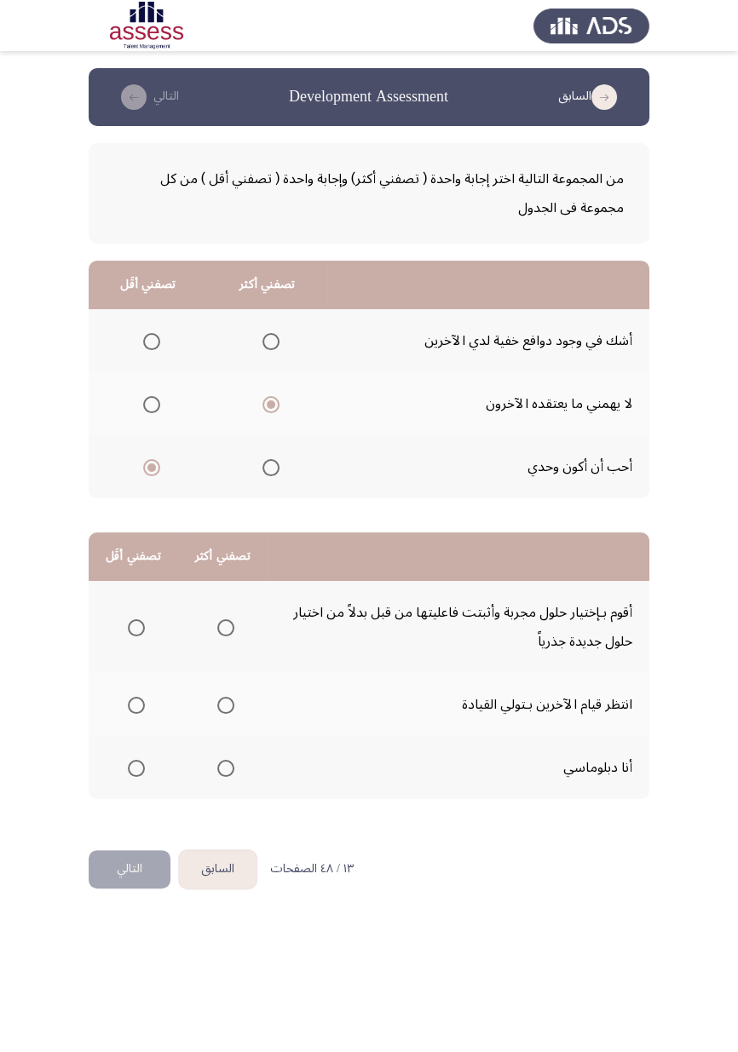
click at [128, 609] on input "Select an option" at bounding box center [136, 705] width 17 height 17
click at [139, 609] on span "Select an option" at bounding box center [136, 705] width 17 height 17
click at [139, 609] on input "Select an option" at bounding box center [136, 705] width 17 height 17
click at [244, 609] on th at bounding box center [222, 767] width 89 height 63
click at [232, 609] on span "Select an option" at bounding box center [225, 627] width 17 height 17
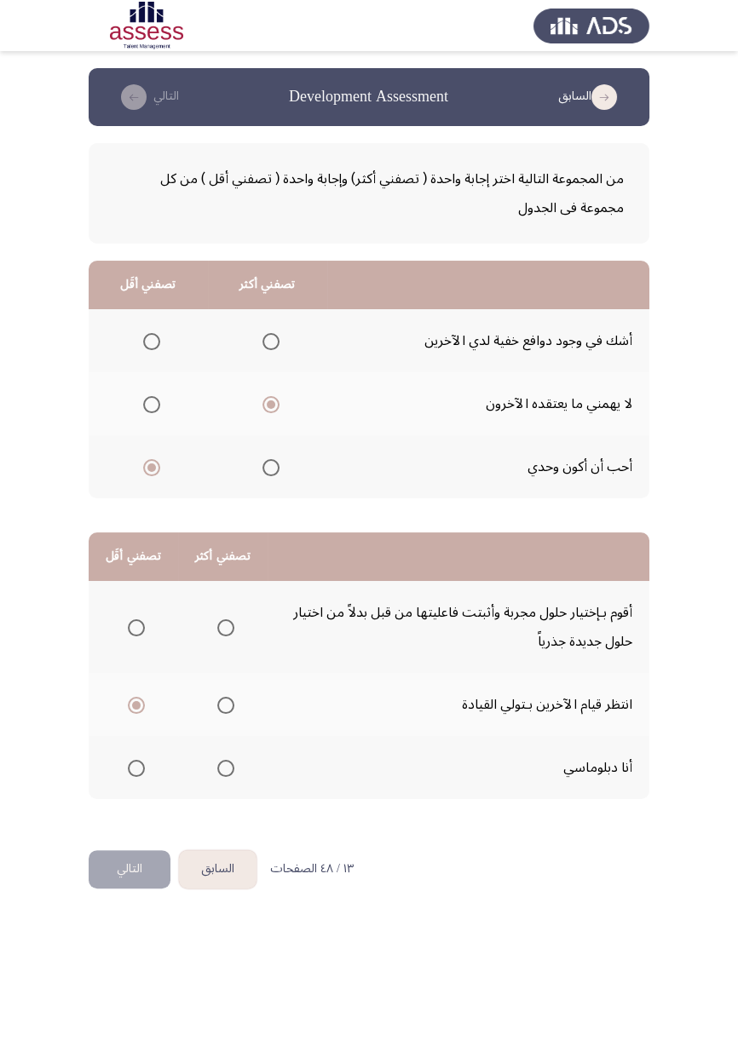
click at [232, 609] on input "Select an option" at bounding box center [225, 627] width 17 height 17
click at [120, 609] on button "التالي" at bounding box center [130, 869] width 82 height 38
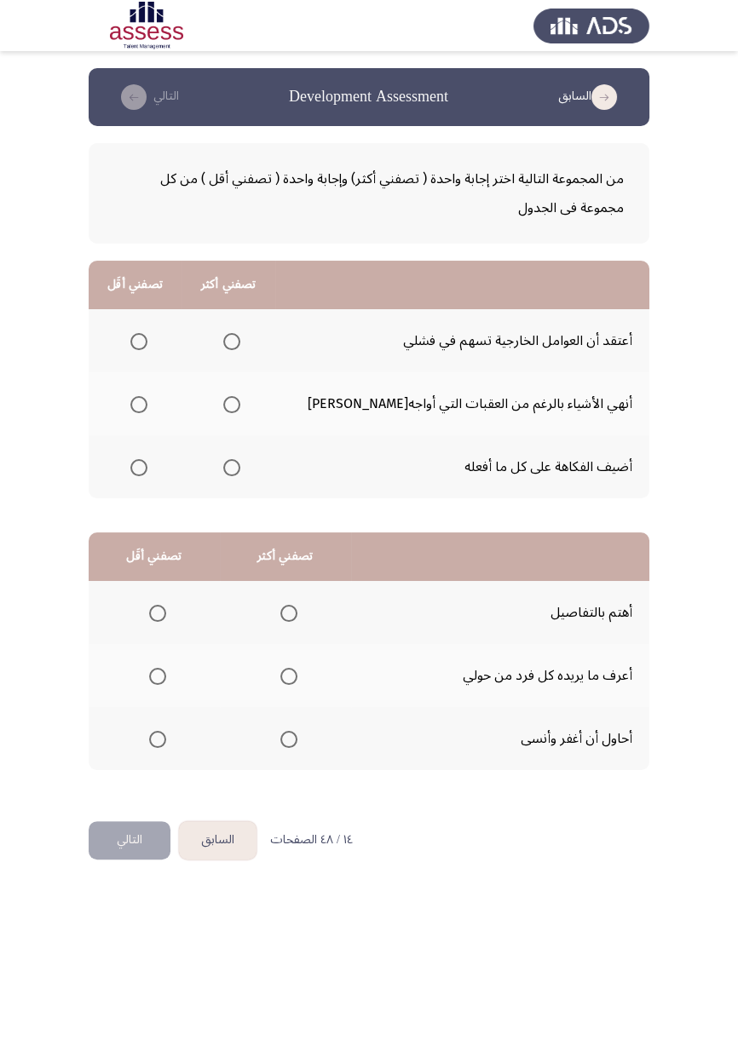
click at [240, 396] on span "Select an option" at bounding box center [231, 404] width 17 height 17
click at [240, 396] on input "Select an option" at bounding box center [231, 404] width 17 height 17
click at [145, 333] on span "Select an option" at bounding box center [138, 341] width 17 height 17
click at [145, 333] on input "Select an option" at bounding box center [138, 341] width 17 height 17
click at [289, 609] on span "Select an option" at bounding box center [289, 613] width 0 height 0
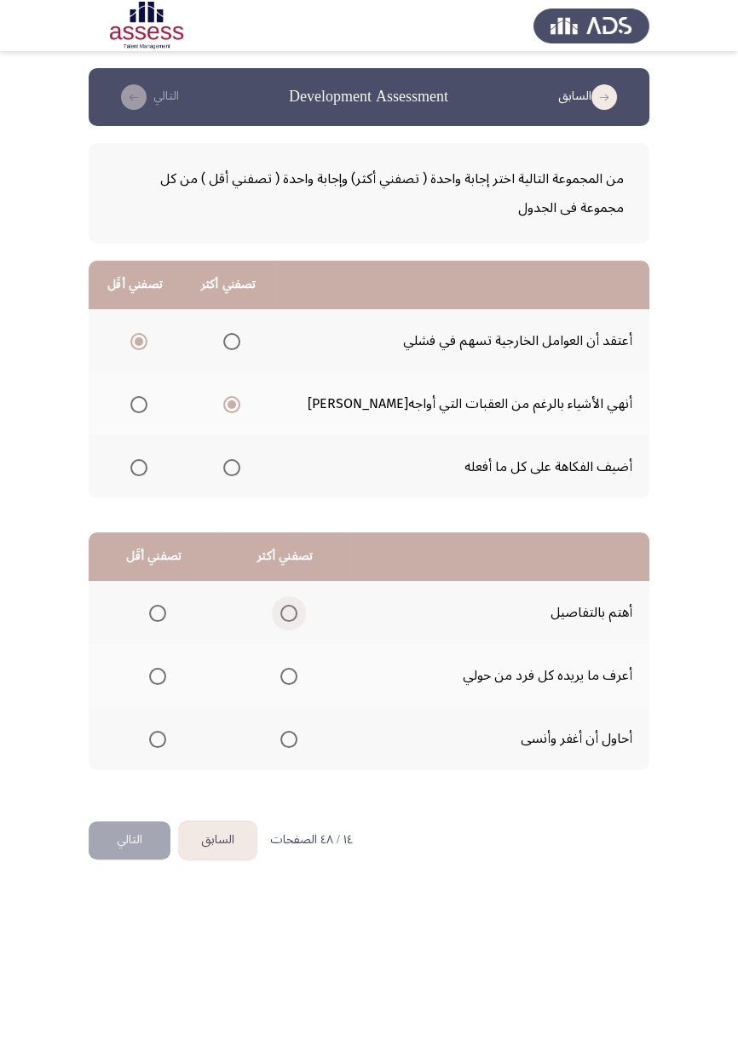
click at [290, 609] on input "Select an option" at bounding box center [288, 613] width 17 height 17
click at [152, 609] on span "Select an option" at bounding box center [157, 739] width 17 height 17
click at [152, 609] on input "Select an option" at bounding box center [157, 739] width 17 height 17
click at [128, 609] on button "التالي" at bounding box center [130, 840] width 82 height 38
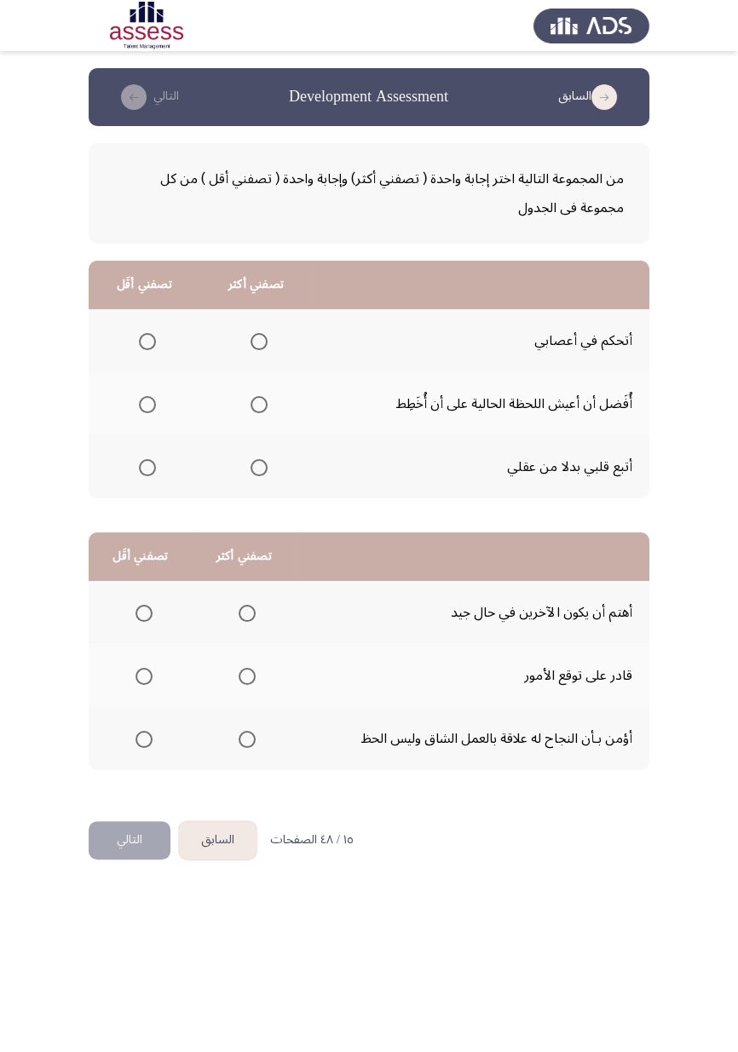
click at [146, 466] on span "Select an option" at bounding box center [147, 467] width 17 height 17
click at [146, 466] on input "Select an option" at bounding box center [147, 467] width 17 height 17
click at [259, 345] on span "Select an option" at bounding box center [258, 341] width 17 height 17
click at [259, 345] on input "Select an option" at bounding box center [258, 341] width 17 height 17
click at [253, 609] on span "Select an option" at bounding box center [246, 739] width 17 height 17
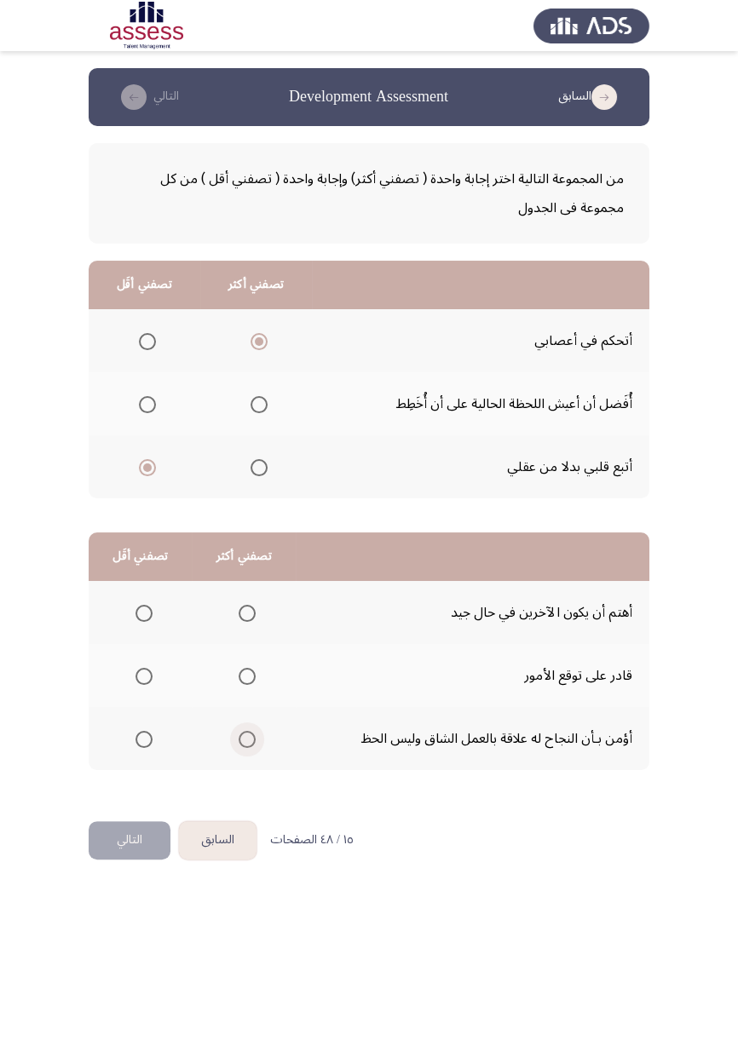
click at [253, 609] on input "Select an option" at bounding box center [246, 739] width 17 height 17
click at [144, 609] on span "Select an option" at bounding box center [144, 613] width 0 height 0
click at [143, 609] on input "Select an option" at bounding box center [143, 613] width 17 height 17
click at [146, 609] on span "Select an option" at bounding box center [143, 613] width 17 height 17
click at [146, 609] on input "Select an option" at bounding box center [143, 613] width 17 height 17
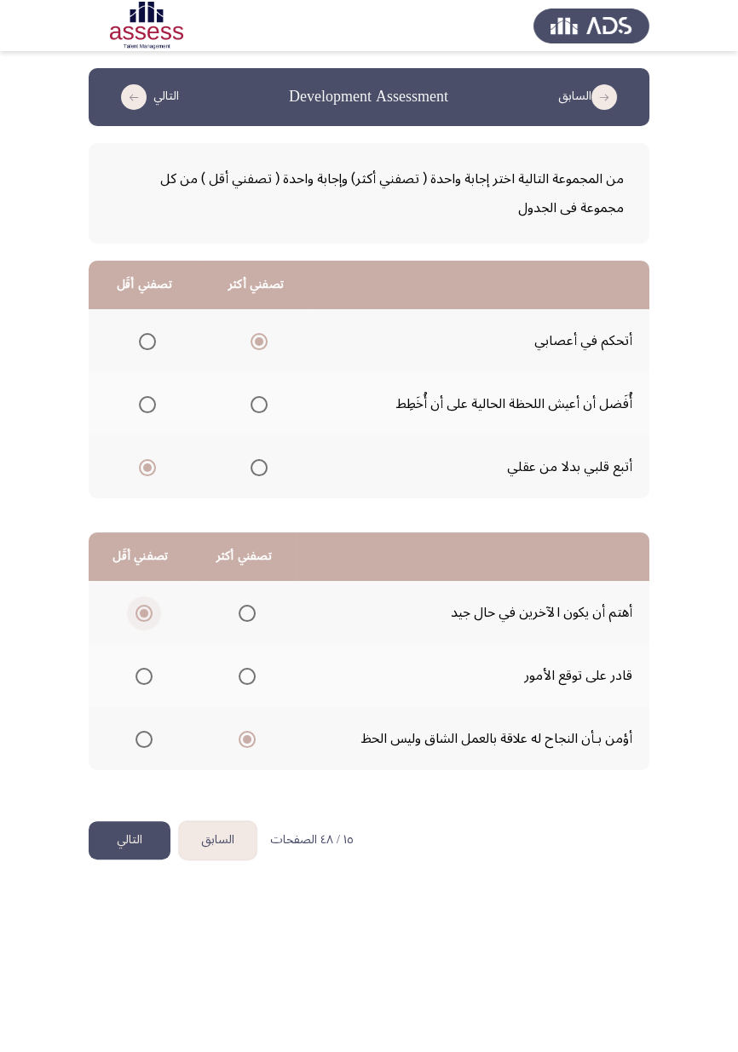
click at [247, 609] on span "Select an option" at bounding box center [247, 676] width 0 height 0
click at [245, 609] on input "Select an option" at bounding box center [246, 676] width 17 height 17
click at [146, 609] on span "Select an option" at bounding box center [143, 739] width 17 height 17
click at [146, 609] on input "Select an option" at bounding box center [143, 739] width 17 height 17
click at [146, 609] on button "التالي" at bounding box center [130, 840] width 82 height 38
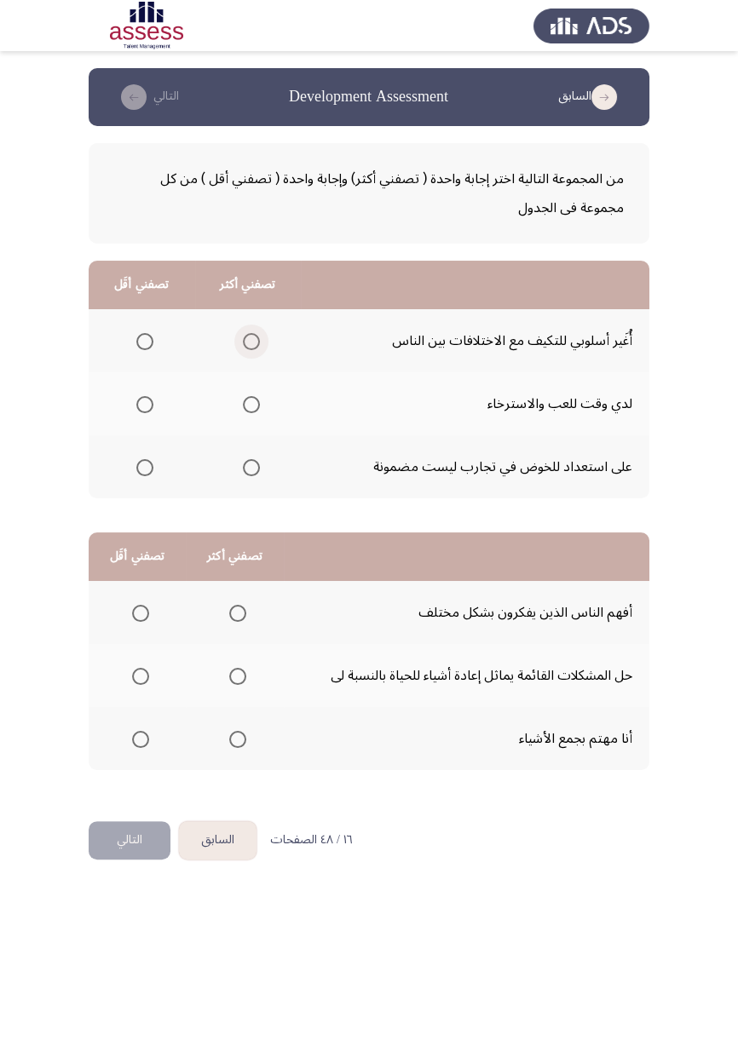
click at [251, 342] on span "Select an option" at bounding box center [251, 342] width 0 height 0
click at [251, 341] on input "Select an option" at bounding box center [251, 341] width 17 height 17
click at [238, 609] on span "Select an option" at bounding box center [238, 613] width 0 height 0
click at [237, 609] on input "Select an option" at bounding box center [237, 613] width 17 height 17
click at [141, 609] on span "Select an option" at bounding box center [141, 739] width 0 height 0
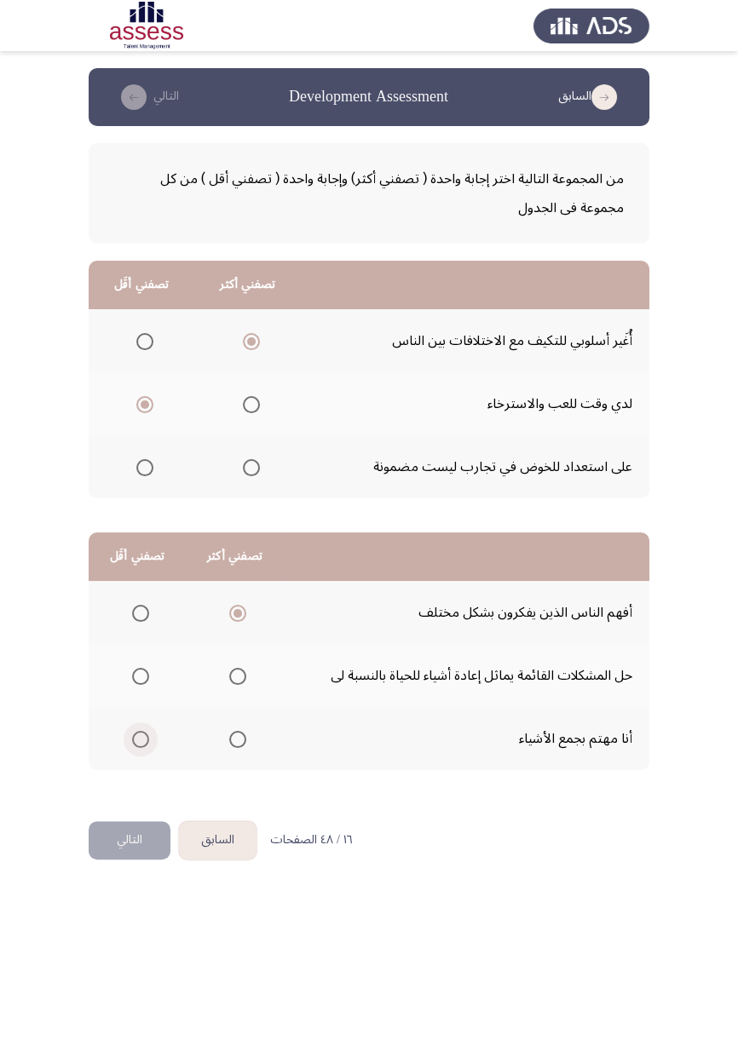
click at [140, 609] on input "Select an option" at bounding box center [140, 739] width 17 height 17
click at [142, 609] on button "التالي" at bounding box center [130, 840] width 82 height 38
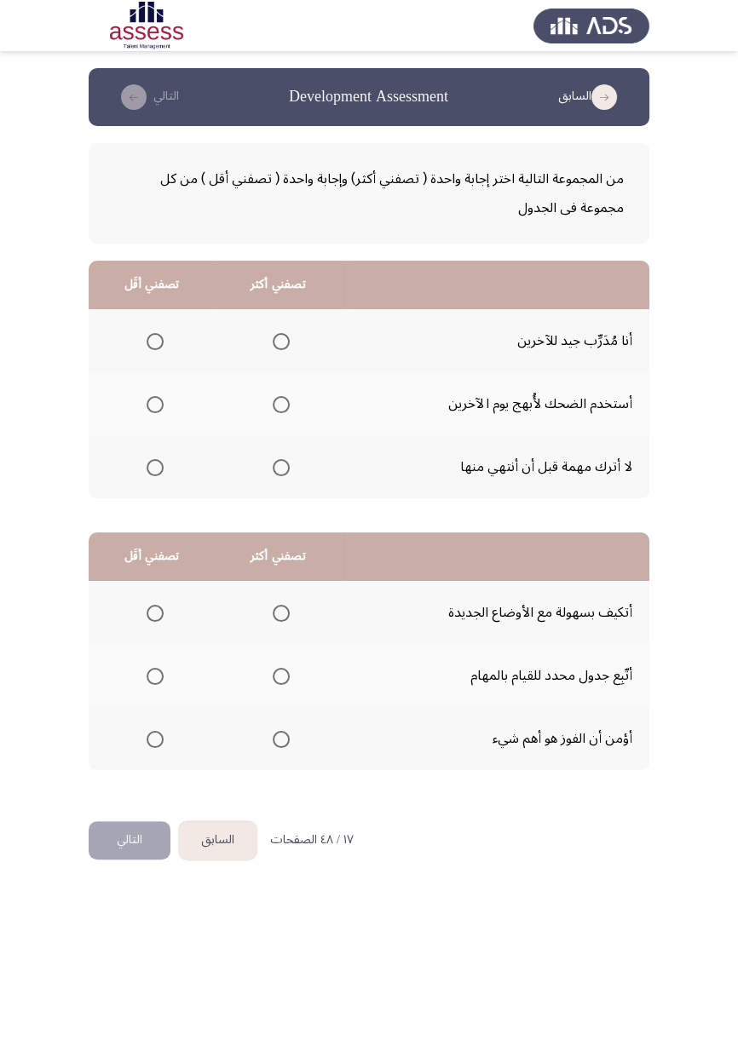
click at [281, 342] on span "Select an option" at bounding box center [281, 342] width 0 height 0
click at [282, 341] on input "Select an option" at bounding box center [281, 341] width 17 height 17
click at [155, 403] on span "Select an option" at bounding box center [154, 404] width 17 height 17
click at [155, 403] on input "Select an option" at bounding box center [154, 404] width 17 height 17
click at [155, 609] on span "Select an option" at bounding box center [155, 739] width 0 height 0
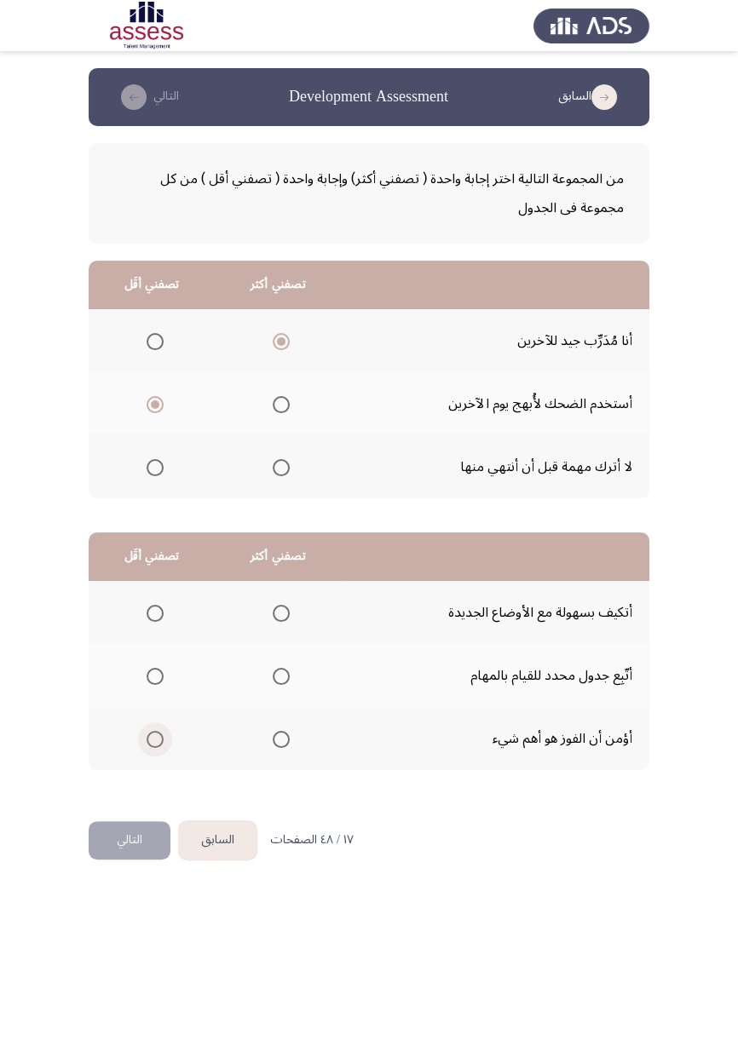
click at [155, 609] on input "Select an option" at bounding box center [154, 739] width 17 height 17
click at [281, 609] on span "Select an option" at bounding box center [281, 676] width 0 height 0
click at [282, 609] on input "Select an option" at bounding box center [281, 676] width 17 height 17
click at [132, 609] on button "التالي" at bounding box center [130, 840] width 82 height 38
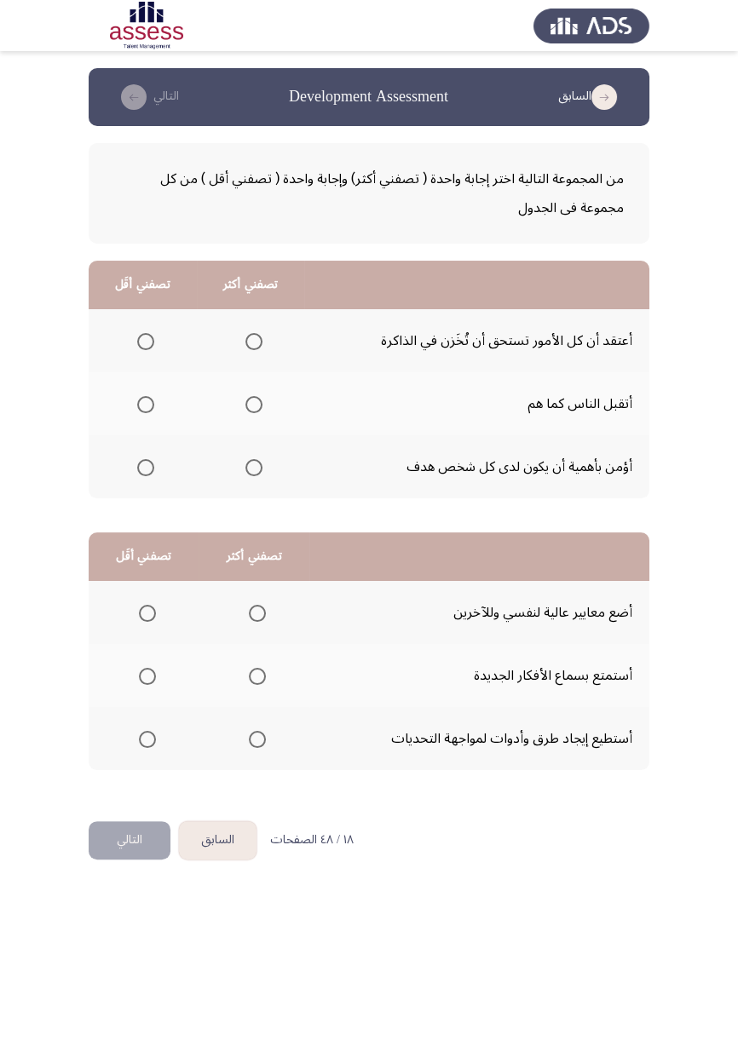
click at [261, 461] on span "Select an option" at bounding box center [253, 467] width 17 height 17
click at [261, 461] on input "Select an option" at bounding box center [253, 467] width 17 height 17
click at [257, 609] on span "Select an option" at bounding box center [257, 739] width 0 height 0
click at [257, 609] on input "Select an option" at bounding box center [257, 739] width 17 height 17
click at [146, 609] on span "Select an option" at bounding box center [147, 613] width 17 height 17
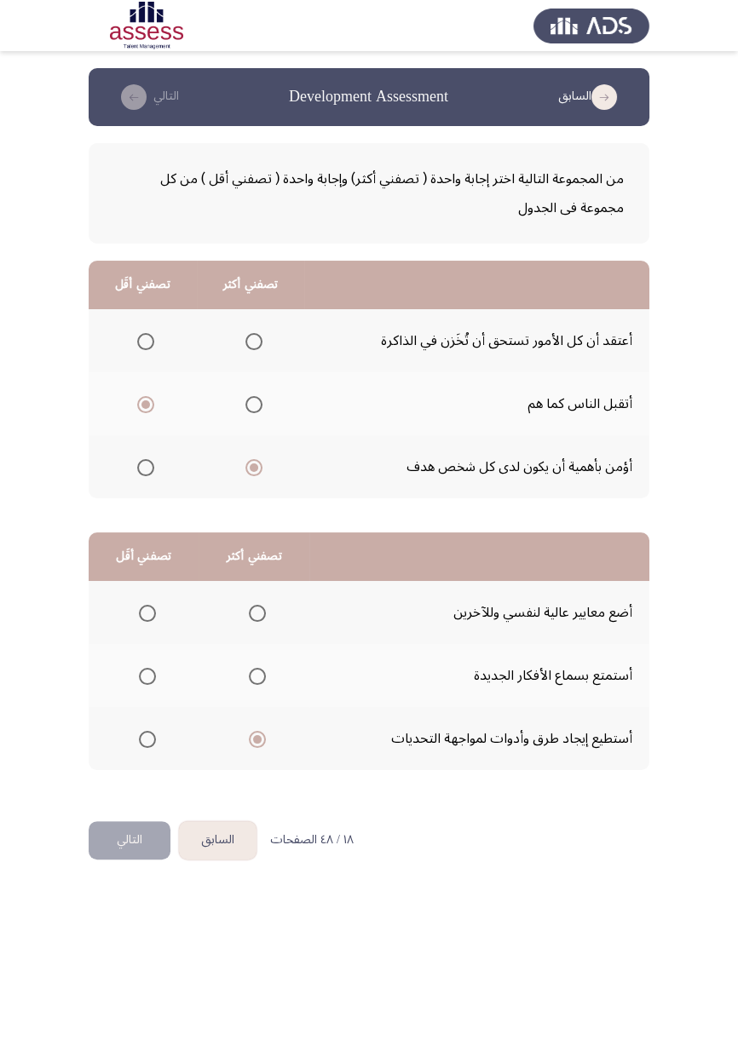
click at [146, 609] on input "Select an option" at bounding box center [147, 613] width 17 height 17
click at [129, 609] on button "التالي" at bounding box center [130, 840] width 82 height 38
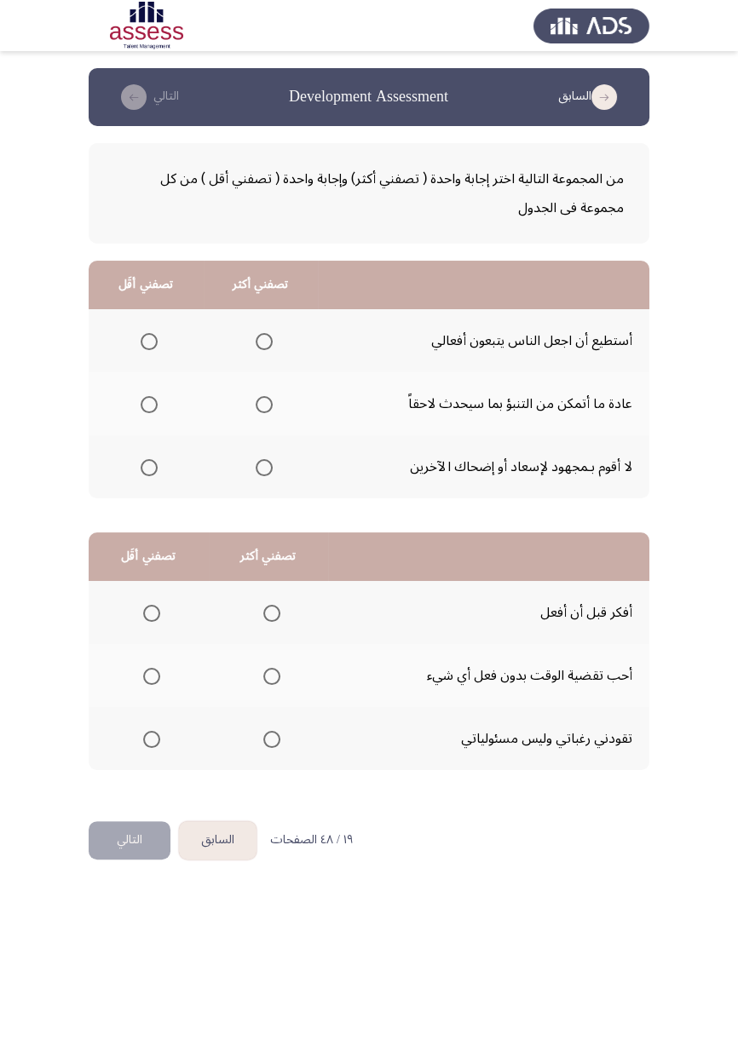
click at [149, 405] on span "Select an option" at bounding box center [149, 405] width 0 height 0
click at [149, 403] on input "Select an option" at bounding box center [149, 404] width 17 height 17
click at [264, 342] on span "Select an option" at bounding box center [264, 342] width 0 height 0
click at [264, 341] on input "Select an option" at bounding box center [264, 341] width 17 height 17
click at [152, 609] on span "Select an option" at bounding box center [152, 676] width 0 height 0
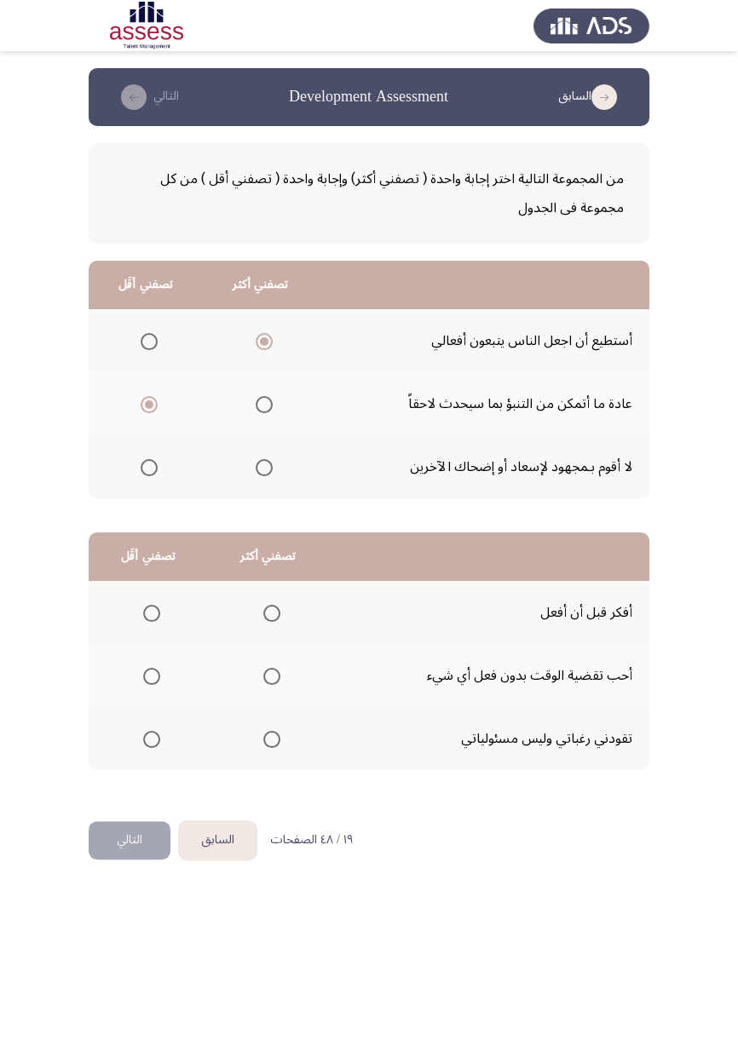
click at [151, 609] on input "Select an option" at bounding box center [151, 676] width 17 height 17
click at [272, 609] on span "Select an option" at bounding box center [272, 613] width 0 height 0
click at [277, 606] on span "Select an option" at bounding box center [271, 613] width 17 height 17
click at [277, 606] on input "Select an option" at bounding box center [271, 613] width 17 height 17
click at [152, 609] on span "Select an option" at bounding box center [152, 739] width 0 height 0
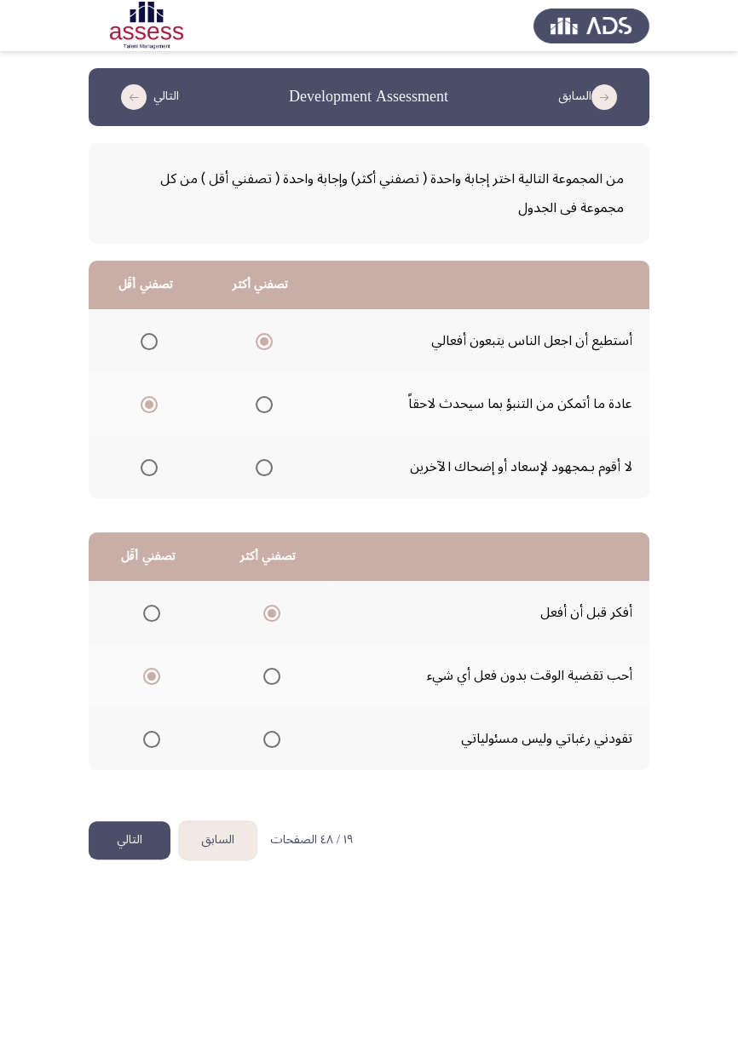
click at [151, 609] on input "Select an option" at bounding box center [151, 739] width 17 height 17
click at [156, 609] on span "Select an option" at bounding box center [151, 676] width 17 height 17
click at [156, 609] on input "Select an option" at bounding box center [151, 676] width 17 height 17
click at [136, 609] on button "التالي" at bounding box center [130, 840] width 82 height 38
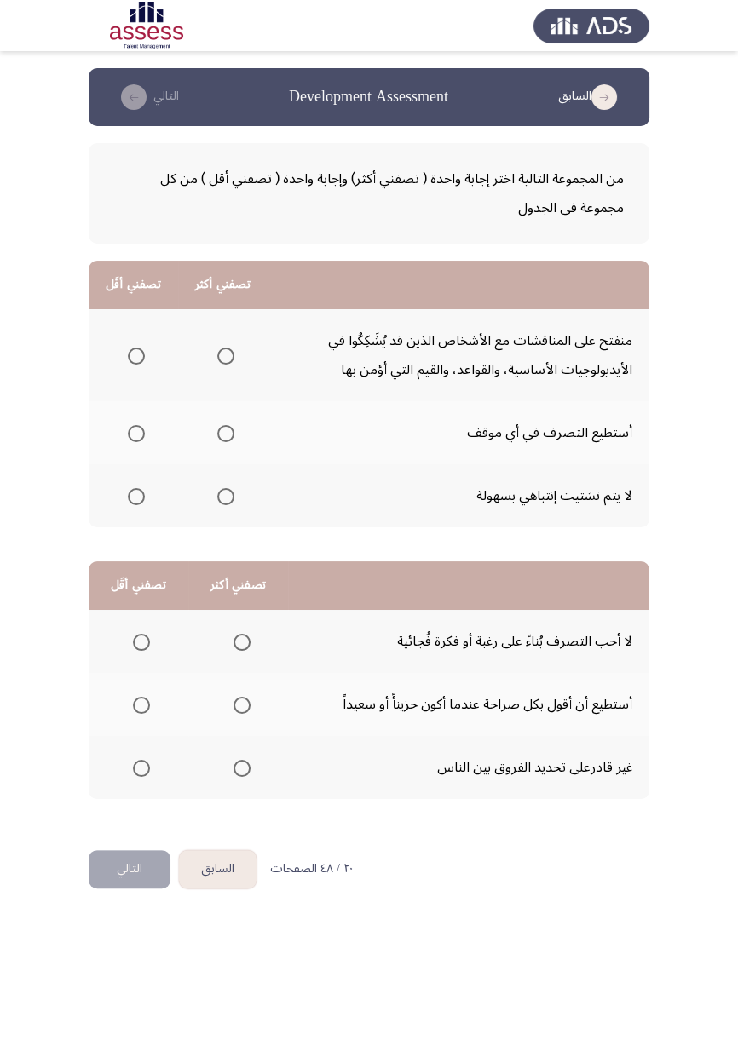
click at [226, 356] on span "Select an option" at bounding box center [226, 356] width 0 height 0
click at [225, 354] on input "Select an option" at bounding box center [225, 356] width 17 height 17
click at [136, 432] on span "Select an option" at bounding box center [136, 433] width 17 height 17
click at [136, 495] on span "Select an option" at bounding box center [136, 496] width 17 height 17
click at [136, 495] on input "Select an option" at bounding box center [136, 496] width 17 height 17
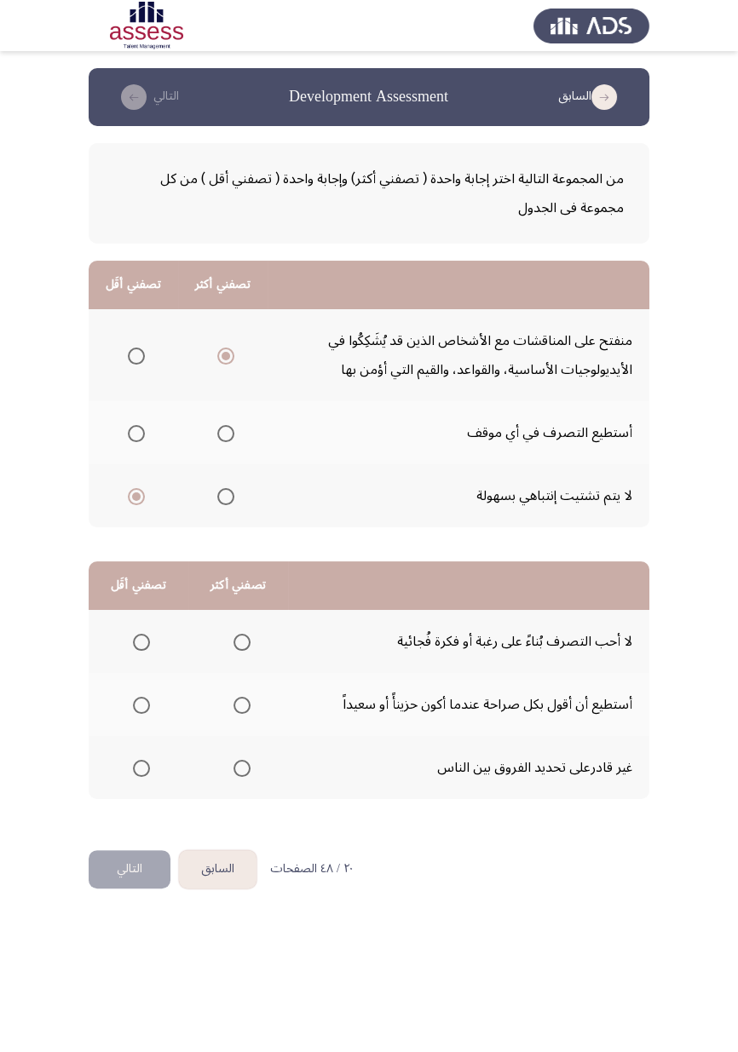
click at [250, 609] on span "Select an option" at bounding box center [241, 642] width 17 height 17
click at [250, 609] on input "Select an option" at bounding box center [241, 642] width 17 height 17
click at [141, 609] on span "Select an option" at bounding box center [141, 705] width 0 height 0
click at [141, 609] on input "Select an option" at bounding box center [141, 705] width 17 height 17
click at [139, 609] on button "التالي" at bounding box center [130, 869] width 82 height 38
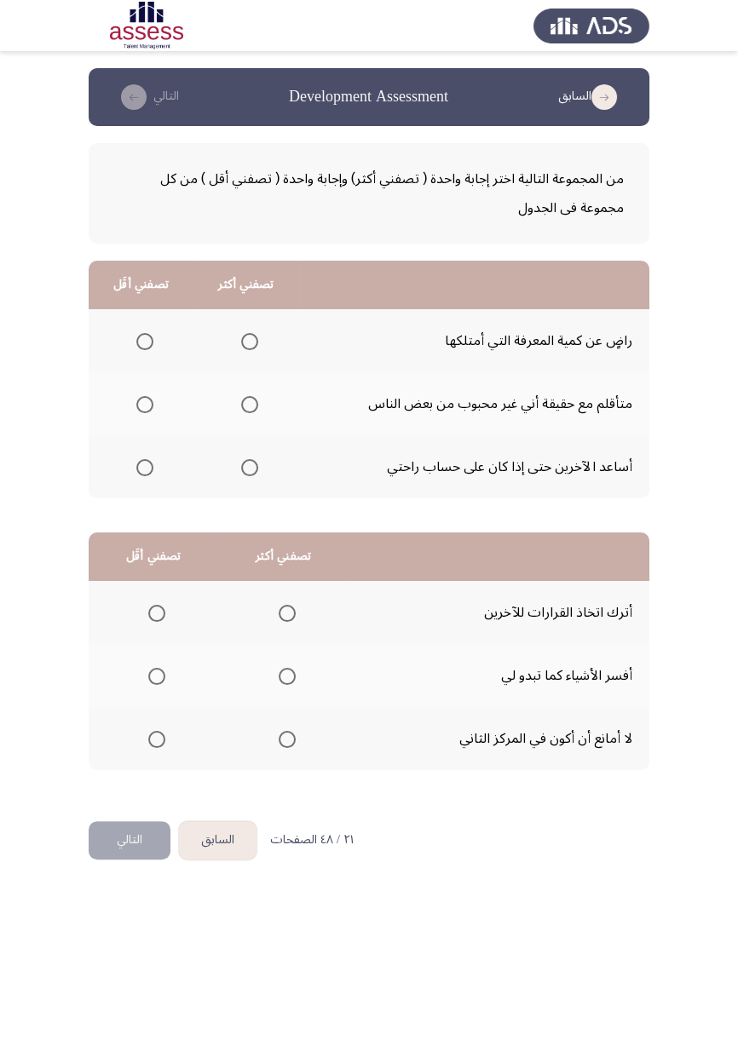
click at [145, 342] on span "Select an option" at bounding box center [145, 342] width 0 height 0
click at [144, 341] on input "Select an option" at bounding box center [144, 341] width 17 height 17
click at [250, 468] on span "Select an option" at bounding box center [250, 468] width 0 height 0
click at [250, 466] on input "Select an option" at bounding box center [249, 467] width 17 height 17
click at [164, 609] on span "Select an option" at bounding box center [156, 739] width 17 height 17
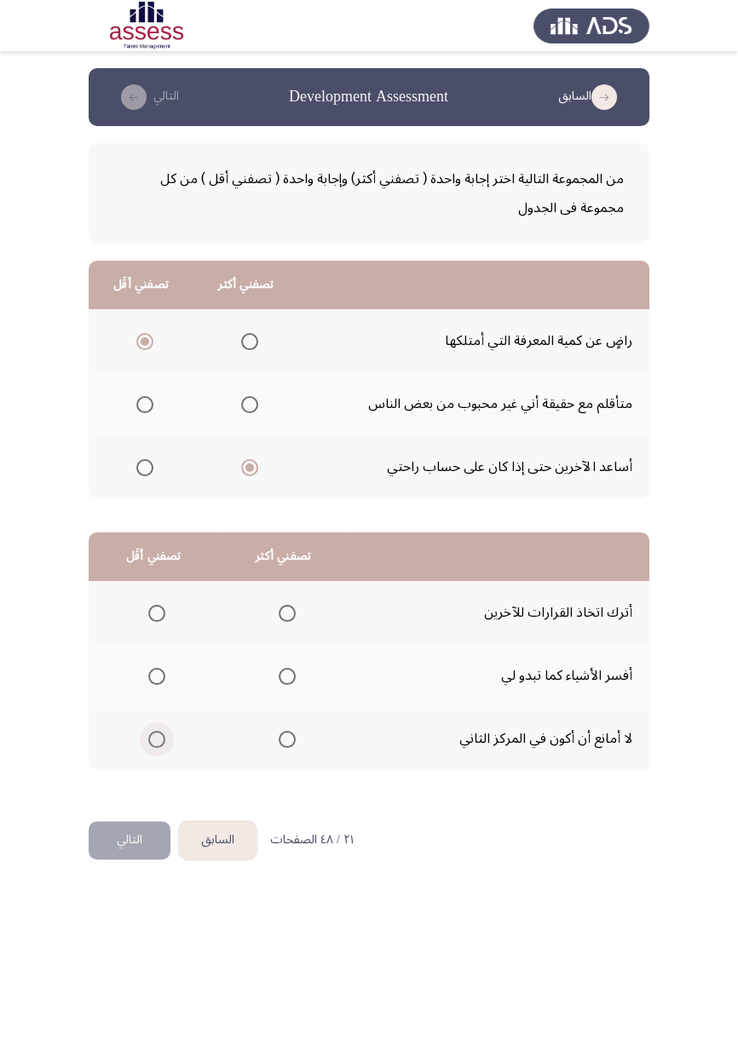
click at [164, 609] on input "Select an option" at bounding box center [156, 739] width 17 height 17
click at [288, 609] on span "Select an option" at bounding box center [287, 676] width 17 height 17
click at [288, 609] on input "Select an option" at bounding box center [287, 676] width 17 height 17
click at [133, 609] on button "التالي" at bounding box center [130, 840] width 82 height 38
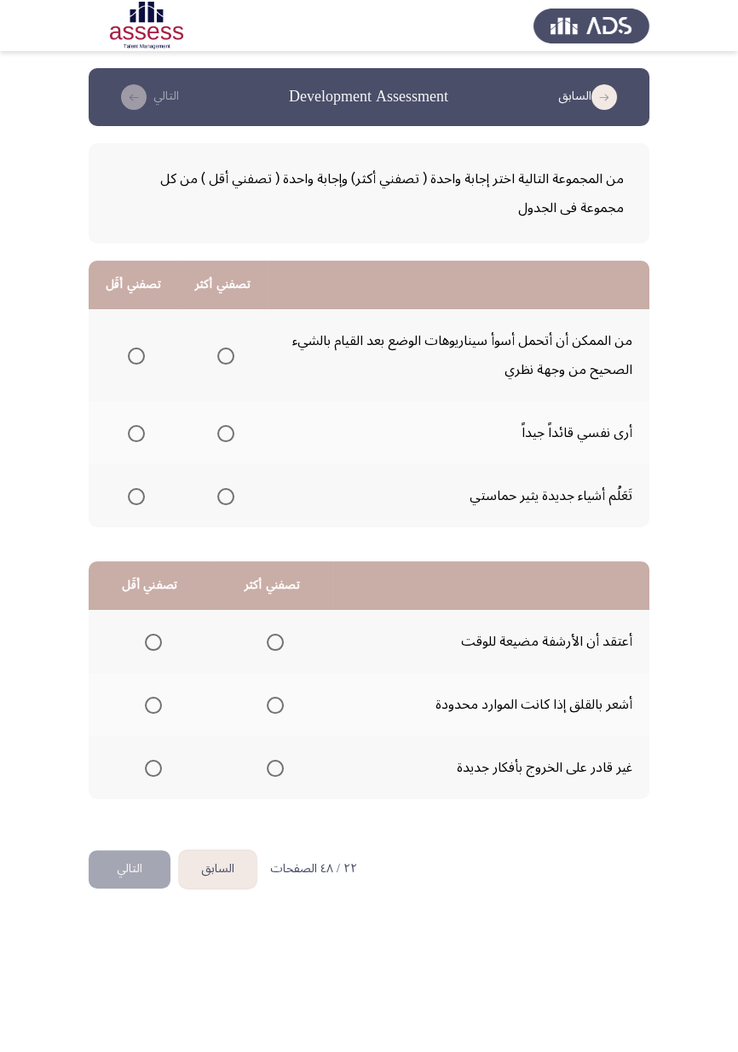
click at [226, 356] on span "Select an option" at bounding box center [226, 356] width 0 height 0
click at [225, 354] on input "Select an option" at bounding box center [225, 356] width 17 height 17
click at [229, 503] on span "Select an option" at bounding box center [225, 496] width 17 height 17
click at [229, 503] on input "Select an option" at bounding box center [225, 496] width 17 height 17
click at [136, 354] on span "Select an option" at bounding box center [136, 356] width 17 height 17
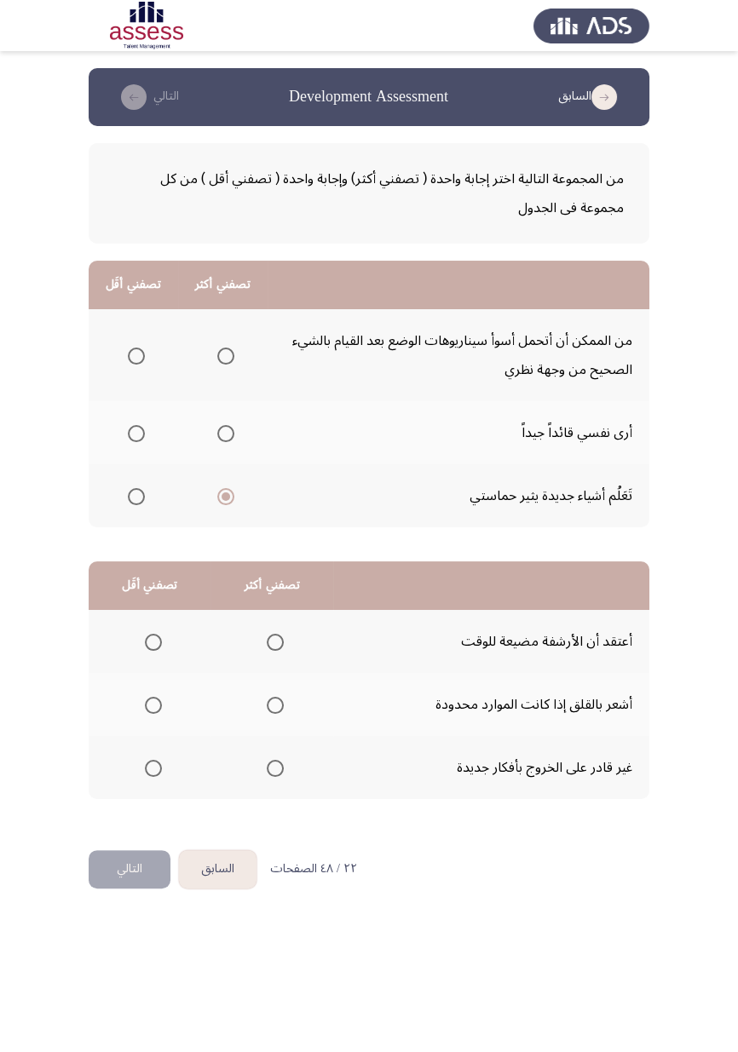
click at [136, 354] on input "Select an option" at bounding box center [136, 356] width 17 height 17
click at [153, 609] on span "Select an option" at bounding box center [153, 768] width 0 height 0
click at [152, 609] on input "Select an option" at bounding box center [153, 768] width 17 height 17
click at [275, 609] on span "Select an option" at bounding box center [275, 642] width 0 height 0
click at [275, 609] on input "Select an option" at bounding box center [275, 642] width 17 height 17
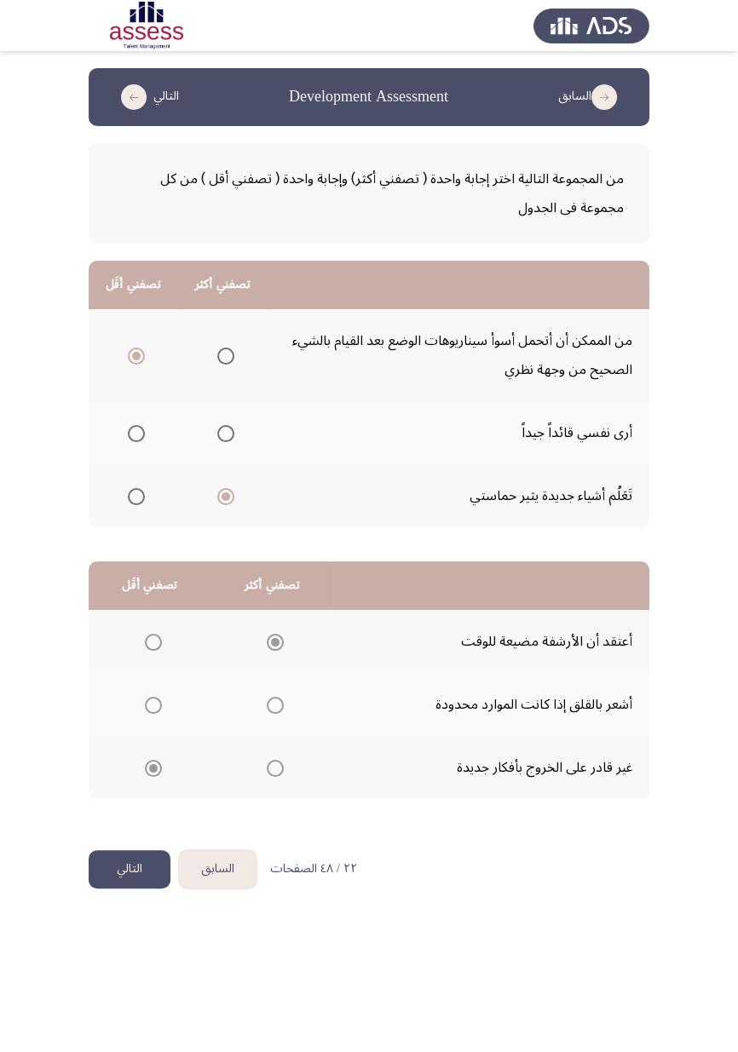
click at [129, 609] on button "التالي" at bounding box center [130, 869] width 82 height 38
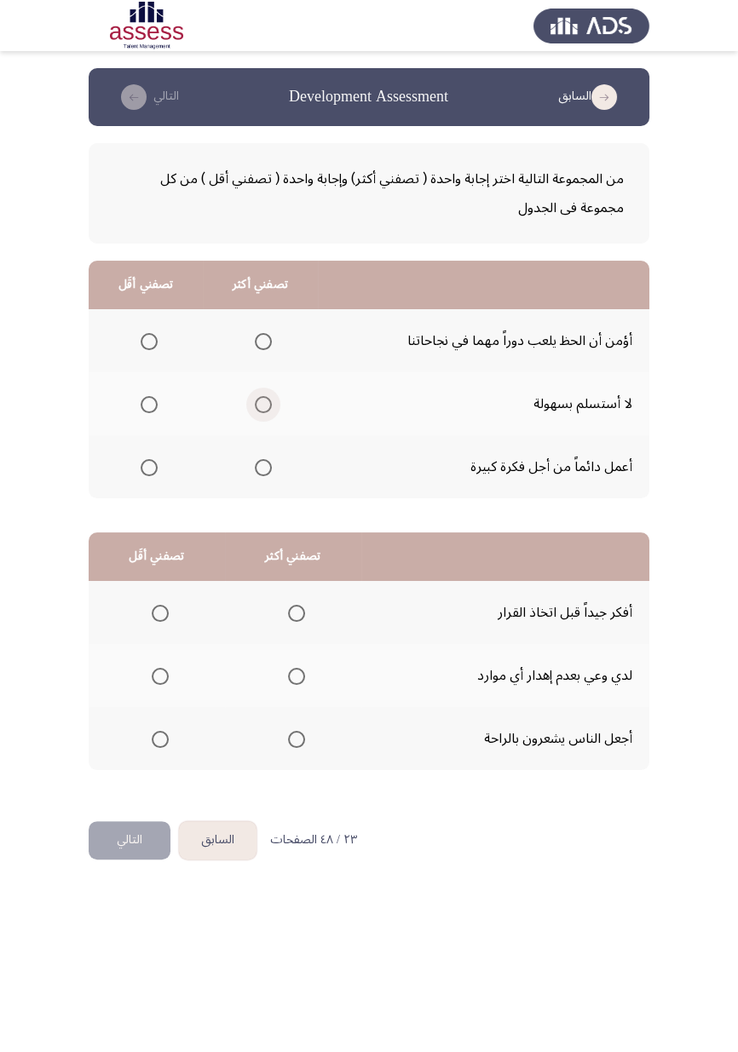
click at [263, 405] on span "Select an option" at bounding box center [263, 405] width 0 height 0
click at [263, 403] on input "Select an option" at bounding box center [263, 404] width 17 height 17
click at [149, 342] on span "Select an option" at bounding box center [149, 342] width 0 height 0
click at [149, 341] on input "Select an option" at bounding box center [149, 341] width 17 height 17
click at [164, 609] on span "Select an option" at bounding box center [160, 739] width 17 height 17
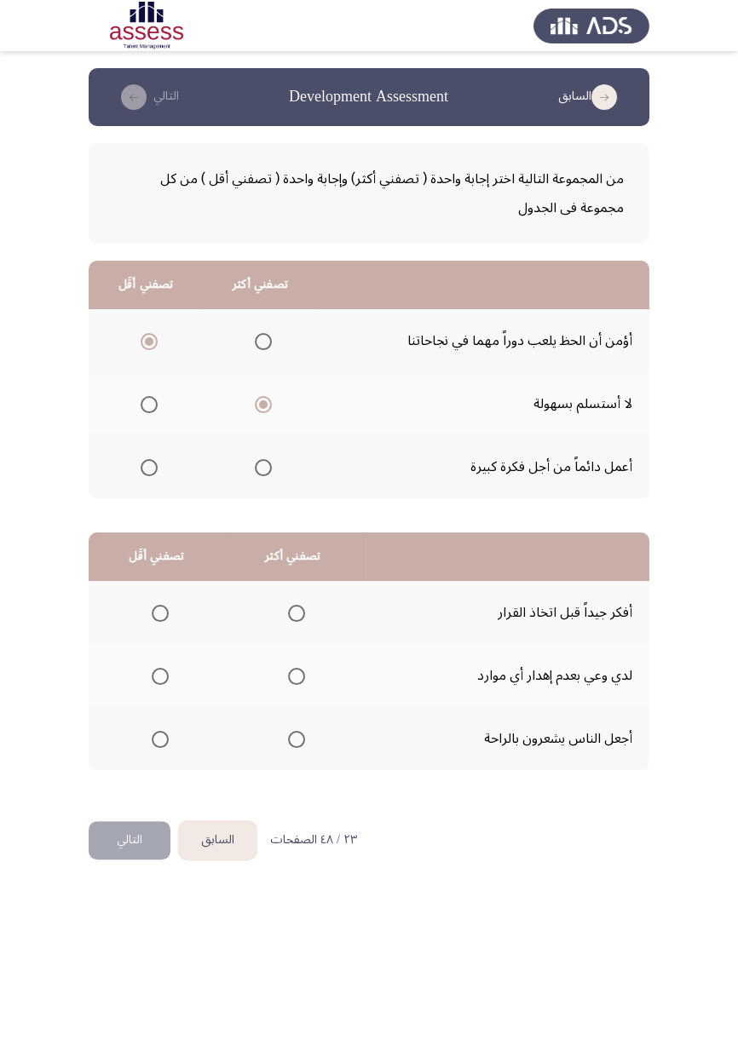
click at [164, 609] on input "Select an option" at bounding box center [160, 739] width 17 height 17
click at [300, 609] on span "Select an option" at bounding box center [296, 613] width 17 height 17
click at [300, 609] on input "Select an option" at bounding box center [296, 613] width 17 height 17
click at [127, 609] on button "التالي" at bounding box center [130, 840] width 82 height 38
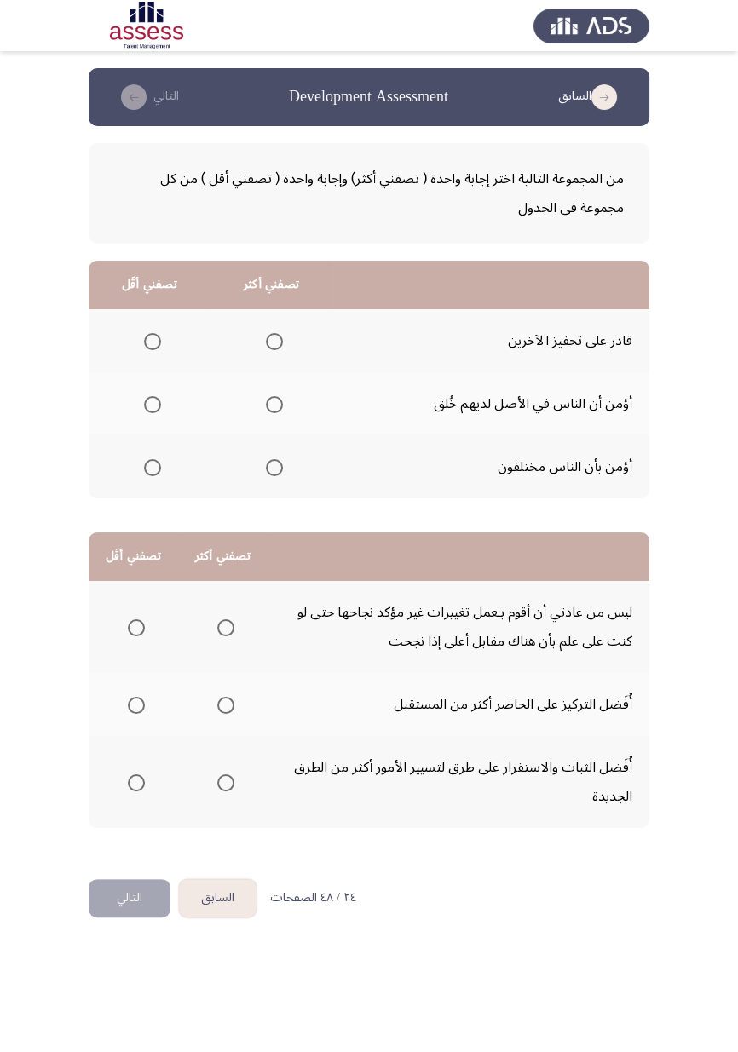
click at [146, 397] on span "Select an option" at bounding box center [152, 404] width 17 height 17
click at [146, 397] on input "Select an option" at bounding box center [152, 404] width 17 height 17
click at [274, 342] on span "Select an option" at bounding box center [274, 342] width 0 height 0
click at [276, 341] on input "Select an option" at bounding box center [274, 341] width 17 height 17
click at [136, 609] on span "Select an option" at bounding box center [136, 782] width 17 height 17
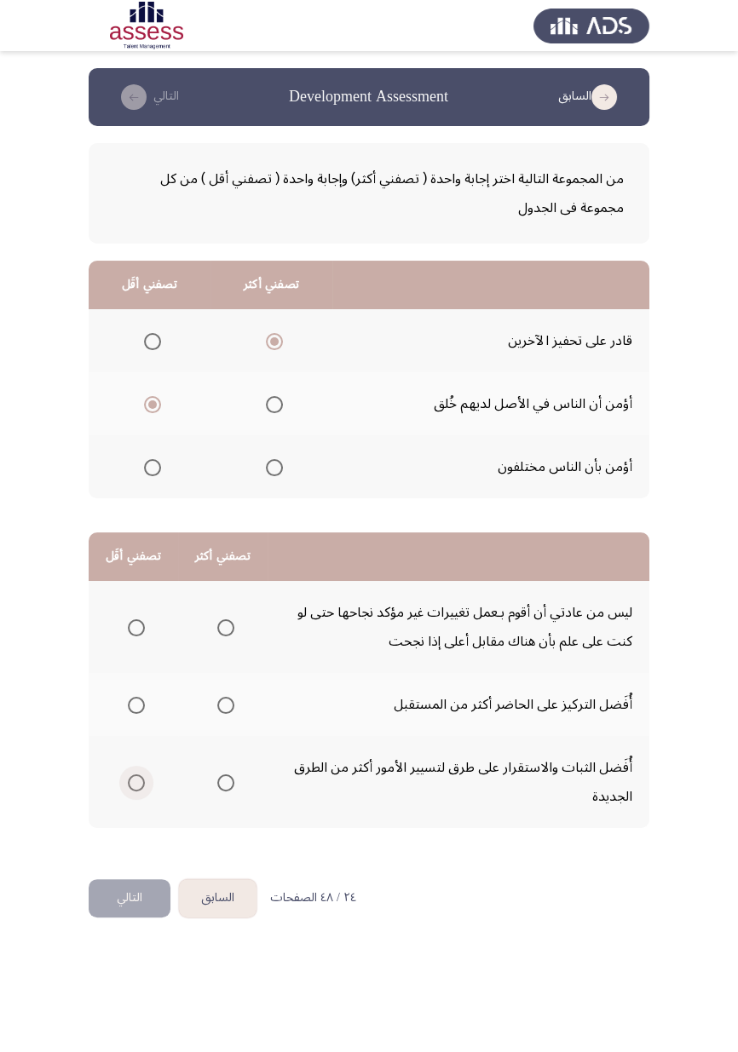
click at [136, 609] on input "Select an option" at bounding box center [136, 782] width 17 height 17
click at [226, 609] on span "Select an option" at bounding box center [226, 628] width 0 height 0
click at [225, 609] on input "Select an option" at bounding box center [225, 627] width 17 height 17
click at [141, 609] on button "التالي" at bounding box center [130, 898] width 82 height 38
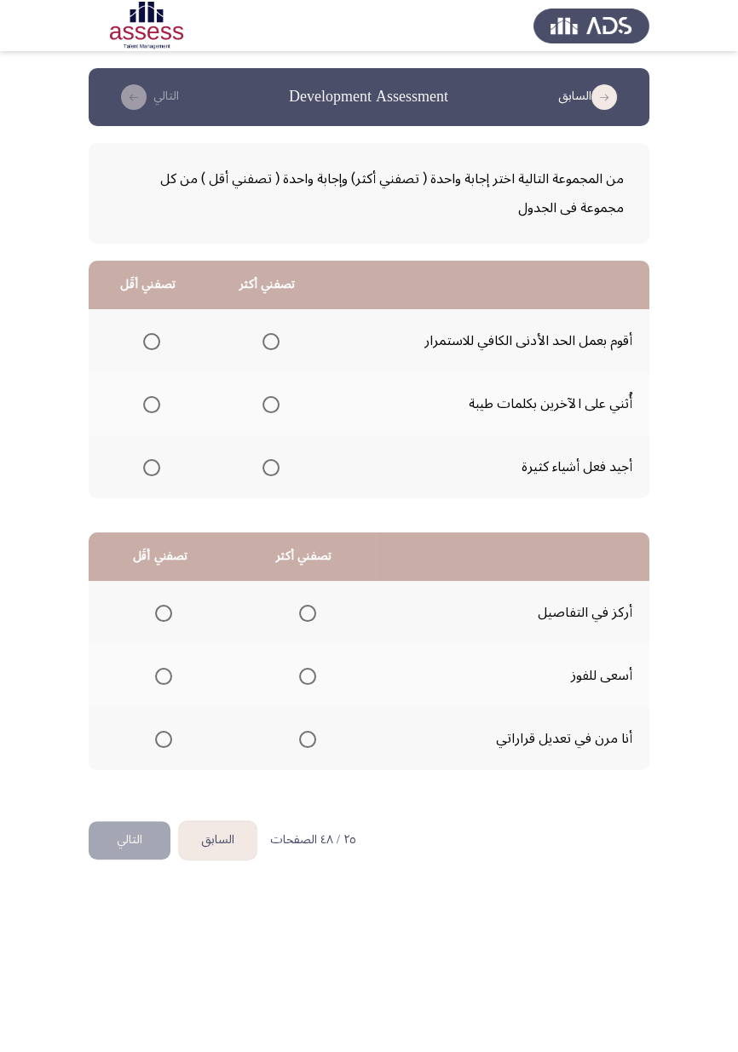
click at [276, 403] on span "Select an option" at bounding box center [270, 404] width 17 height 17
click at [276, 403] on input "Select an option" at bounding box center [270, 404] width 17 height 17
click at [152, 342] on span "Select an option" at bounding box center [152, 342] width 0 height 0
click at [151, 341] on input "Select an option" at bounding box center [151, 341] width 17 height 17
click at [164, 609] on span "Select an option" at bounding box center [164, 739] width 0 height 0
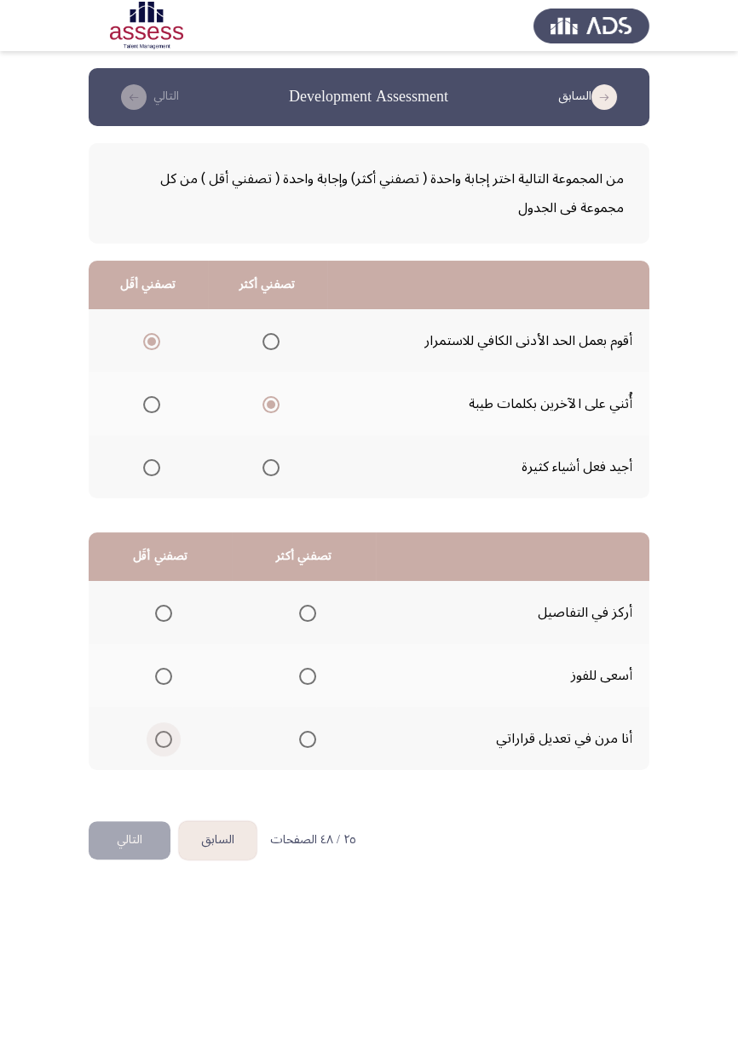
click at [164, 609] on input "Select an option" at bounding box center [163, 739] width 17 height 17
click at [333, 605] on th at bounding box center [304, 612] width 144 height 63
click at [314, 609] on span "Select an option" at bounding box center [307, 613] width 17 height 17
click at [314, 609] on input "Select an option" at bounding box center [307, 613] width 17 height 17
click at [134, 609] on button "التالي" at bounding box center [130, 840] width 82 height 38
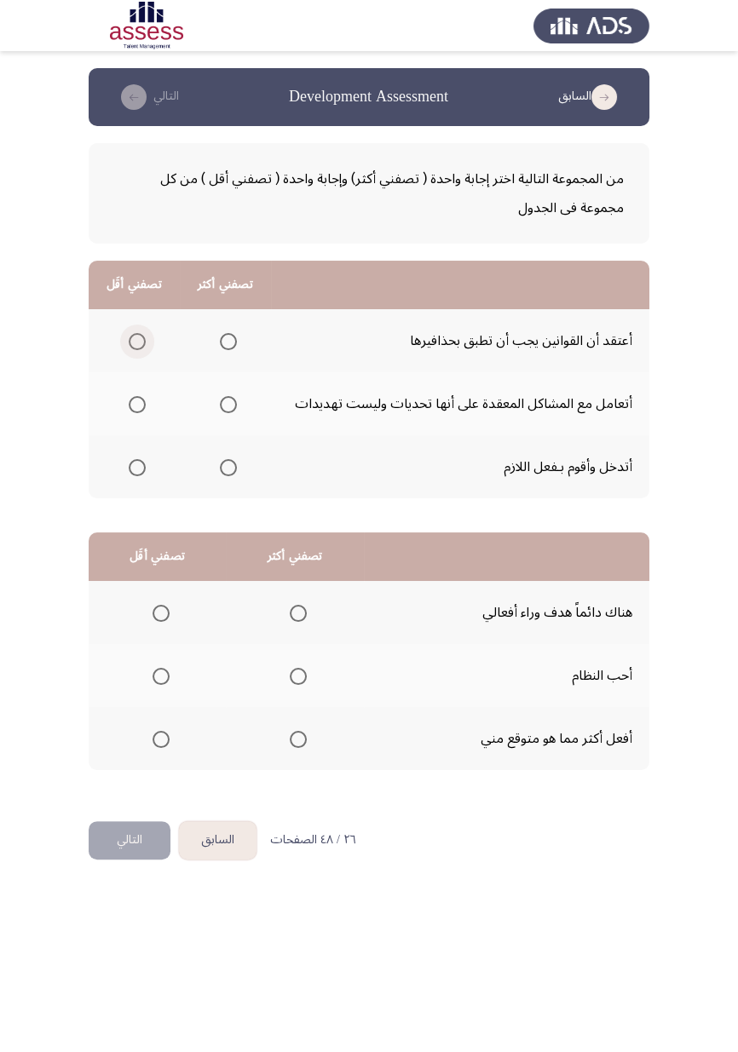
click at [136, 334] on span "Select an option" at bounding box center [137, 341] width 17 height 17
click at [136, 334] on input "Select an option" at bounding box center [137, 341] width 17 height 17
click at [228, 405] on span "Select an option" at bounding box center [228, 405] width 0 height 0
click at [229, 403] on input "Select an option" at bounding box center [228, 404] width 17 height 17
click at [298, 609] on span "Select an option" at bounding box center [298, 613] width 0 height 0
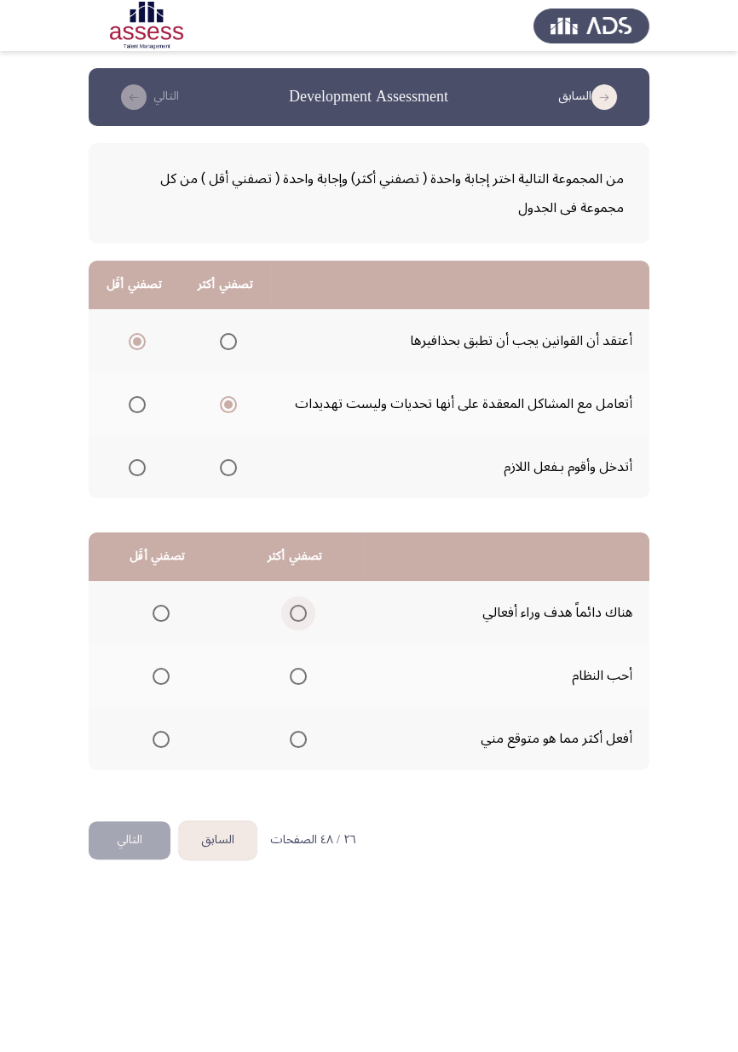
click at [298, 609] on input "Select an option" at bounding box center [298, 613] width 17 height 17
click at [161, 609] on span "Select an option" at bounding box center [161, 739] width 0 height 0
click at [160, 609] on input "Select an option" at bounding box center [160, 739] width 17 height 17
click at [134, 609] on button "التالي" at bounding box center [130, 840] width 82 height 38
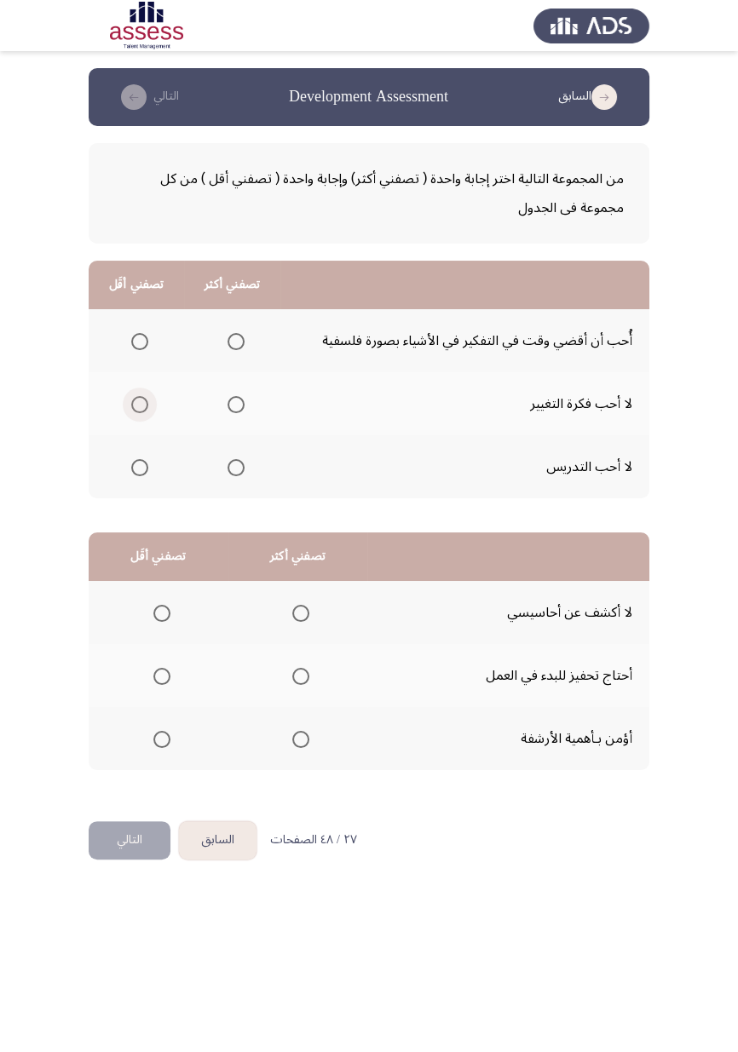
click at [140, 405] on span "Select an option" at bounding box center [140, 405] width 0 height 0
click at [140, 403] on input "Select an option" at bounding box center [139, 404] width 17 height 17
click at [236, 342] on span "Select an option" at bounding box center [236, 342] width 0 height 0
click at [235, 341] on input "Select an option" at bounding box center [235, 341] width 17 height 17
click at [305, 609] on span "Select an option" at bounding box center [300, 676] width 17 height 17
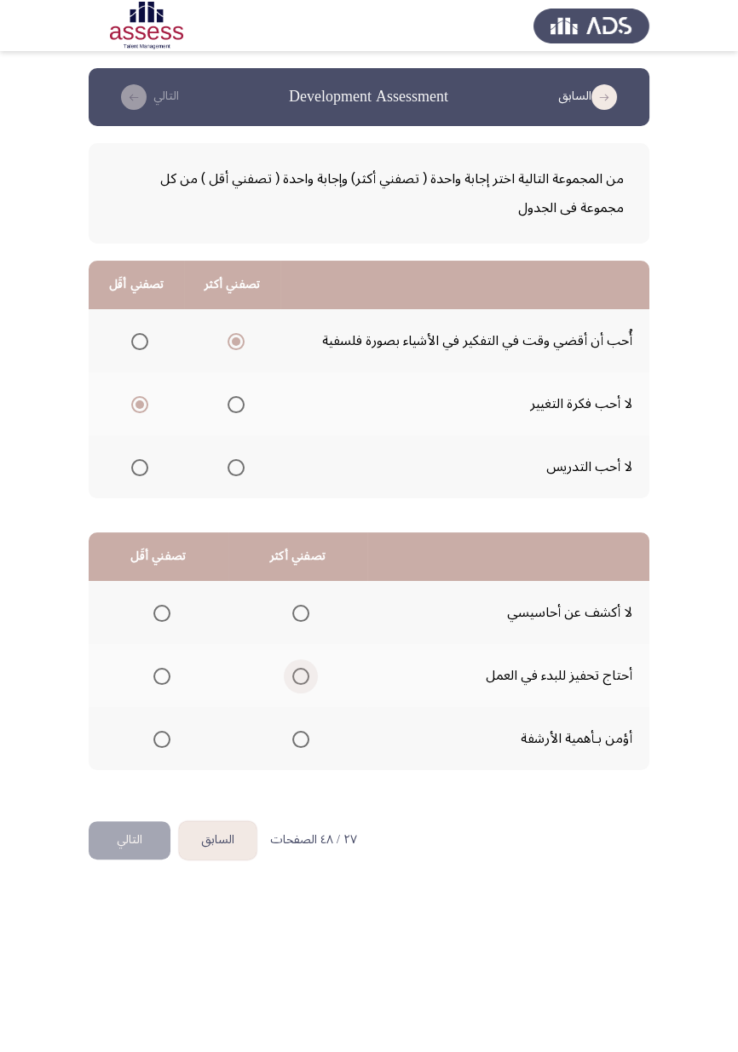
click at [305, 609] on input "Select an option" at bounding box center [300, 676] width 17 height 17
click at [162, 609] on span "Select an option" at bounding box center [162, 613] width 0 height 0
click at [161, 609] on input "Select an option" at bounding box center [161, 613] width 17 height 17
click at [135, 609] on button "التالي" at bounding box center [130, 840] width 82 height 38
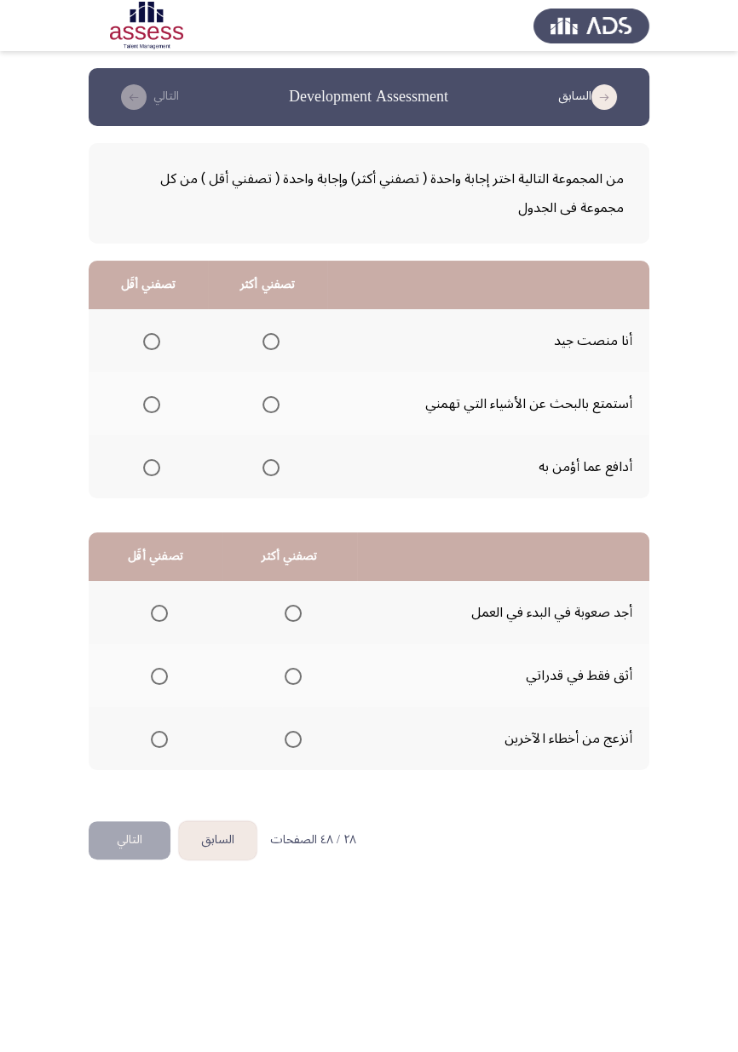
click at [151, 341] on span "Select an option" at bounding box center [151, 341] width 17 height 17
click at [151, 341] on input "Select an option" at bounding box center [151, 341] width 17 height 17
click at [271, 405] on span "Select an option" at bounding box center [271, 405] width 0 height 0
click at [271, 403] on input "Select an option" at bounding box center [270, 404] width 17 height 17
click at [151, 466] on span "Select an option" at bounding box center [151, 467] width 17 height 17
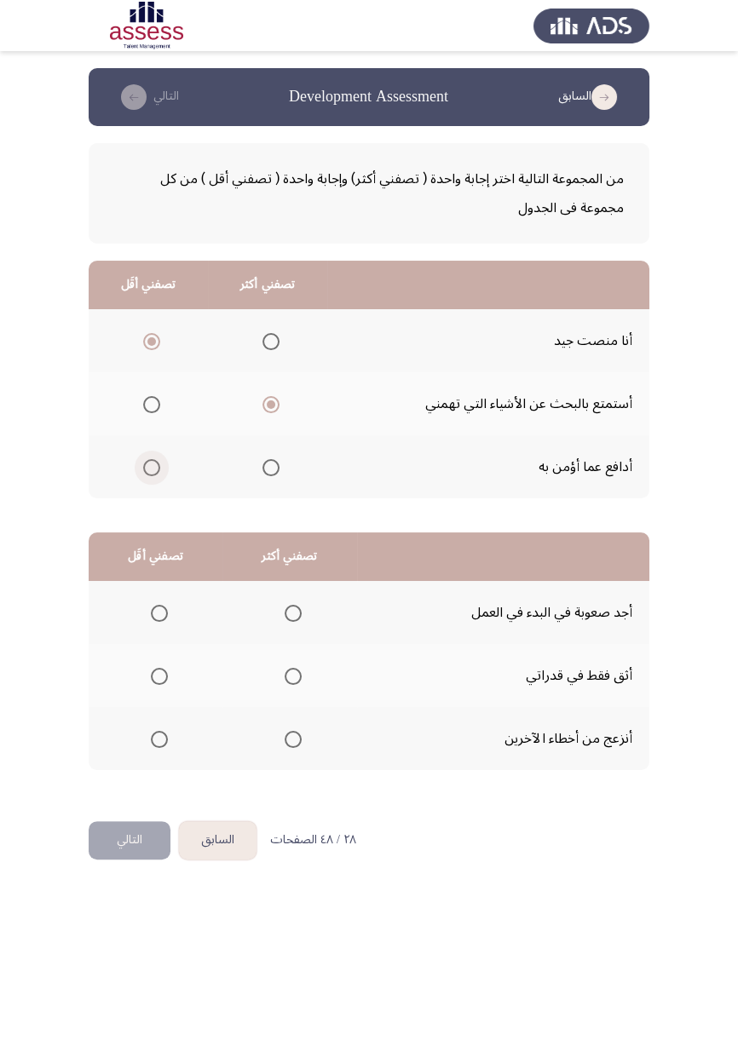
click at [151, 466] on input "Select an option" at bounding box center [151, 467] width 17 height 17
click at [151, 609] on span "Select an option" at bounding box center [159, 676] width 17 height 17
click at [151, 609] on input "Select an option" at bounding box center [159, 676] width 17 height 17
click at [293, 609] on span "Select an option" at bounding box center [293, 739] width 0 height 0
click at [293, 609] on input "Select an option" at bounding box center [292, 739] width 17 height 17
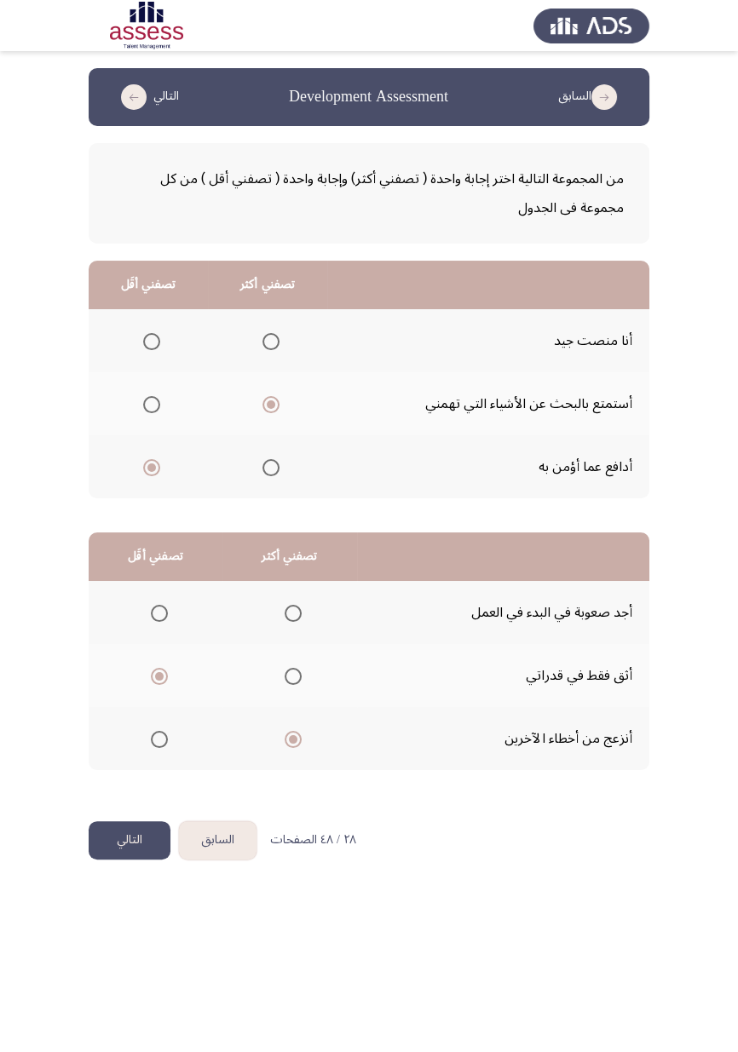
click at [136, 609] on button "التالي" at bounding box center [130, 840] width 82 height 38
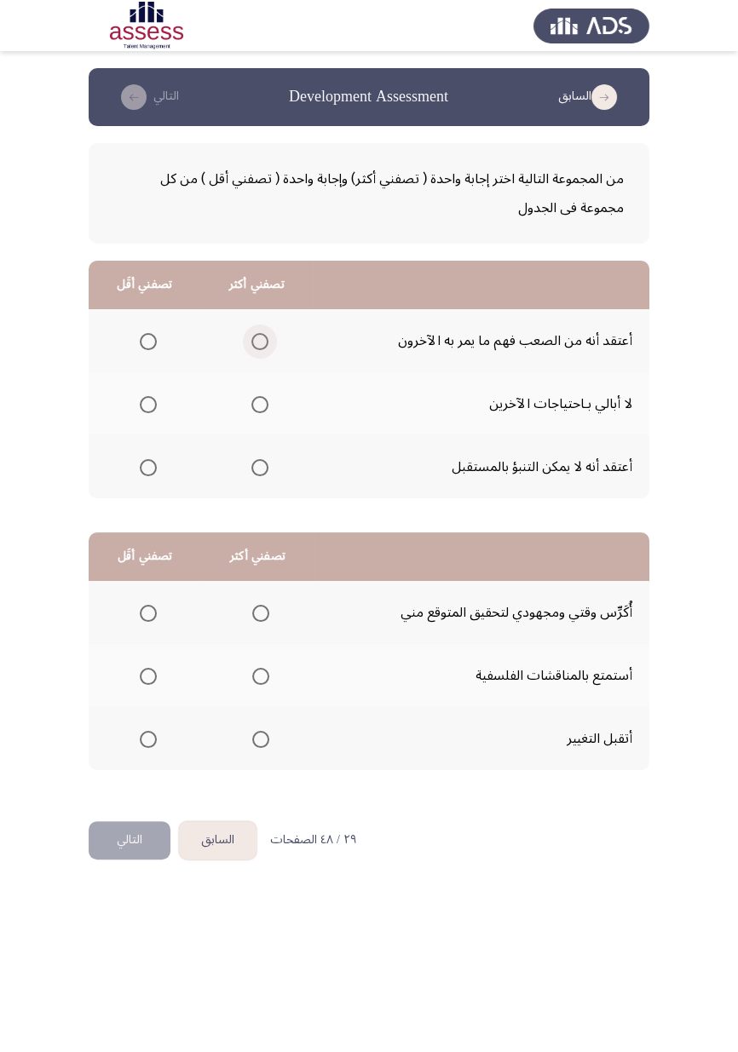
click at [261, 341] on span "Select an option" at bounding box center [259, 341] width 17 height 17
click at [261, 341] on input "Select an option" at bounding box center [259, 341] width 17 height 17
click at [148, 405] on span "Select an option" at bounding box center [148, 405] width 0 height 0
click at [148, 403] on input "Select an option" at bounding box center [148, 404] width 17 height 17
click at [261, 609] on span "Select an option" at bounding box center [261, 613] width 0 height 0
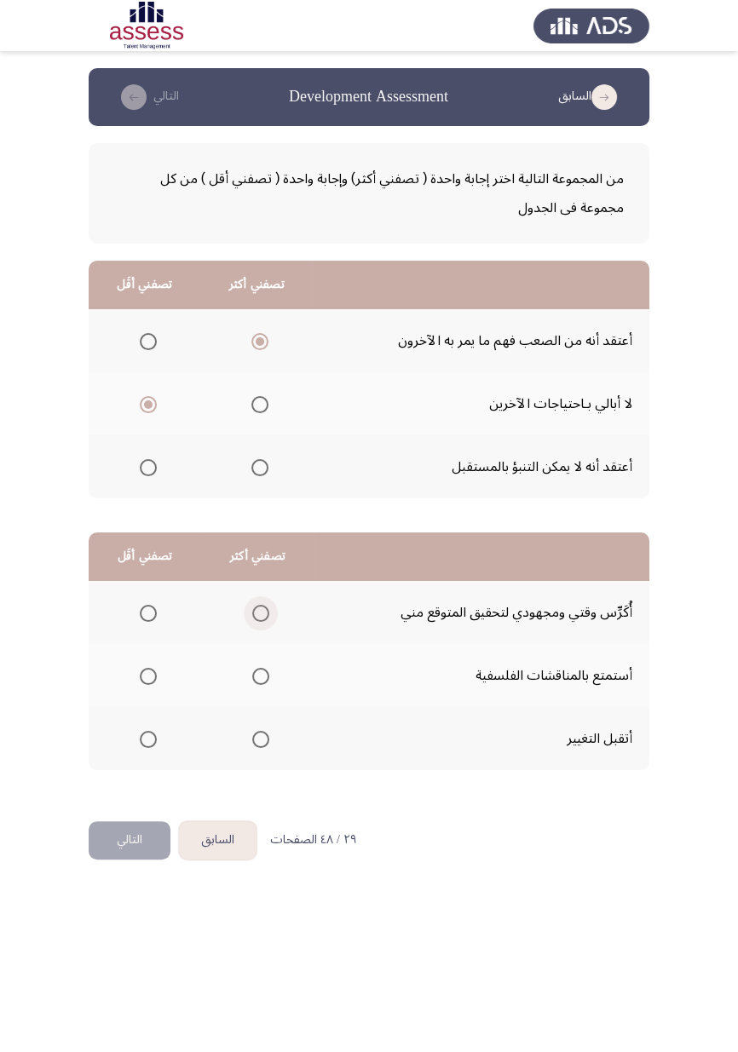
click at [261, 609] on input "Select an option" at bounding box center [260, 613] width 17 height 17
click at [148, 609] on span "Select an option" at bounding box center [148, 676] width 0 height 0
click at [148, 609] on input "Select an option" at bounding box center [148, 676] width 17 height 17
click at [139, 609] on button "التالي" at bounding box center [130, 840] width 82 height 38
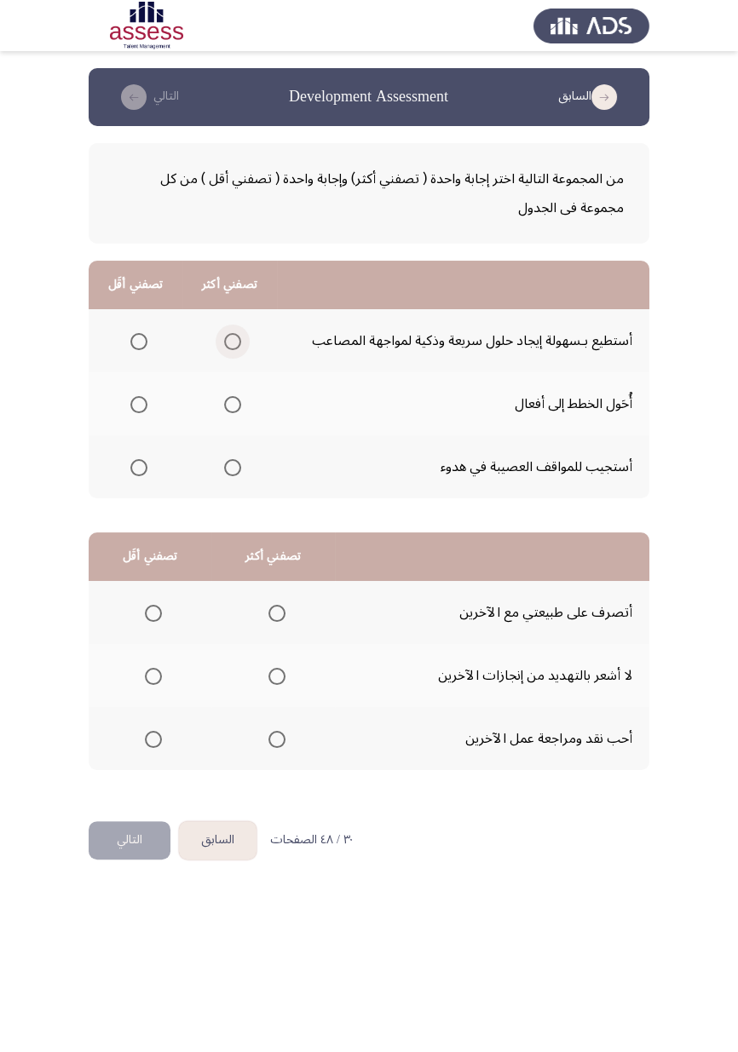
click at [233, 342] on span "Select an option" at bounding box center [233, 342] width 0 height 0
click at [232, 341] on input "Select an option" at bounding box center [232, 341] width 17 height 17
click at [139, 468] on span "Select an option" at bounding box center [139, 468] width 0 height 0
click at [138, 466] on input "Select an option" at bounding box center [138, 467] width 17 height 17
click at [153, 609] on span "Select an option" at bounding box center [153, 739] width 0 height 0
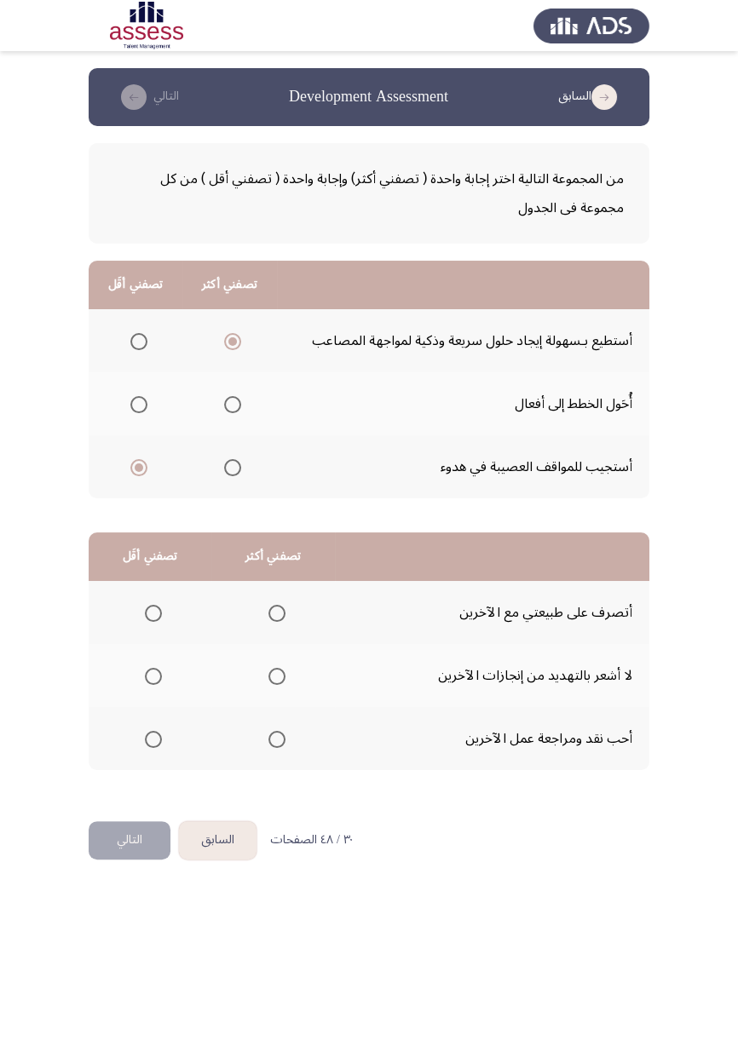
click at [153, 609] on input "Select an option" at bounding box center [153, 739] width 17 height 17
click at [282, 609] on span "Select an option" at bounding box center [276, 613] width 17 height 17
click at [282, 609] on input "Select an option" at bounding box center [276, 613] width 17 height 17
click at [283, 609] on span "Select an option" at bounding box center [276, 676] width 17 height 17
click at [283, 609] on input "Select an option" at bounding box center [276, 676] width 17 height 17
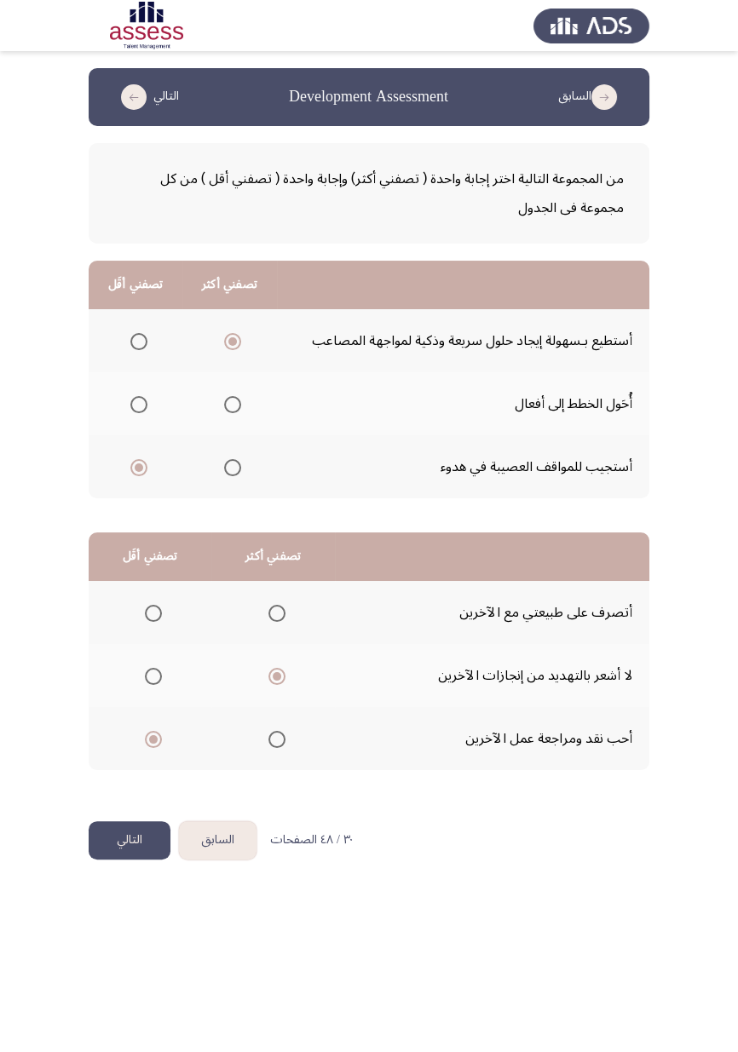
click at [128, 609] on button "التالي" at bounding box center [130, 840] width 82 height 38
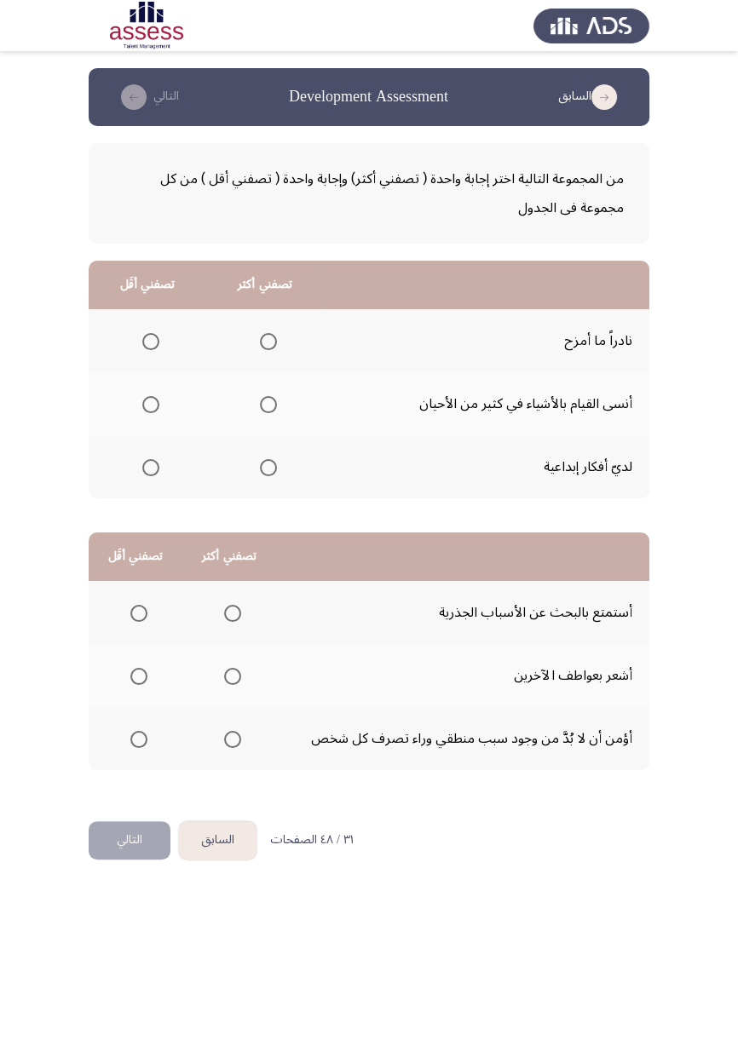
click at [273, 470] on span "Select an option" at bounding box center [268, 467] width 17 height 17
click at [273, 470] on input "Select an option" at bounding box center [268, 467] width 17 height 17
click at [146, 410] on span "Select an option" at bounding box center [150, 404] width 17 height 17
click at [146, 410] on input "Select an option" at bounding box center [150, 404] width 17 height 17
click at [240, 609] on span "Select an option" at bounding box center [232, 739] width 17 height 17
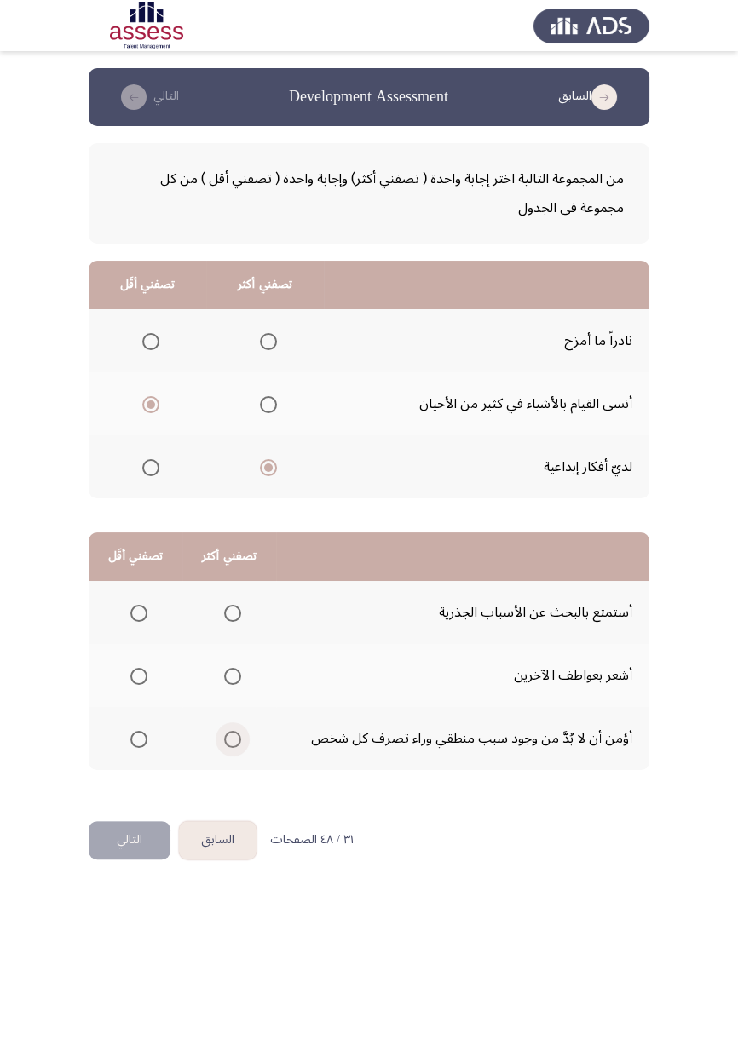
click at [240, 609] on input "Select an option" at bounding box center [232, 739] width 17 height 17
click at [233, 609] on span "Select an option" at bounding box center [232, 613] width 17 height 17
click at [233, 609] on input "Select an option" at bounding box center [232, 613] width 17 height 17
click at [132, 609] on span "Select an option" at bounding box center [138, 676] width 17 height 17
click at [132, 609] on input "Select an option" at bounding box center [138, 676] width 17 height 17
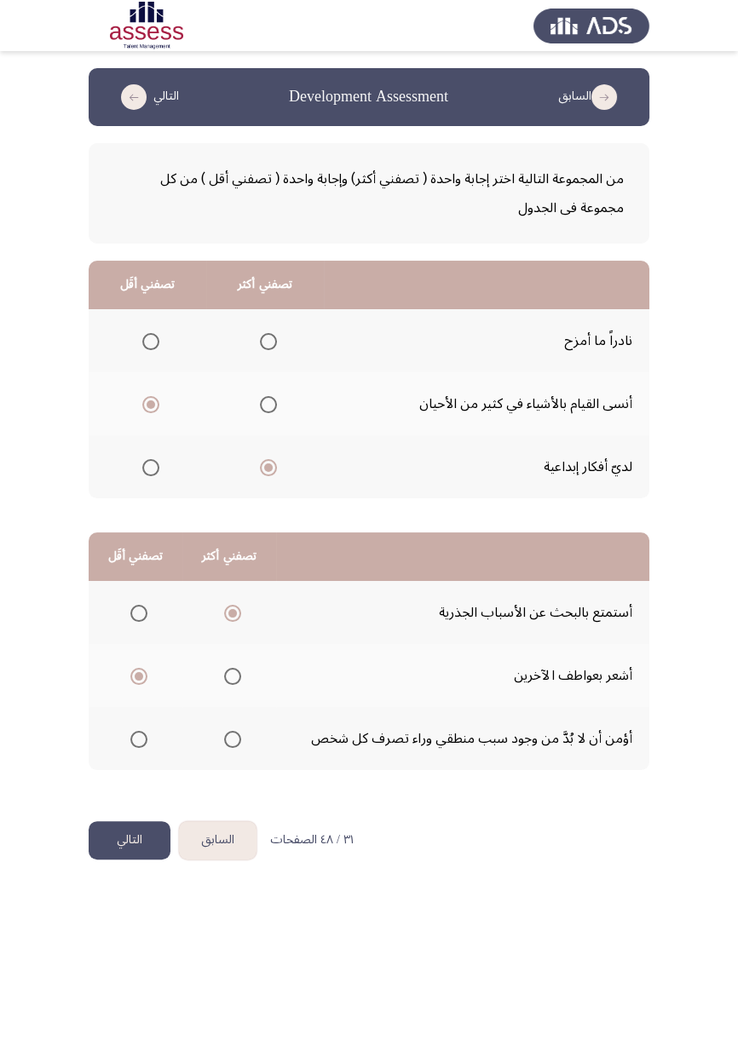
click at [135, 609] on button "التالي" at bounding box center [130, 840] width 82 height 38
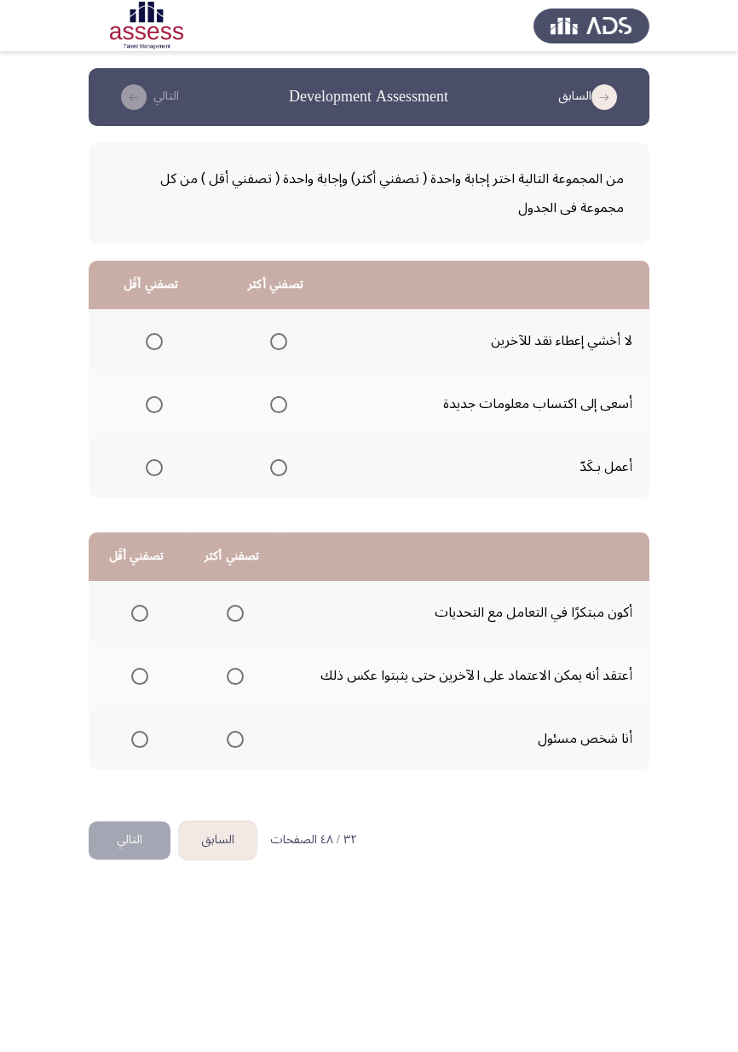
click at [279, 405] on span "Select an option" at bounding box center [279, 405] width 0 height 0
click at [279, 403] on input "Select an option" at bounding box center [278, 404] width 17 height 17
click at [148, 341] on span "Select an option" at bounding box center [154, 341] width 17 height 17
click at [148, 341] on input "Select an option" at bounding box center [154, 341] width 17 height 17
click at [234, 609] on span "Select an option" at bounding box center [235, 613] width 17 height 17
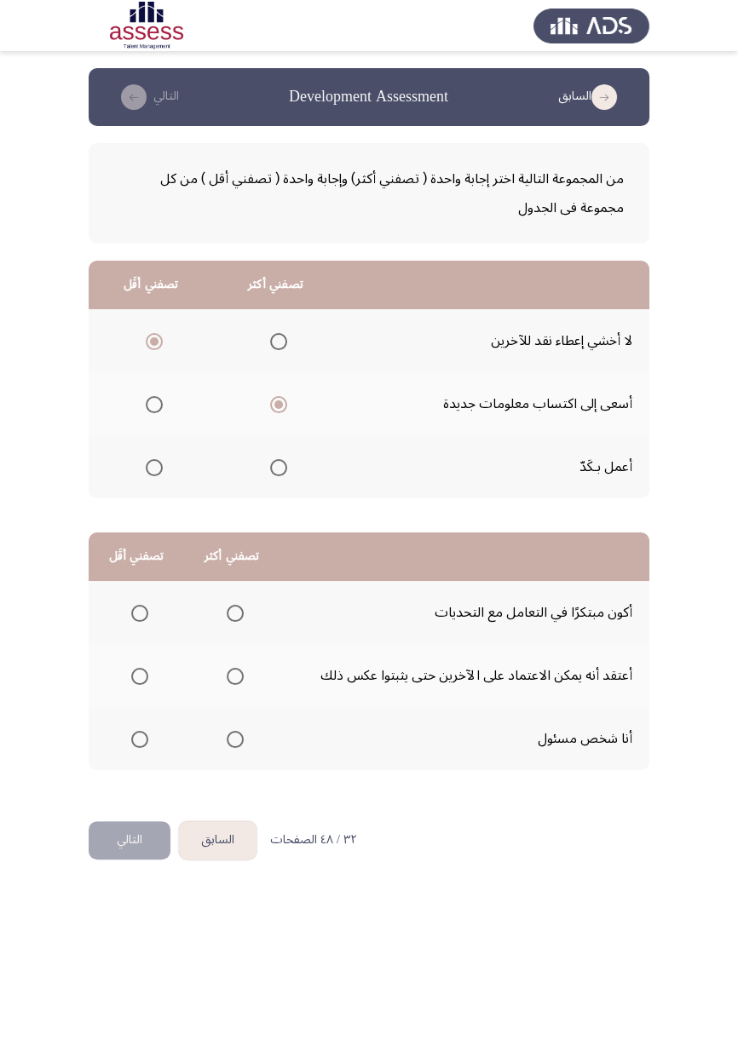
click at [234, 609] on input "Select an option" at bounding box center [235, 613] width 17 height 17
click at [140, 609] on span "Select an option" at bounding box center [140, 676] width 0 height 0
click at [139, 609] on input "Select an option" at bounding box center [139, 676] width 17 height 17
click at [146, 609] on button "التالي" at bounding box center [130, 840] width 82 height 38
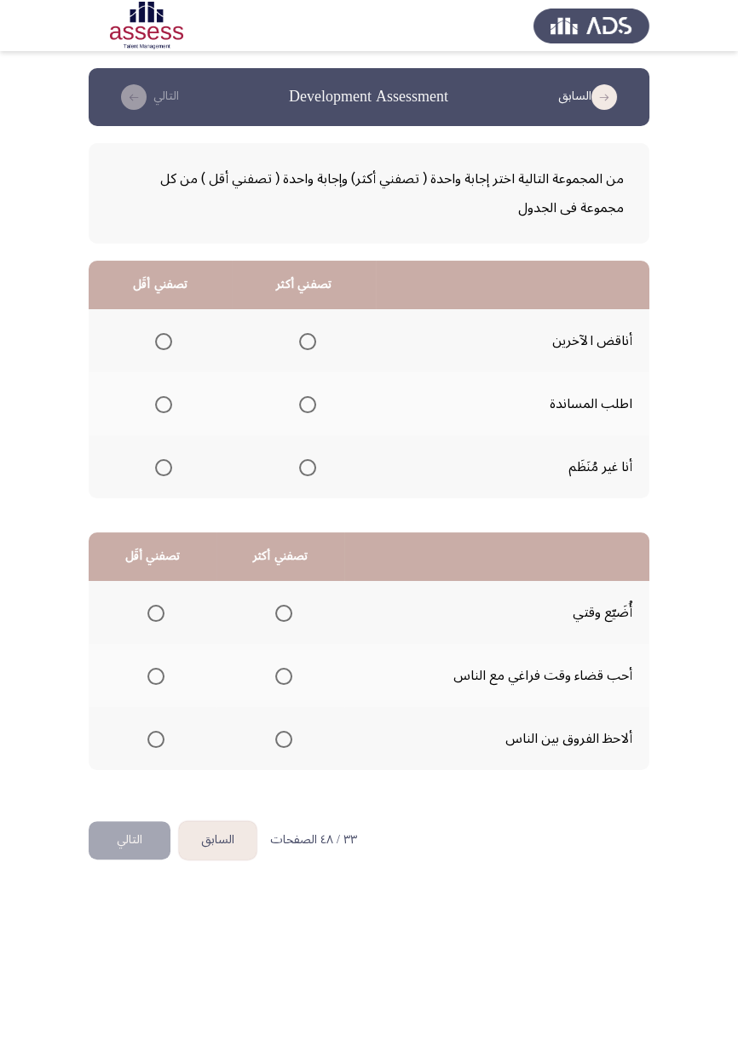
click at [184, 461] on th at bounding box center [160, 466] width 143 height 63
click at [158, 473] on span "Select an option" at bounding box center [163, 467] width 17 height 17
click at [158, 473] on input "Select an option" at bounding box center [163, 467] width 17 height 17
click at [307, 403] on span "Select an option" at bounding box center [307, 404] width 17 height 17
click at [307, 403] on input "Select an option" at bounding box center [307, 404] width 17 height 17
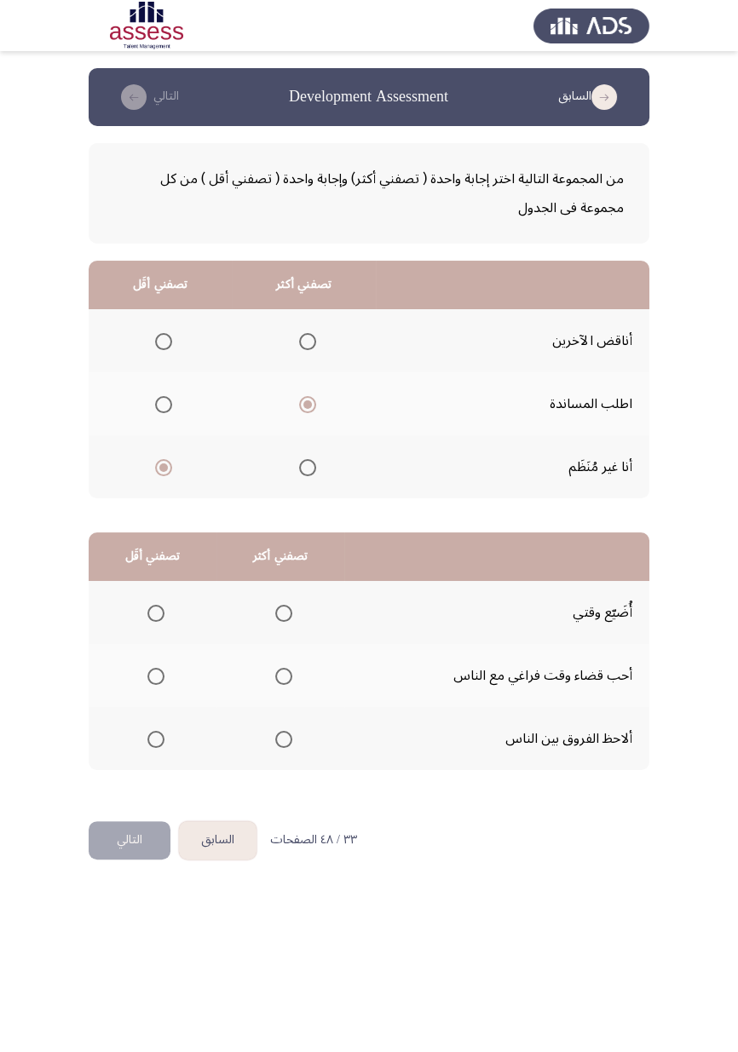
click at [156, 609] on span "Select an option" at bounding box center [156, 613] width 0 height 0
click at [156, 609] on input "Select an option" at bounding box center [155, 613] width 17 height 17
click at [284, 609] on span "Select an option" at bounding box center [284, 739] width 0 height 0
click at [284, 609] on input "Select an option" at bounding box center [283, 739] width 17 height 17
click at [135, 609] on button "التالي" at bounding box center [130, 840] width 82 height 38
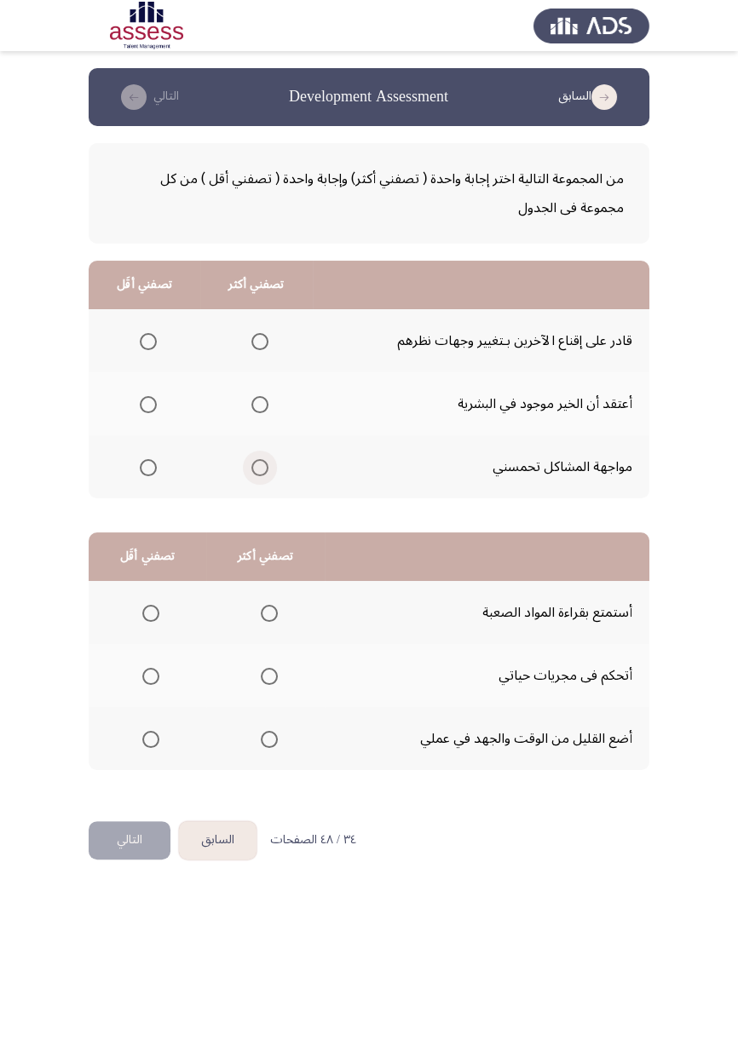
click at [260, 468] on span "Select an option" at bounding box center [260, 468] width 0 height 0
click at [259, 466] on input "Select an option" at bounding box center [259, 467] width 17 height 17
click at [148, 405] on span "Select an option" at bounding box center [148, 405] width 0 height 0
click at [147, 403] on input "Select an option" at bounding box center [148, 404] width 17 height 17
click at [151, 609] on span "Select an option" at bounding box center [151, 739] width 0 height 0
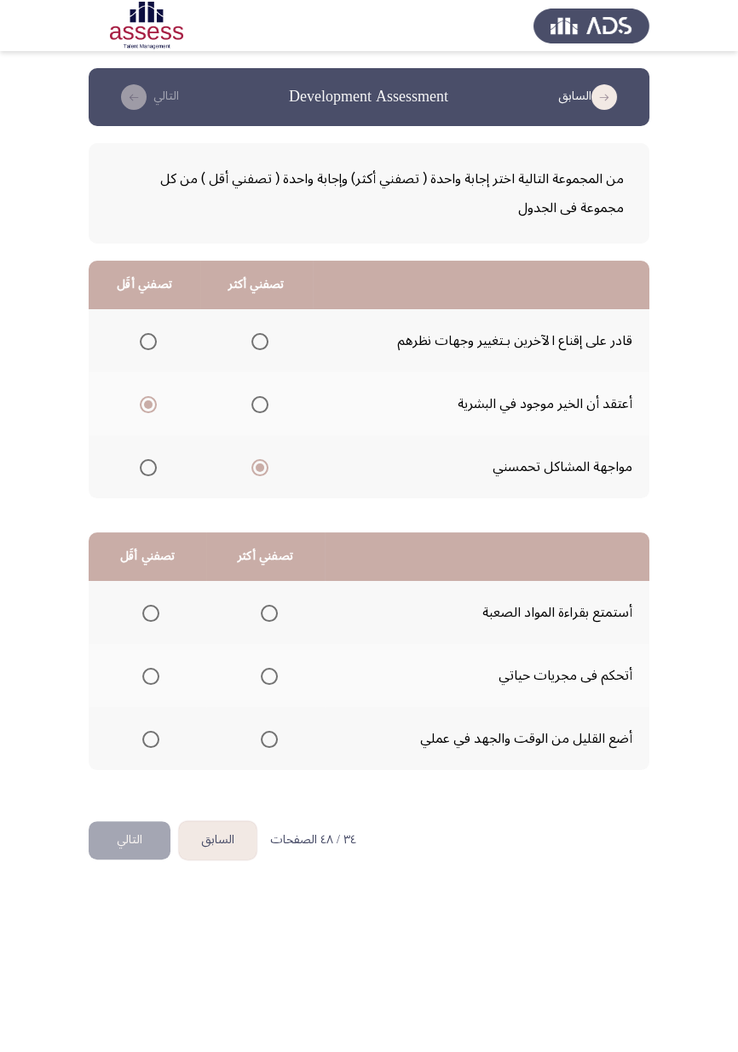
click at [151, 609] on input "Select an option" at bounding box center [150, 739] width 17 height 17
click at [269, 609] on span "Select an option" at bounding box center [269, 676] width 17 height 17
click at [269, 609] on input "Select an option" at bounding box center [269, 676] width 17 height 17
click at [135, 609] on button "التالي" at bounding box center [130, 840] width 82 height 38
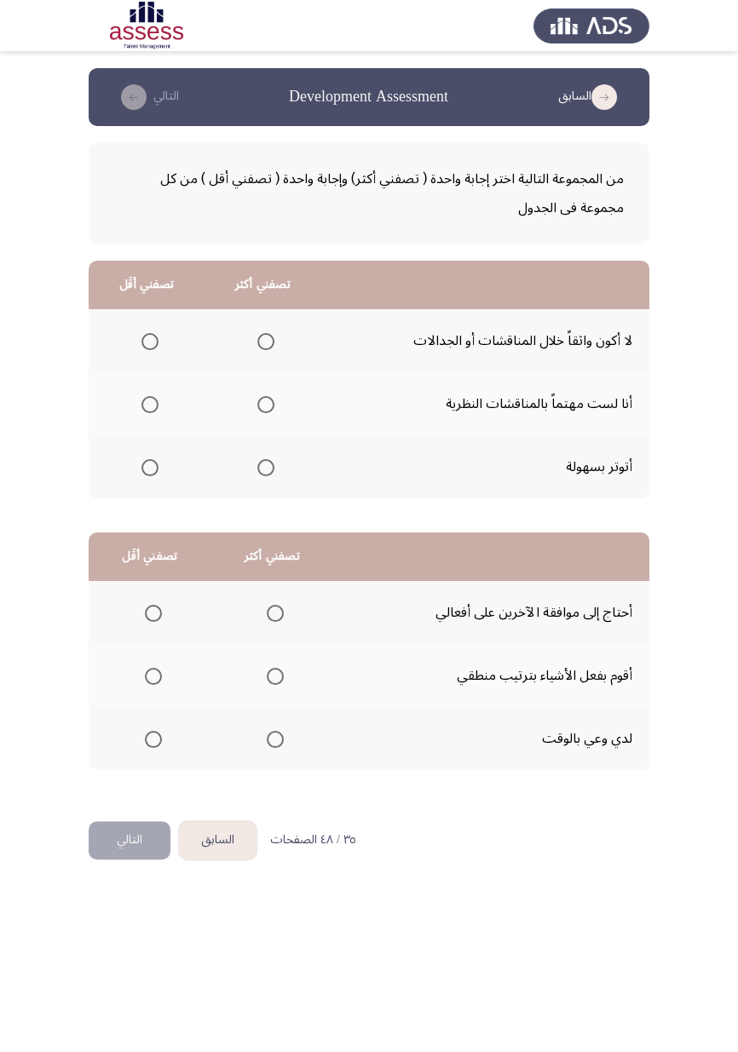
click at [171, 468] on th at bounding box center [147, 466] width 116 height 63
click at [143, 468] on span "Select an option" at bounding box center [149, 467] width 17 height 17
click at [143, 468] on input "Select an option" at bounding box center [149, 467] width 17 height 17
click at [266, 405] on span "Select an option" at bounding box center [266, 405] width 0 height 0
click at [266, 403] on input "Select an option" at bounding box center [265, 404] width 17 height 17
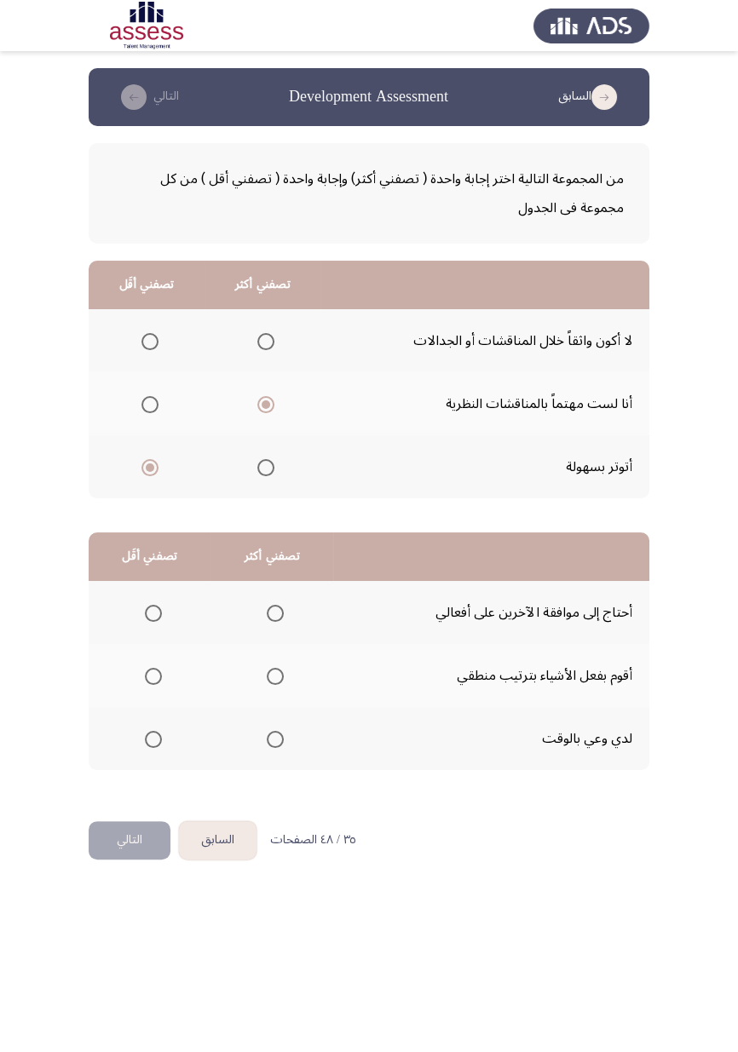
click at [275, 609] on span "Select an option" at bounding box center [275, 676] width 0 height 0
click at [276, 609] on input "Select an option" at bounding box center [275, 676] width 17 height 17
click at [153, 609] on span "Select an option" at bounding box center [153, 613] width 0 height 0
click at [152, 609] on input "Select an option" at bounding box center [153, 613] width 17 height 17
click at [133, 609] on button "التالي" at bounding box center [130, 840] width 82 height 38
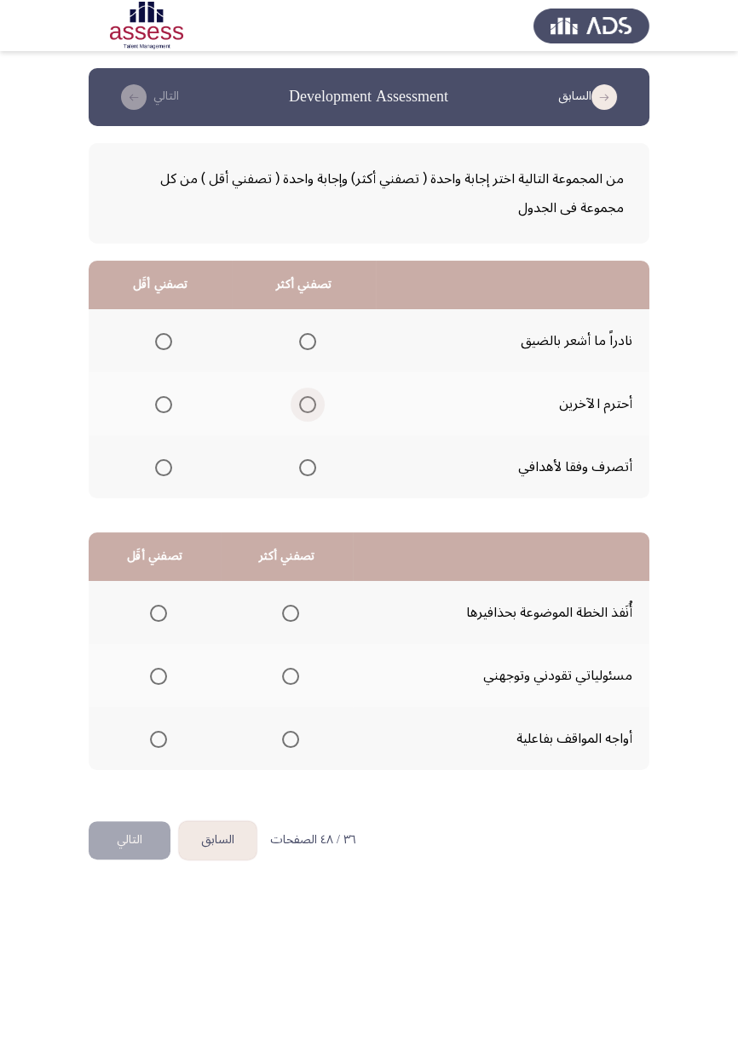
click at [307, 403] on span "Select an option" at bounding box center [307, 404] width 17 height 17
click at [307, 403] on input "Select an option" at bounding box center [307, 404] width 17 height 17
click at [307, 341] on span "Select an option" at bounding box center [307, 341] width 17 height 17
click at [307, 341] on input "Select an option" at bounding box center [307, 341] width 17 height 17
click at [304, 472] on span "Select an option" at bounding box center [307, 467] width 17 height 17
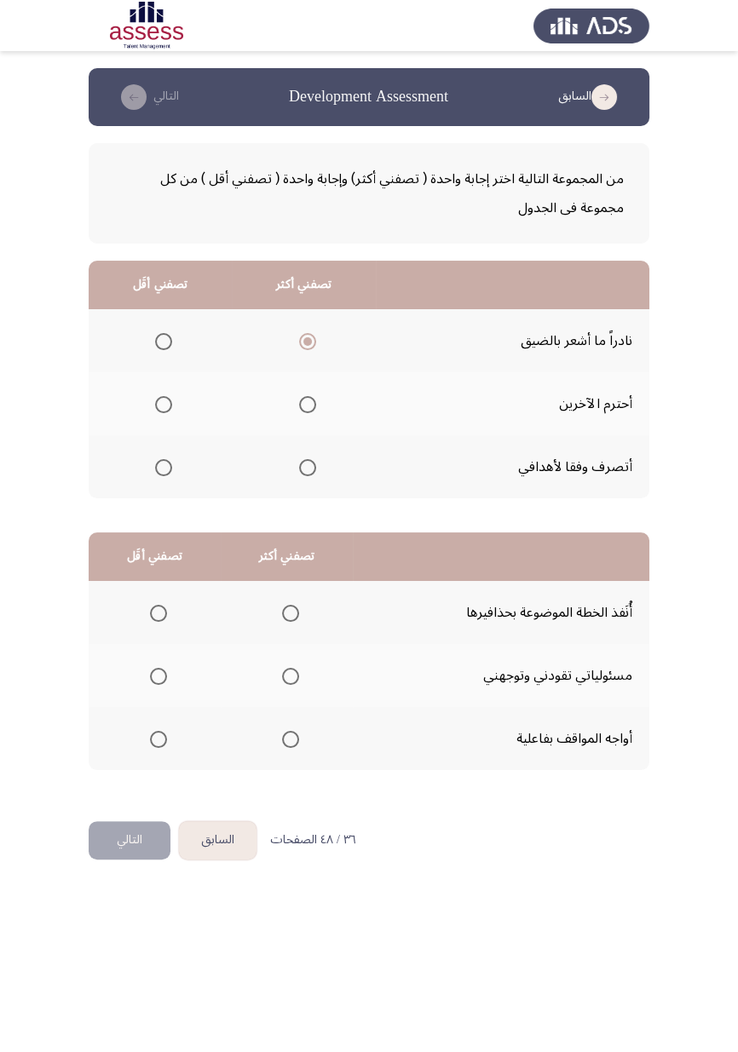
click at [304, 472] on input "Select an option" at bounding box center [307, 467] width 17 height 17
click at [164, 342] on span "Select an option" at bounding box center [164, 342] width 0 height 0
click at [164, 341] on input "Select an option" at bounding box center [163, 341] width 17 height 17
click at [290, 609] on span "Select an option" at bounding box center [290, 676] width 0 height 0
click at [289, 609] on input "Select an option" at bounding box center [290, 676] width 17 height 17
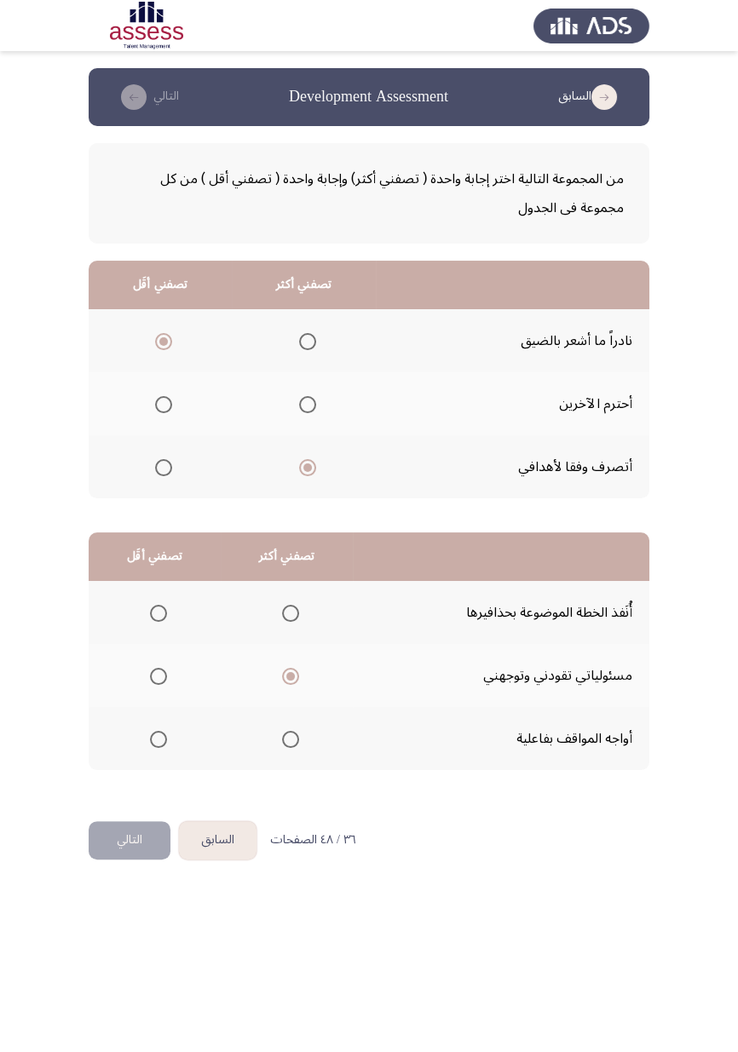
click at [158, 609] on span "Select an option" at bounding box center [158, 613] width 0 height 0
click at [157, 609] on input "Select an option" at bounding box center [158, 613] width 17 height 17
click at [142, 609] on button "التالي" at bounding box center [130, 840] width 82 height 38
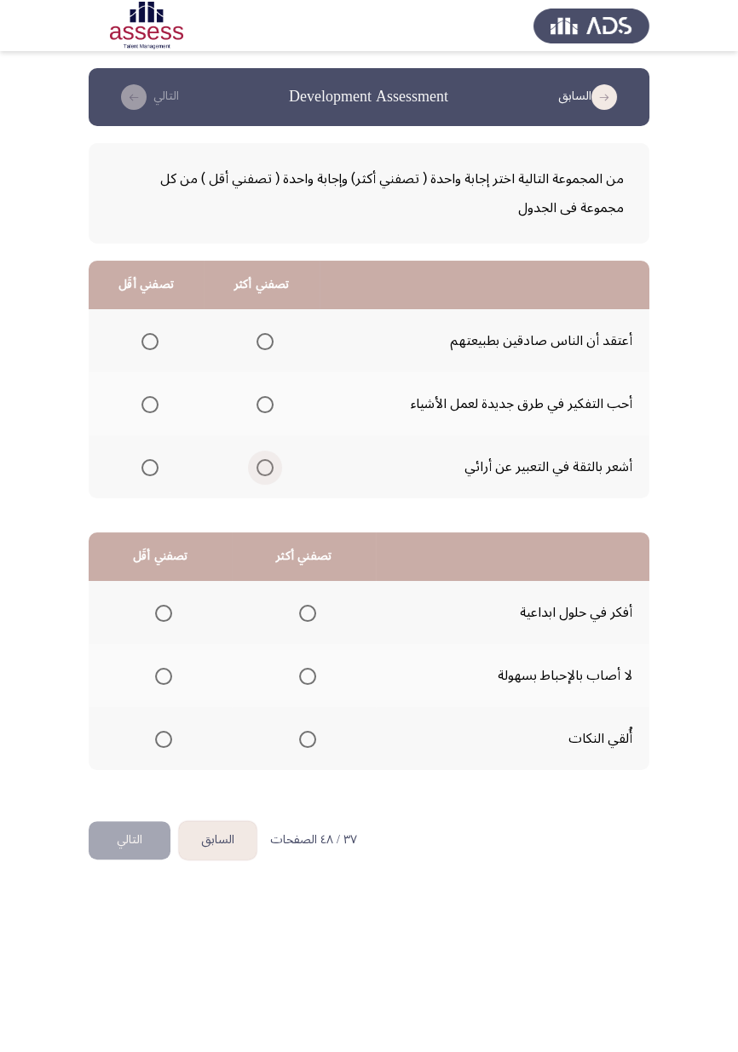
click at [265, 468] on span "Select an option" at bounding box center [265, 468] width 0 height 0
click at [264, 466] on input "Select an option" at bounding box center [264, 467] width 17 height 17
click at [150, 405] on span "Select an option" at bounding box center [150, 405] width 0 height 0
click at [149, 403] on input "Select an option" at bounding box center [149, 404] width 17 height 17
click at [141, 347] on span "Select an option" at bounding box center [149, 341] width 17 height 17
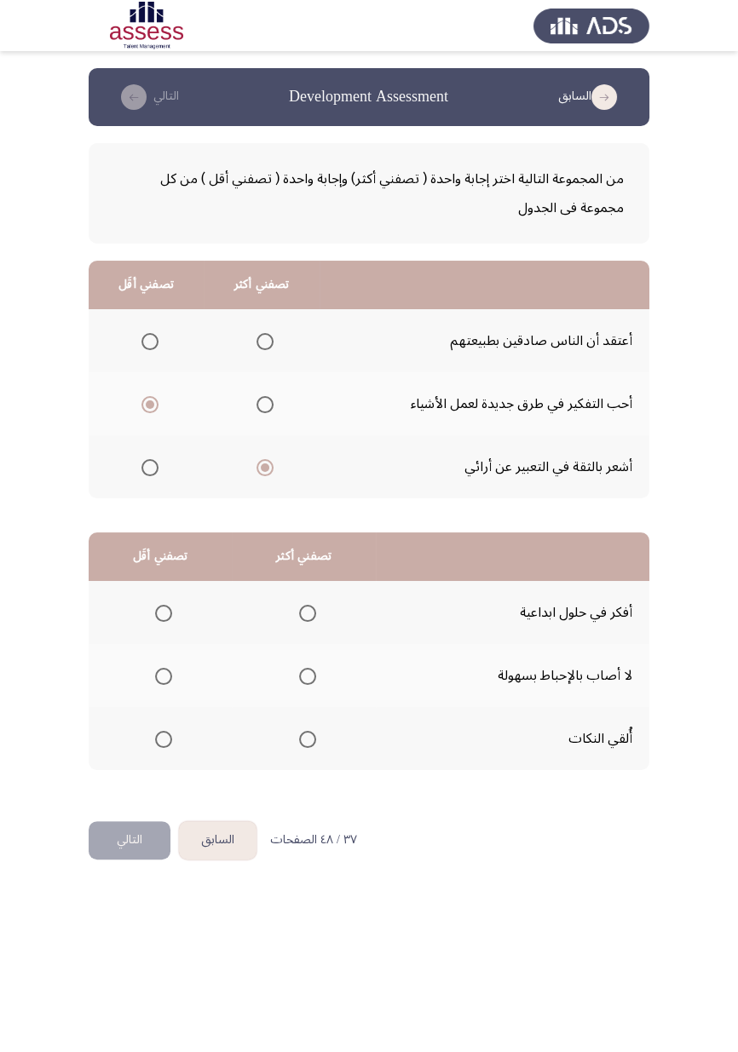
click at [141, 347] on input "Select an option" at bounding box center [149, 341] width 17 height 17
click at [164, 609] on span "Select an option" at bounding box center [164, 739] width 0 height 0
click at [164, 609] on input "Select an option" at bounding box center [163, 739] width 17 height 17
click at [302, 609] on span "Select an option" at bounding box center [307, 676] width 17 height 17
click at [302, 609] on input "Select an option" at bounding box center [307, 676] width 17 height 17
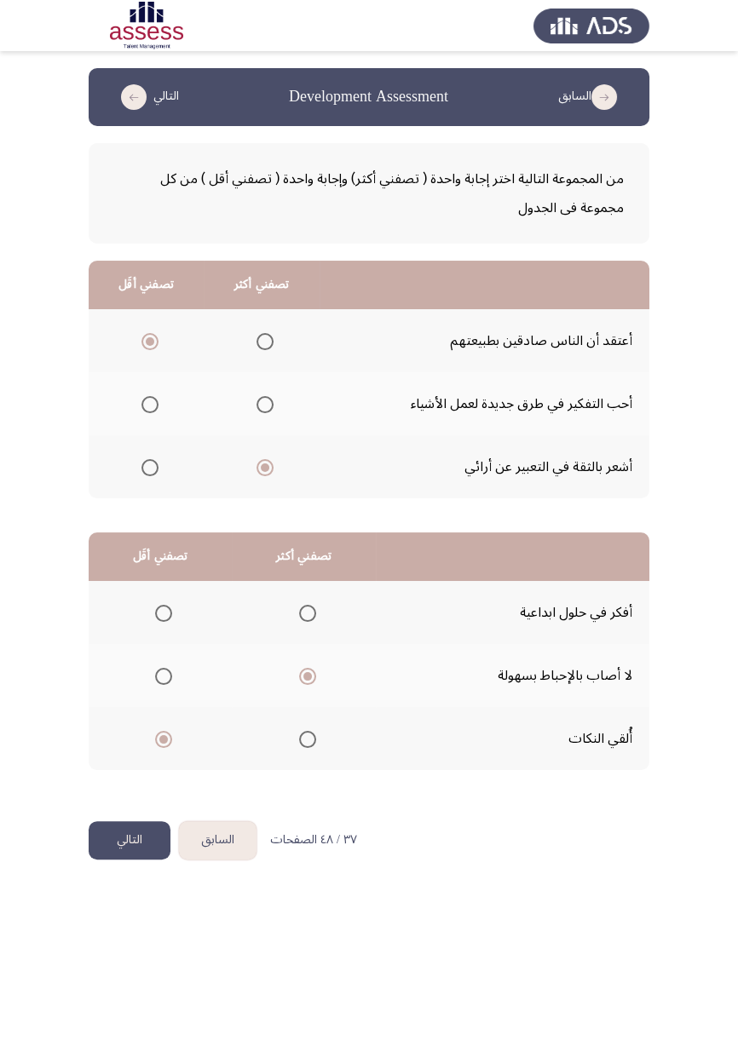
click at [128, 609] on button "التالي" at bounding box center [130, 840] width 82 height 38
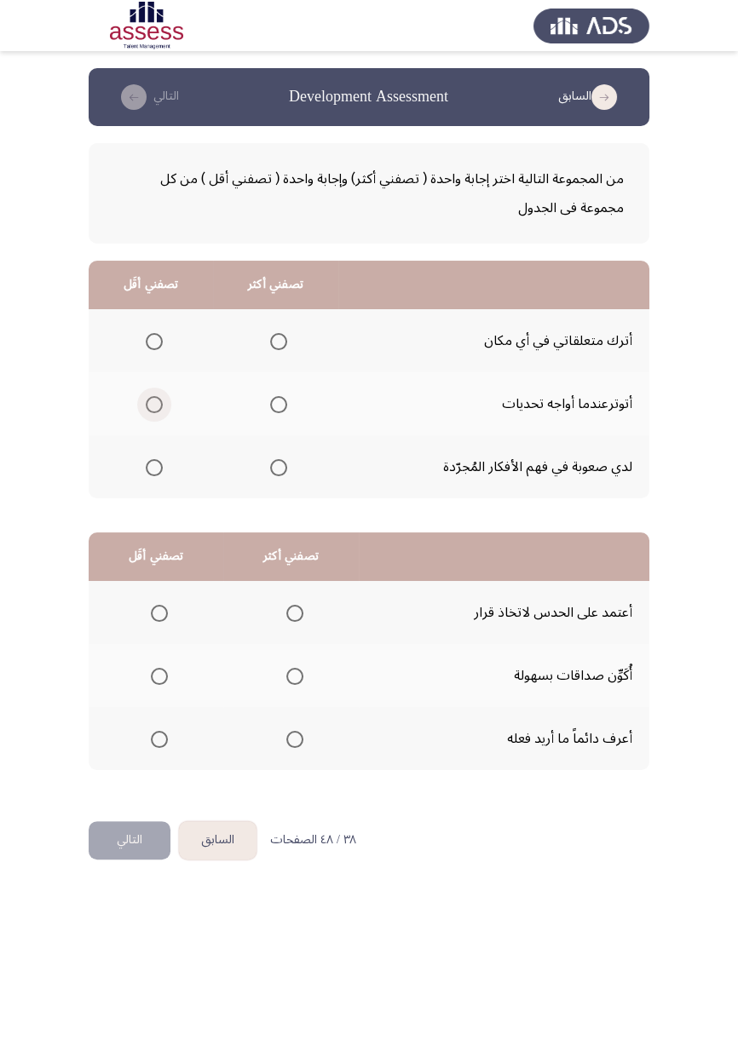
click at [154, 405] on span "Select an option" at bounding box center [154, 405] width 0 height 0
click at [154, 403] on input "Select an option" at bounding box center [154, 404] width 17 height 17
click at [279, 468] on span "Select an option" at bounding box center [279, 468] width 0 height 0
click at [279, 466] on input "Select an option" at bounding box center [278, 467] width 17 height 17
click at [279, 468] on span "Select an option" at bounding box center [278, 467] width 9 height 9
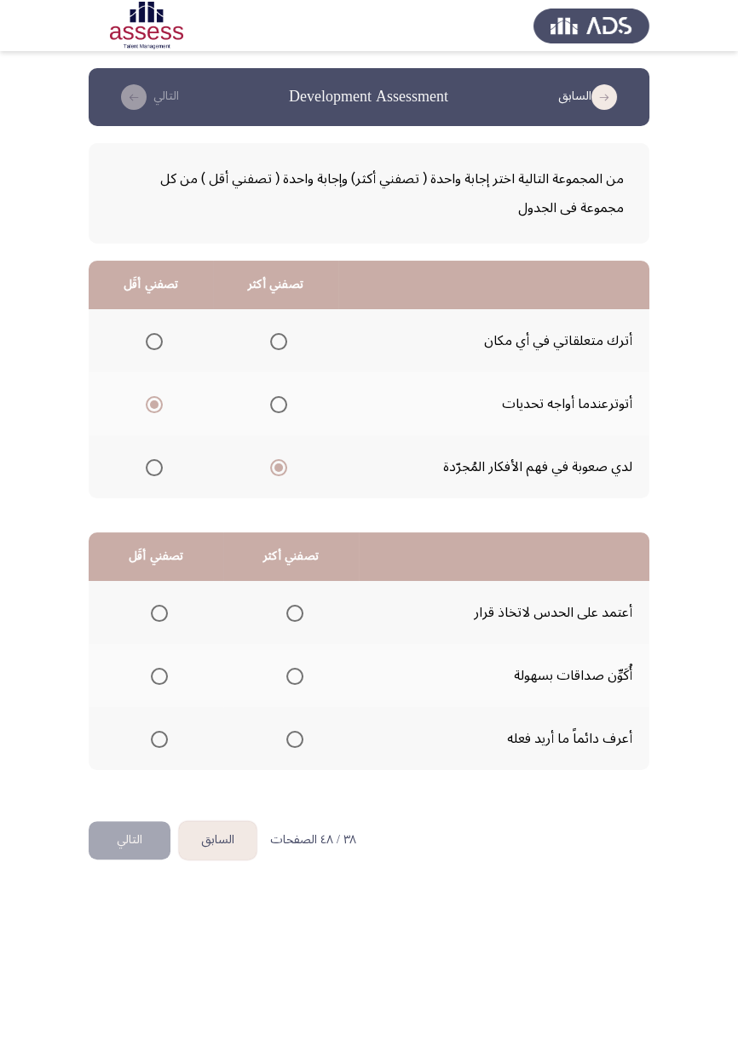
click at [279, 468] on input "Select an option" at bounding box center [278, 467] width 17 height 17
click at [295, 609] on span "Select an option" at bounding box center [294, 739] width 17 height 17
click at [295, 609] on input "Select an option" at bounding box center [294, 739] width 17 height 17
click at [159, 609] on span "Select an option" at bounding box center [159, 613] width 17 height 17
click at [159, 609] on input "Select an option" at bounding box center [159, 613] width 17 height 17
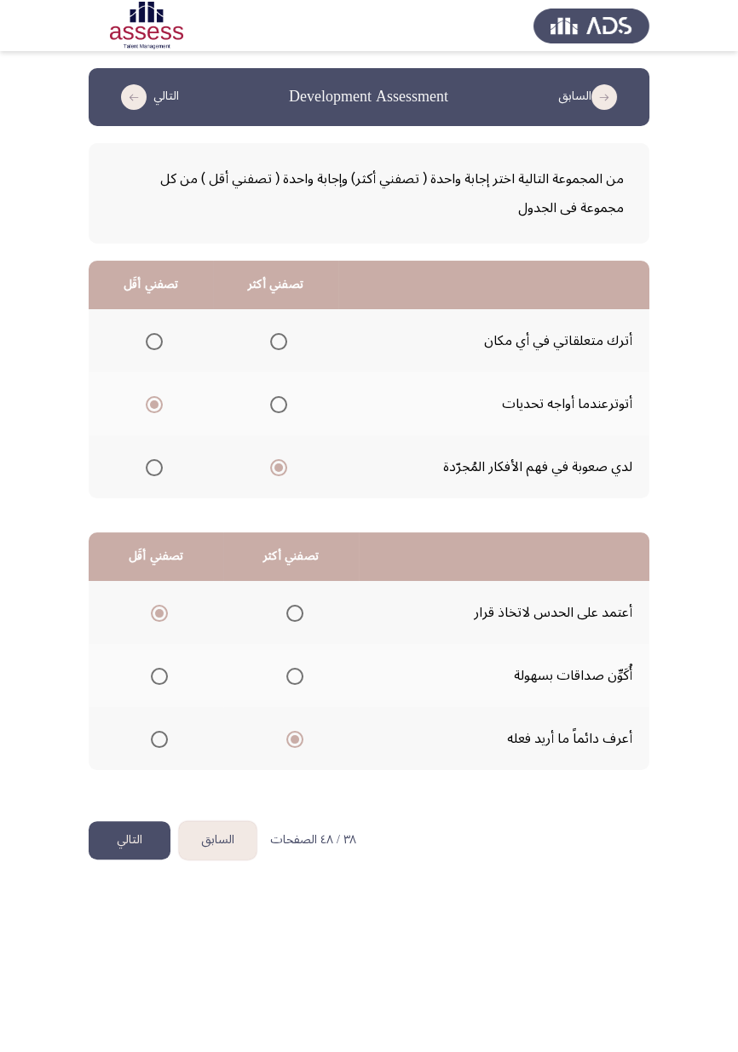
click at [129, 609] on button "التالي" at bounding box center [130, 840] width 82 height 38
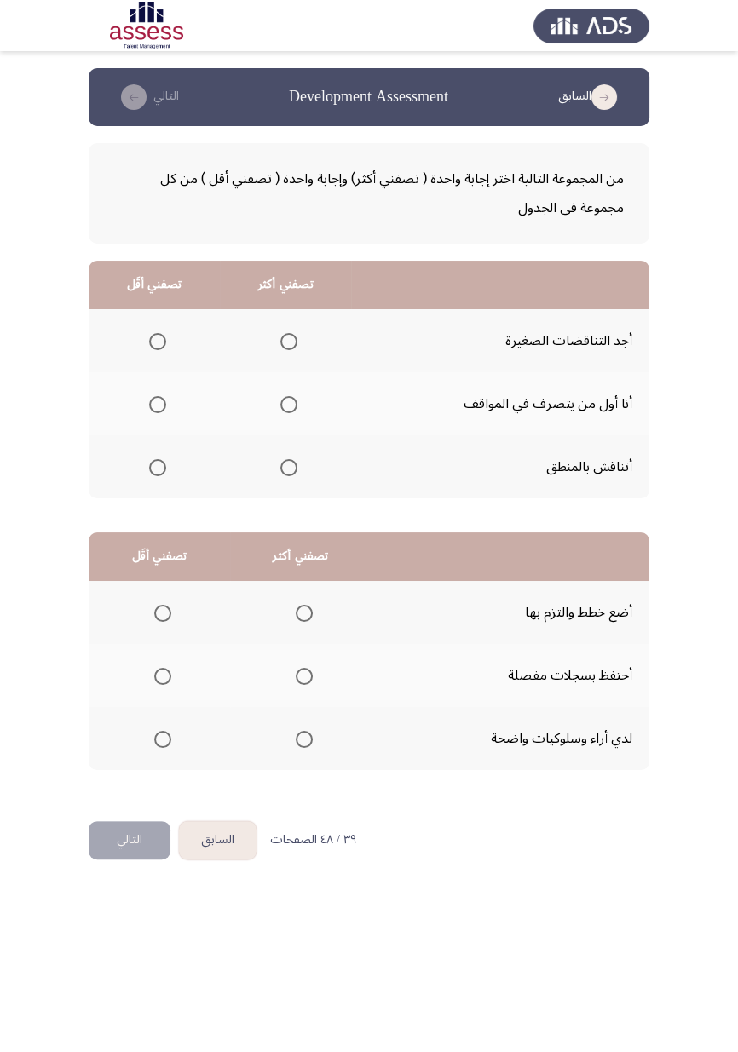
click at [157, 403] on span "Select an option" at bounding box center [157, 404] width 17 height 17
click at [157, 403] on input "Select an option" at bounding box center [157, 404] width 17 height 17
click at [289, 466] on span "Select an option" at bounding box center [288, 467] width 17 height 17
click at [289, 466] on input "Select an option" at bounding box center [288, 467] width 17 height 17
click at [304, 609] on span "Select an option" at bounding box center [304, 613] width 0 height 0
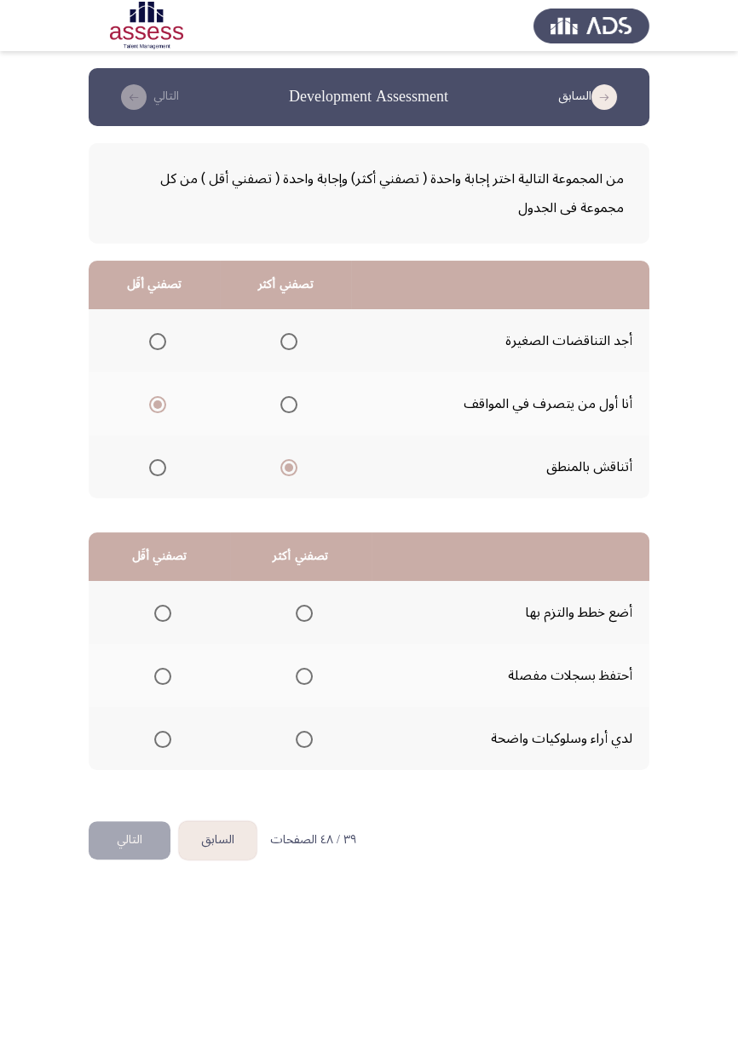
click at [303, 609] on input "Select an option" at bounding box center [304, 613] width 17 height 17
click at [163, 609] on span "Select an option" at bounding box center [163, 676] width 0 height 0
click at [162, 609] on input "Select an option" at bounding box center [162, 676] width 17 height 17
click at [134, 609] on button "التالي" at bounding box center [130, 840] width 82 height 38
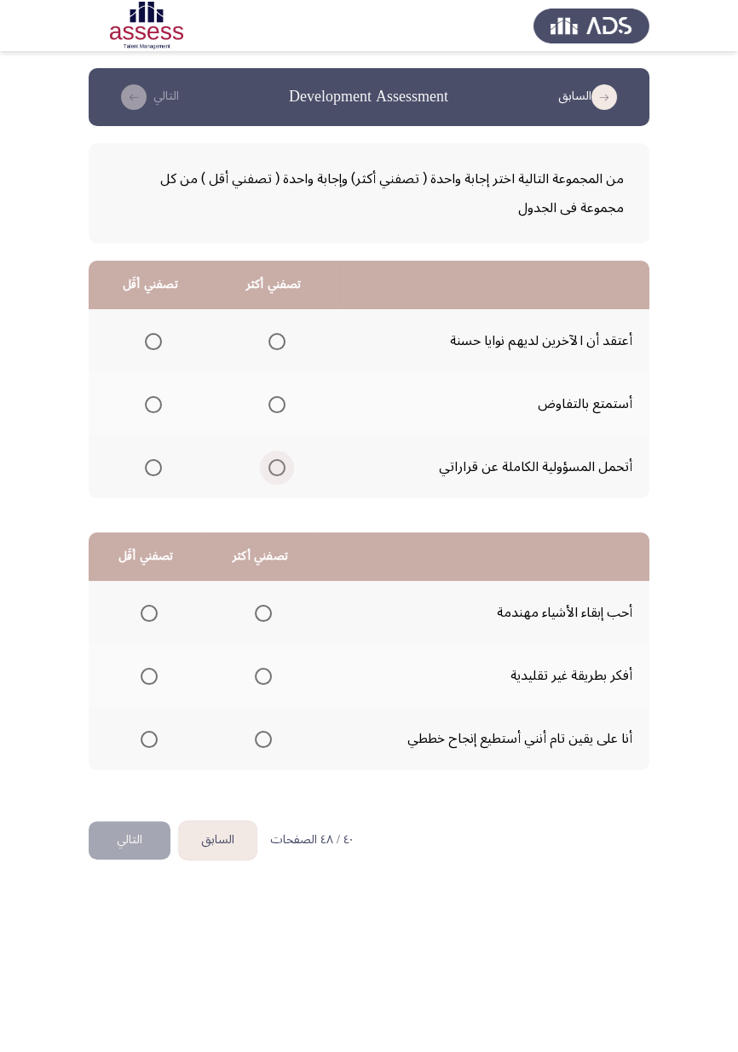
click at [277, 466] on span "Select an option" at bounding box center [276, 467] width 17 height 17
click at [277, 466] on input "Select an option" at bounding box center [276, 467] width 17 height 17
click at [153, 341] on span "Select an option" at bounding box center [153, 341] width 17 height 17
click at [153, 341] on input "Select an option" at bounding box center [153, 341] width 17 height 17
click at [272, 609] on span "Select an option" at bounding box center [263, 739] width 17 height 17
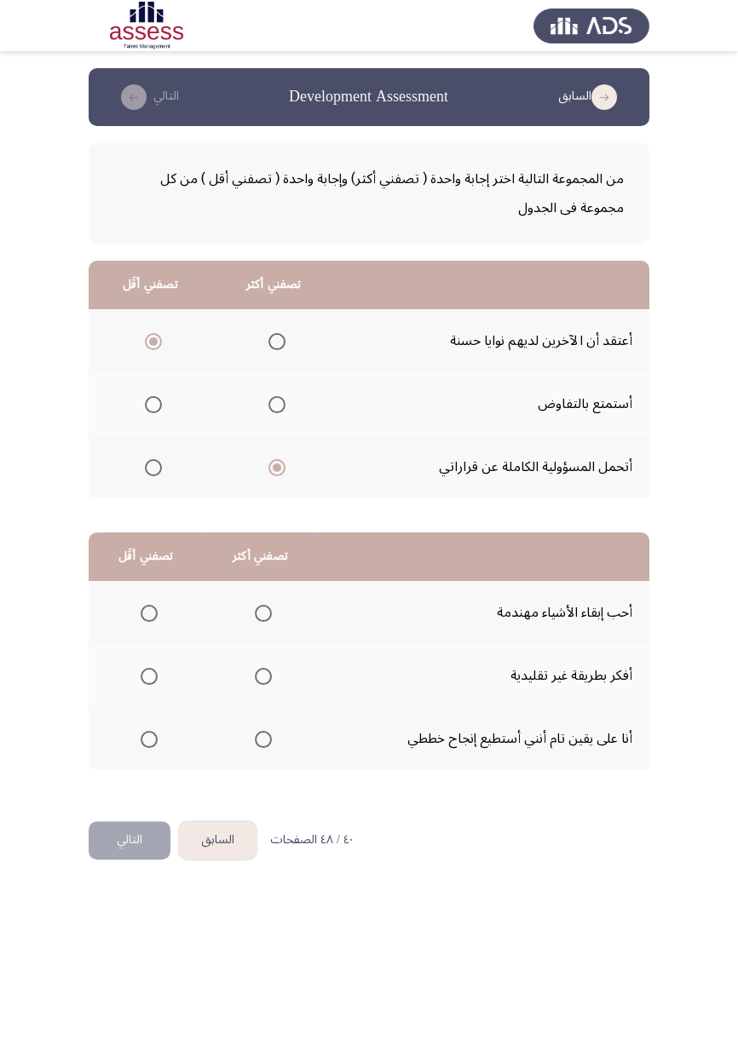
click at [272, 609] on input "Select an option" at bounding box center [263, 739] width 17 height 17
click at [148, 609] on span "Select an option" at bounding box center [149, 676] width 17 height 17
click at [148, 609] on input "Select an option" at bounding box center [149, 676] width 17 height 17
click at [132, 609] on button "التالي" at bounding box center [130, 840] width 82 height 38
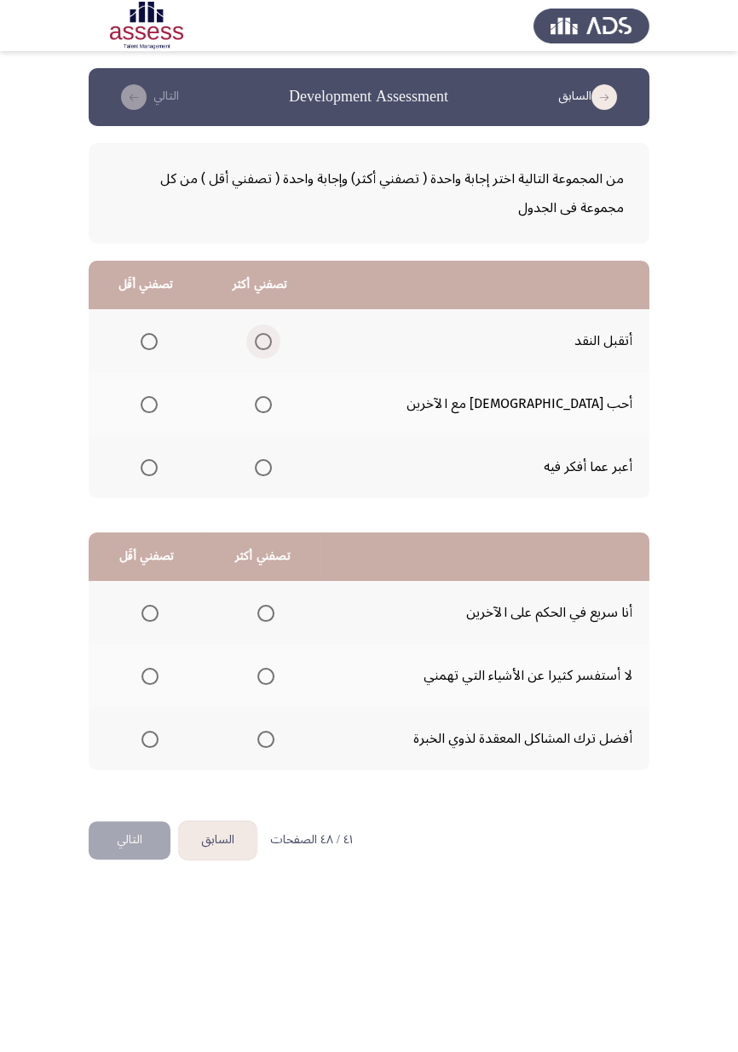
click at [272, 335] on span "Select an option" at bounding box center [263, 341] width 17 height 17
click at [272, 335] on input "Select an option" at bounding box center [263, 341] width 17 height 17
click at [272, 466] on span "Select an option" at bounding box center [263, 467] width 17 height 17
click at [272, 466] on input "Select an option" at bounding box center [263, 467] width 17 height 17
click at [272, 341] on span "Select an option" at bounding box center [263, 341] width 17 height 17
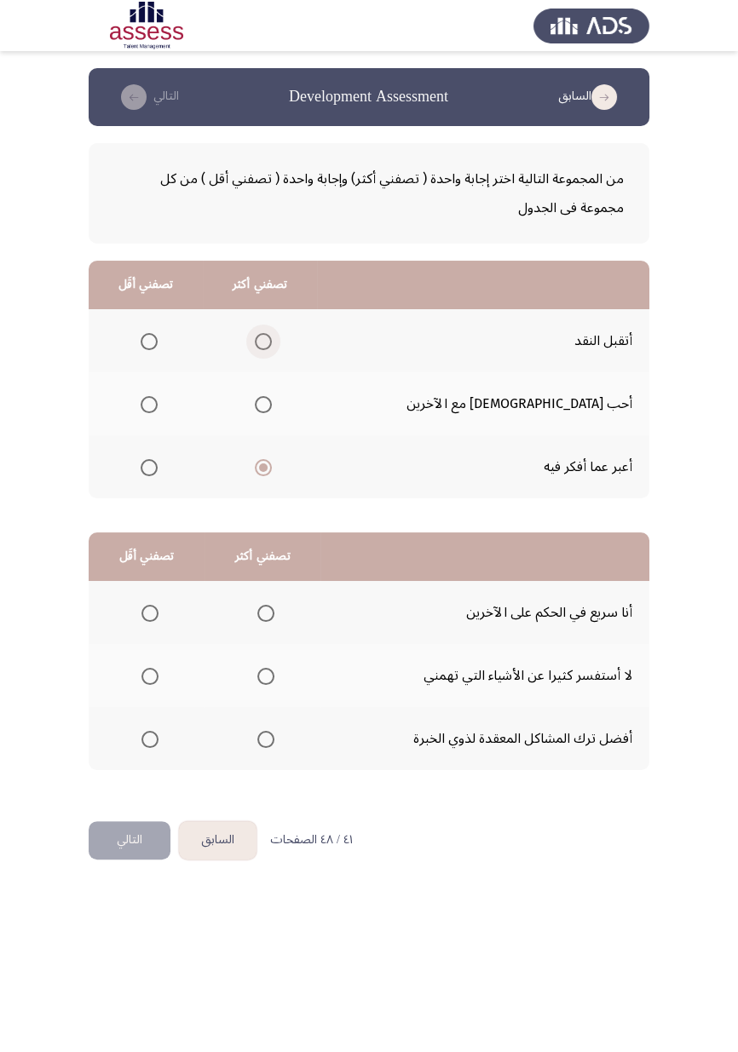
click at [272, 341] on input "Select an option" at bounding box center [263, 341] width 17 height 17
click at [149, 405] on span "Select an option" at bounding box center [149, 405] width 0 height 0
click at [158, 403] on input "Select an option" at bounding box center [149, 404] width 17 height 17
click at [150, 609] on span "Select an option" at bounding box center [150, 676] width 0 height 0
click at [150, 609] on input "Select an option" at bounding box center [149, 676] width 17 height 17
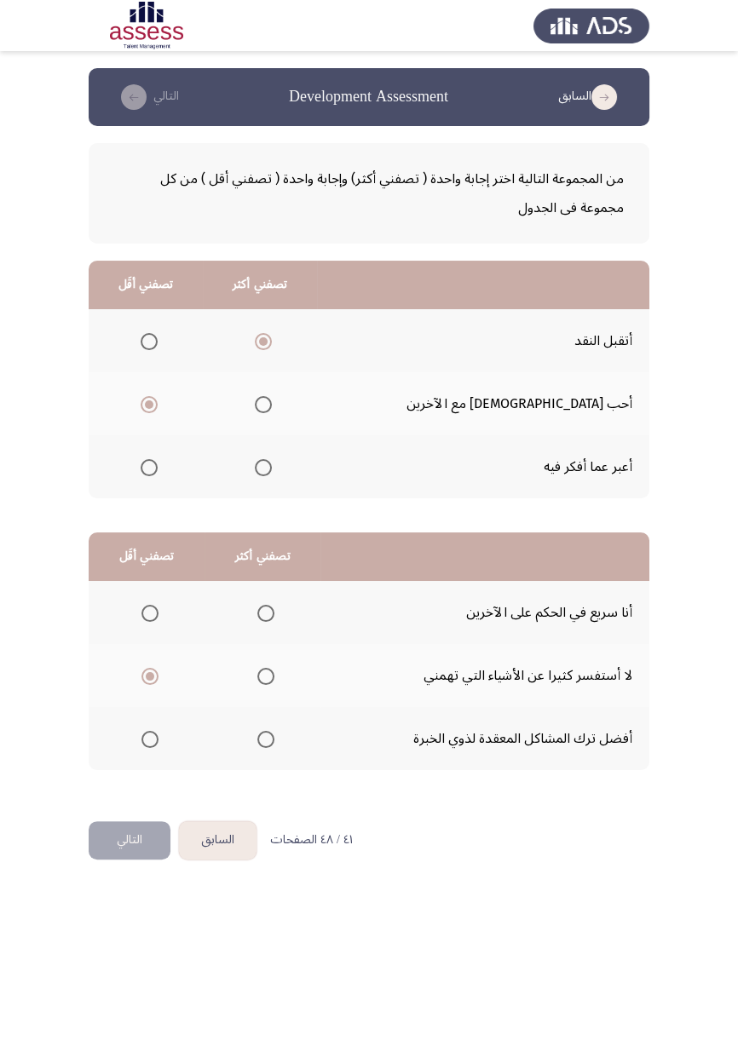
click at [150, 609] on span "Select an option" at bounding box center [150, 613] width 0 height 0
click at [150, 609] on input "Select an option" at bounding box center [149, 613] width 17 height 17
click at [266, 609] on span "Select an option" at bounding box center [266, 739] width 0 height 0
click at [266, 609] on input "Select an option" at bounding box center [265, 739] width 17 height 17
click at [122, 609] on button "التالي" at bounding box center [130, 840] width 82 height 38
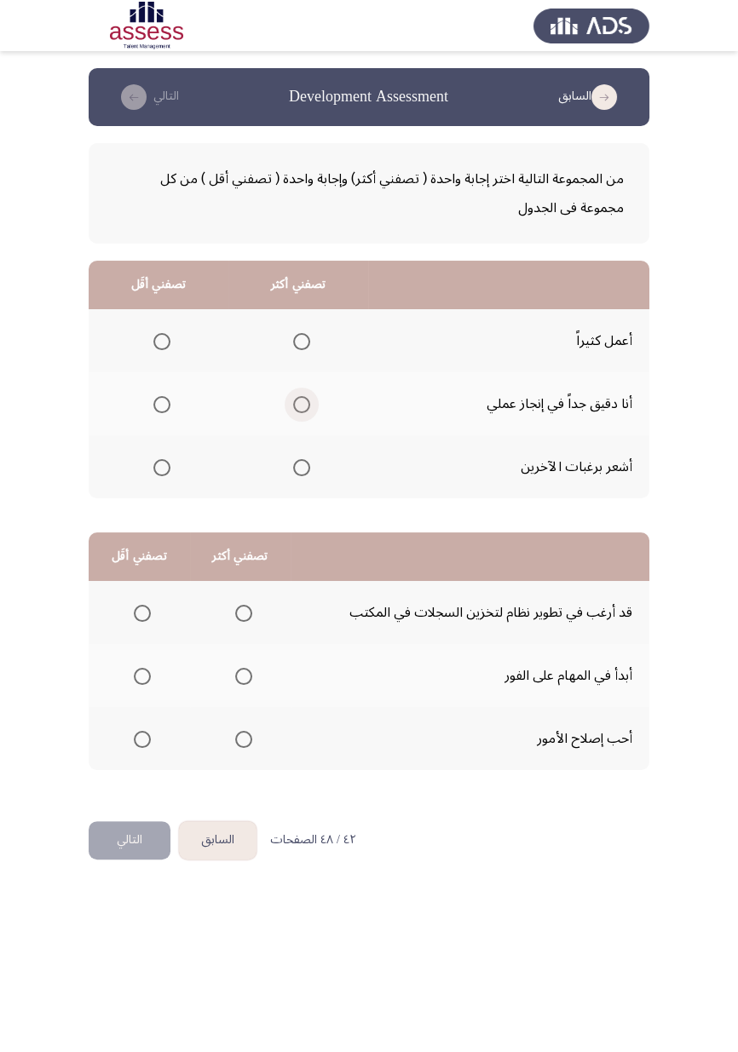
click at [296, 404] on span "Select an option" at bounding box center [301, 404] width 17 height 17
click at [296, 404] on input "Select an option" at bounding box center [301, 404] width 17 height 17
click at [157, 466] on span "Select an option" at bounding box center [161, 467] width 17 height 17
click at [157, 466] on input "Select an option" at bounding box center [161, 467] width 17 height 17
click at [134, 609] on span "Select an option" at bounding box center [142, 676] width 17 height 17
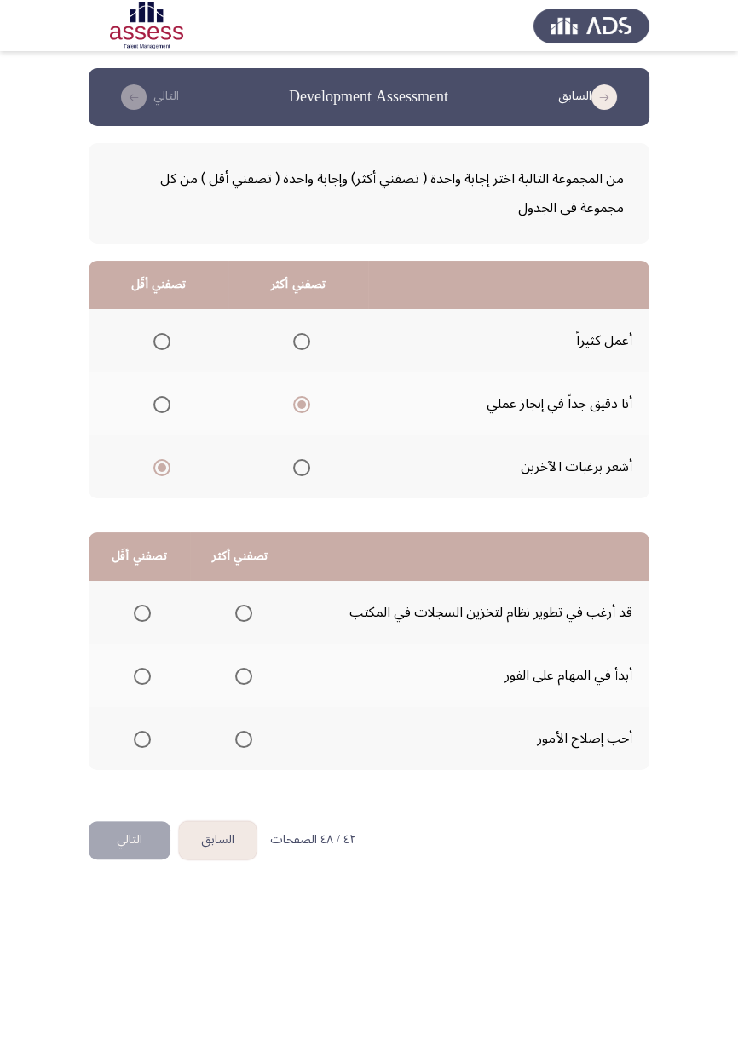
click at [134, 609] on input "Select an option" at bounding box center [142, 676] width 17 height 17
click at [141, 609] on span "Select an option" at bounding box center [142, 613] width 17 height 17
click at [141, 609] on input "Select an option" at bounding box center [142, 613] width 17 height 17
click at [244, 609] on span "Select an option" at bounding box center [244, 676] width 0 height 0
click at [243, 609] on input "Select an option" at bounding box center [243, 676] width 17 height 17
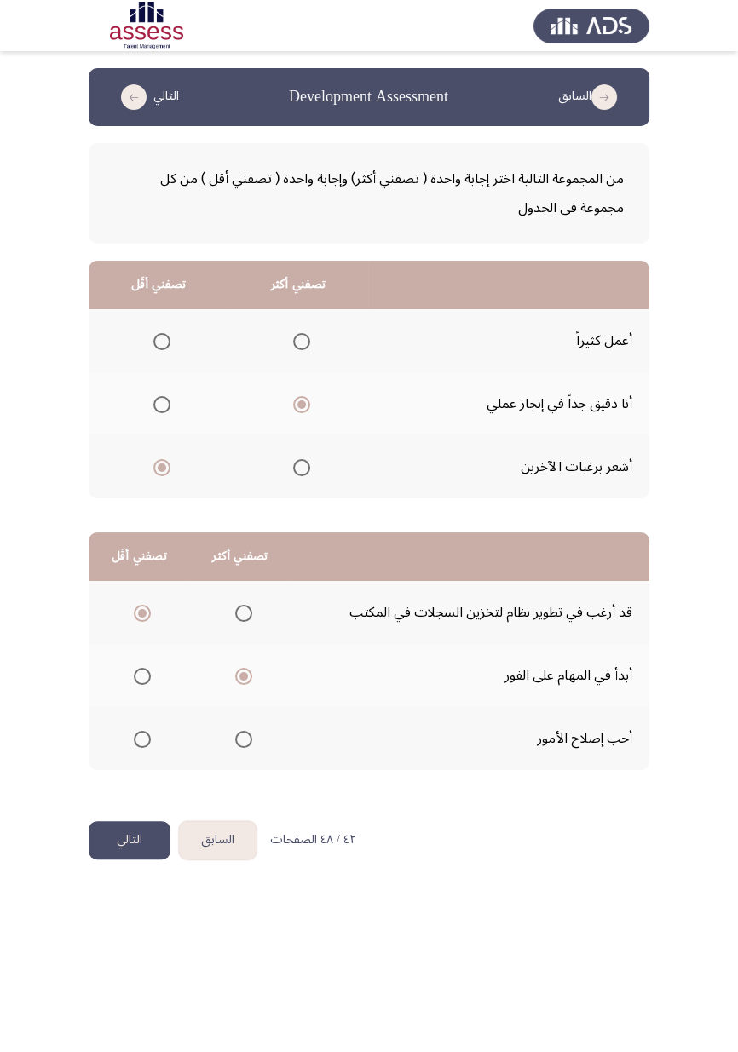
click at [129, 609] on button "التالي" at bounding box center [130, 840] width 82 height 38
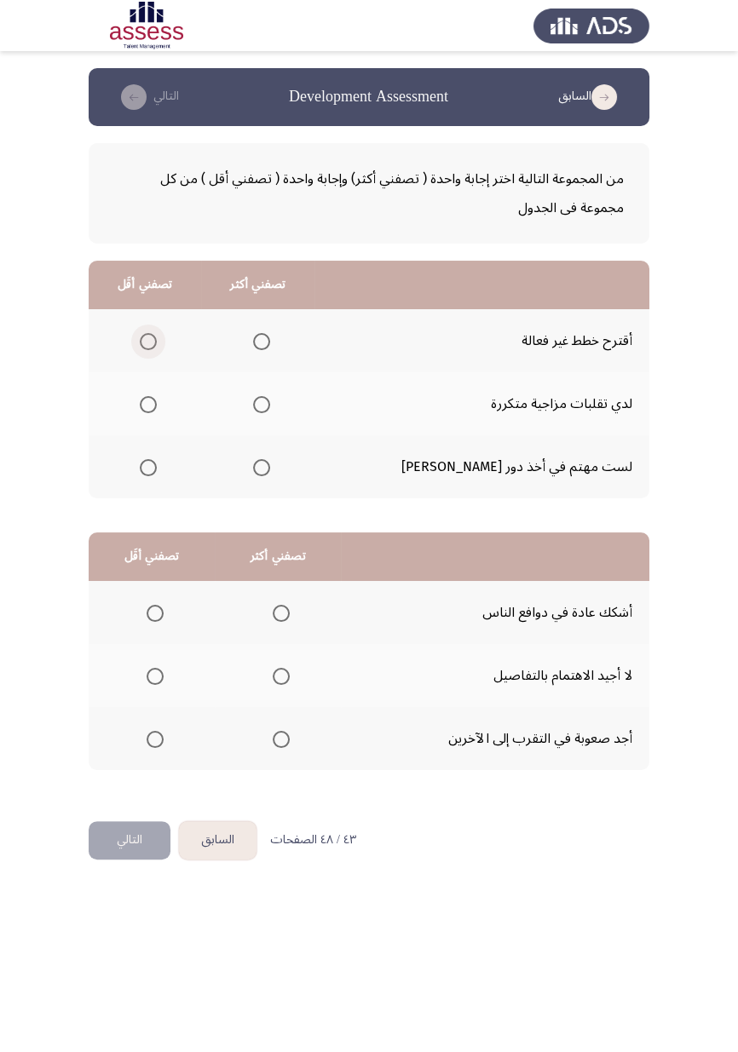
click at [157, 338] on span "Select an option" at bounding box center [148, 341] width 17 height 17
click at [157, 338] on input "Select an option" at bounding box center [148, 341] width 17 height 17
click at [270, 396] on span "Select an option" at bounding box center [261, 404] width 17 height 17
click at [270, 396] on input "Select an option" at bounding box center [261, 404] width 17 height 17
click at [162, 609] on span "Select an option" at bounding box center [154, 676] width 17 height 17
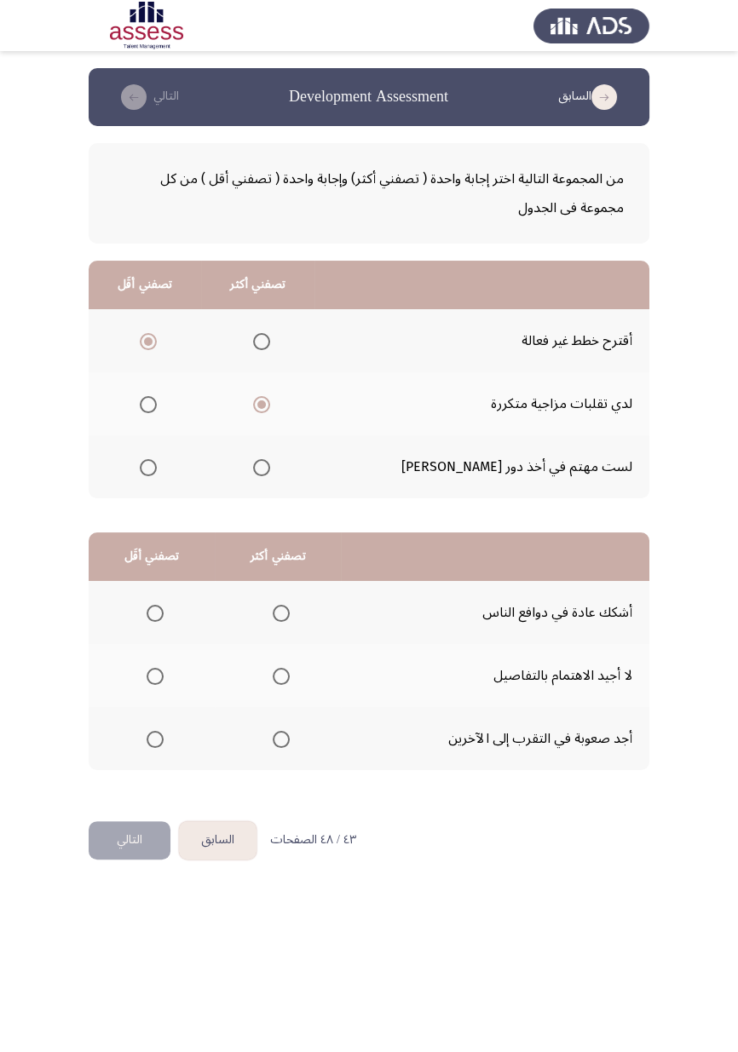
click at [162, 609] on input "Select an option" at bounding box center [154, 676] width 17 height 17
click at [281, 609] on span "Select an option" at bounding box center [281, 613] width 17 height 17
click at [281, 609] on input "Select an option" at bounding box center [281, 613] width 17 height 17
click at [139, 609] on button "التالي" at bounding box center [130, 840] width 82 height 38
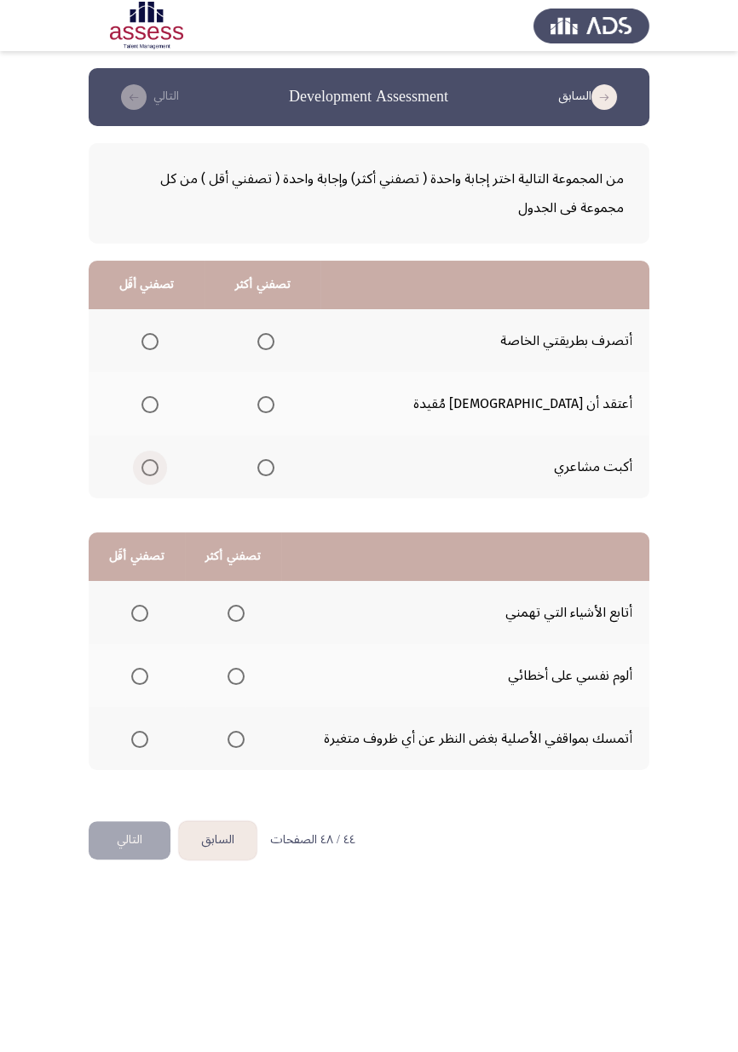
click at [156, 467] on span "Select an option" at bounding box center [149, 467] width 17 height 17
click at [156, 467] on input "Select an option" at bounding box center [149, 467] width 17 height 17
click at [266, 342] on span "Select an option" at bounding box center [266, 342] width 0 height 0
click at [274, 341] on input "Select an option" at bounding box center [265, 341] width 17 height 17
click at [140, 609] on span "Select an option" at bounding box center [139, 676] width 17 height 17
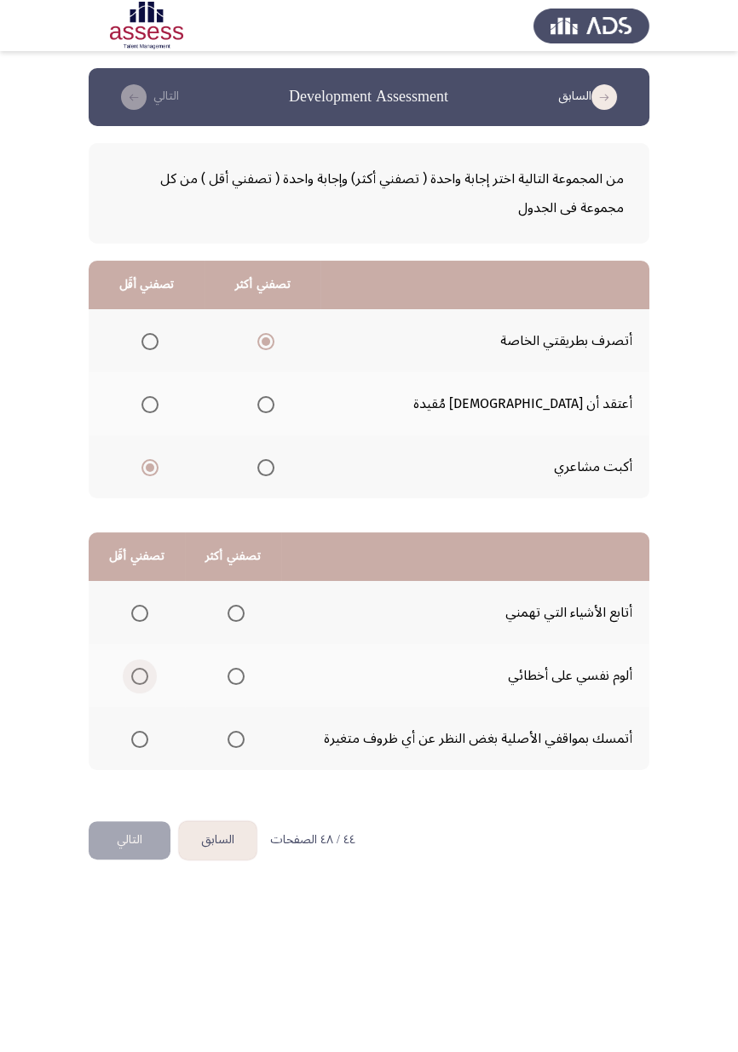
click at [140, 609] on input "Select an option" at bounding box center [139, 676] width 17 height 17
click at [236, 609] on span "Select an option" at bounding box center [236, 676] width 0 height 0
click at [236, 609] on input "Select an option" at bounding box center [235, 676] width 17 height 17
click at [140, 609] on span "Select an option" at bounding box center [140, 739] width 0 height 0
click at [140, 609] on input "Select an option" at bounding box center [139, 739] width 17 height 17
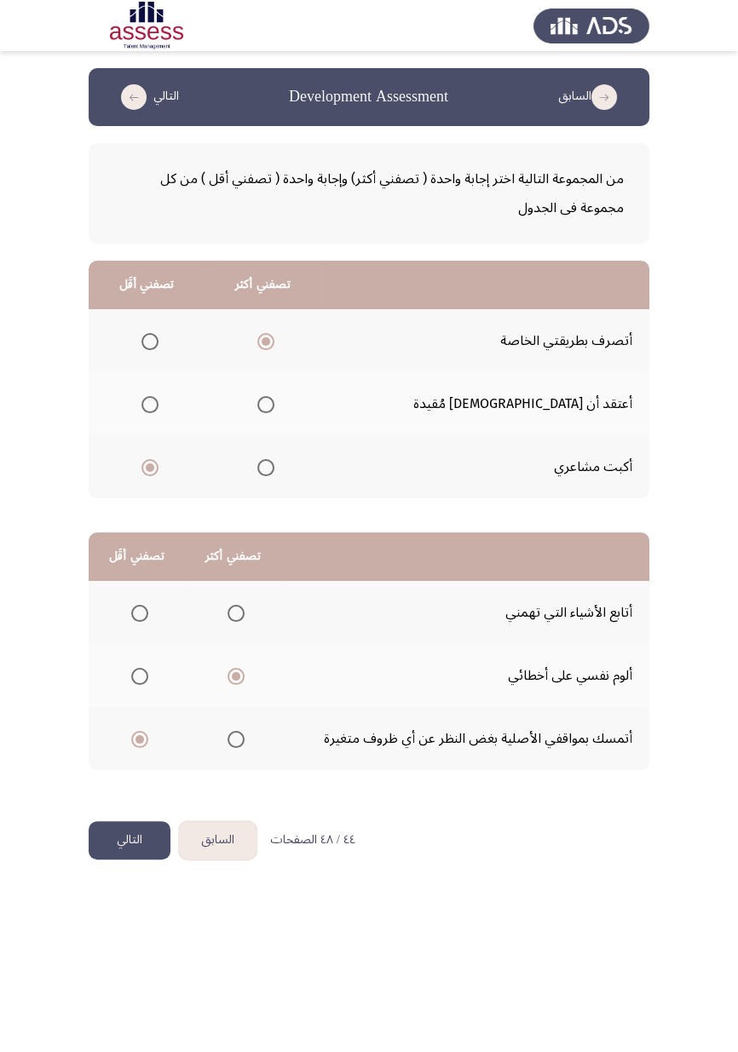
click at [128, 609] on button "التالي" at bounding box center [130, 840] width 82 height 38
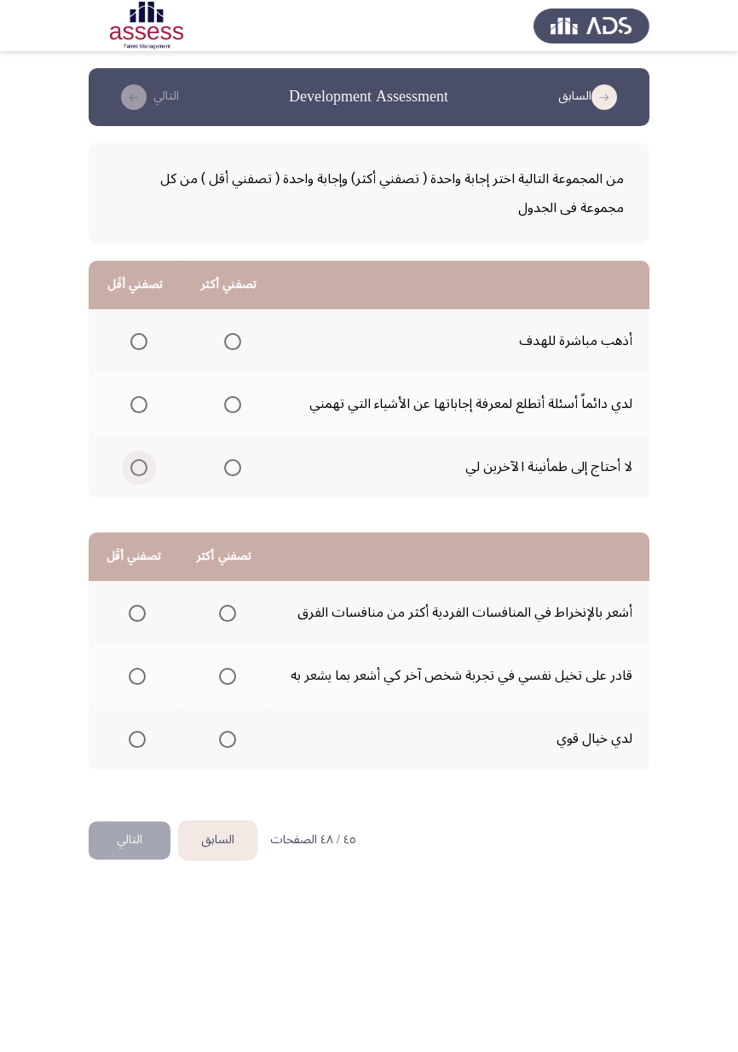
click at [137, 470] on span "Select an option" at bounding box center [138, 467] width 17 height 17
click at [137, 470] on input "Select an option" at bounding box center [138, 467] width 17 height 17
click at [237, 342] on span "Select an option" at bounding box center [232, 341] width 17 height 17
click at [237, 342] on input "Select an option" at bounding box center [232, 341] width 17 height 17
click at [227, 609] on span "Select an option" at bounding box center [227, 676] width 0 height 0
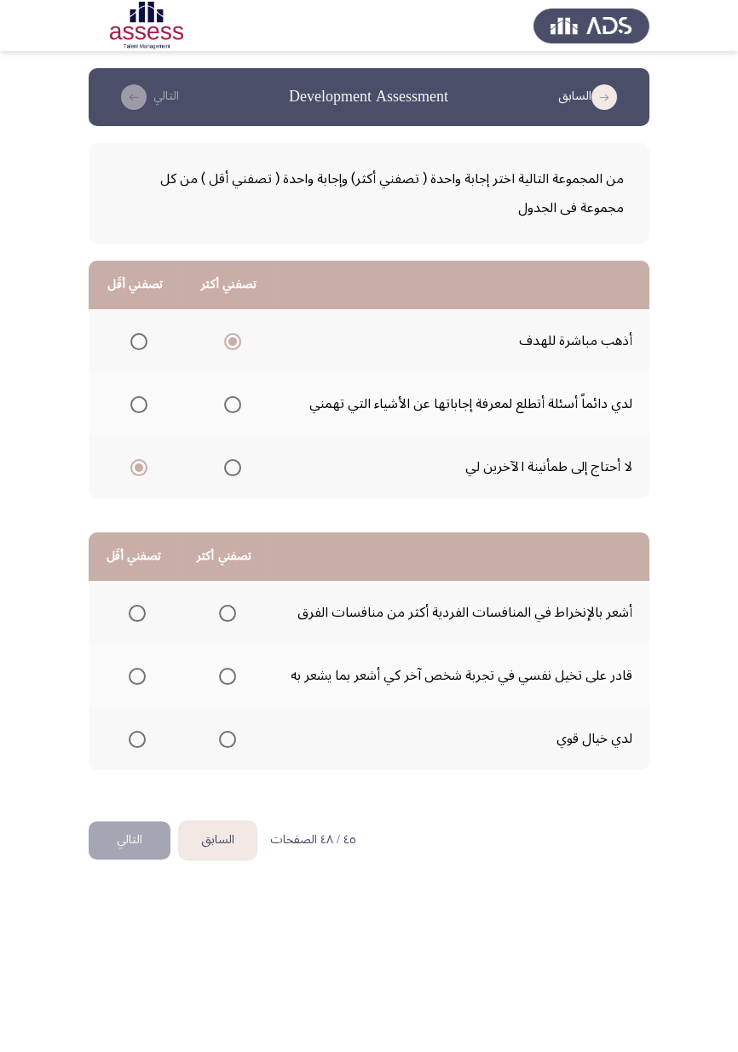
click at [227, 609] on input "Select an option" at bounding box center [227, 676] width 17 height 17
click at [137, 609] on span "Select an option" at bounding box center [137, 613] width 0 height 0
click at [136, 609] on input "Select an option" at bounding box center [137, 613] width 17 height 17
click at [125, 609] on button "التالي" at bounding box center [130, 840] width 82 height 38
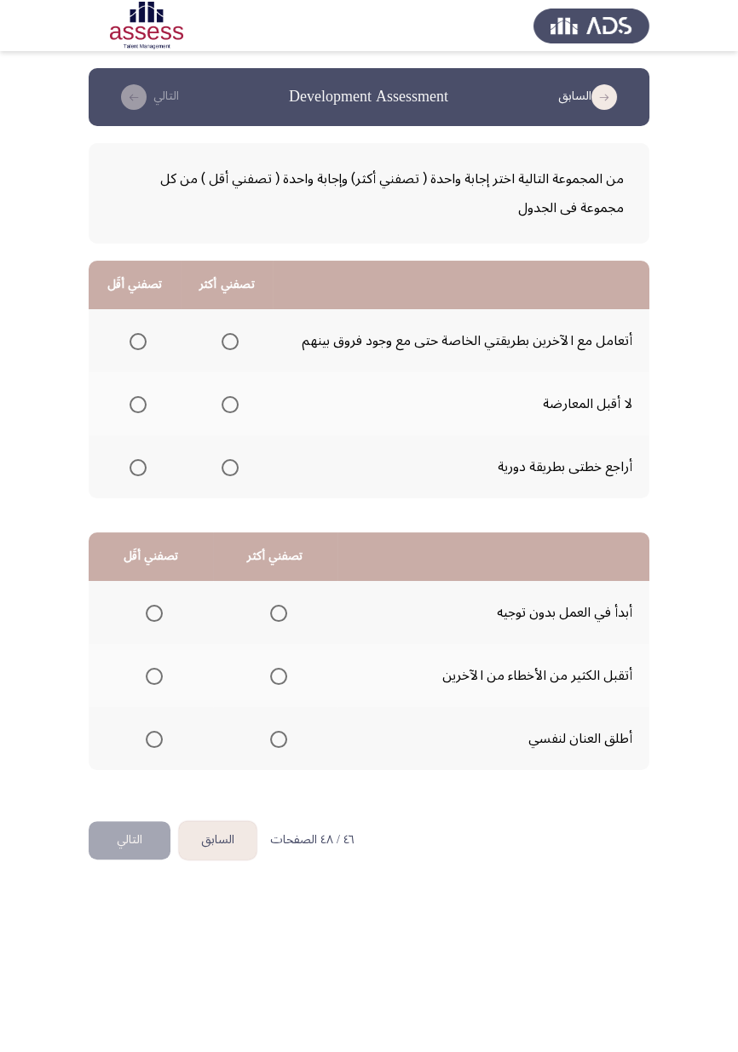
click at [230, 468] on span "Select an option" at bounding box center [230, 468] width 0 height 0
click at [231, 466] on input "Select an option" at bounding box center [229, 467] width 17 height 17
click at [138, 405] on span "Select an option" at bounding box center [138, 405] width 0 height 0
click at [138, 403] on input "Select an option" at bounding box center [137, 404] width 17 height 17
click at [291, 609] on th at bounding box center [275, 675] width 124 height 63
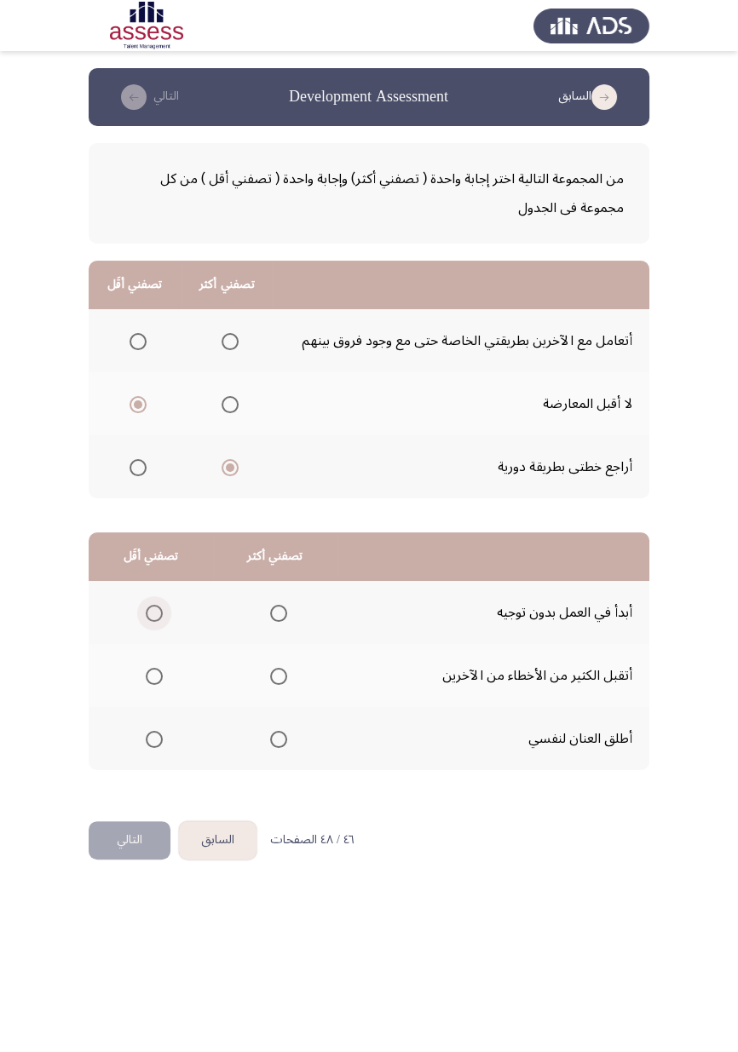
click at [154, 609] on span "Select an option" at bounding box center [154, 613] width 0 height 0
click at [154, 609] on input "Select an option" at bounding box center [154, 613] width 17 height 17
click at [118, 609] on button "التالي" at bounding box center [130, 840] width 82 height 38
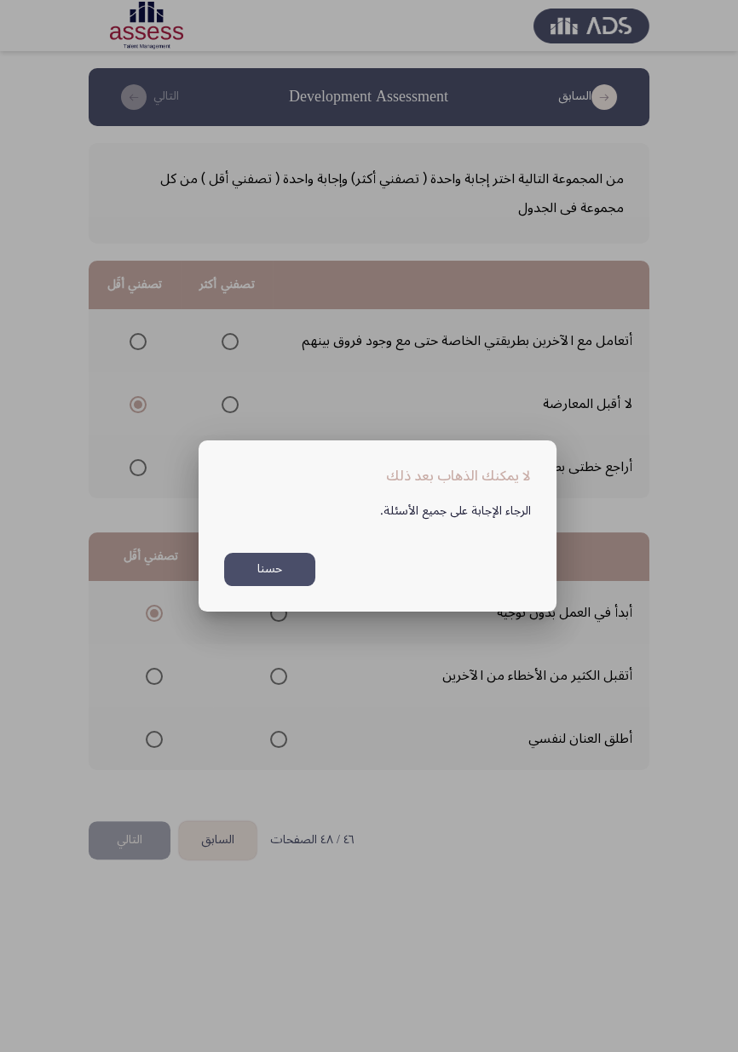
click at [304, 569] on button "حسنا" at bounding box center [269, 569] width 91 height 33
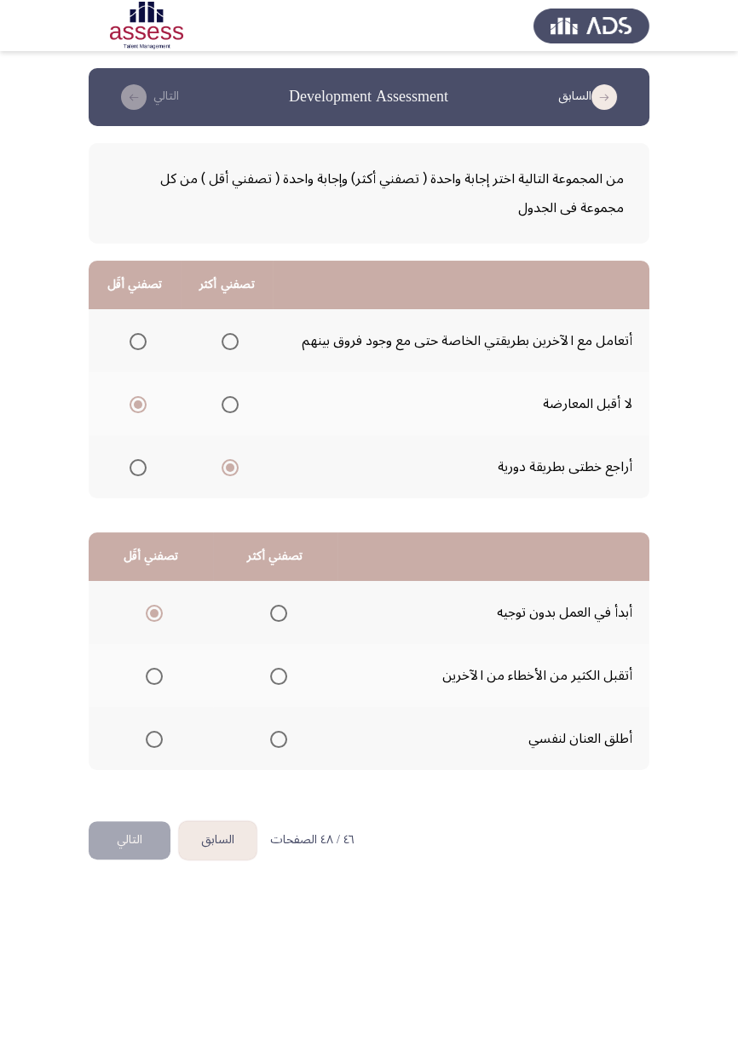
click at [274, 609] on span "Select an option" at bounding box center [278, 676] width 17 height 17
click at [274, 609] on input "Select an option" at bounding box center [278, 676] width 17 height 17
click at [118, 609] on button "التالي" at bounding box center [130, 840] width 82 height 38
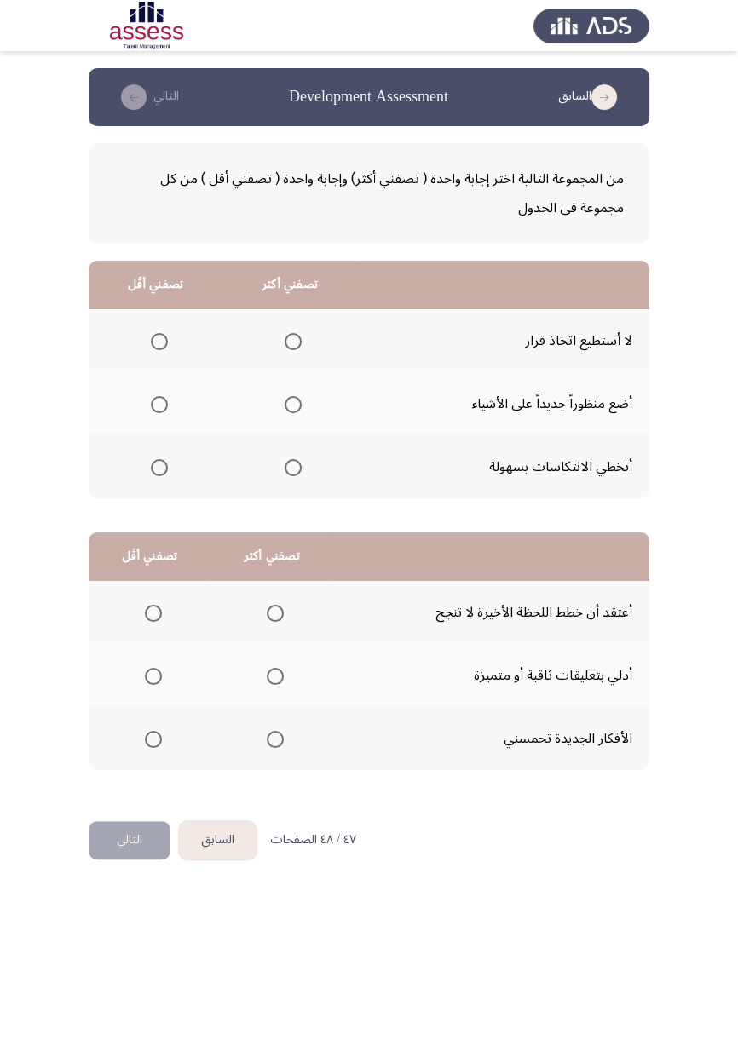
click at [293, 405] on span "Select an option" at bounding box center [293, 405] width 0 height 0
click at [293, 403] on input "Select an option" at bounding box center [292, 404] width 17 height 17
click at [159, 342] on span "Select an option" at bounding box center [159, 342] width 0 height 0
click at [158, 341] on input "Select an option" at bounding box center [159, 341] width 17 height 17
click at [153, 609] on span "Select an option" at bounding box center [153, 613] width 0 height 0
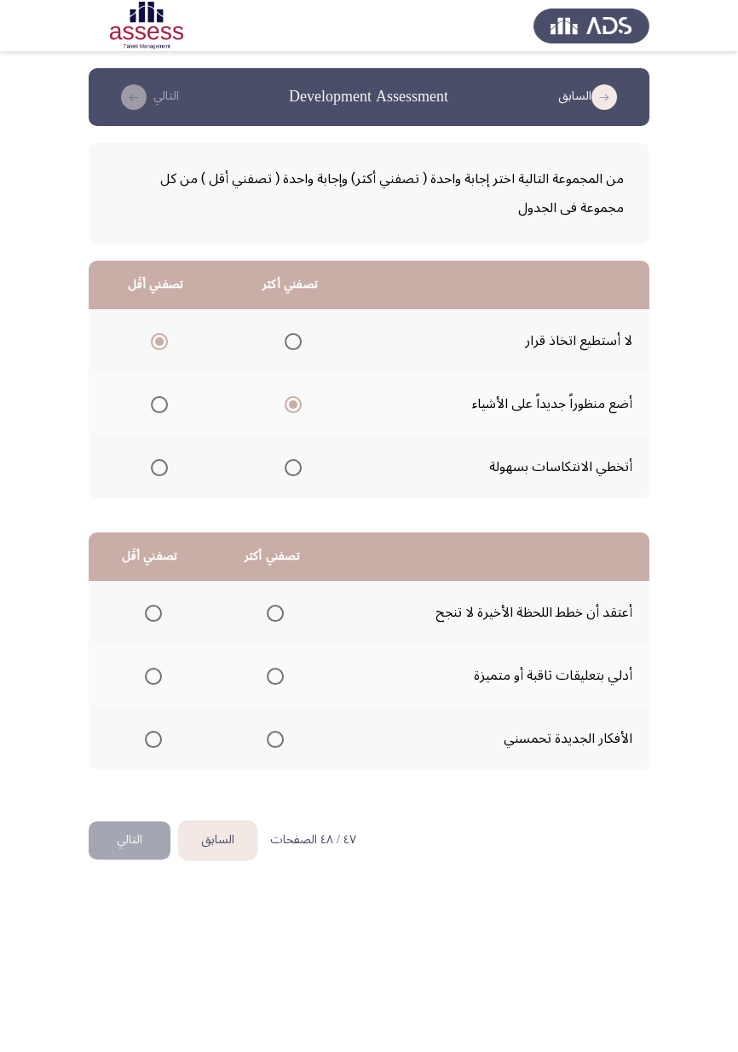
click at [152, 609] on input "Select an option" at bounding box center [153, 613] width 17 height 17
click at [275, 609] on span "Select an option" at bounding box center [275, 739] width 0 height 0
click at [274, 609] on input "Select an option" at bounding box center [275, 739] width 17 height 17
click at [135, 609] on button "التالي" at bounding box center [130, 840] width 82 height 38
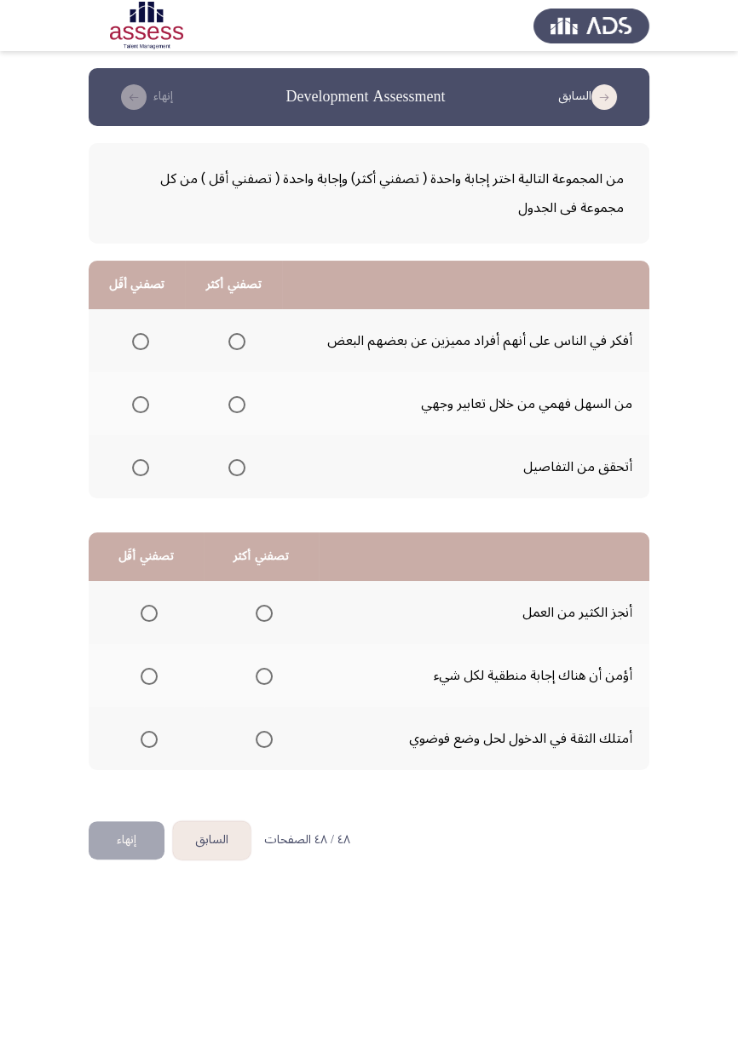
click at [237, 468] on span "Select an option" at bounding box center [237, 468] width 0 height 0
click at [238, 466] on input "Select an option" at bounding box center [236, 467] width 17 height 17
click at [141, 405] on span "Select an option" at bounding box center [141, 405] width 0 height 0
click at [141, 403] on input "Select an option" at bounding box center [140, 404] width 17 height 17
click at [264, 609] on span "Select an option" at bounding box center [264, 739] width 0 height 0
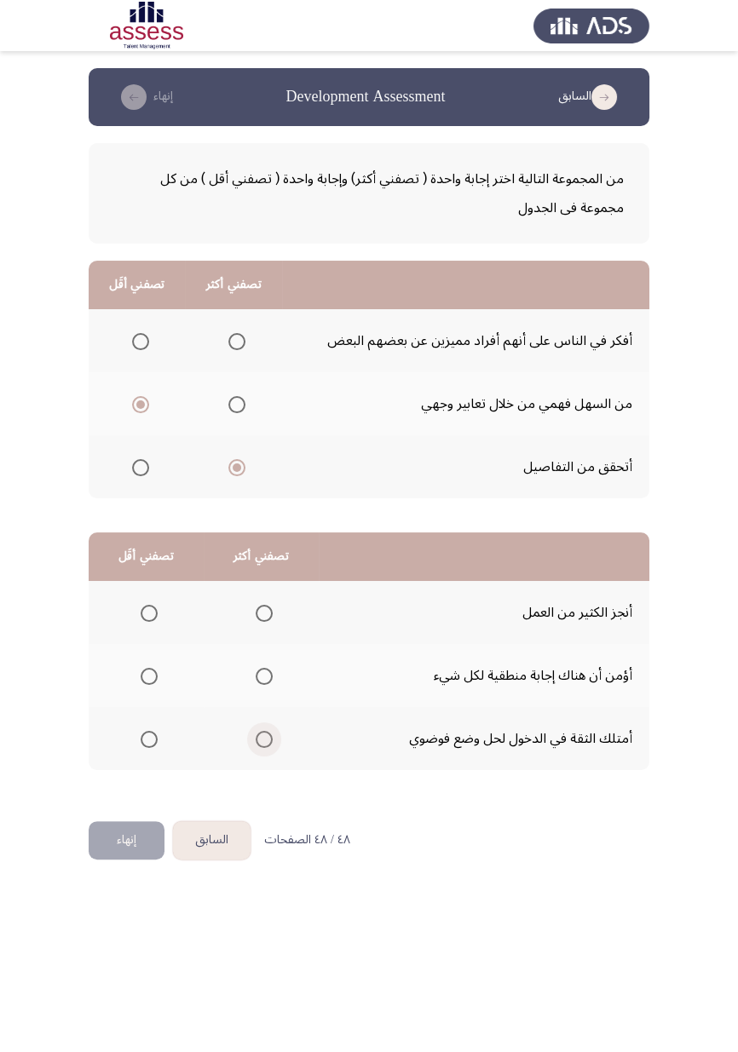
click at [264, 609] on input "Select an option" at bounding box center [264, 739] width 17 height 17
click at [149, 609] on span "Select an option" at bounding box center [149, 676] width 17 height 17
click at [149, 609] on input "Select an option" at bounding box center [149, 676] width 17 height 17
click at [135, 609] on button "إنهاء" at bounding box center [127, 840] width 76 height 38
